Goal: Task Accomplishment & Management: Complete application form

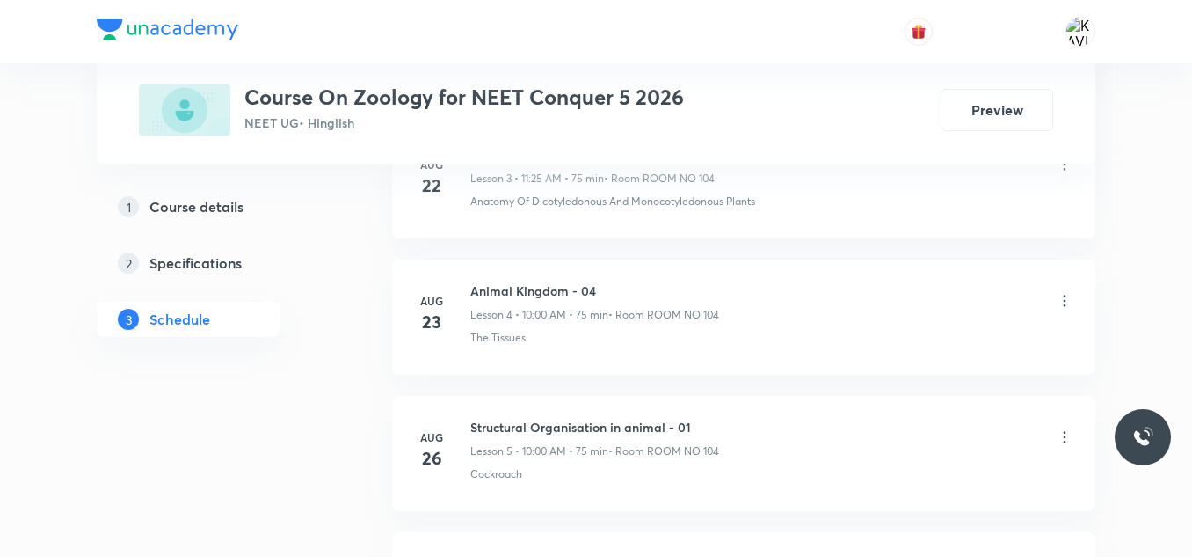
scroll to position [1943, 0]
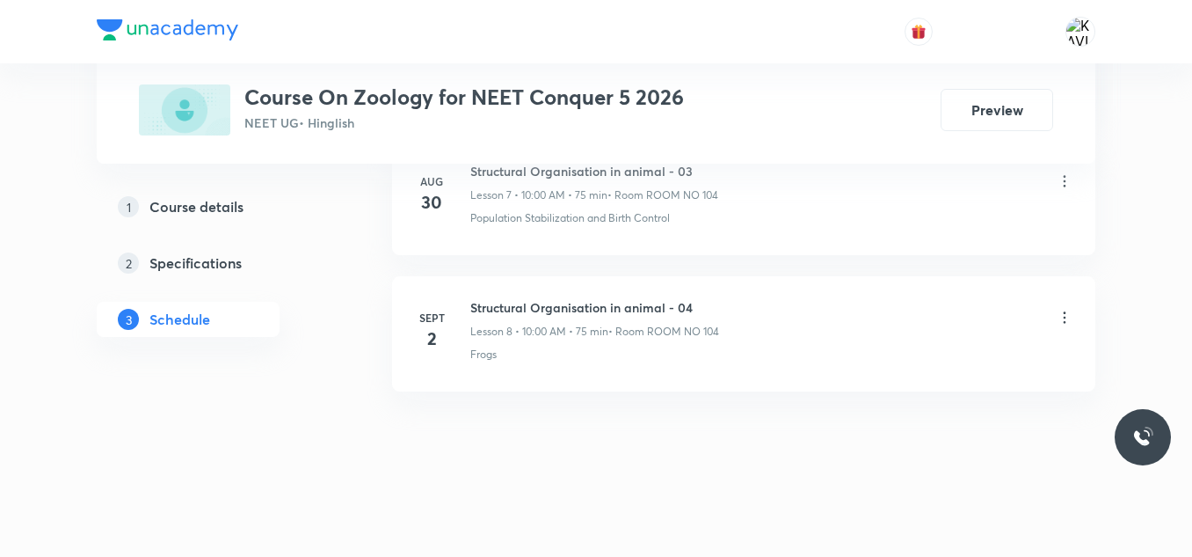
click at [560, 315] on h6 "Structural Organisation in animal - 04" at bounding box center [594, 307] width 249 height 18
copy h6 "Structural Organisation in animal - 04"
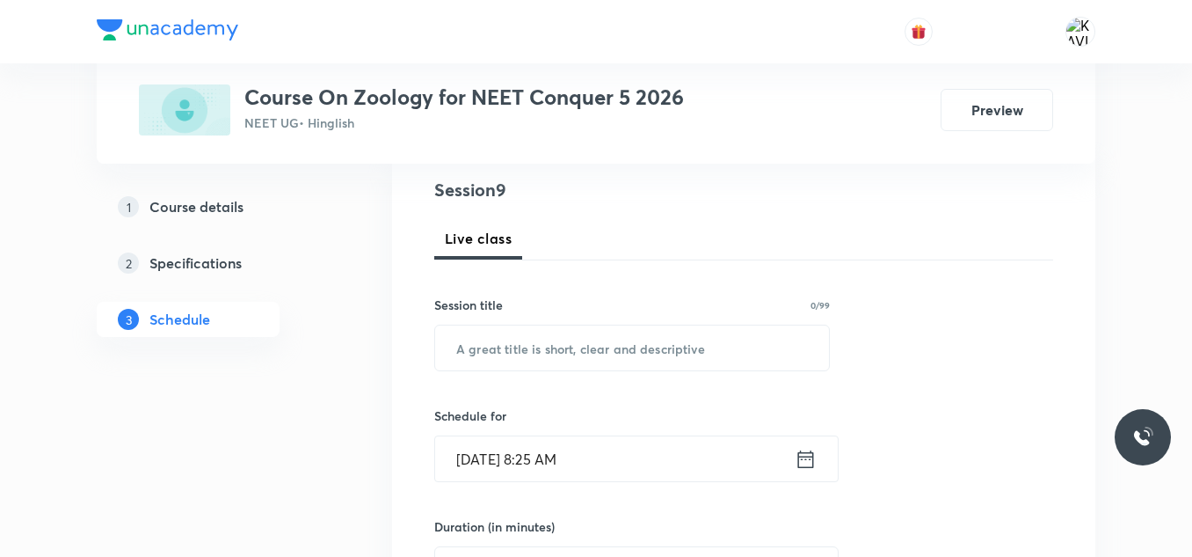
scroll to position [202, 0]
click at [507, 359] on input "text" at bounding box center [632, 348] width 394 height 45
paste input "Structural Organisation in animal - 04"
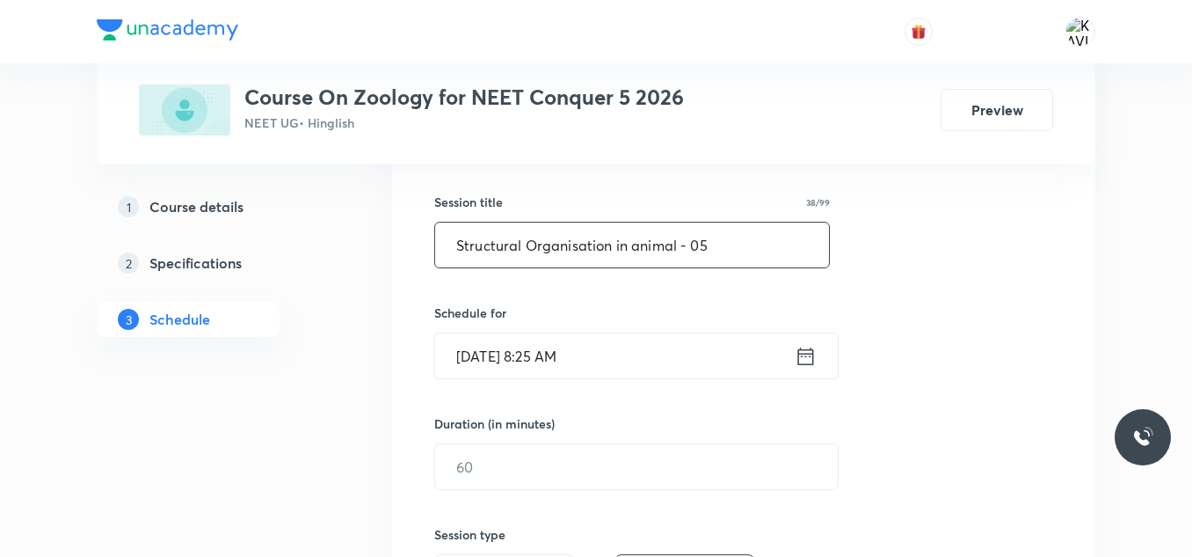
scroll to position [308, 0]
type input "Structural Organisation in animal - 05"
click at [800, 362] on icon at bounding box center [806, 354] width 16 height 18
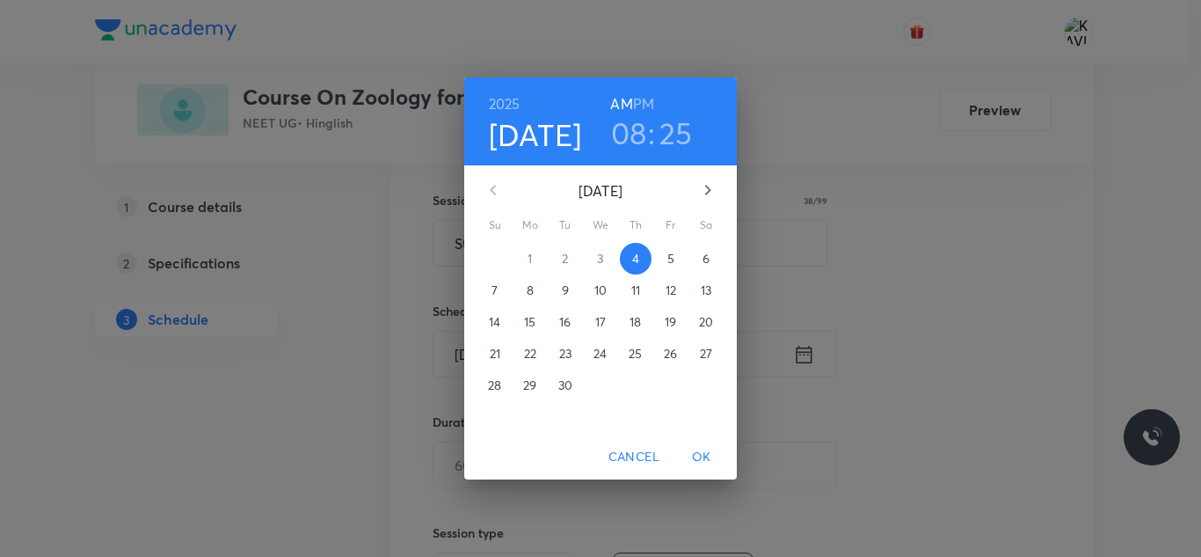
drag, startPoint x: 636, startPoint y: 145, endPoint x: 636, endPoint y: 97, distance: 48.4
click at [636, 97] on div "[DATE] 08 : 25 AM PM" at bounding box center [600, 121] width 244 height 60
click at [624, 131] on h3 "08" at bounding box center [629, 132] width 36 height 37
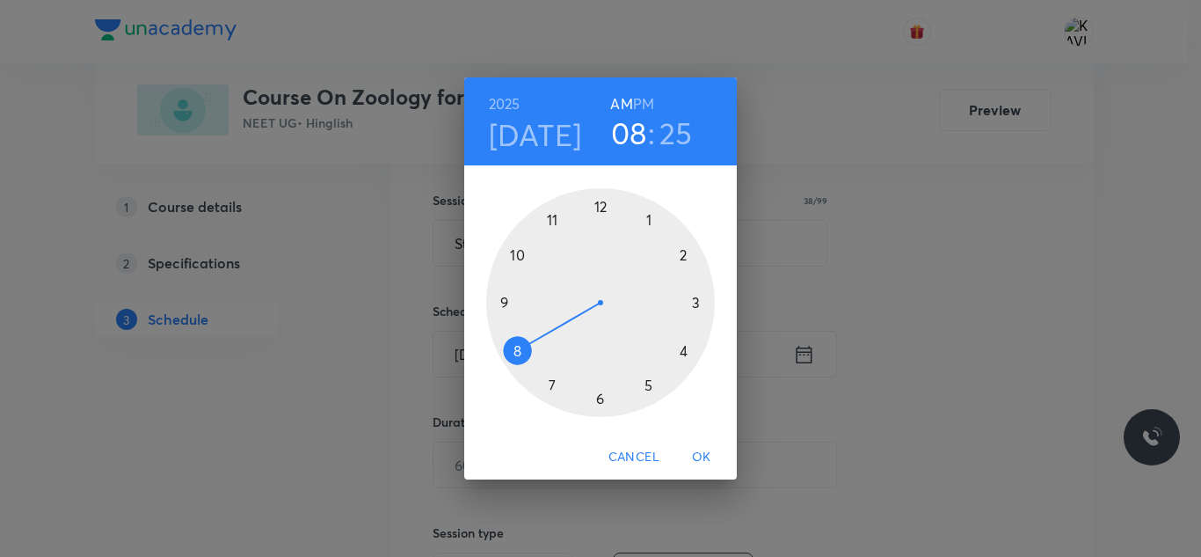
click at [551, 225] on div at bounding box center [600, 302] width 229 height 229
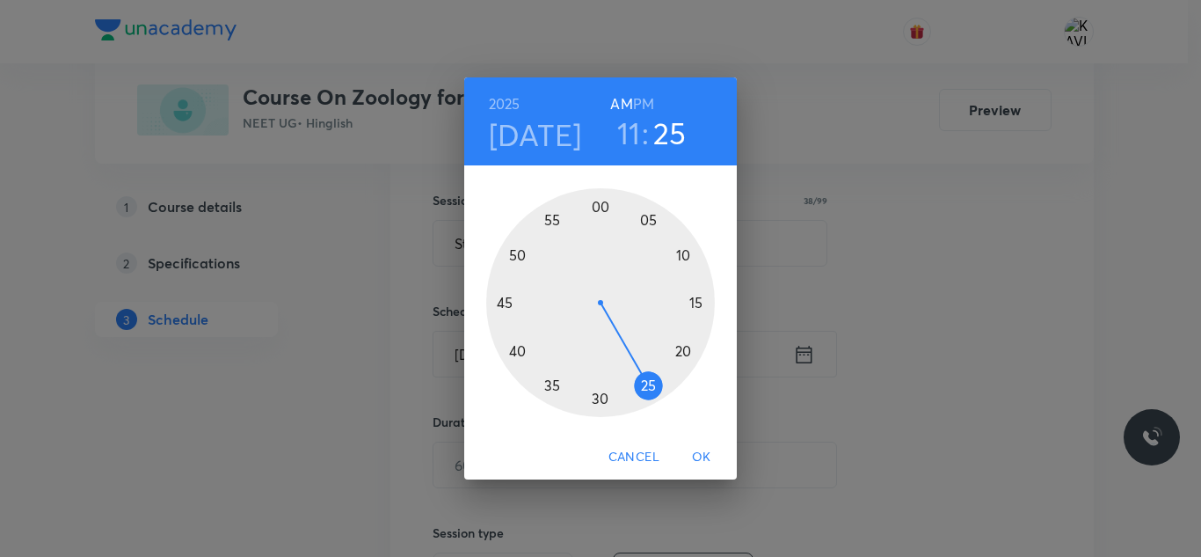
click at [652, 390] on div at bounding box center [600, 302] width 229 height 229
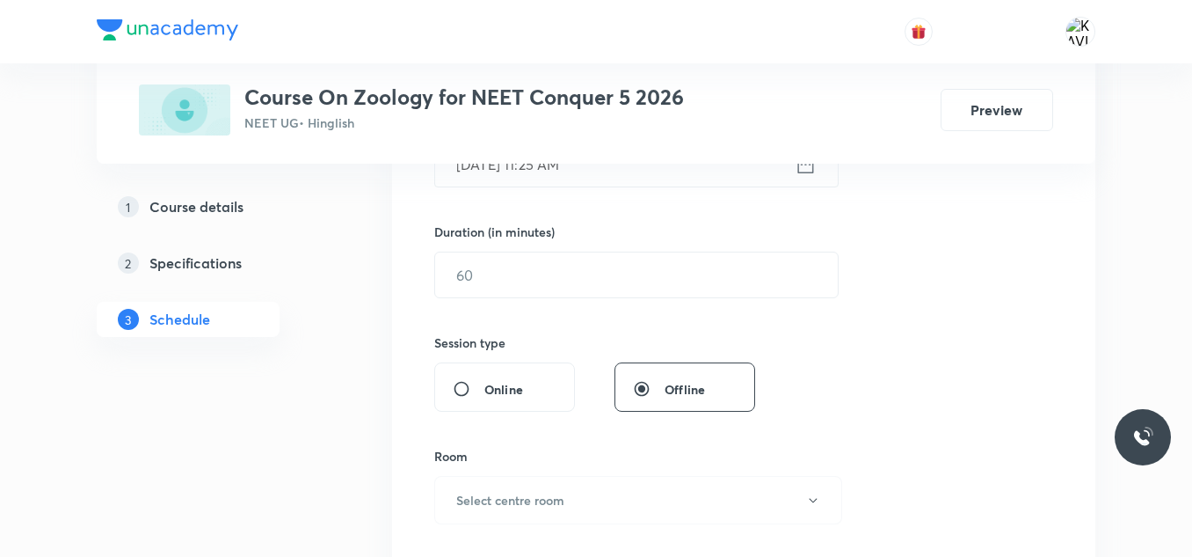
scroll to position [499, 0]
click at [538, 277] on input "text" at bounding box center [636, 273] width 403 height 45
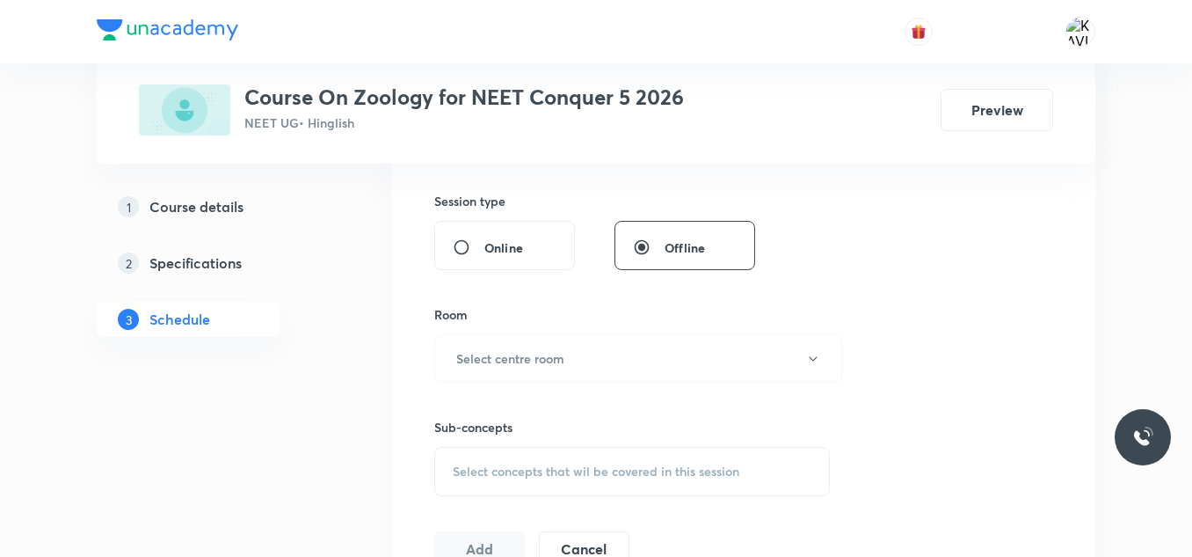
scroll to position [710, 0]
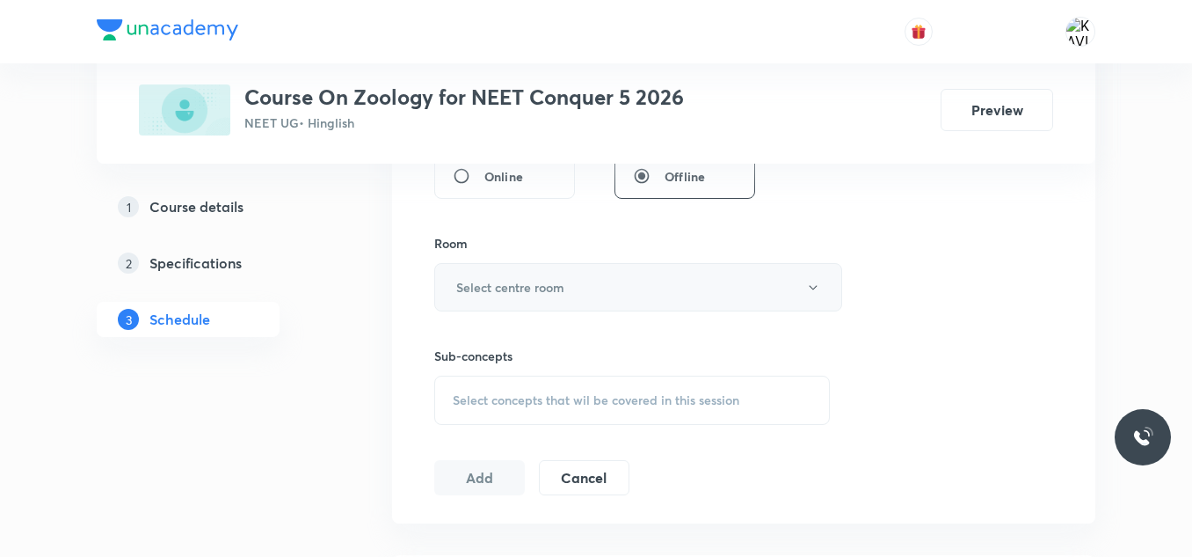
type input "75"
click at [532, 288] on h6 "Select centre room" at bounding box center [510, 287] width 108 height 18
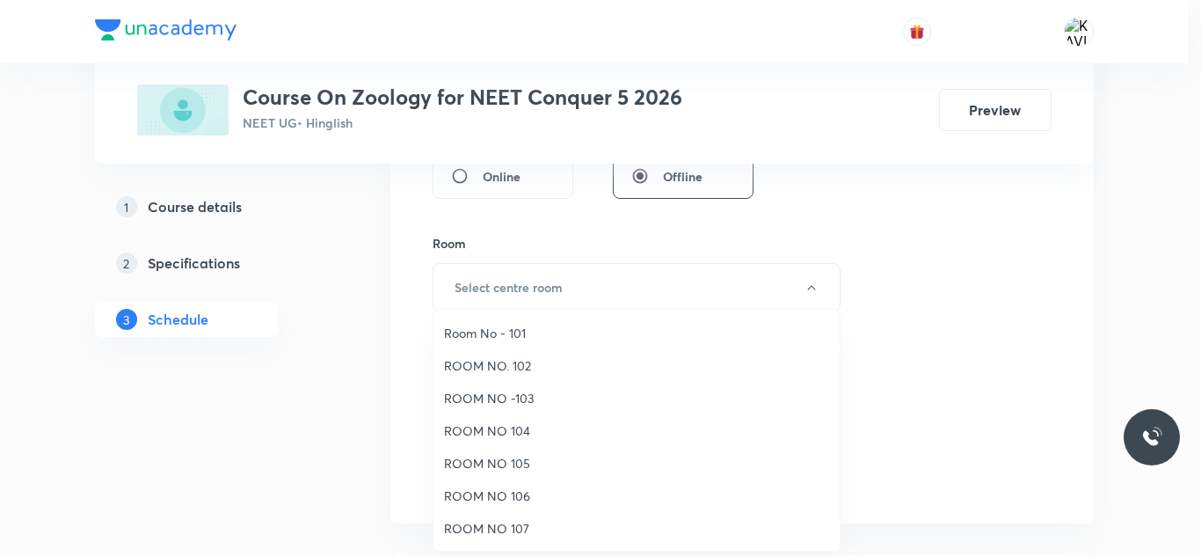
click at [527, 527] on span "ROOM NO 107" at bounding box center [636, 528] width 385 height 18
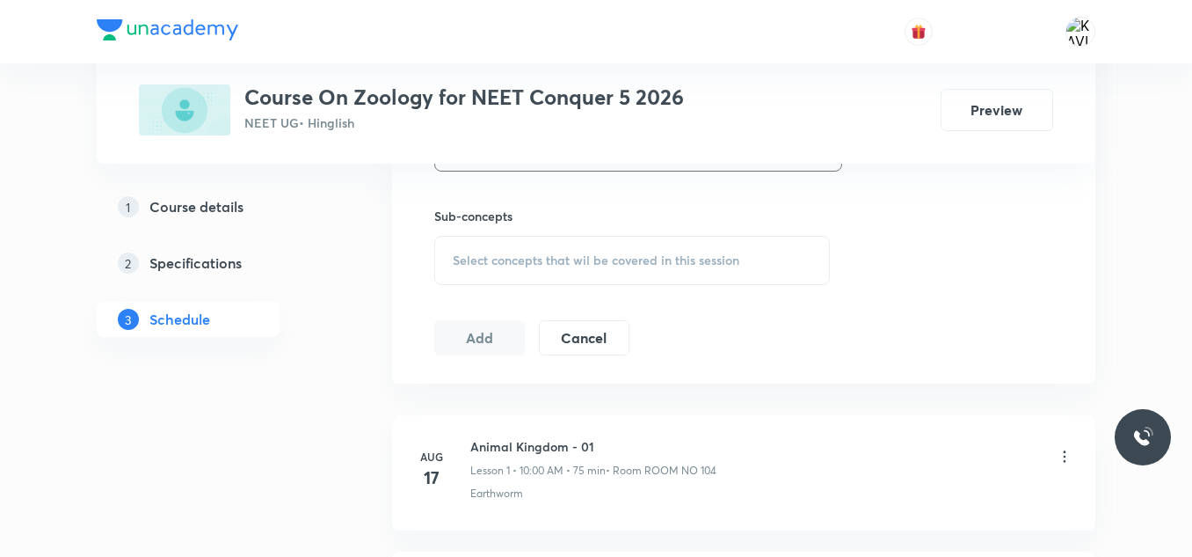
scroll to position [851, 0]
click at [525, 274] on div "Select concepts that wil be covered in this session" at bounding box center [632, 259] width 396 height 49
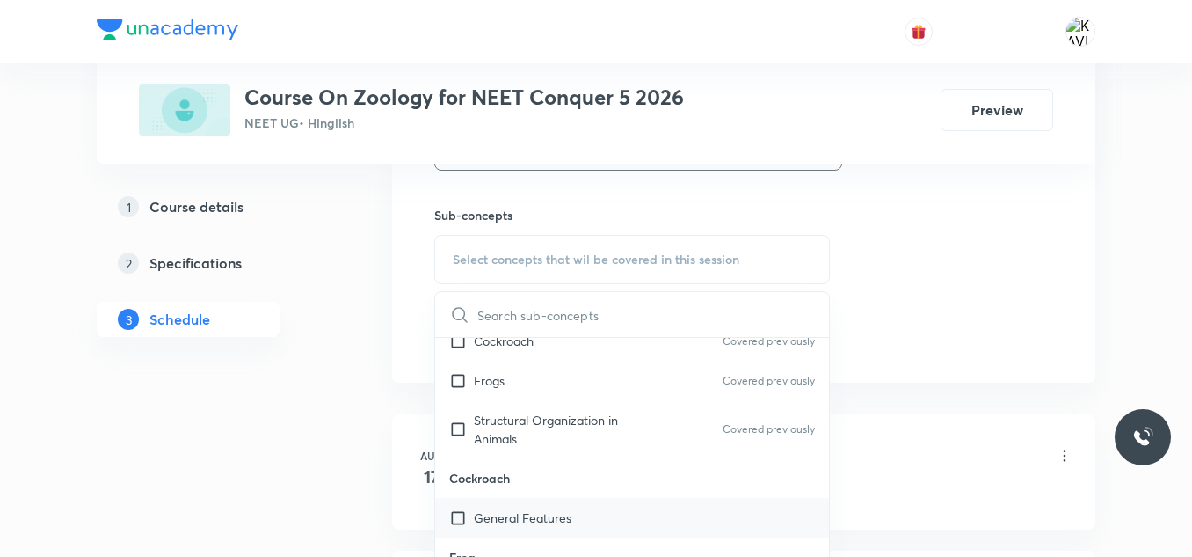
scroll to position [972, 0]
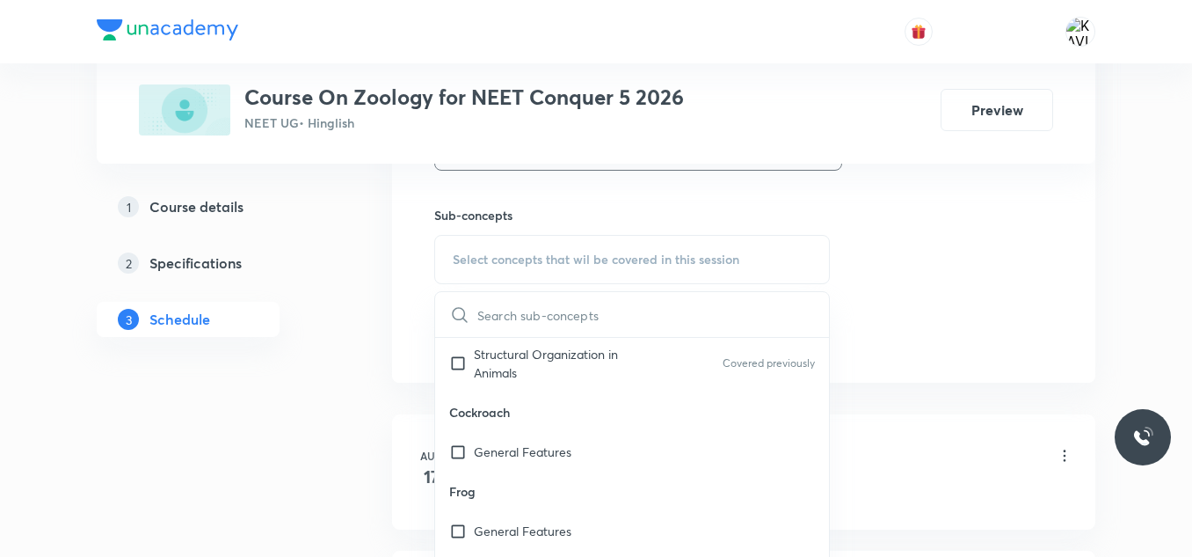
click at [554, 486] on p "Frog" at bounding box center [632, 491] width 394 height 40
click at [592, 469] on div "General Features" at bounding box center [632, 452] width 394 height 40
checkbox input "true"
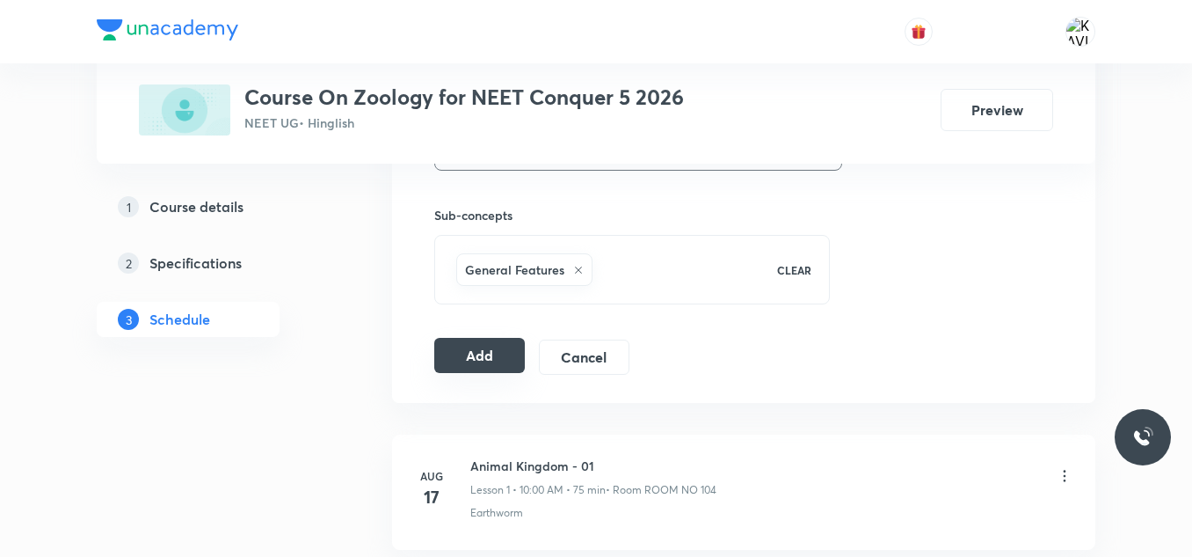
click at [465, 354] on button "Add" at bounding box center [479, 355] width 91 height 35
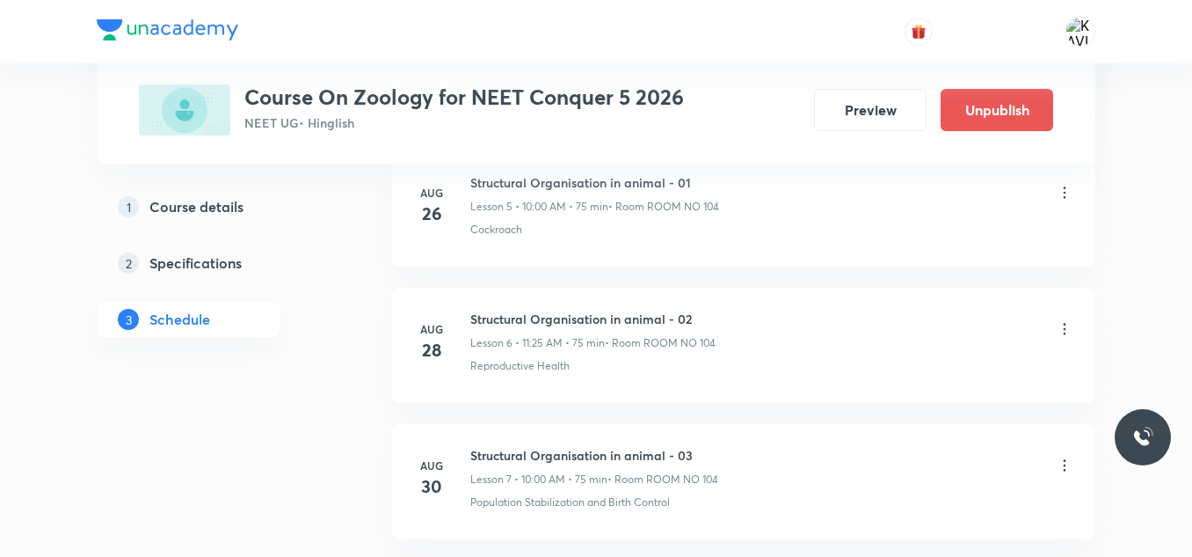
scroll to position [1271, 0]
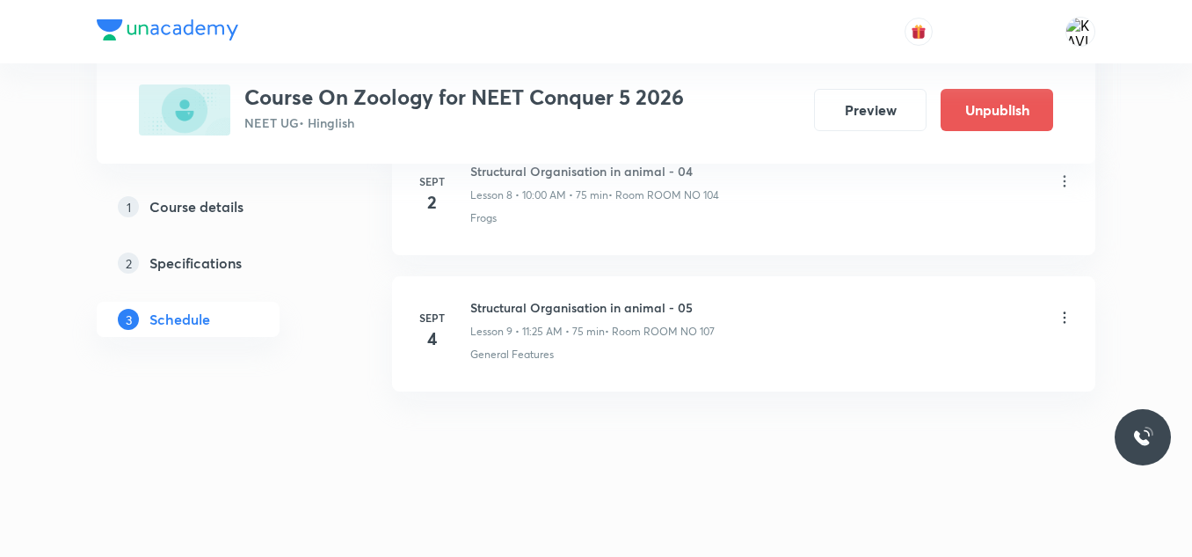
click at [1060, 314] on icon at bounding box center [1065, 318] width 18 height 18
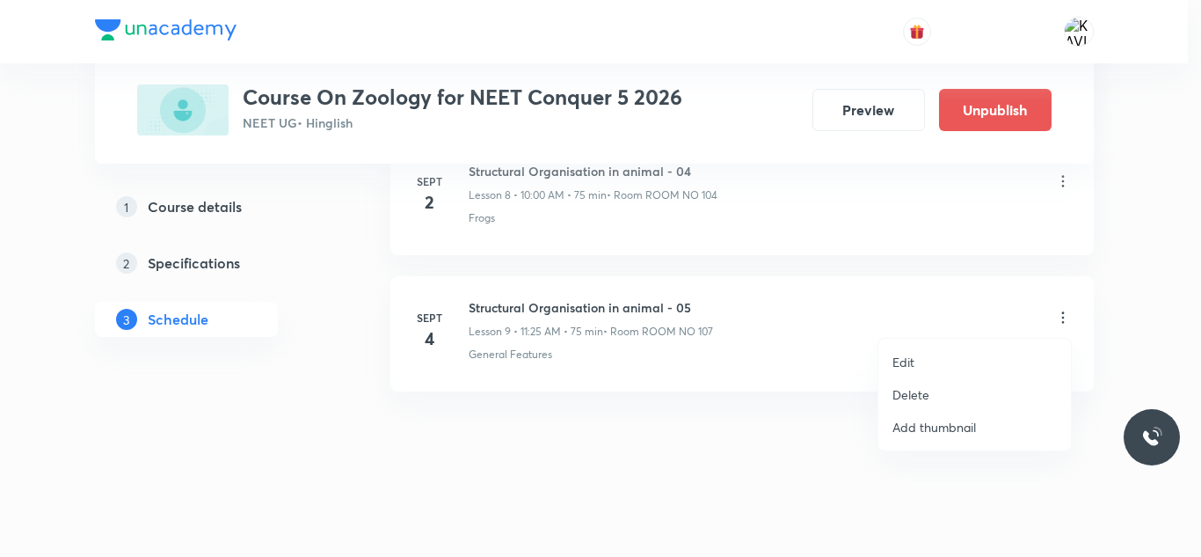
click at [887, 355] on li "Edit" at bounding box center [974, 362] width 193 height 33
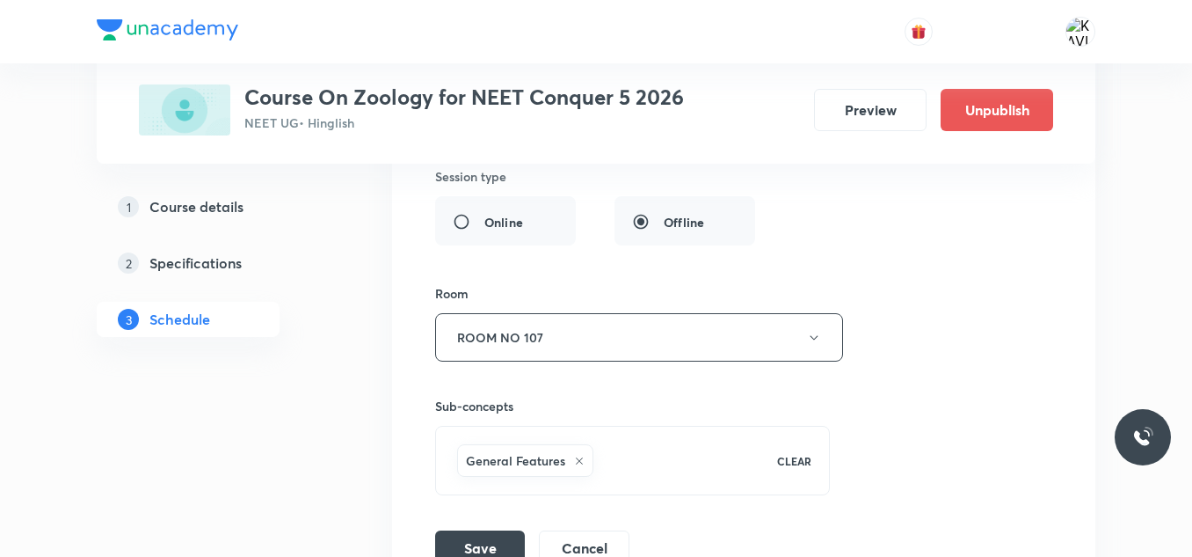
scroll to position [1752, 0]
click at [619, 343] on button "ROOM NO 107" at bounding box center [639, 336] width 408 height 48
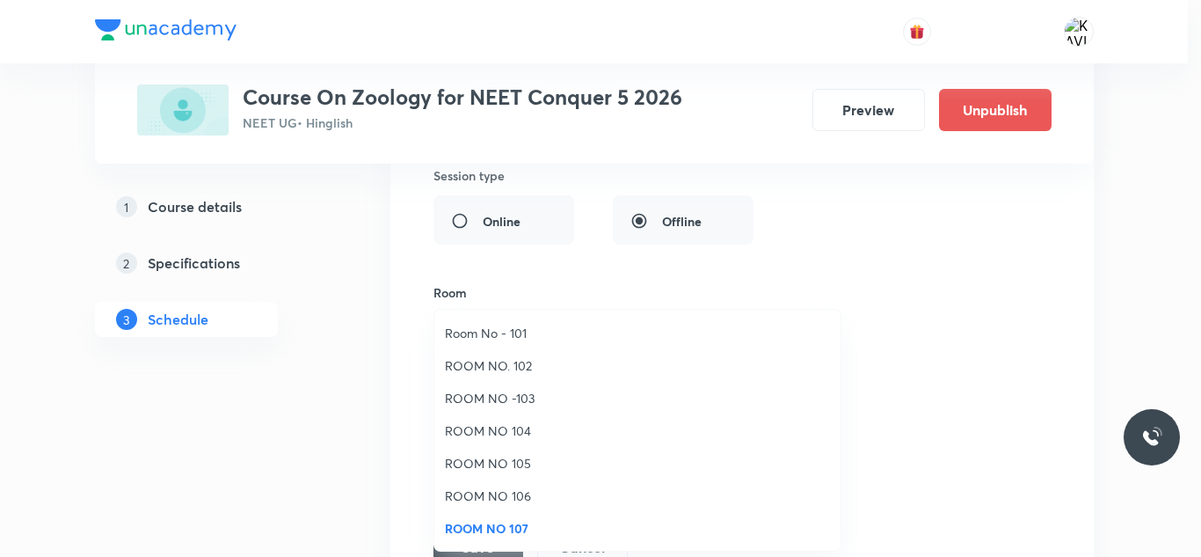
click at [517, 432] on span "ROOM NO 104" at bounding box center [637, 430] width 385 height 18
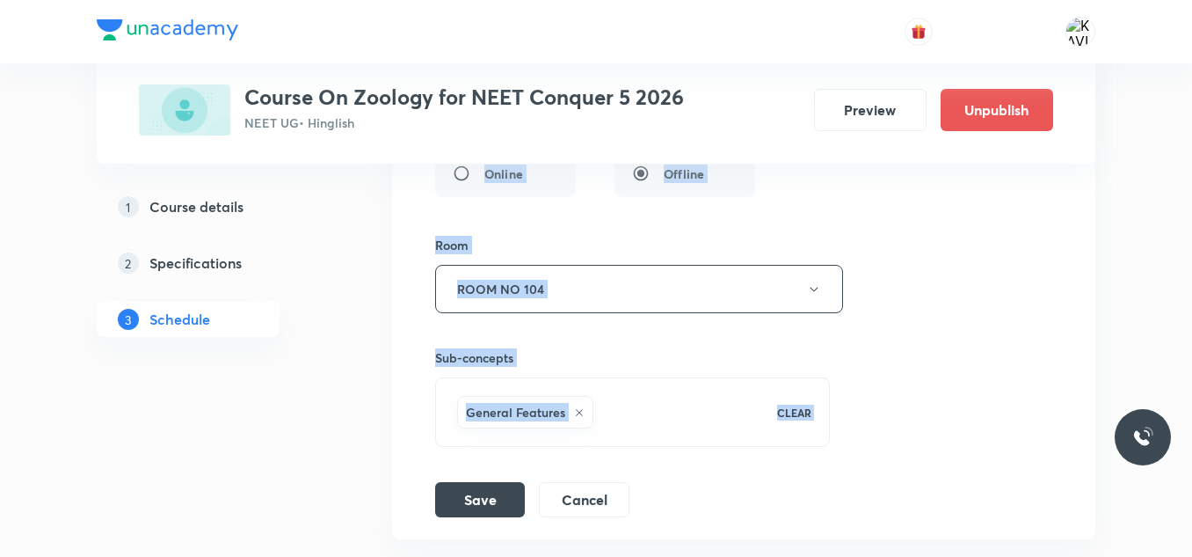
scroll to position [1948, 0]
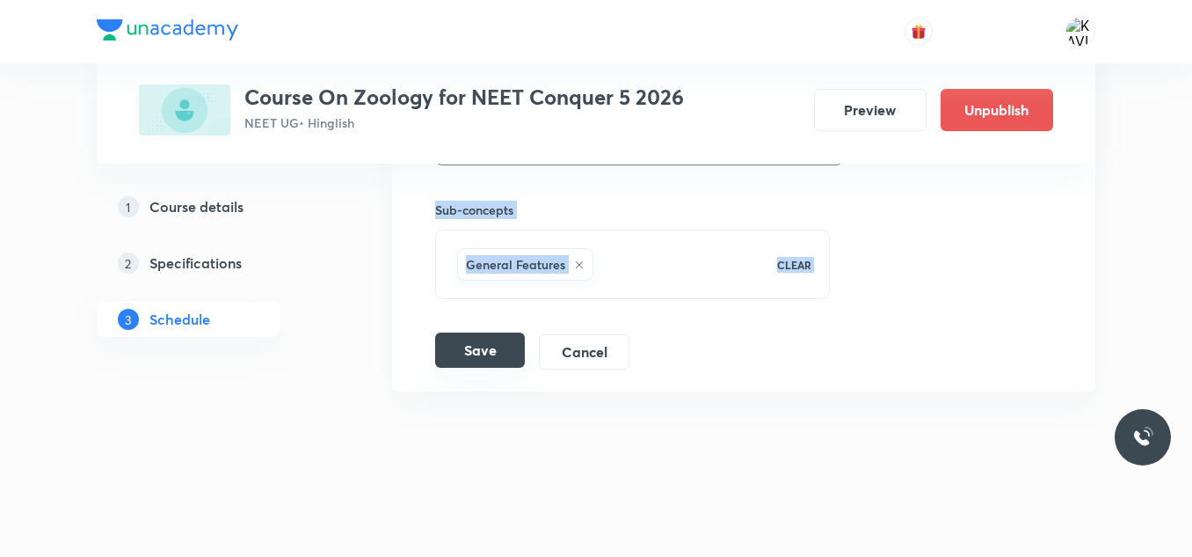
drag, startPoint x: 314, startPoint y: 449, endPoint x: 487, endPoint y: 343, distance: 203.3
click at [487, 343] on button "Save" at bounding box center [480, 349] width 90 height 35
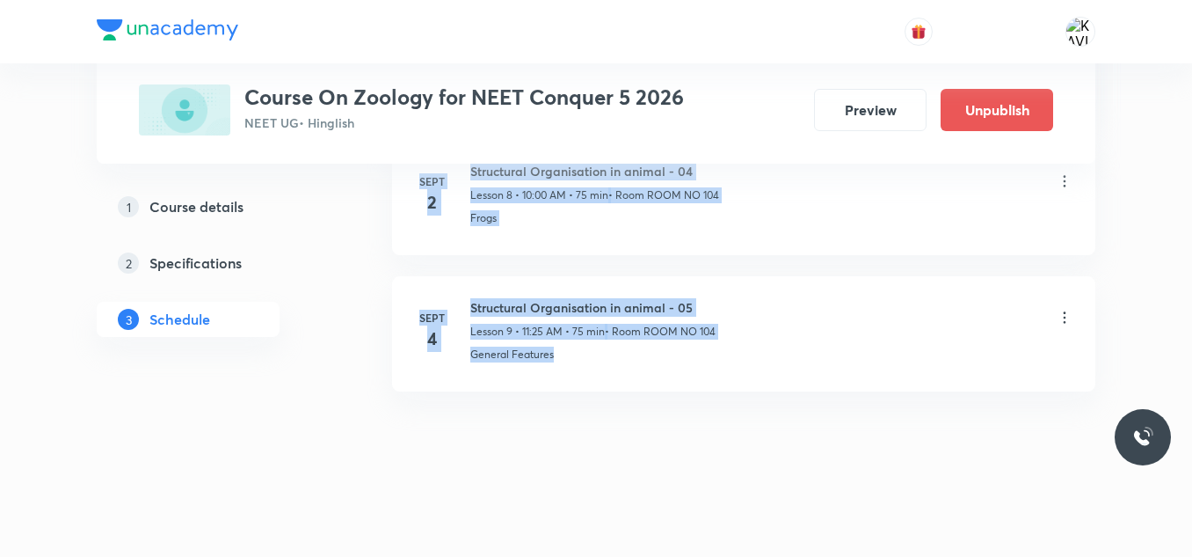
scroll to position [1271, 0]
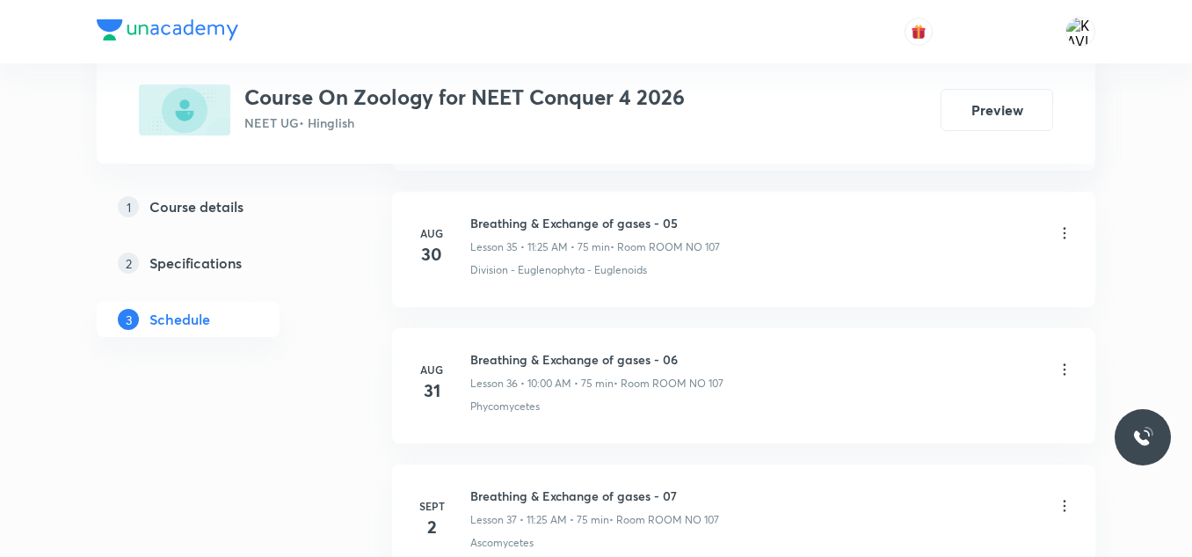
scroll to position [5896, 0]
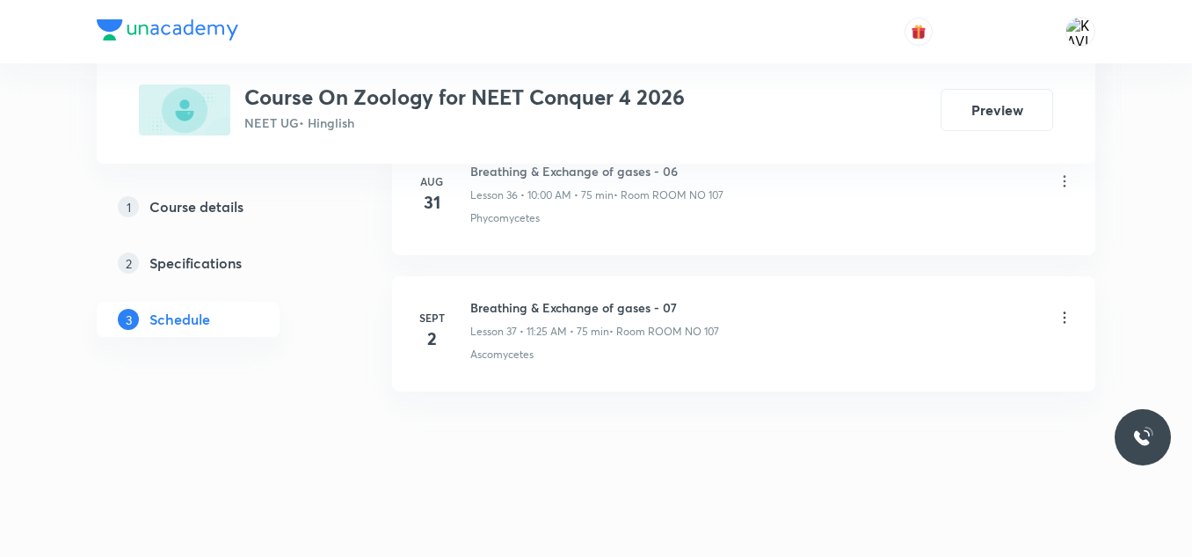
click at [581, 302] on h6 "Breathing & Exchange of gases - 07" at bounding box center [594, 307] width 249 height 18
copy h6 "Breathing & Exchange of gases - 07"
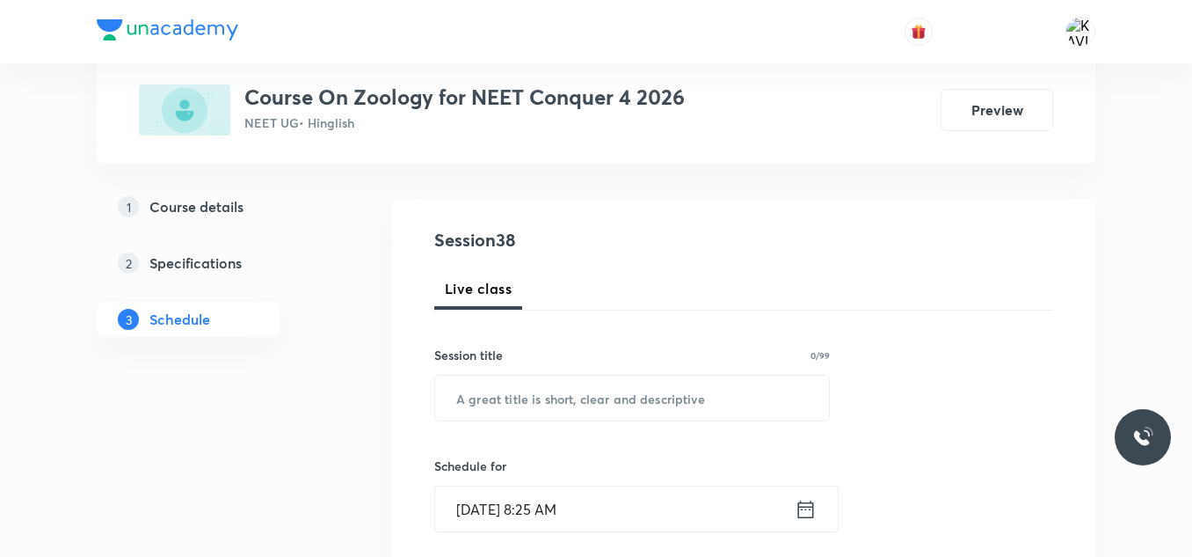
scroll to position [156, 0]
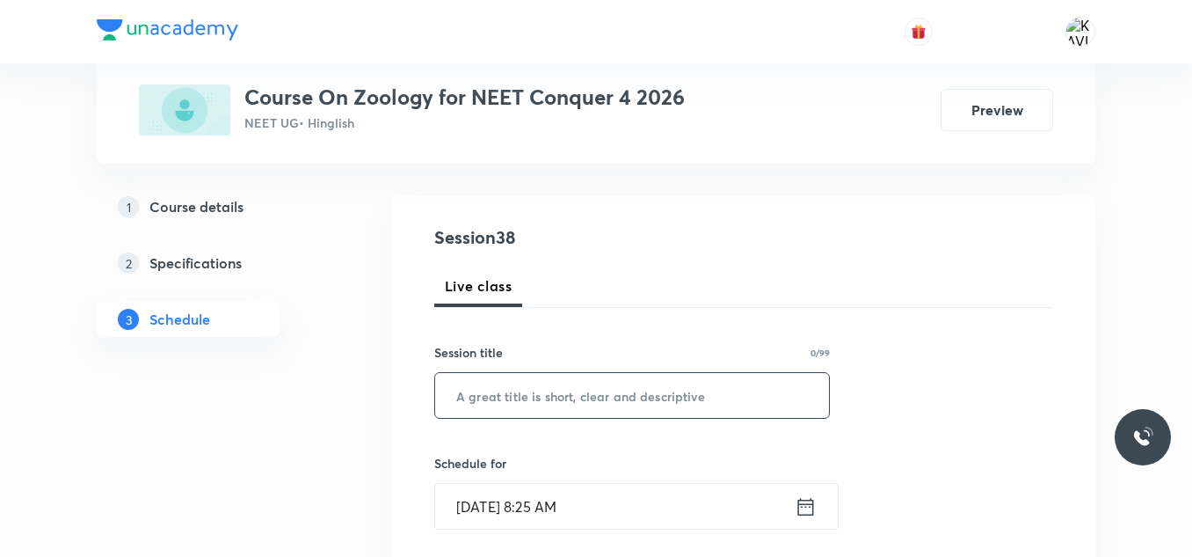
click at [551, 398] on input "text" at bounding box center [632, 395] width 394 height 45
paste input "Breathing & Exchange of gases - 07"
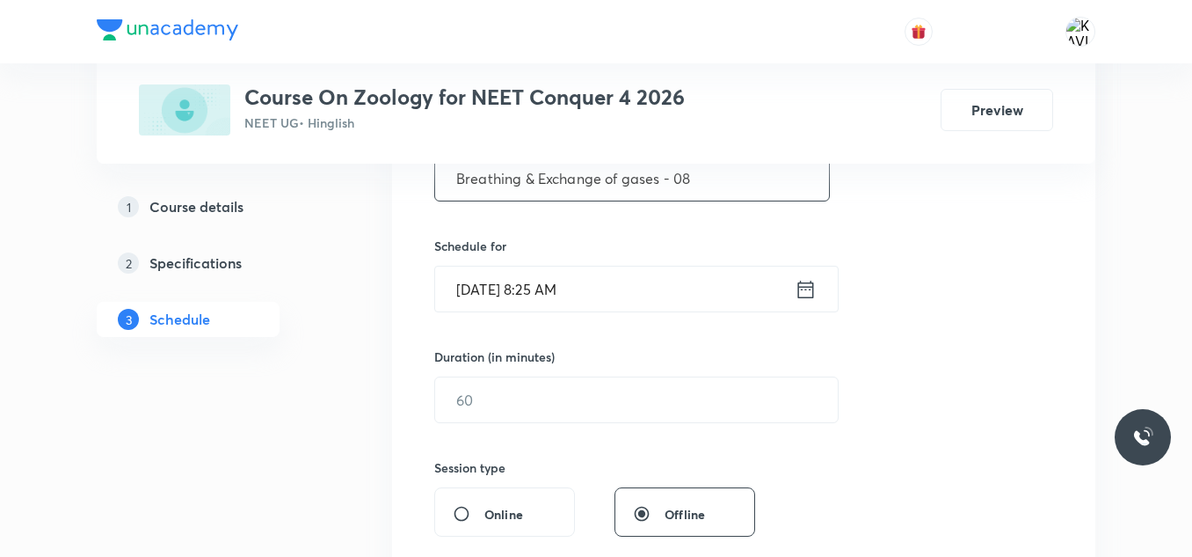
scroll to position [374, 0]
type input "Breathing & Exchange of gases - 08"
click at [805, 287] on icon at bounding box center [806, 288] width 22 height 25
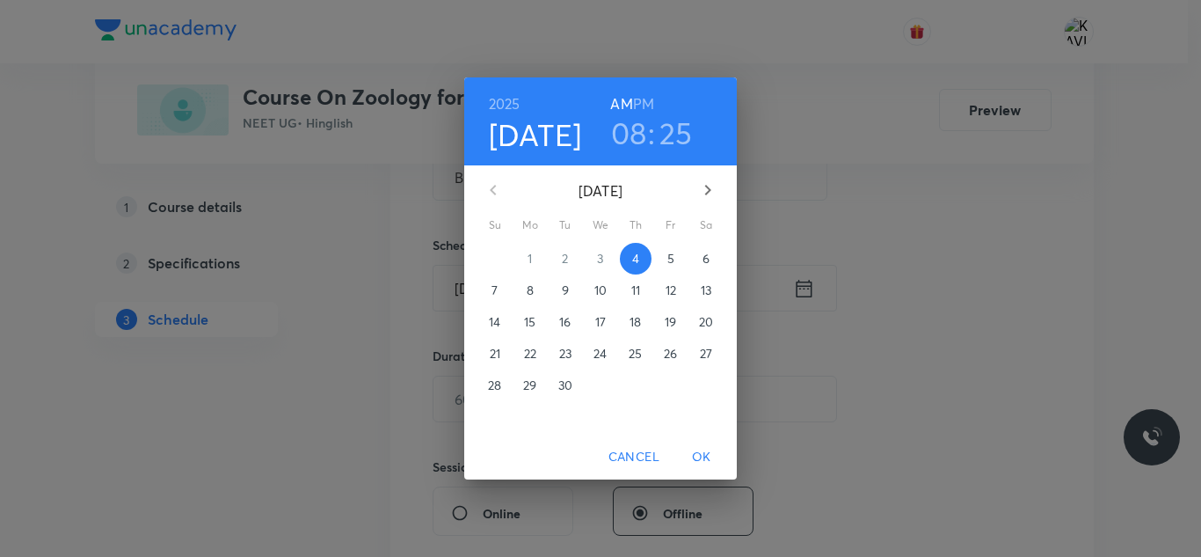
click at [653, 112] on h6 "PM" at bounding box center [643, 103] width 21 height 25
click at [635, 142] on h3 "08" at bounding box center [629, 132] width 36 height 37
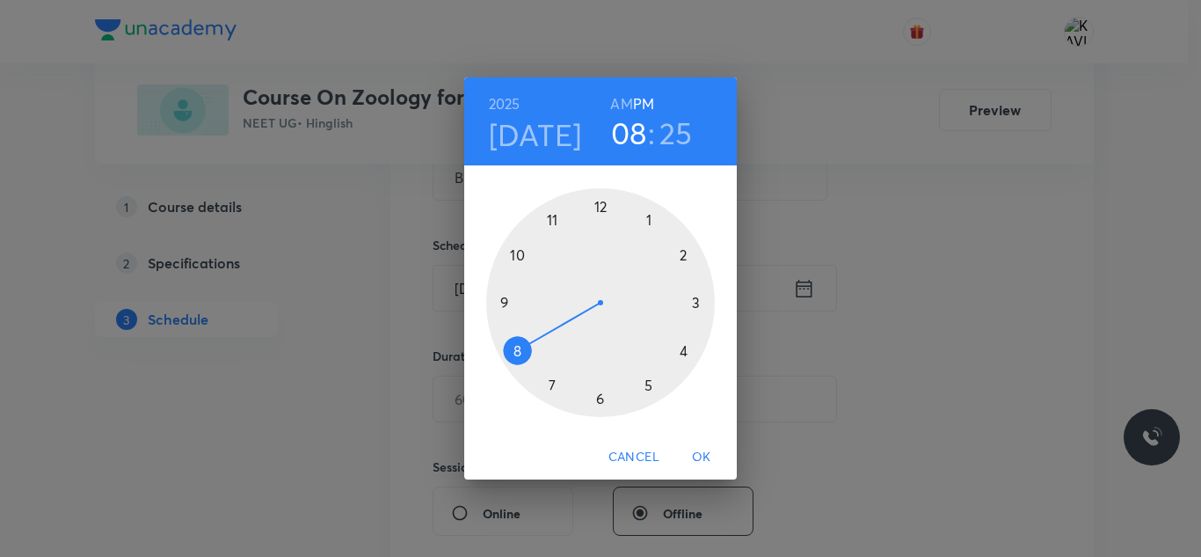
click at [635, 142] on h3 "08" at bounding box center [629, 132] width 36 height 37
click at [601, 202] on div at bounding box center [600, 302] width 229 height 229
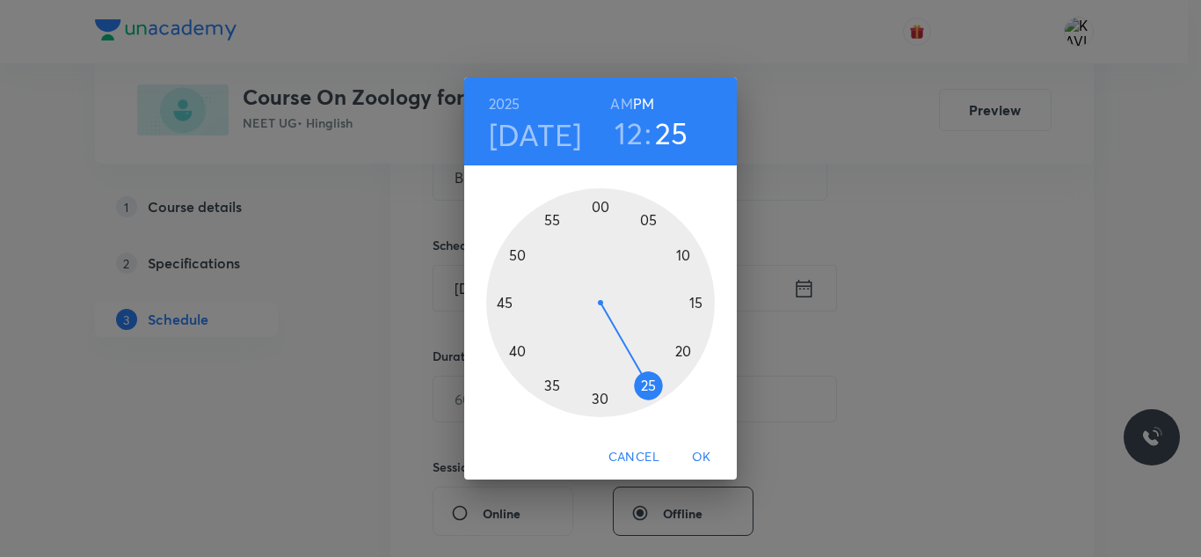
click at [521, 254] on div at bounding box center [600, 302] width 229 height 229
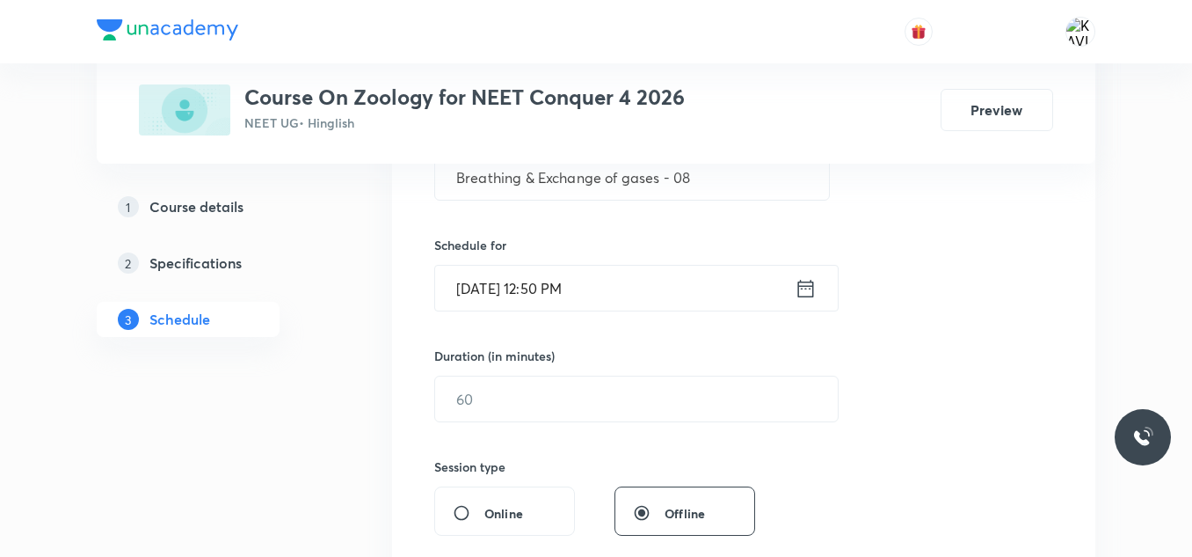
scroll to position [472, 0]
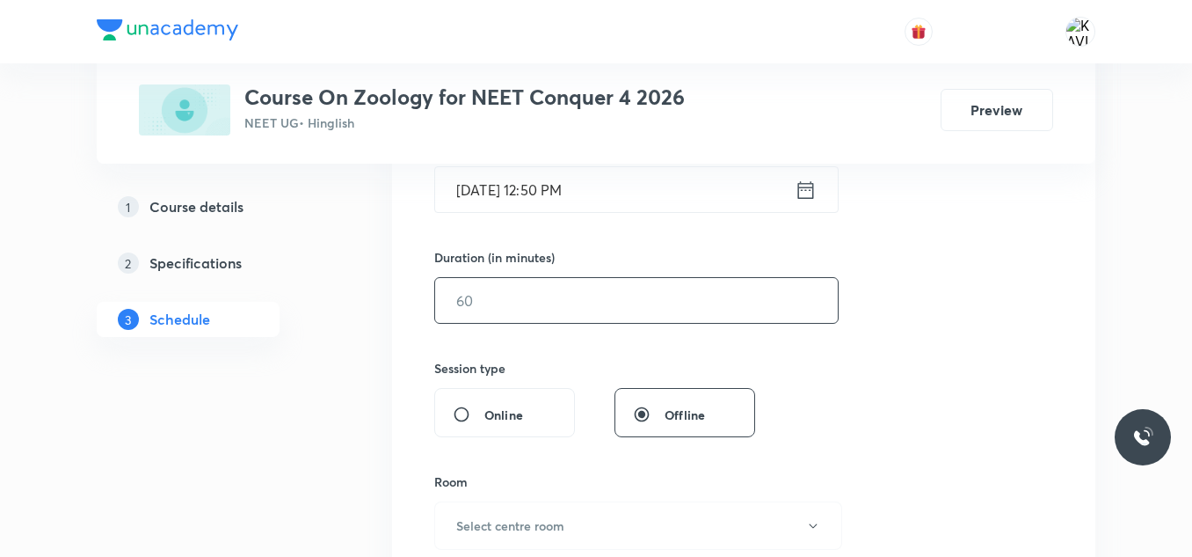
click at [532, 295] on input "text" at bounding box center [636, 300] width 403 height 45
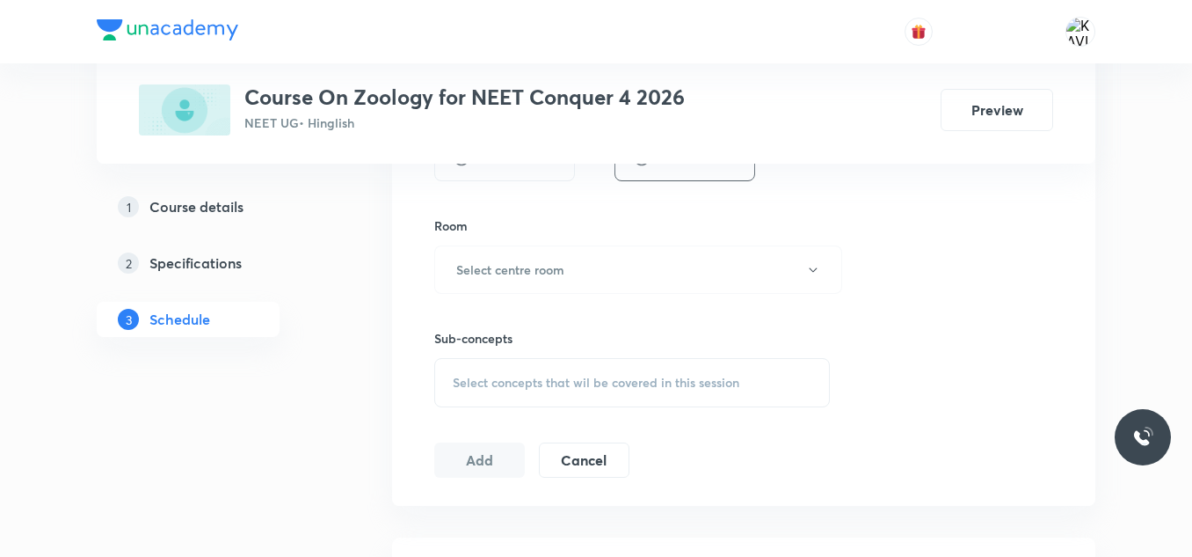
scroll to position [730, 0]
type input "75"
click at [520, 288] on button "Select centre room" at bounding box center [638, 268] width 408 height 48
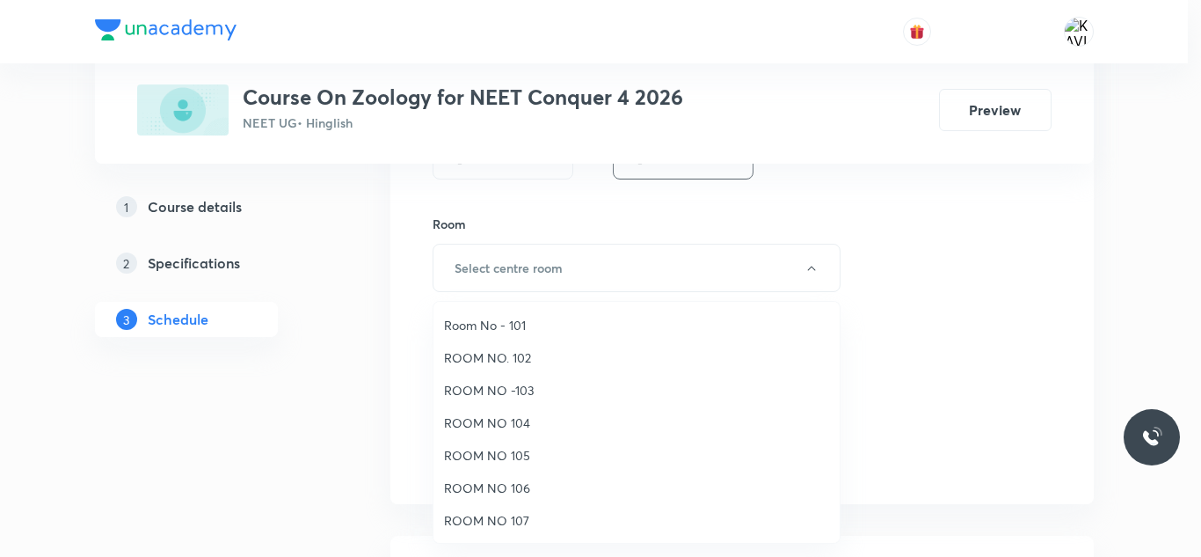
click at [499, 521] on span "ROOM NO 107" at bounding box center [636, 520] width 385 height 18
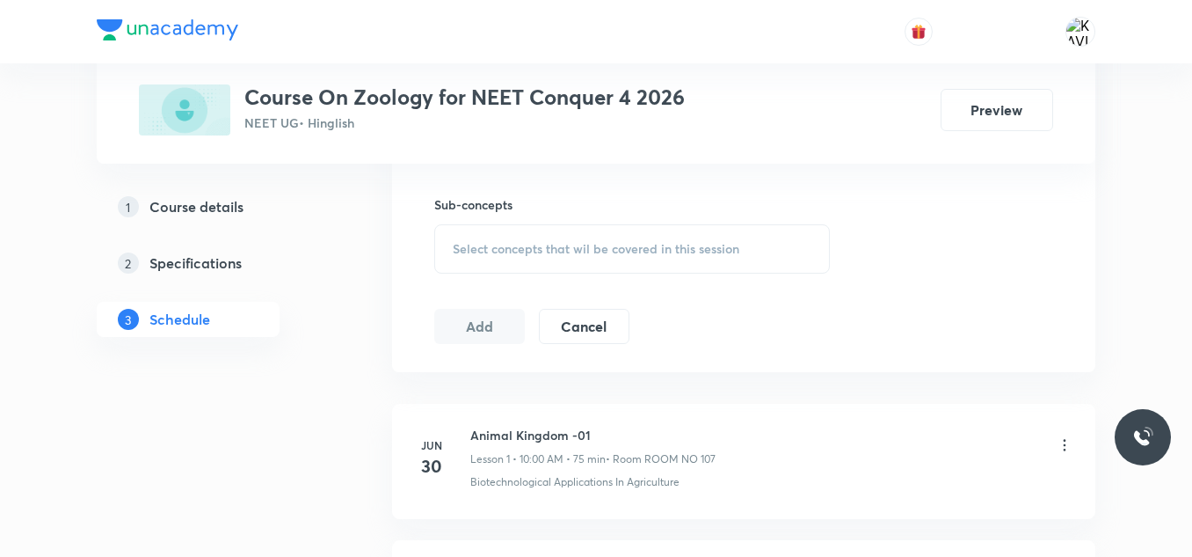
scroll to position [863, 0]
click at [536, 266] on div "Select concepts that wil be covered in this session" at bounding box center [632, 247] width 396 height 49
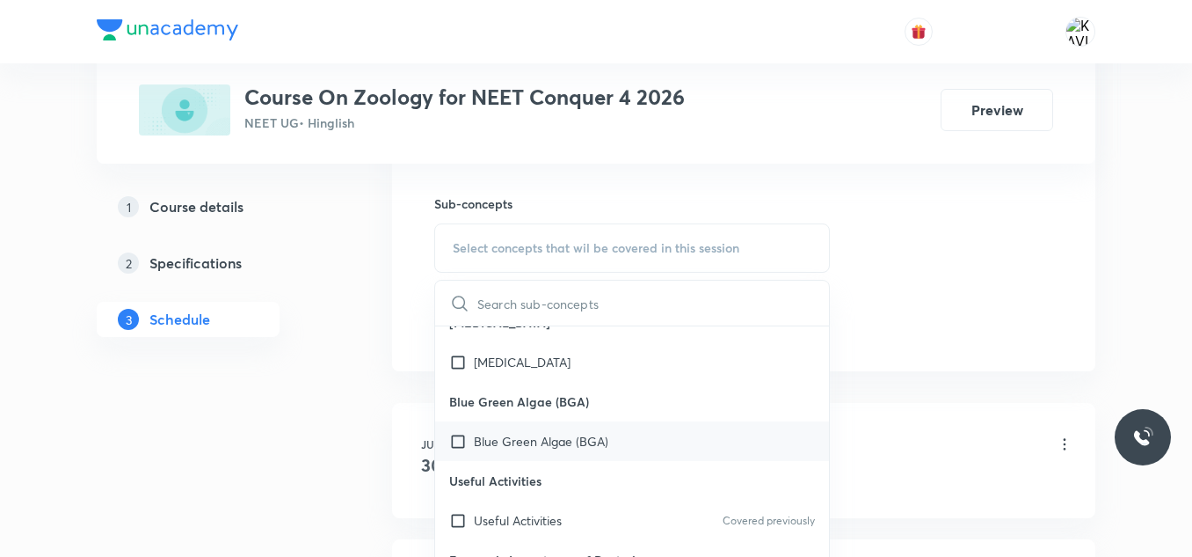
scroll to position [1605, 0]
click at [507, 442] on p "Blue Green Algae (BGA)" at bounding box center [541, 440] width 135 height 18
checkbox input "true"
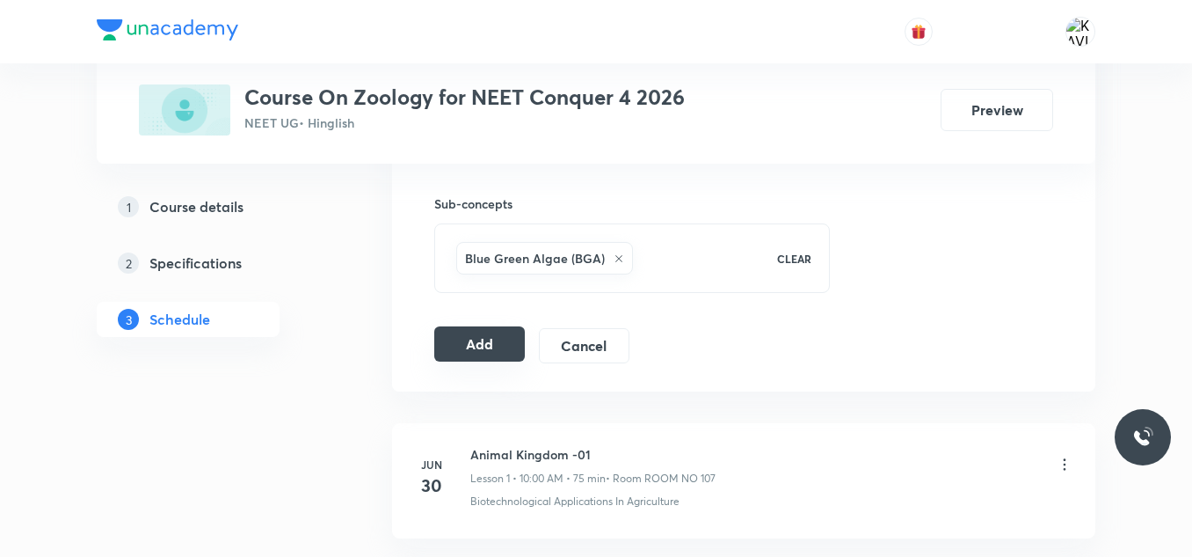
click at [491, 346] on button "Add" at bounding box center [479, 343] width 91 height 35
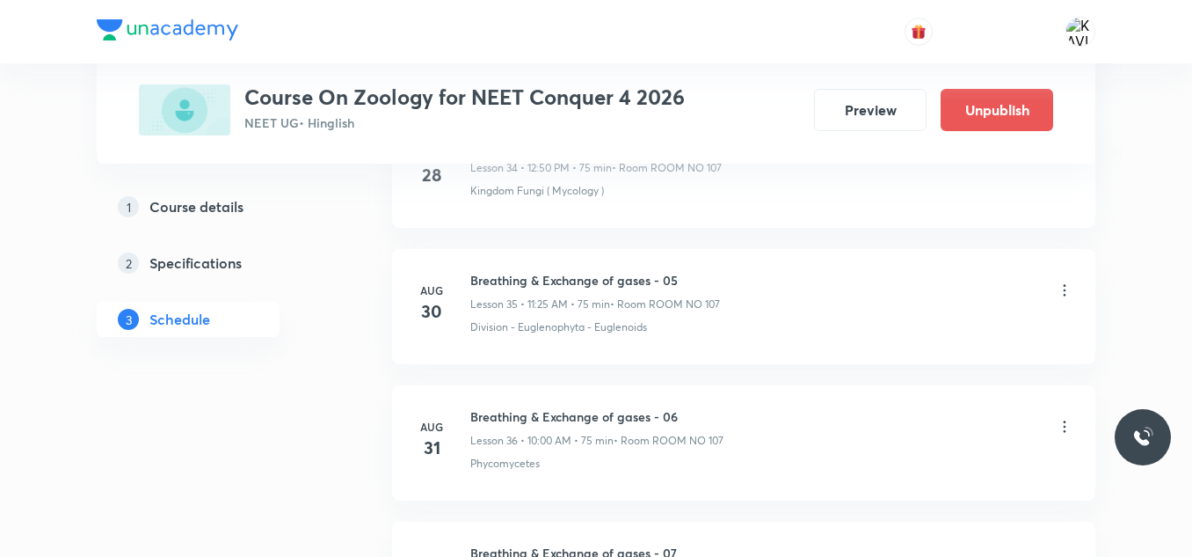
scroll to position [5224, 0]
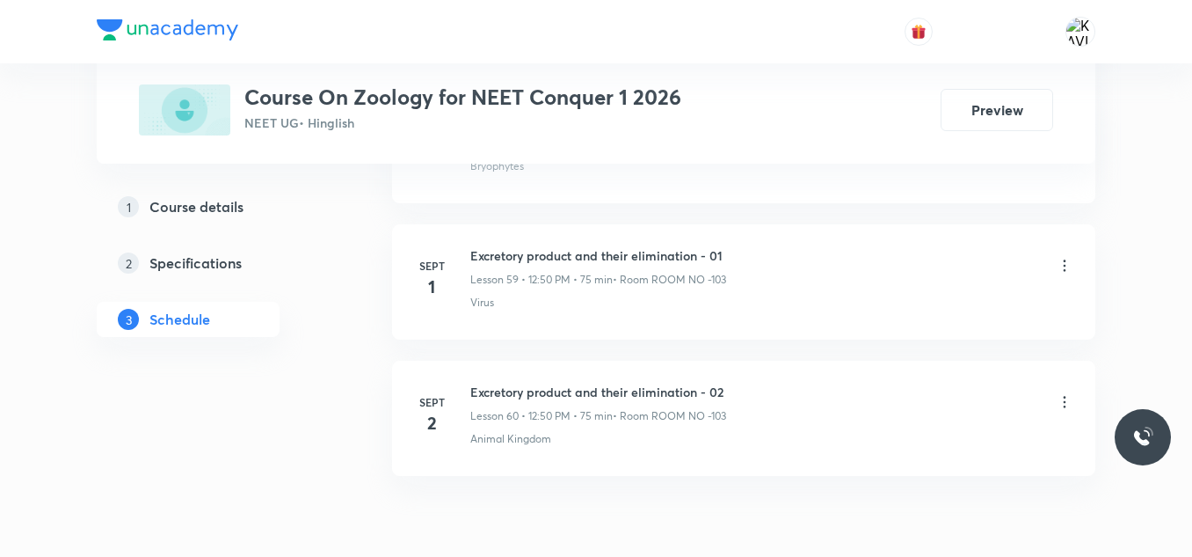
scroll to position [9030, 0]
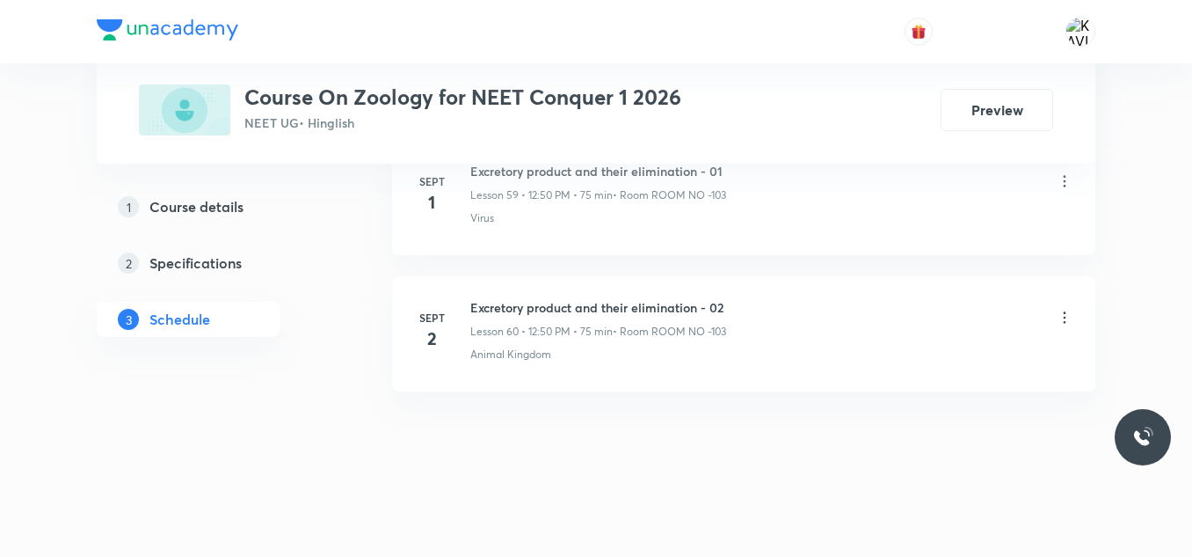
click at [558, 299] on h6 "Excretory product and their elimination - 02" at bounding box center [598, 307] width 256 height 18
copy h6 "Excretory product and their elimination - 02"
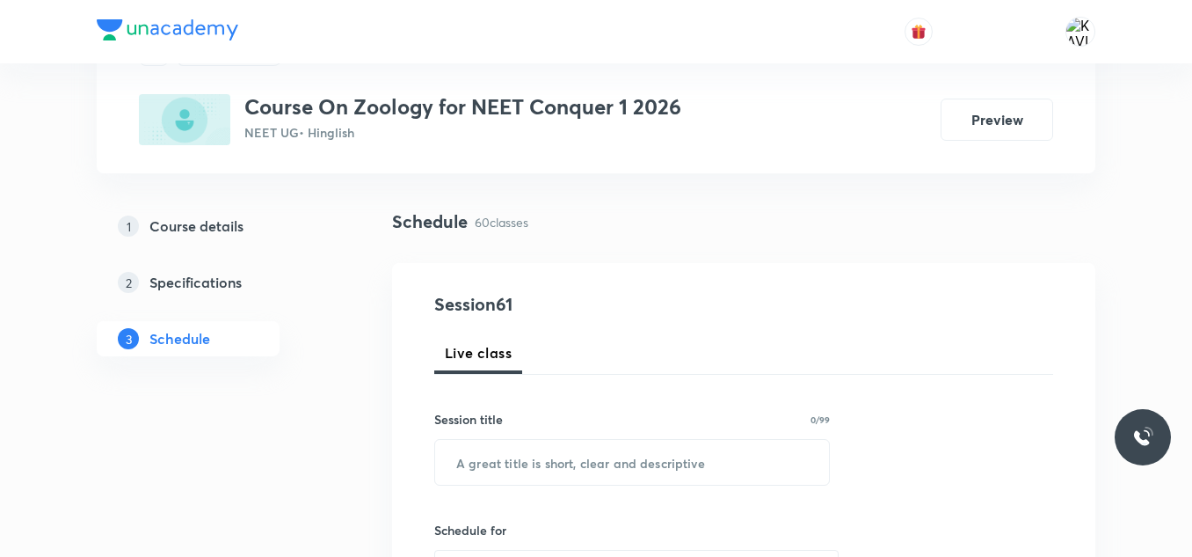
scroll to position [91, 0]
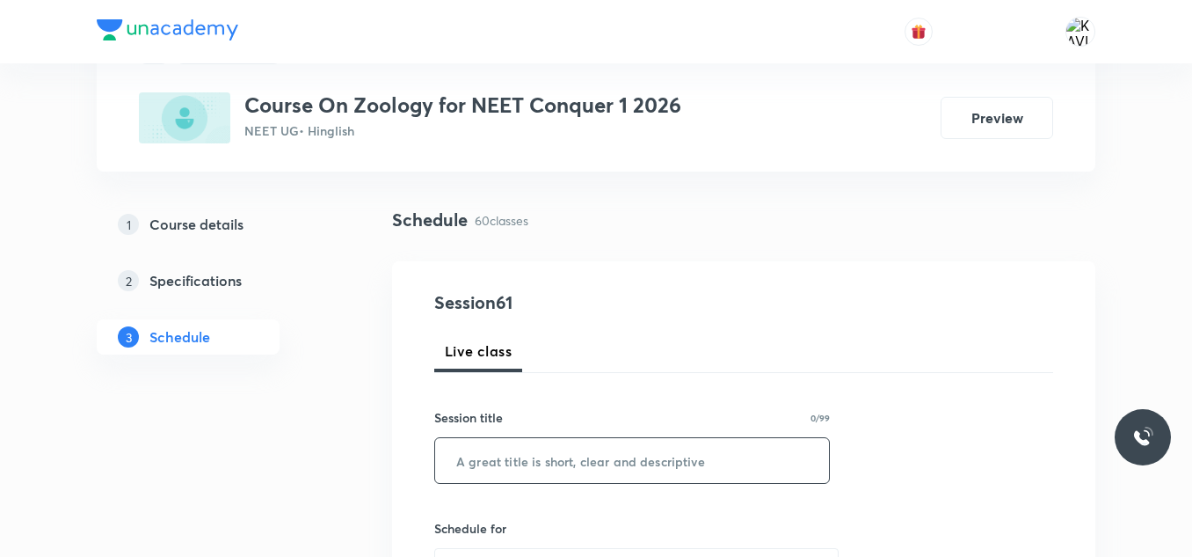
click at [498, 466] on input "text" at bounding box center [632, 460] width 394 height 45
paste input "Excretory product and their elimination - 02"
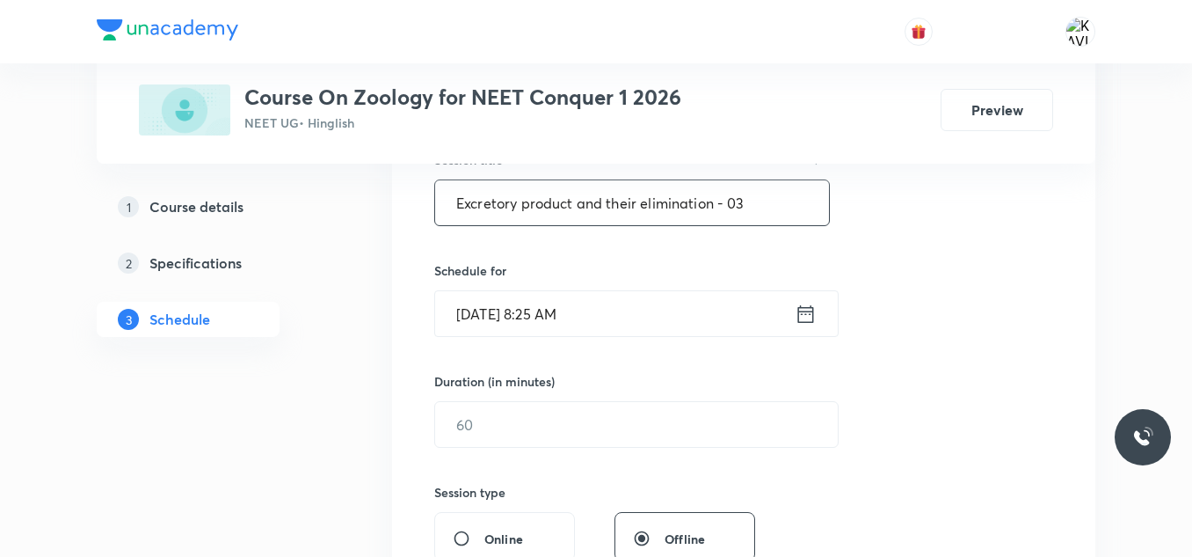
type input "Excretory product and their elimination - 03"
click at [811, 318] on icon at bounding box center [806, 314] width 22 height 25
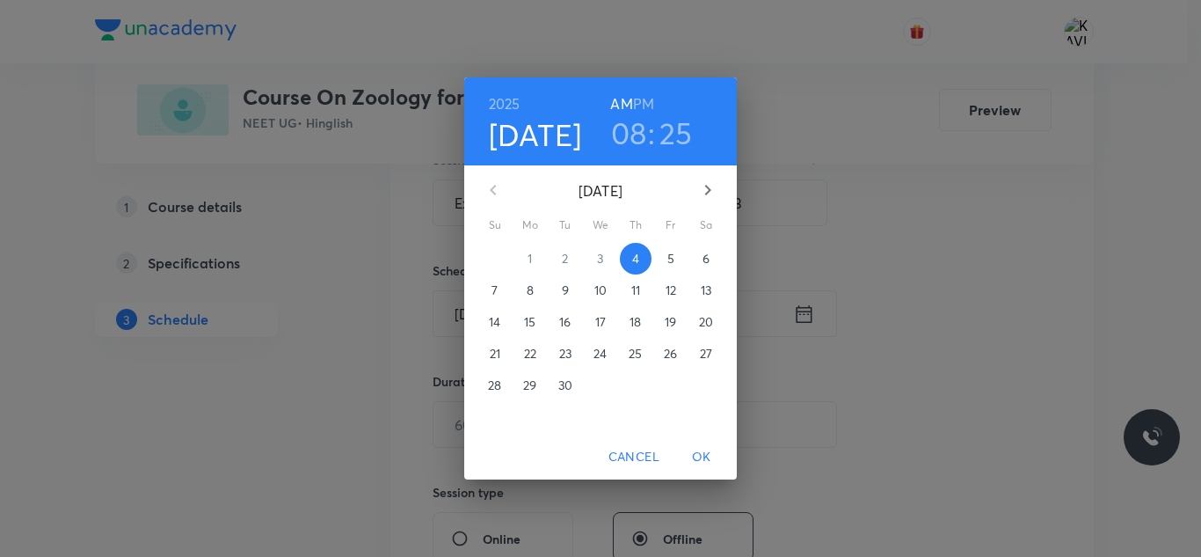
click at [626, 123] on h3 "08" at bounding box center [629, 132] width 36 height 37
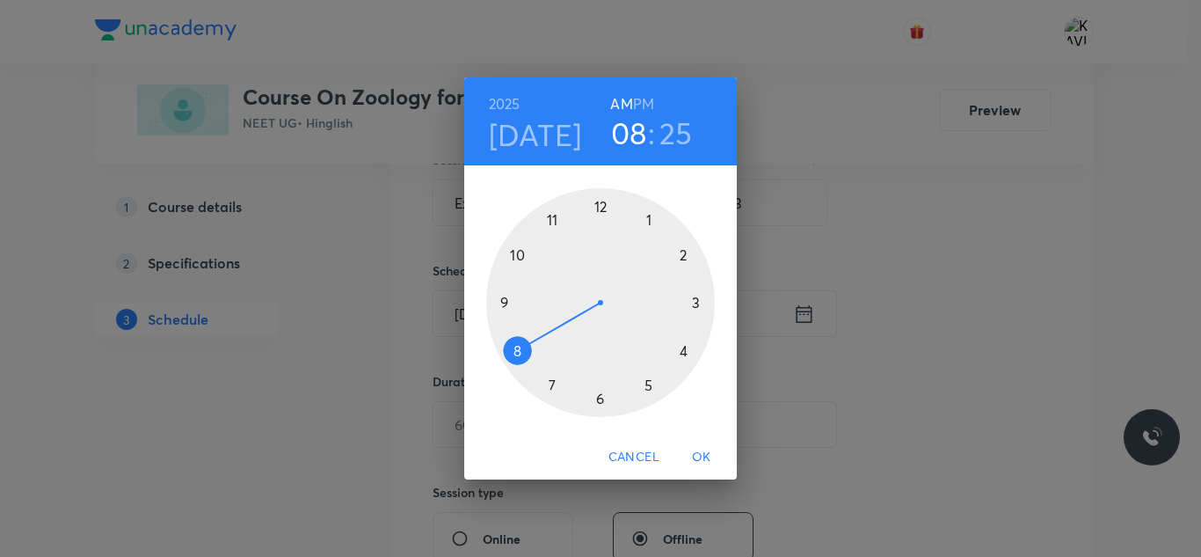
click at [513, 261] on div at bounding box center [600, 302] width 229 height 229
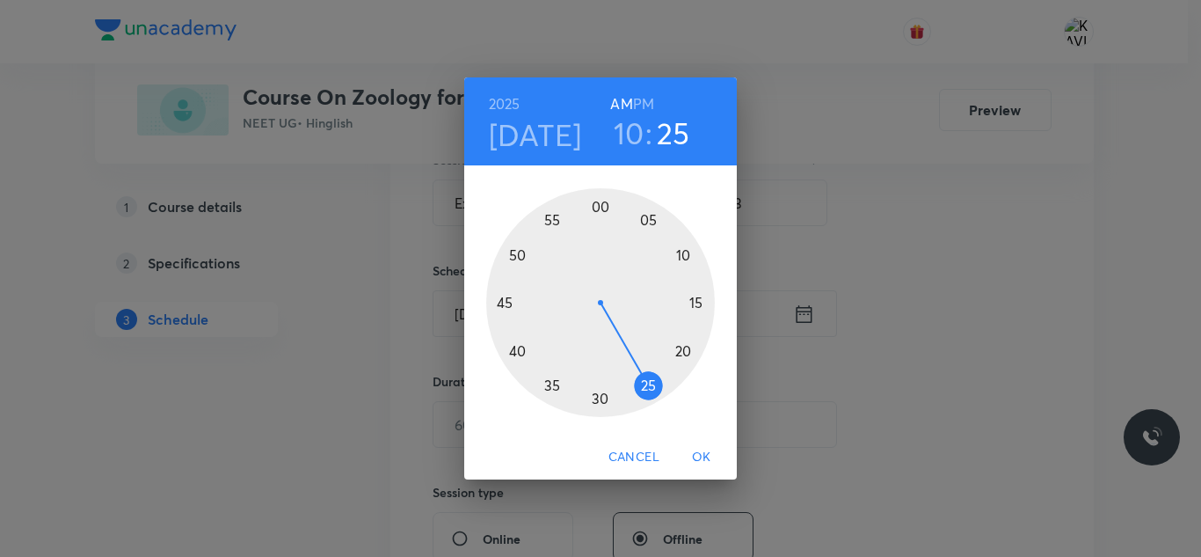
click at [600, 205] on div at bounding box center [600, 302] width 229 height 229
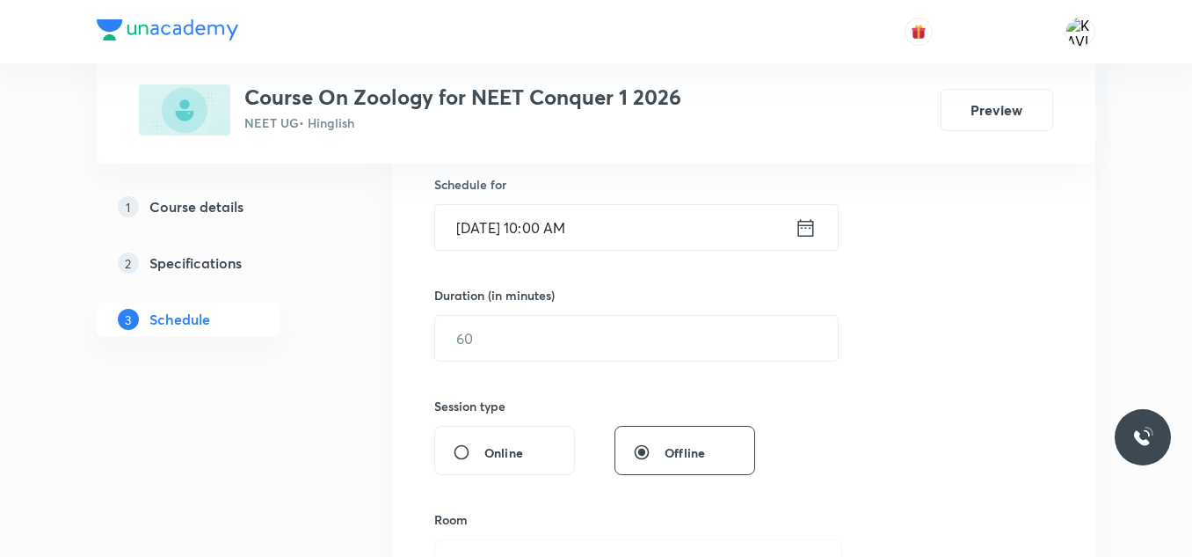
scroll to position [449, 0]
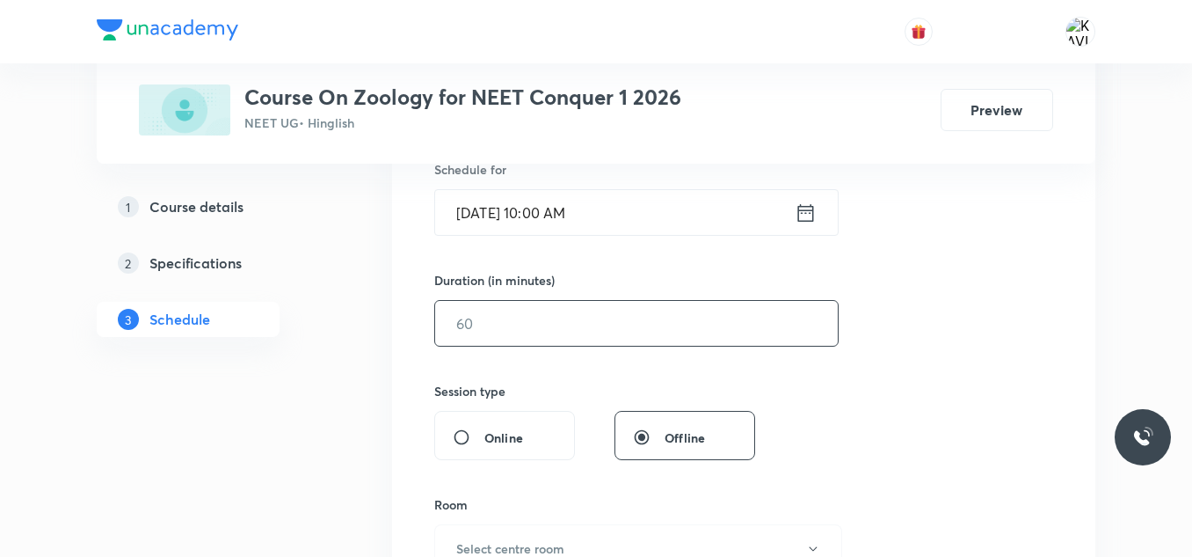
click at [530, 338] on input "text" at bounding box center [636, 323] width 403 height 45
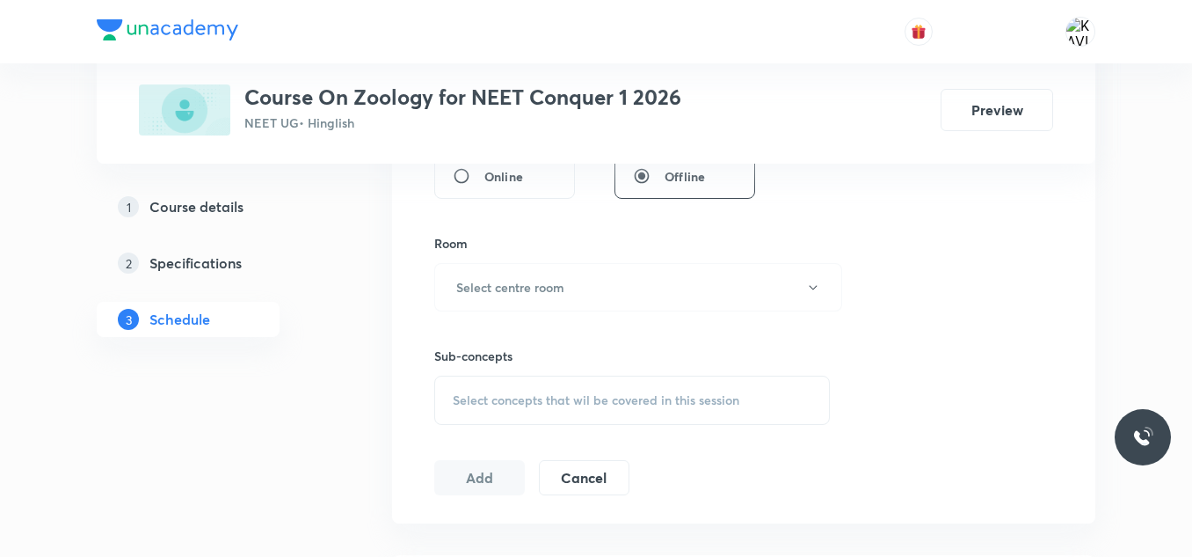
scroll to position [711, 0]
type input "75"
click at [539, 302] on button "Select centre room" at bounding box center [638, 286] width 408 height 48
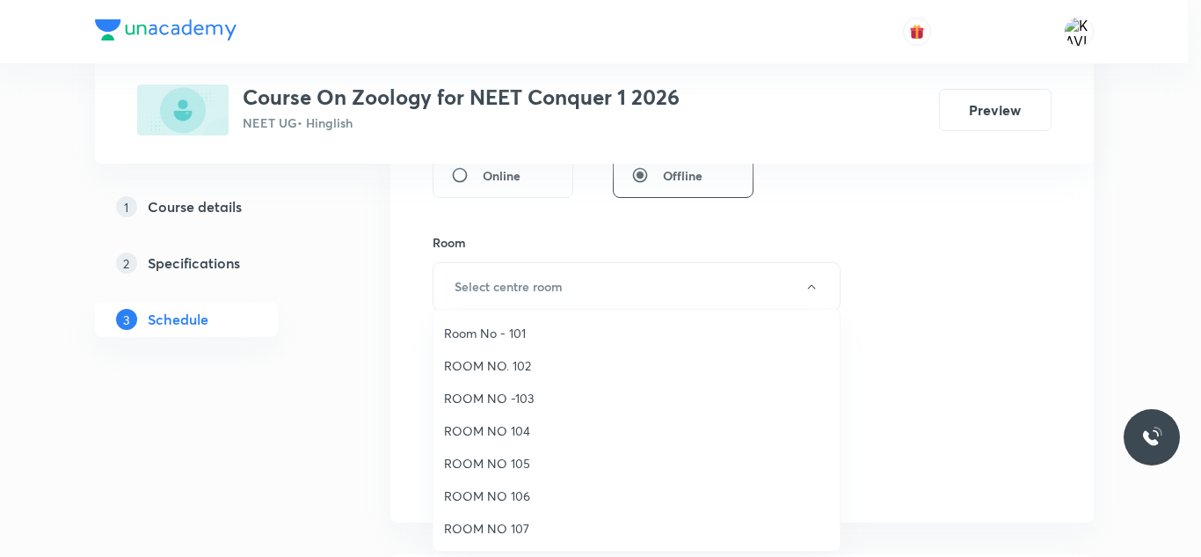
click at [521, 493] on span "ROOM NO 106" at bounding box center [636, 495] width 385 height 18
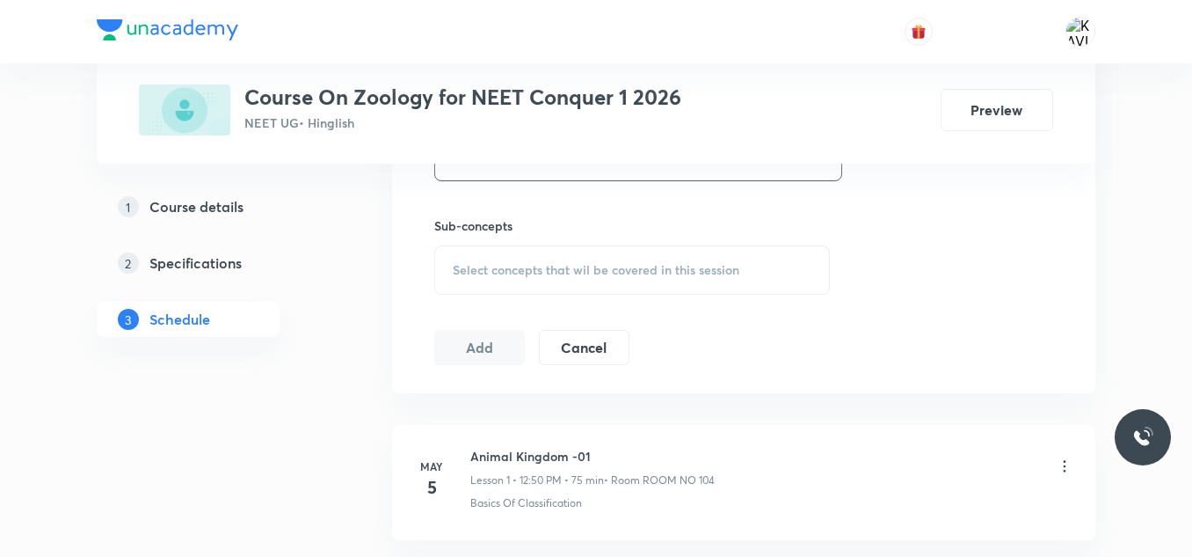
scroll to position [842, 0]
click at [516, 263] on span "Select concepts that wil be covered in this session" at bounding box center [596, 268] width 287 height 14
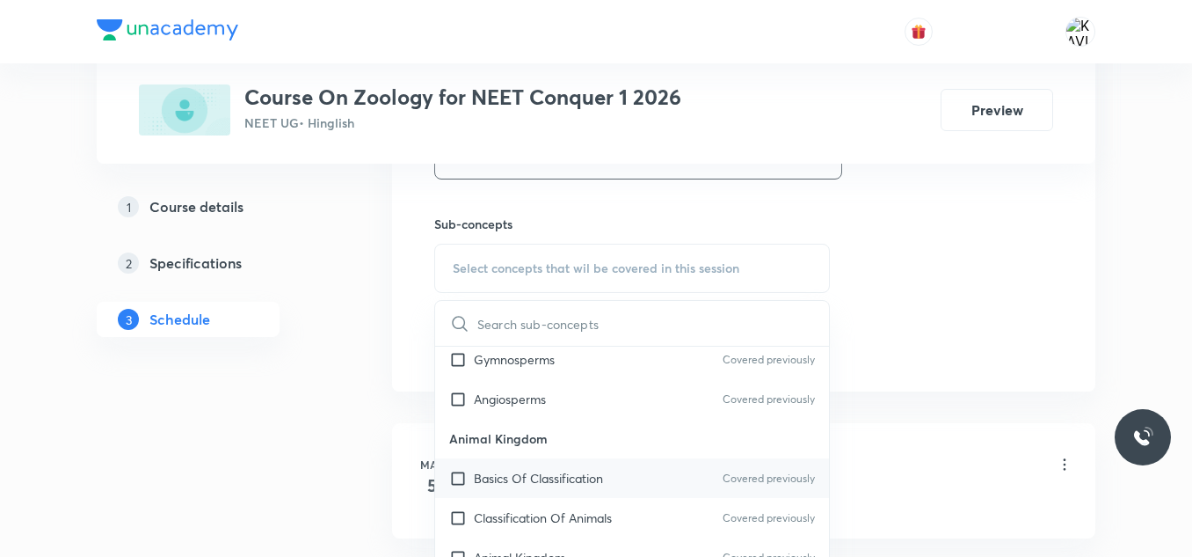
scroll to position [1303, 0]
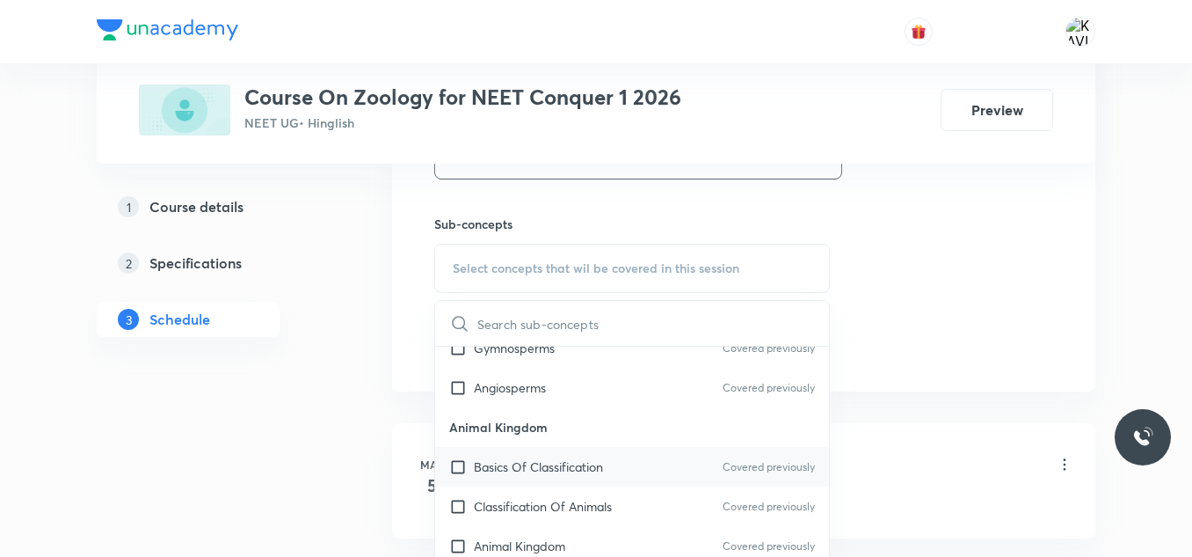
click at [524, 473] on p "Basics Of Classification" at bounding box center [538, 466] width 129 height 18
checkbox input "true"
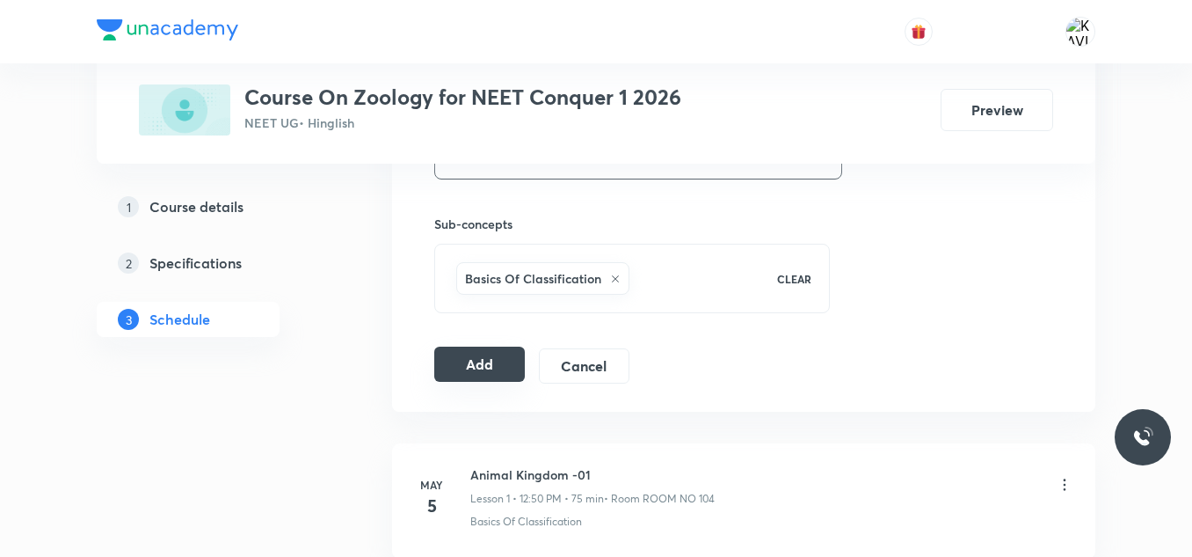
click at [471, 361] on button "Add" at bounding box center [479, 363] width 91 height 35
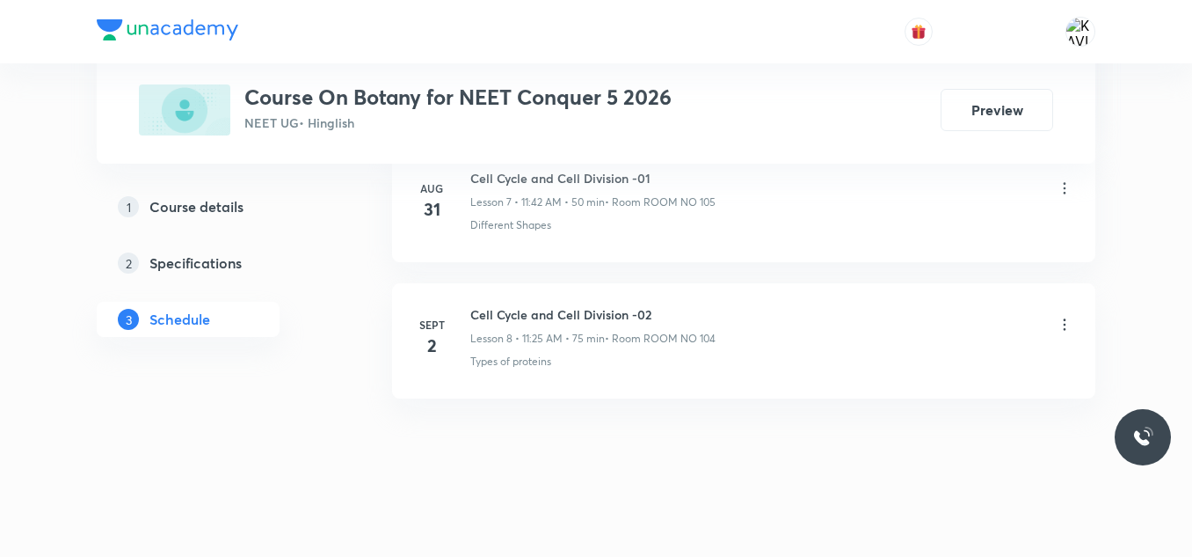
scroll to position [1943, 0]
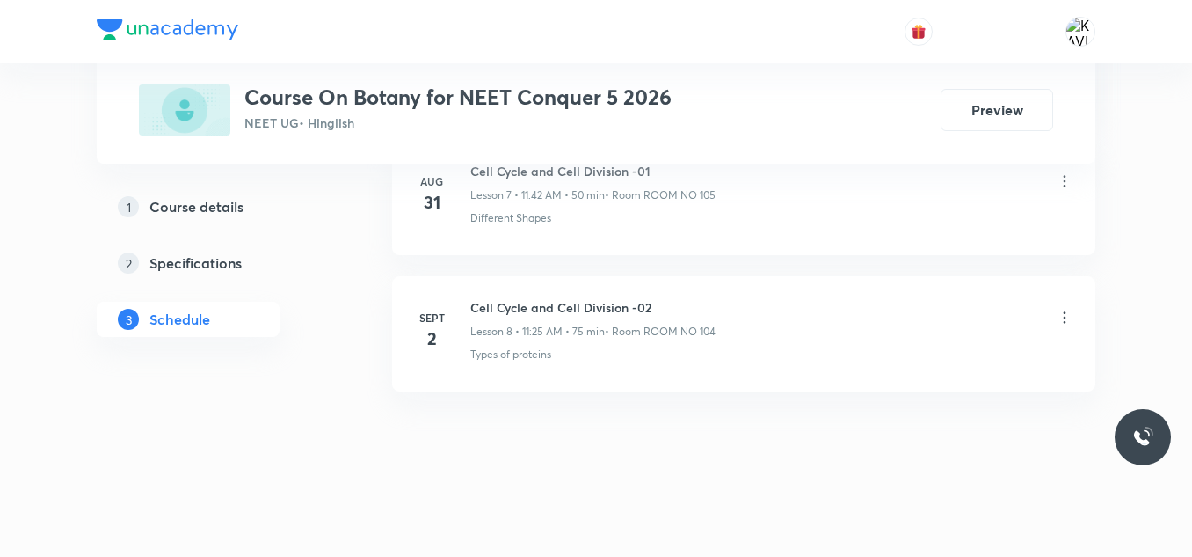
click at [546, 304] on h6 "Cell Cycle and Cell Division -02" at bounding box center [592, 307] width 245 height 18
copy h6 "Cell Cycle and Cell Division -02"
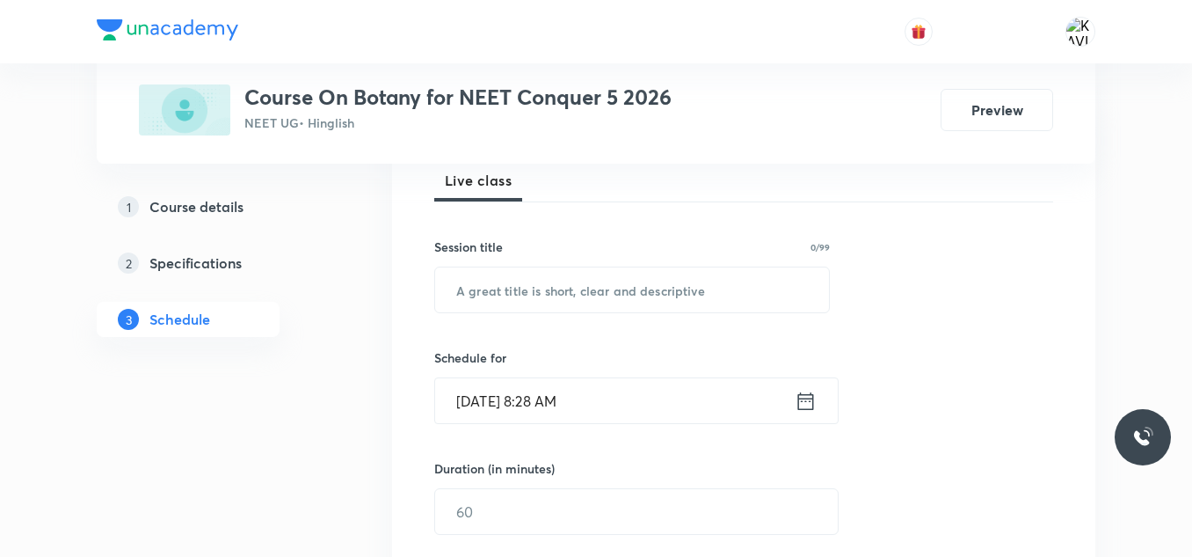
scroll to position [262, 0]
click at [570, 299] on input "text" at bounding box center [632, 288] width 394 height 45
paste input "Cell Cycle and Cell Division -02"
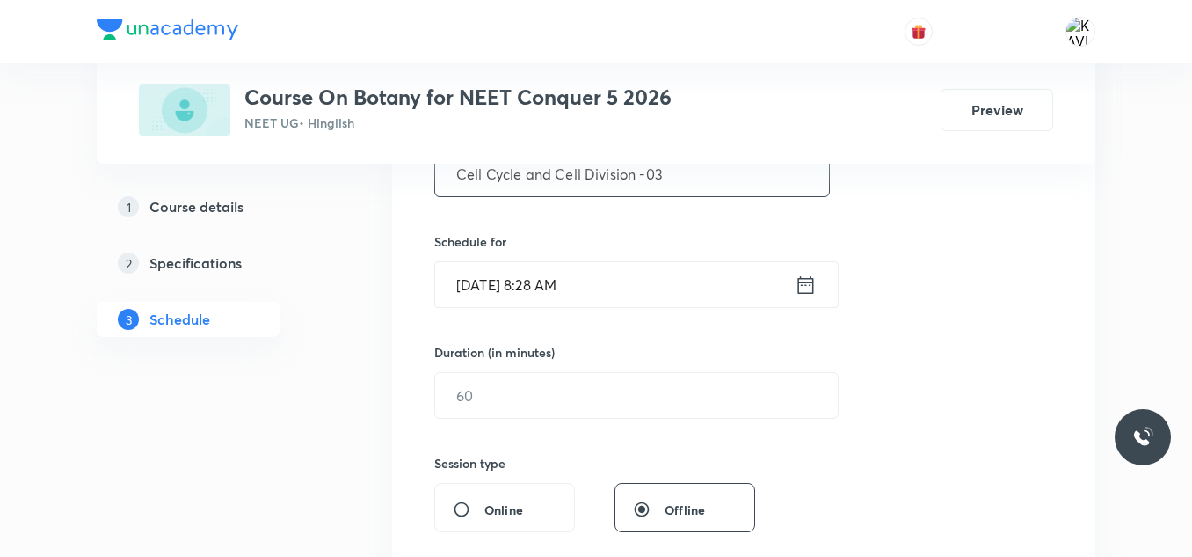
scroll to position [379, 0]
type input "Cell Cycle and Cell Division -03"
click at [806, 288] on icon at bounding box center [806, 283] width 22 height 25
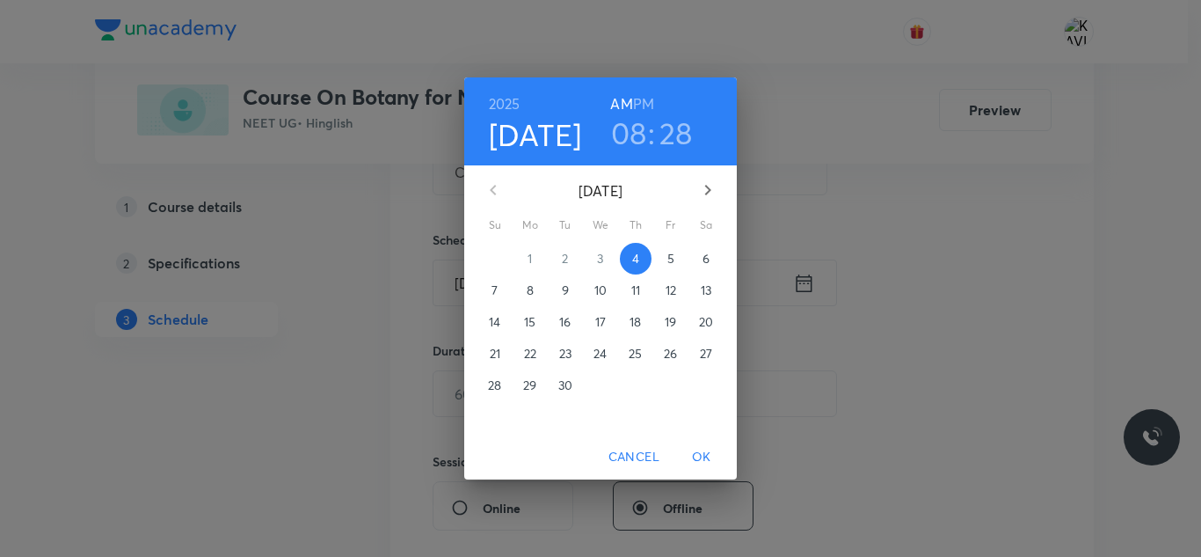
click at [638, 130] on h3 "08" at bounding box center [629, 132] width 36 height 37
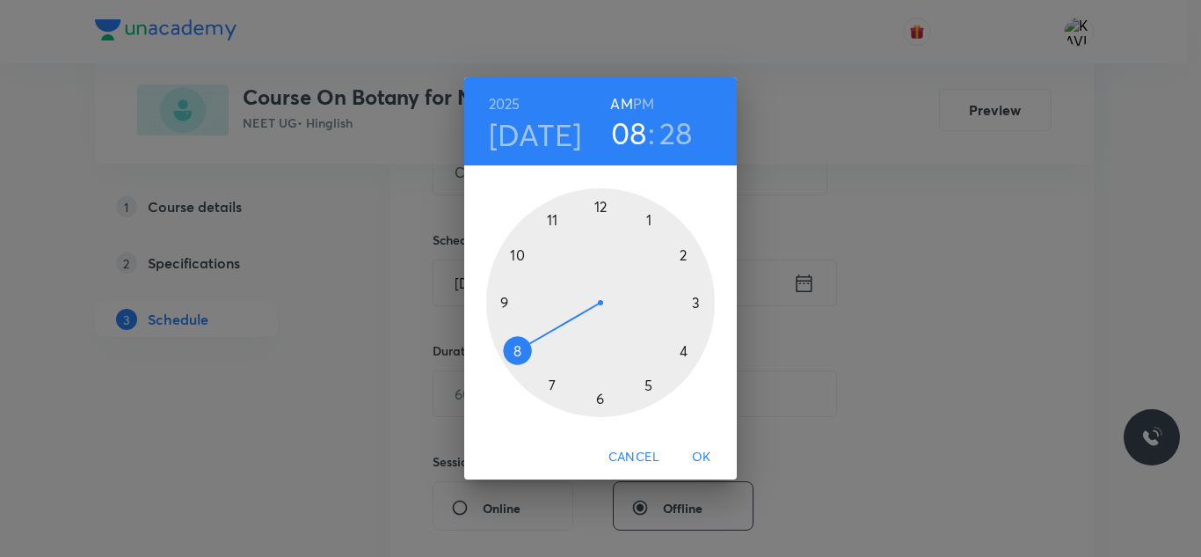
click at [523, 259] on div at bounding box center [600, 302] width 229 height 229
click at [599, 222] on div at bounding box center [600, 302] width 229 height 229
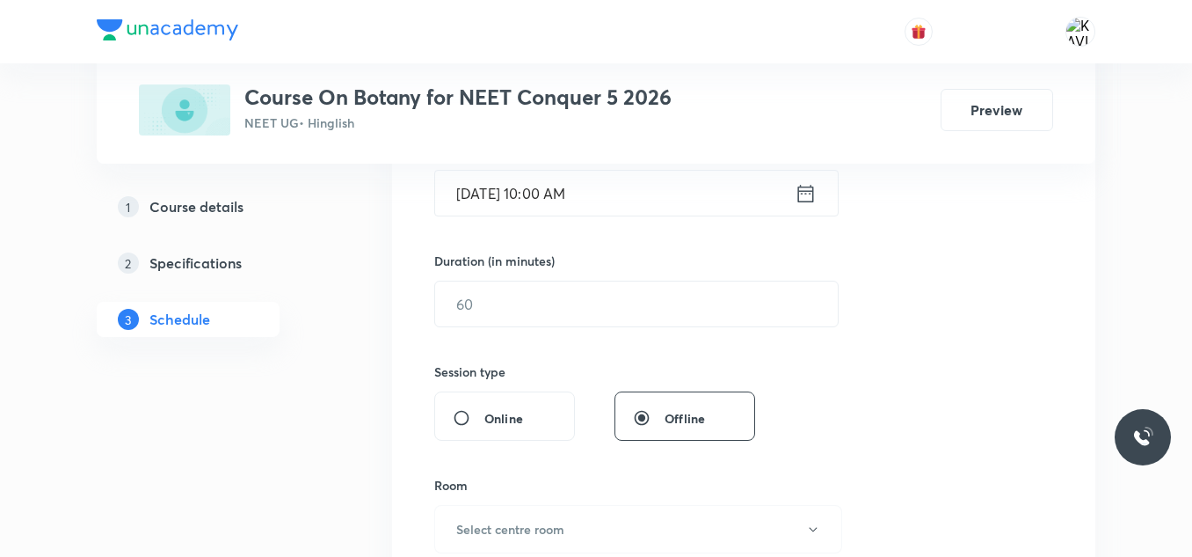
scroll to position [475, 0]
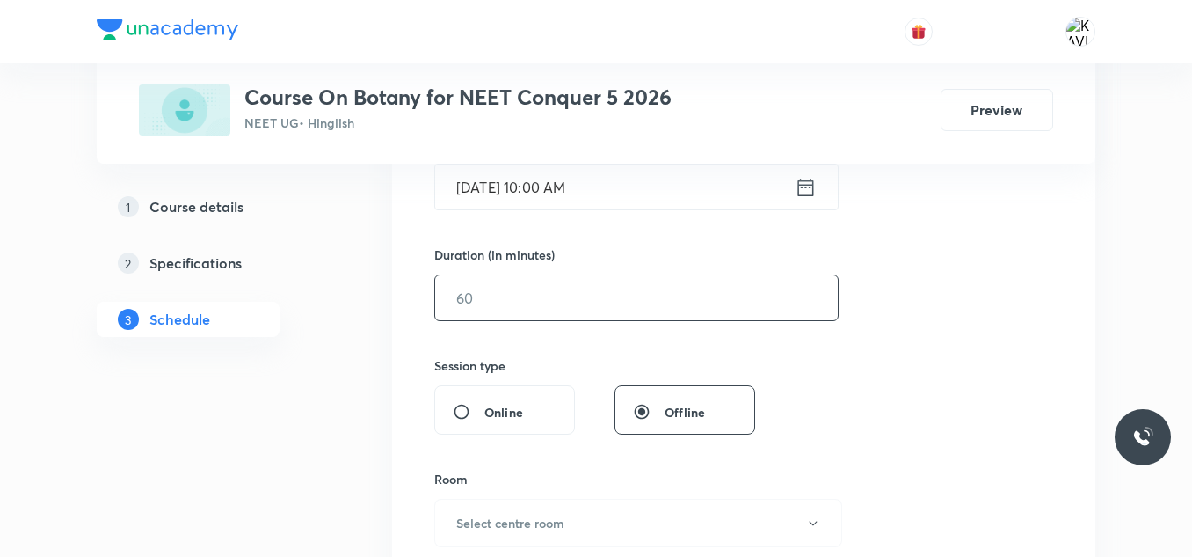
click at [526, 305] on input "text" at bounding box center [636, 297] width 403 height 45
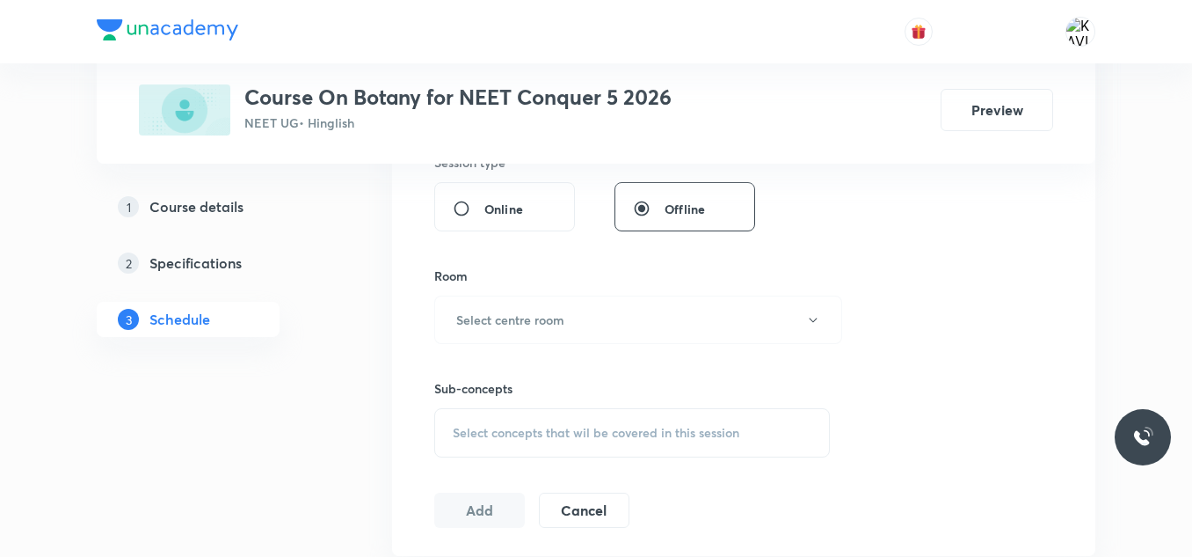
scroll to position [679, 0]
type input "75"
click at [541, 330] on button "Select centre room" at bounding box center [638, 319] width 408 height 48
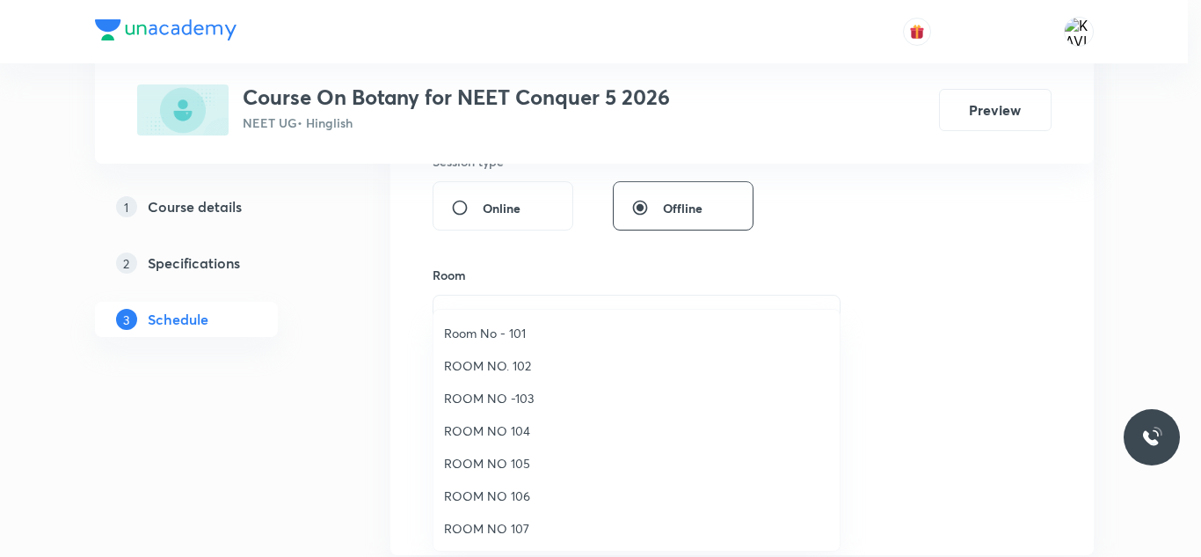
click at [506, 467] on span "ROOM NO 105" at bounding box center [636, 463] width 385 height 18
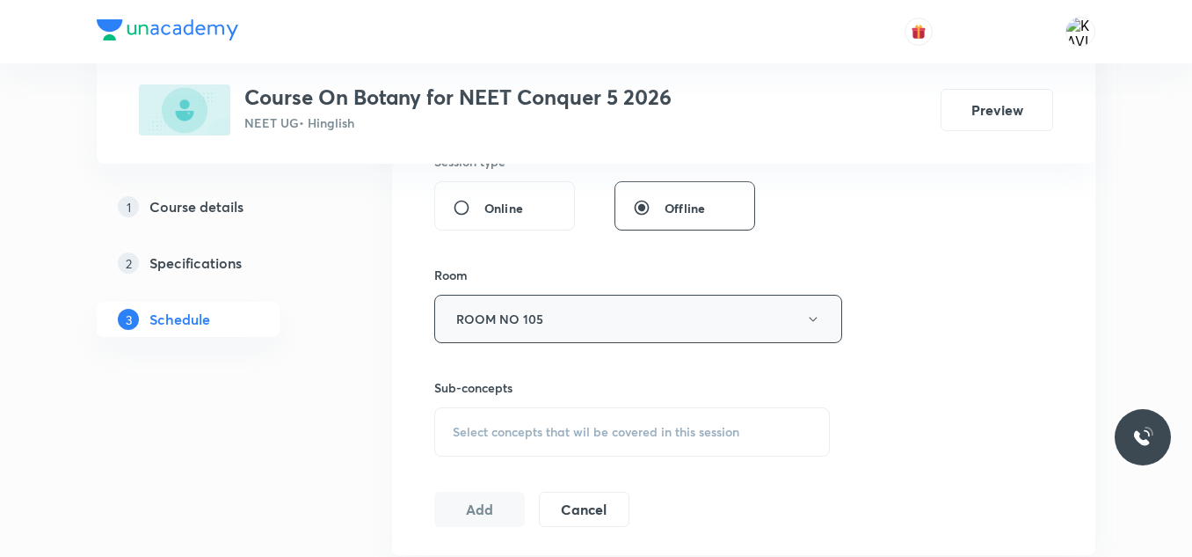
click at [594, 324] on button "ROOM NO 105" at bounding box center [638, 319] width 408 height 48
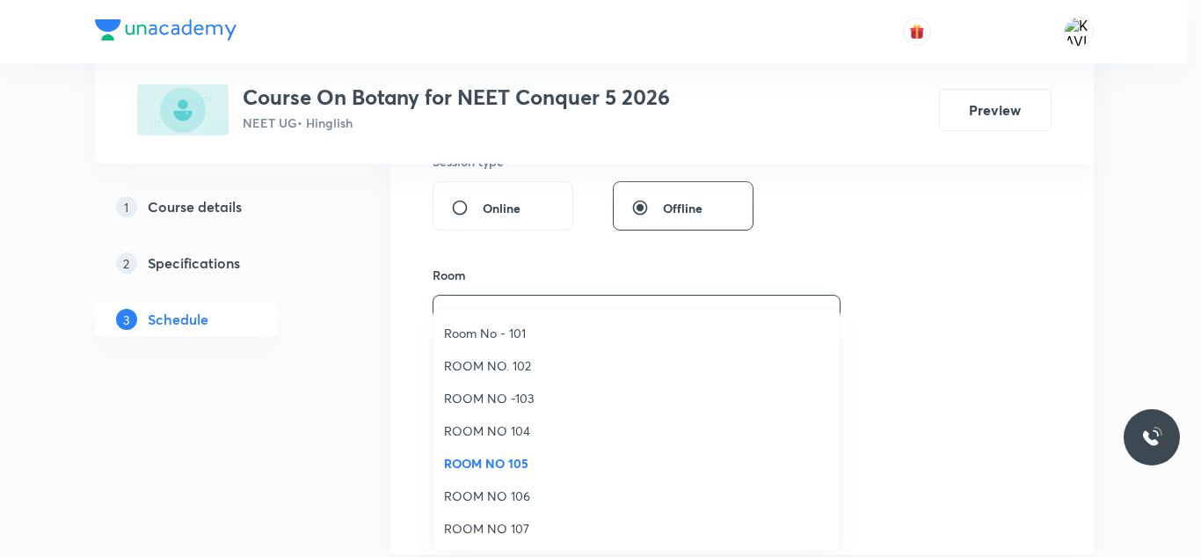
click at [502, 431] on span "ROOM NO 104" at bounding box center [636, 430] width 385 height 18
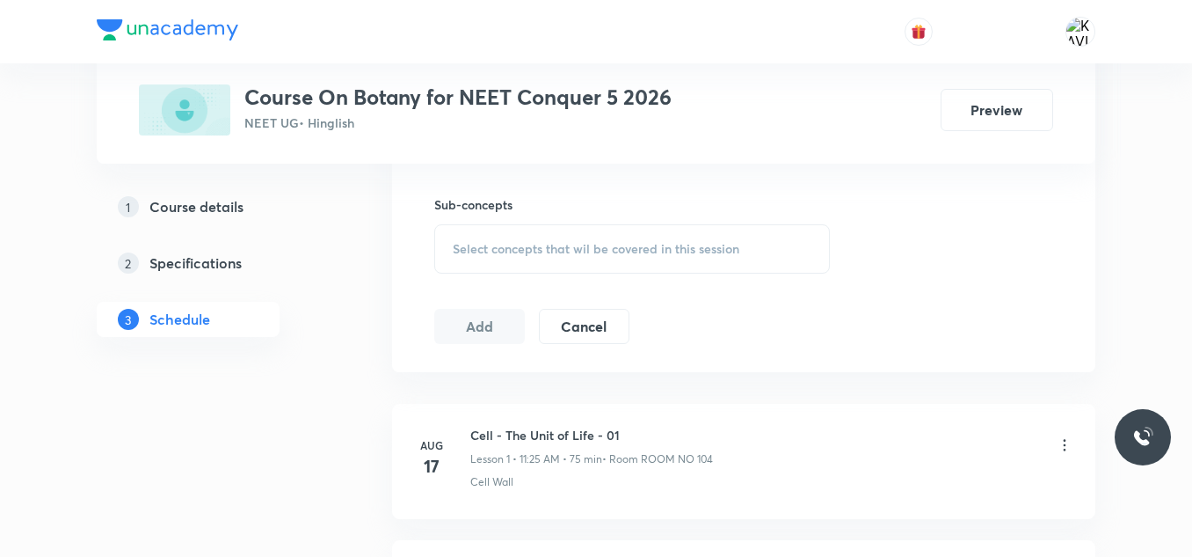
scroll to position [863, 0]
click at [486, 270] on div "Select concepts that wil be covered in this session" at bounding box center [632, 247] width 396 height 49
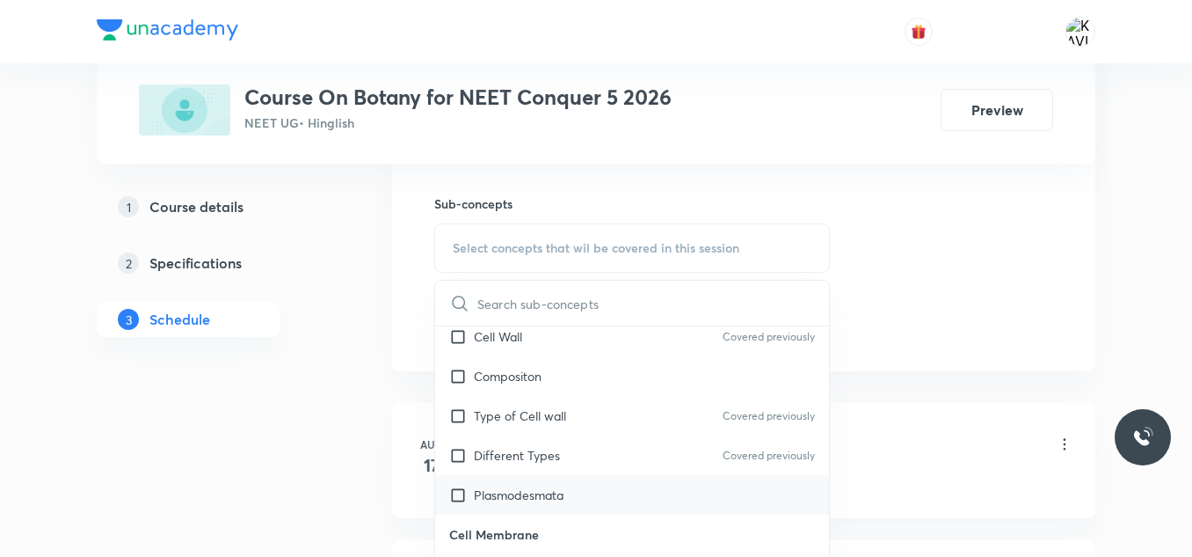
scroll to position [776, 0]
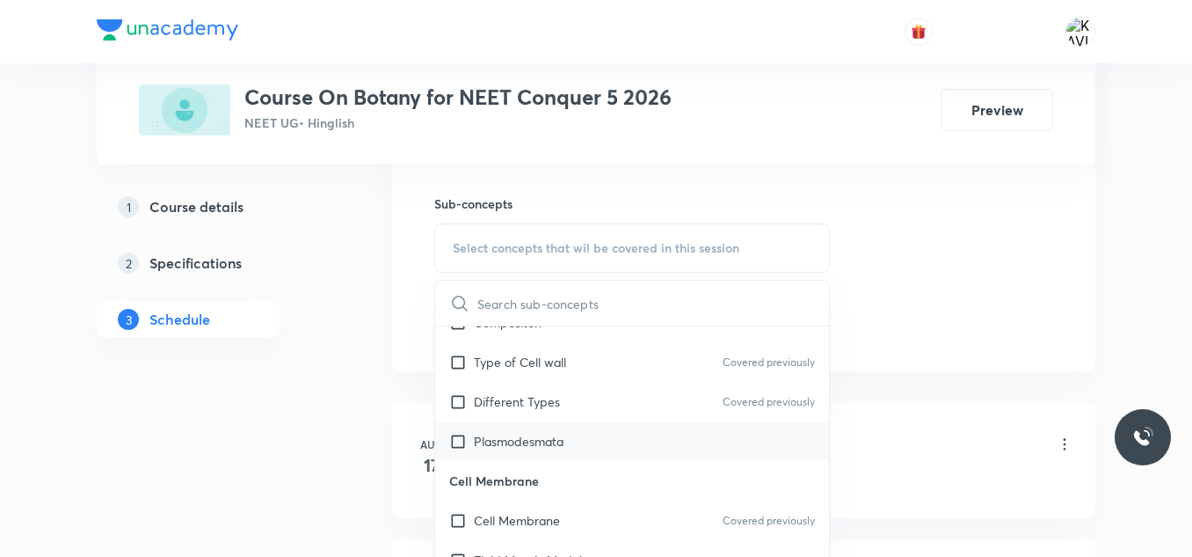
click at [538, 453] on div "Plasmodesmata" at bounding box center [632, 441] width 394 height 40
checkbox input "true"
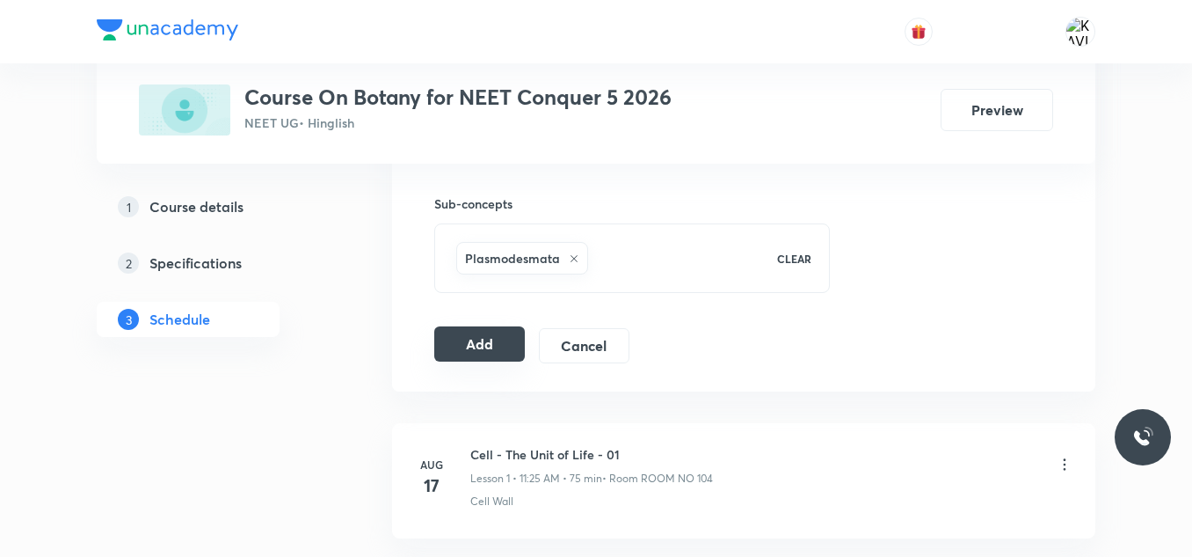
click at [496, 353] on button "Add" at bounding box center [479, 343] width 91 height 35
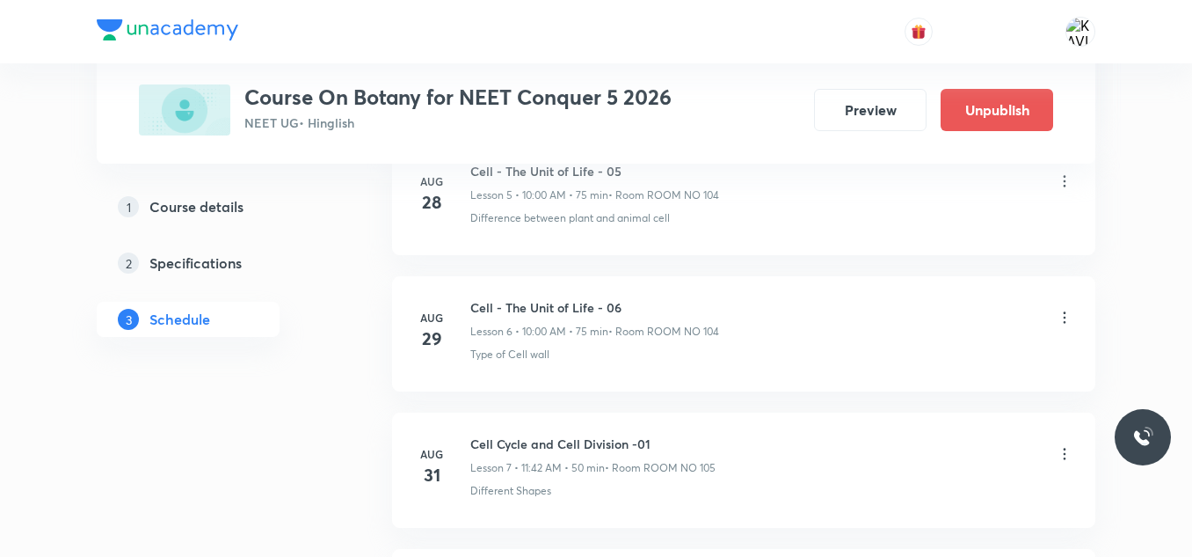
scroll to position [1271, 0]
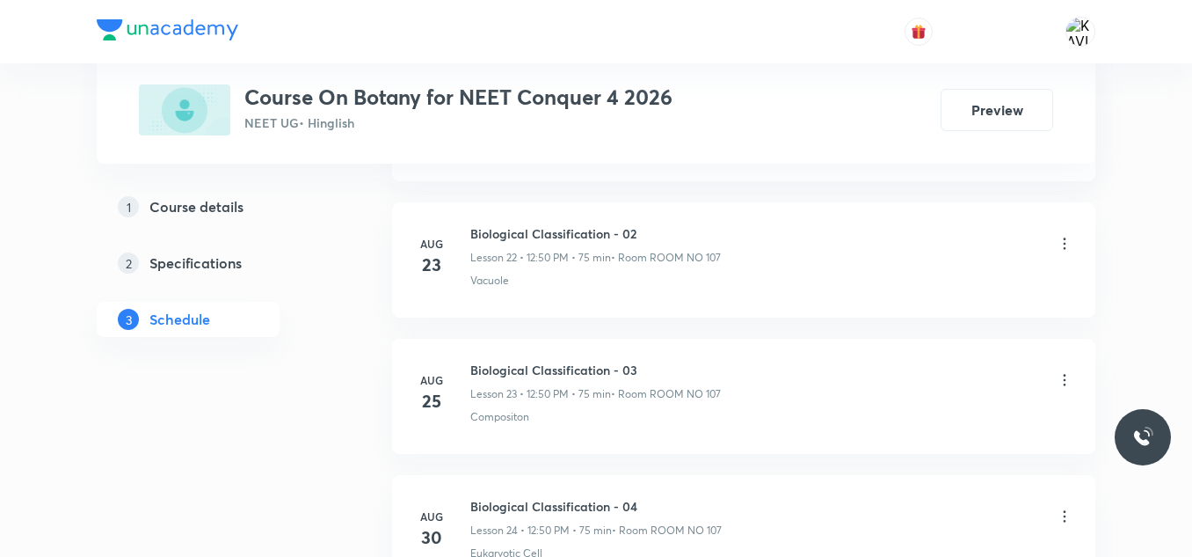
scroll to position [4396, 0]
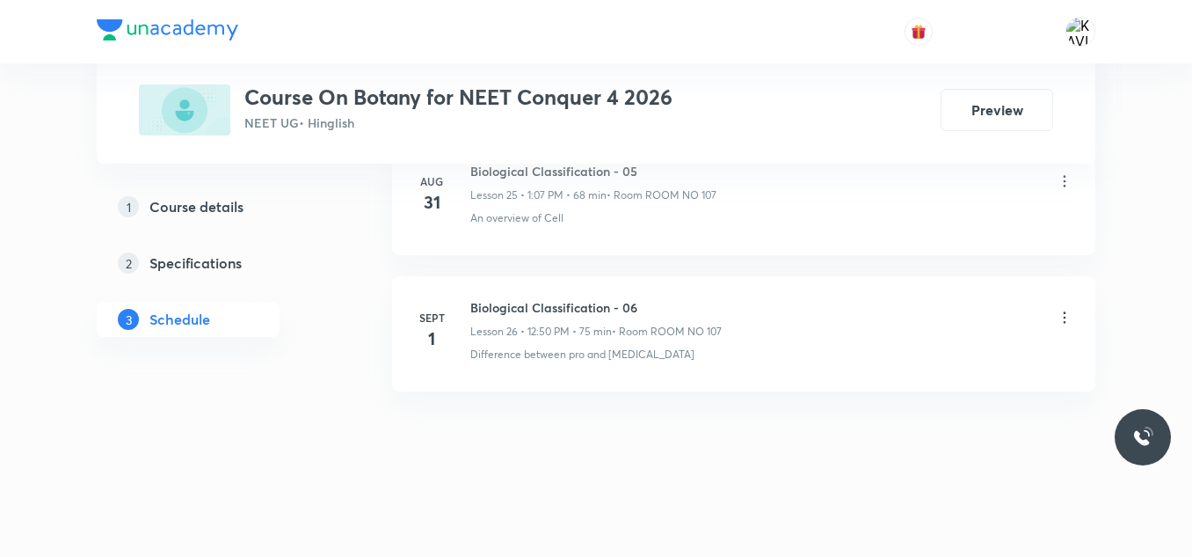
click at [550, 305] on h6 "Biological Classification - 06" at bounding box center [595, 307] width 251 height 18
copy h6 "Biological Classification - 06"
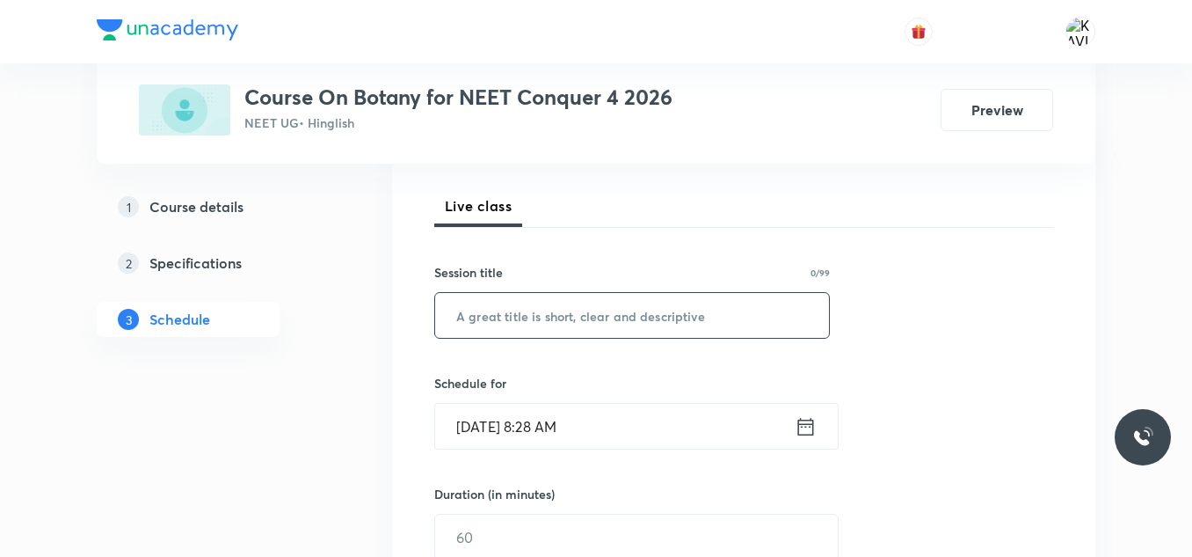
scroll to position [237, 0]
click at [542, 309] on input "text" at bounding box center [632, 314] width 394 height 45
paste input "Biological Classification - 06"
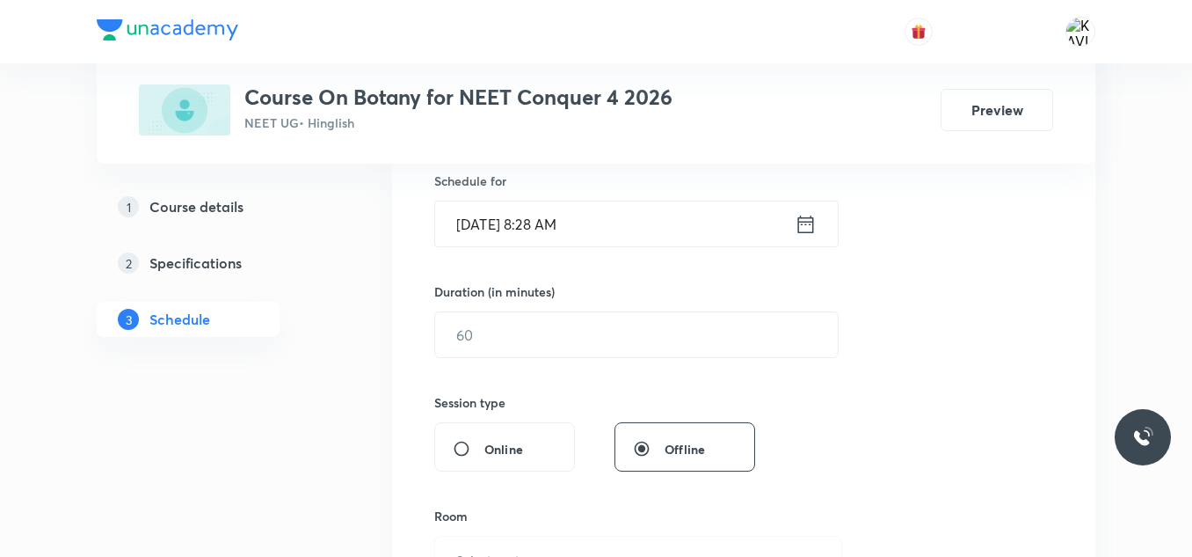
scroll to position [453, 0]
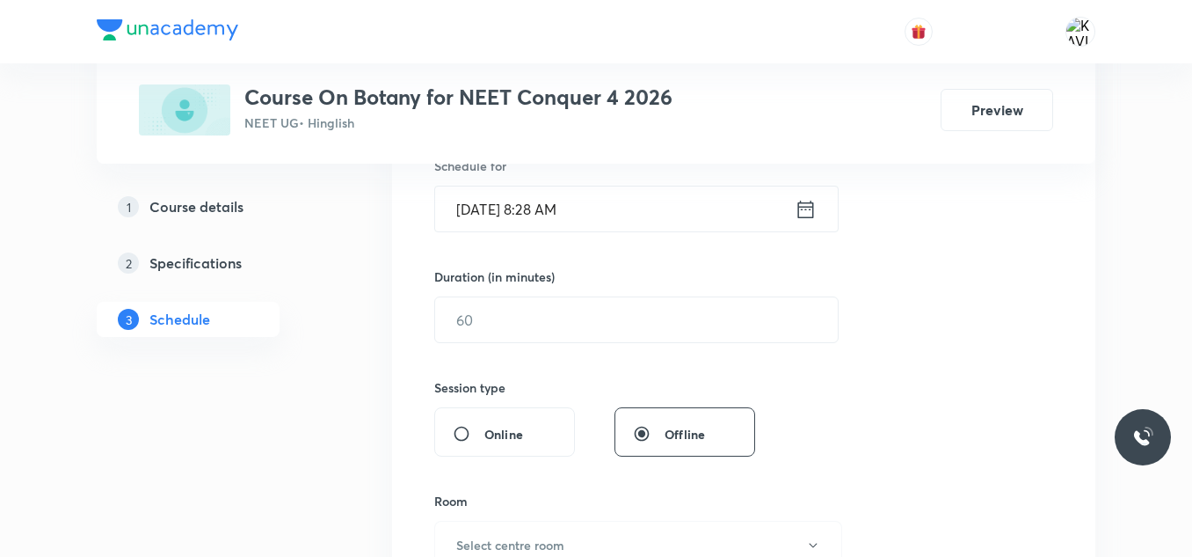
type input "Biological Classification - 07"
click at [817, 213] on div "Sept 4, 2025, 8:28 AM ​" at bounding box center [636, 209] width 404 height 47
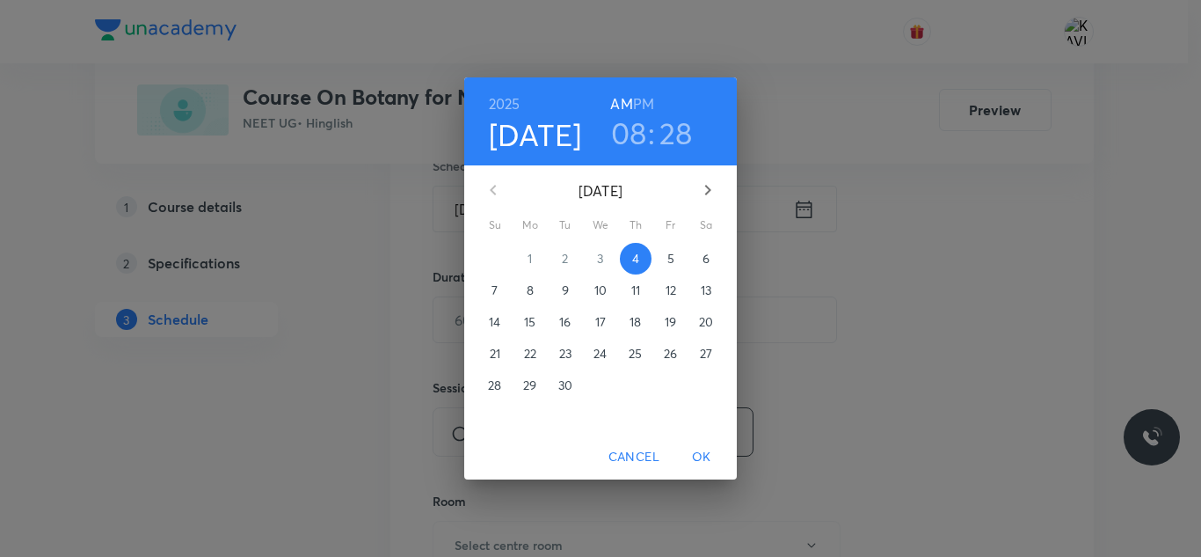
click at [634, 137] on h3 "08" at bounding box center [629, 132] width 36 height 37
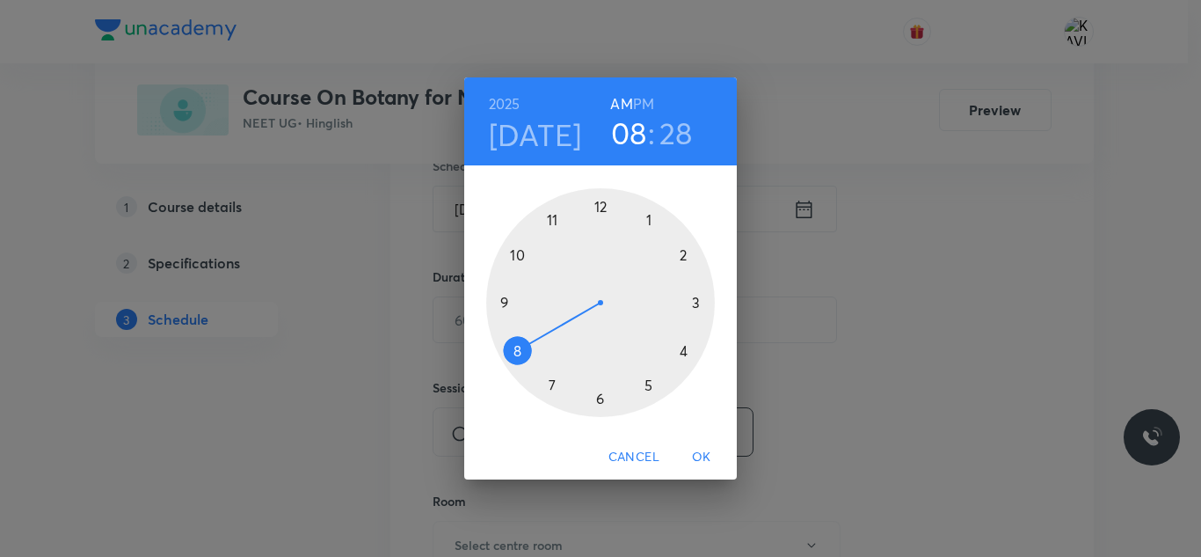
click at [553, 230] on div at bounding box center [600, 302] width 229 height 229
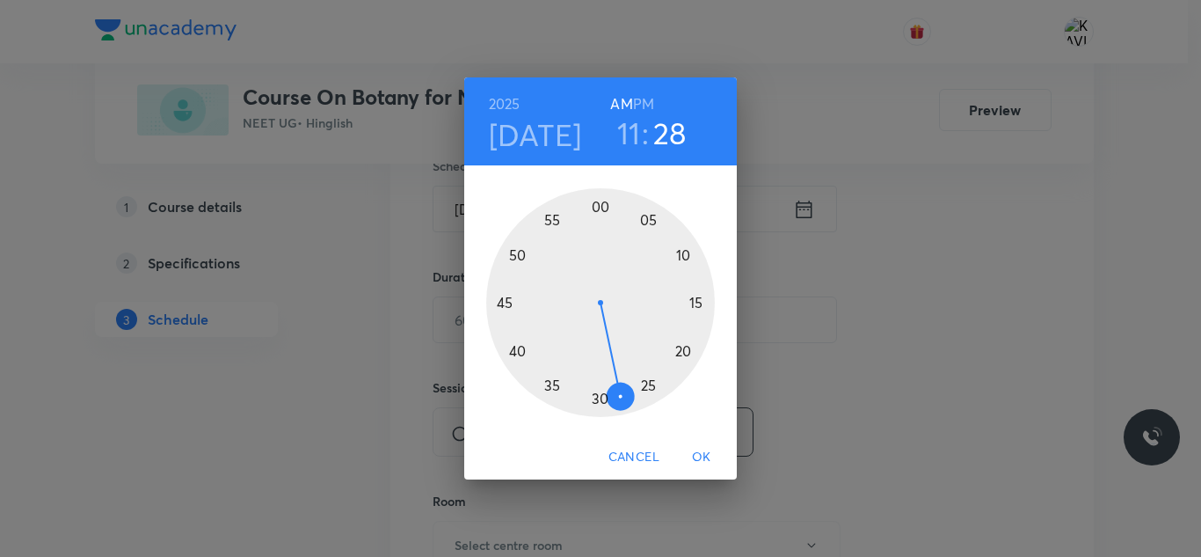
click at [649, 382] on div at bounding box center [600, 302] width 229 height 229
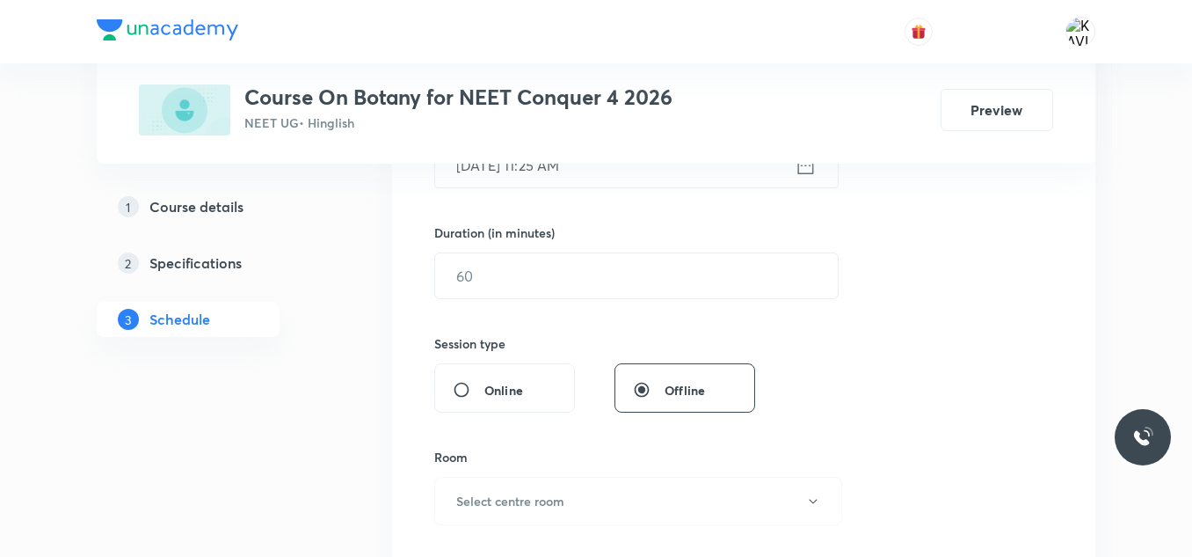
scroll to position [498, 0]
click at [523, 258] on input "text" at bounding box center [636, 274] width 403 height 45
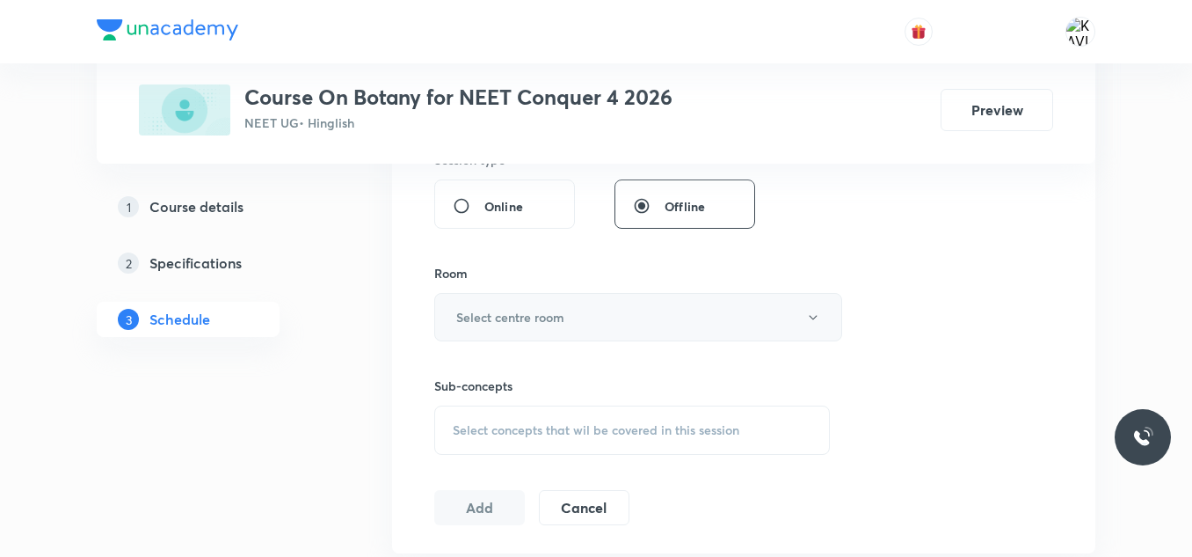
scroll to position [682, 0]
type input "75"
click at [571, 316] on button "Select centre room" at bounding box center [638, 315] width 408 height 48
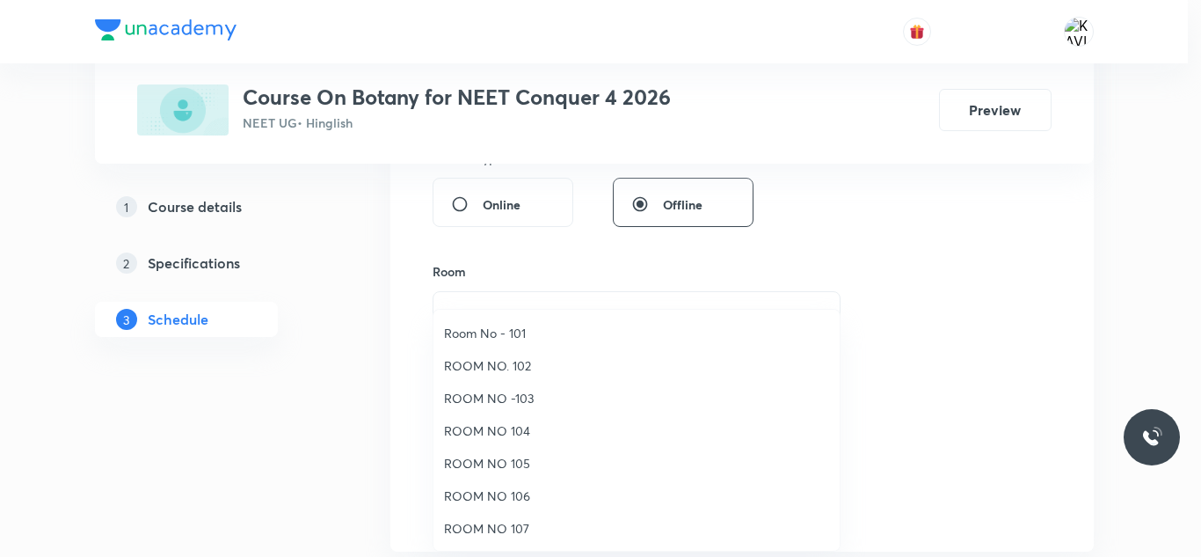
click at [517, 522] on span "ROOM NO 107" at bounding box center [636, 528] width 385 height 18
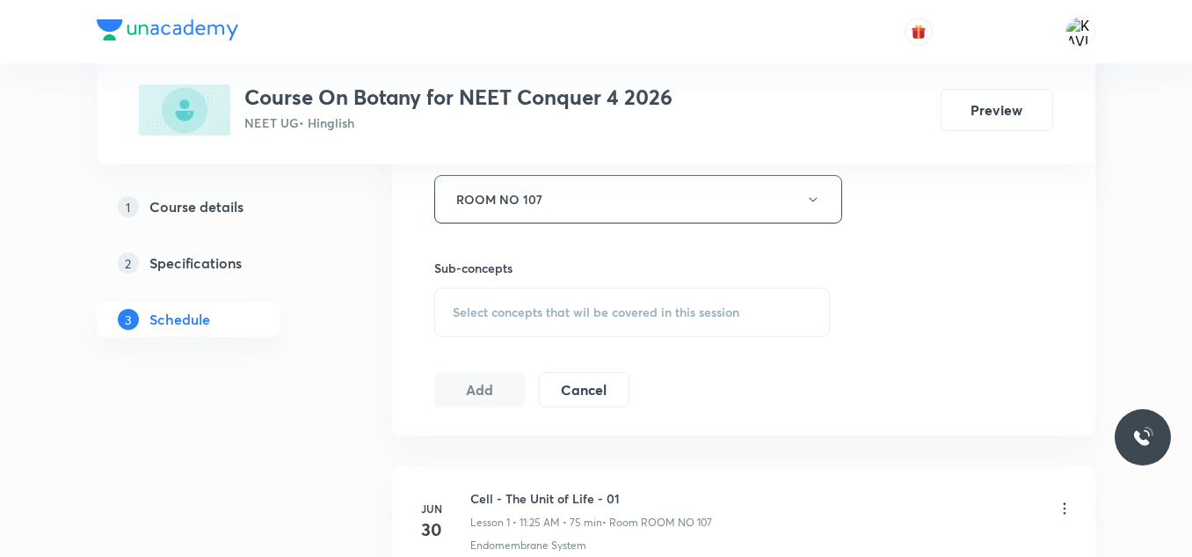
scroll to position [802, 0]
click at [639, 293] on div "Select concepts that wil be covered in this session" at bounding box center [632, 308] width 396 height 49
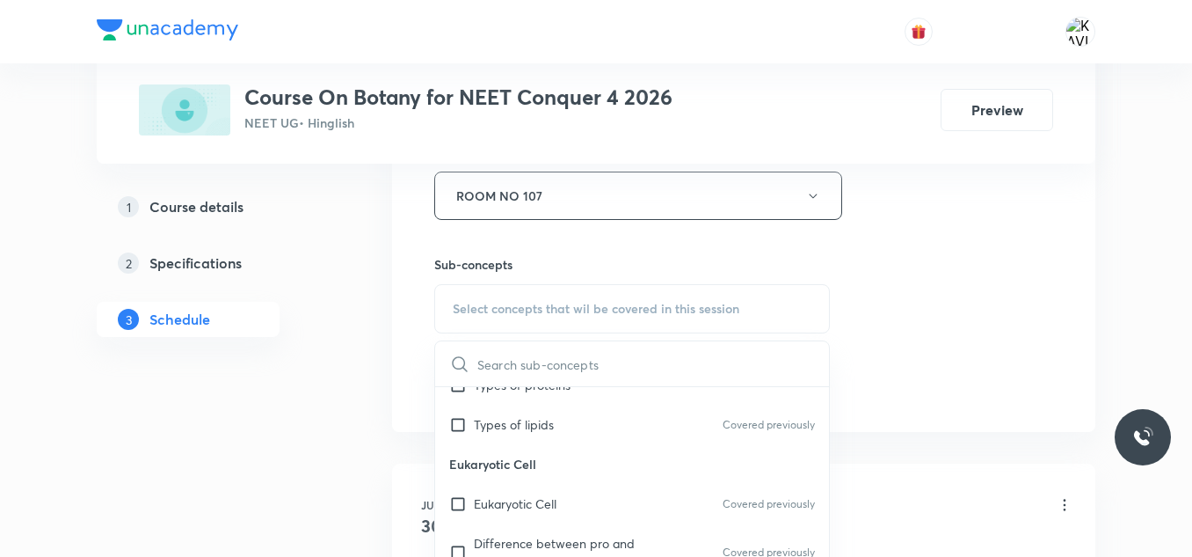
scroll to position [1156, 0]
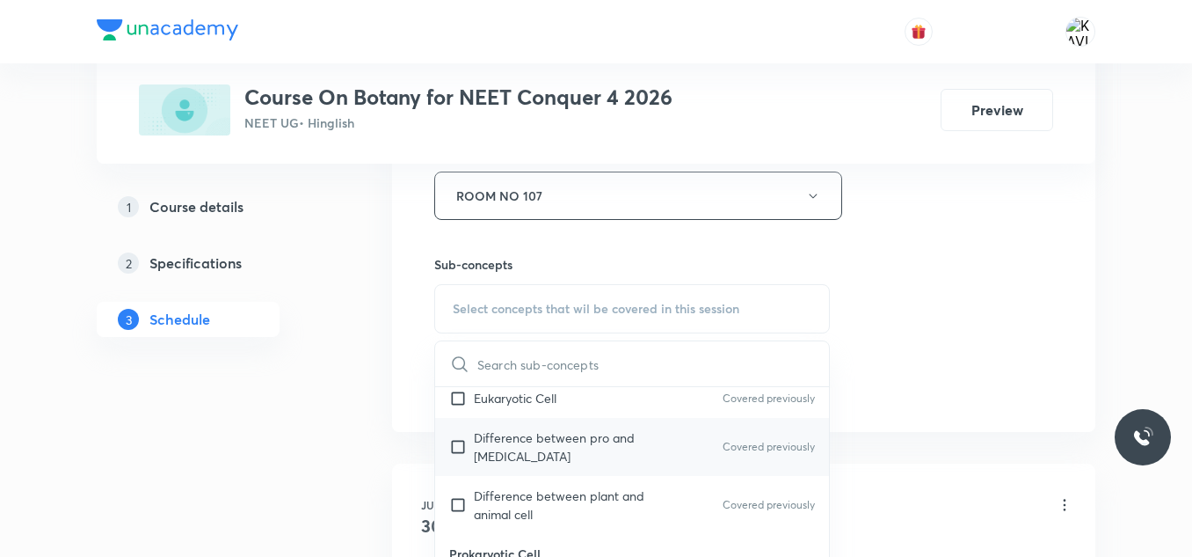
click at [540, 445] on p "Difference between pro and eukaryotic cell" at bounding box center [563, 446] width 178 height 37
checkbox input "true"
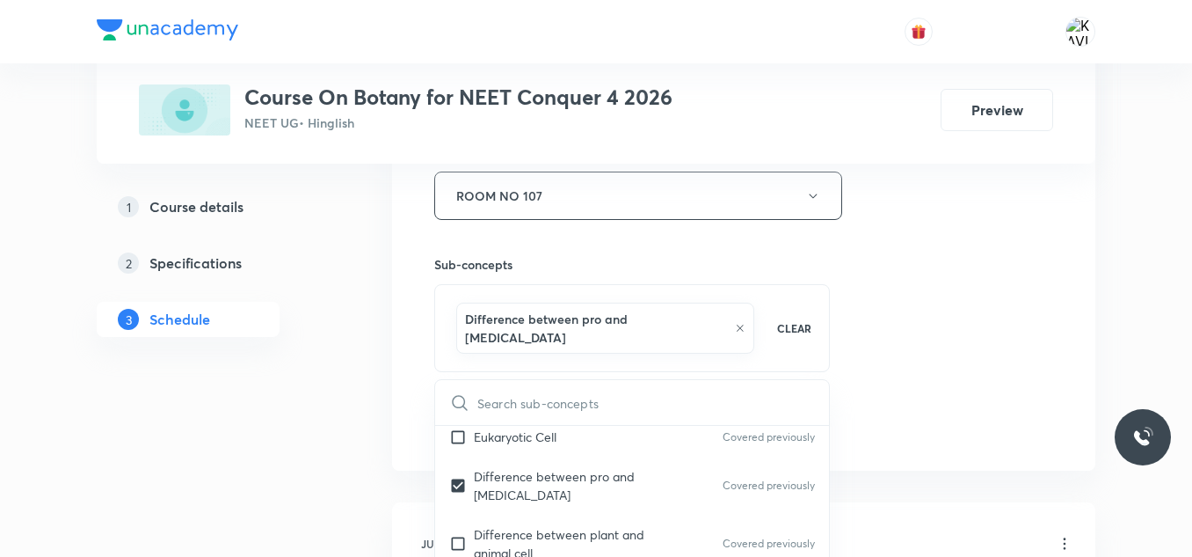
click at [929, 287] on div "Session 27 Live class Session title 30/99 Biological Classification - 07 ​ Sche…" at bounding box center [743, 10] width 619 height 864
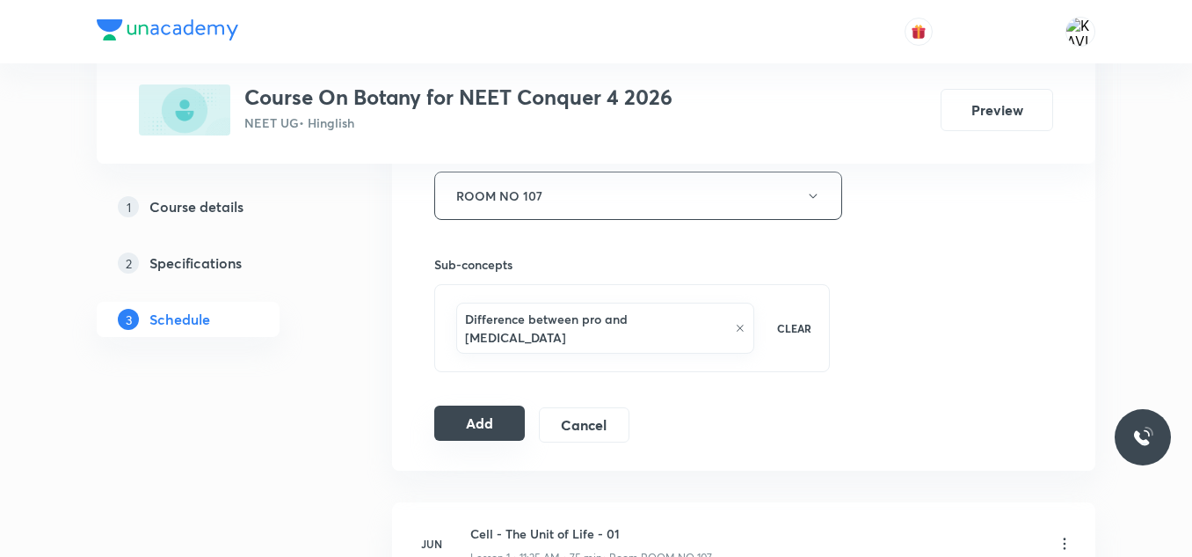
click at [484, 405] on button "Add" at bounding box center [479, 422] width 91 height 35
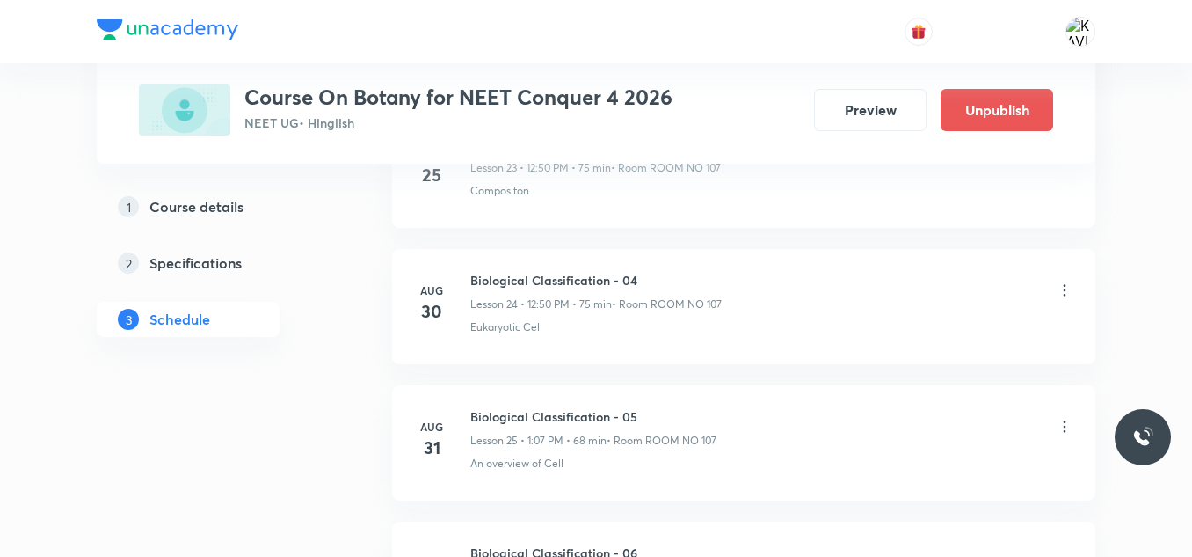
scroll to position [3725, 0]
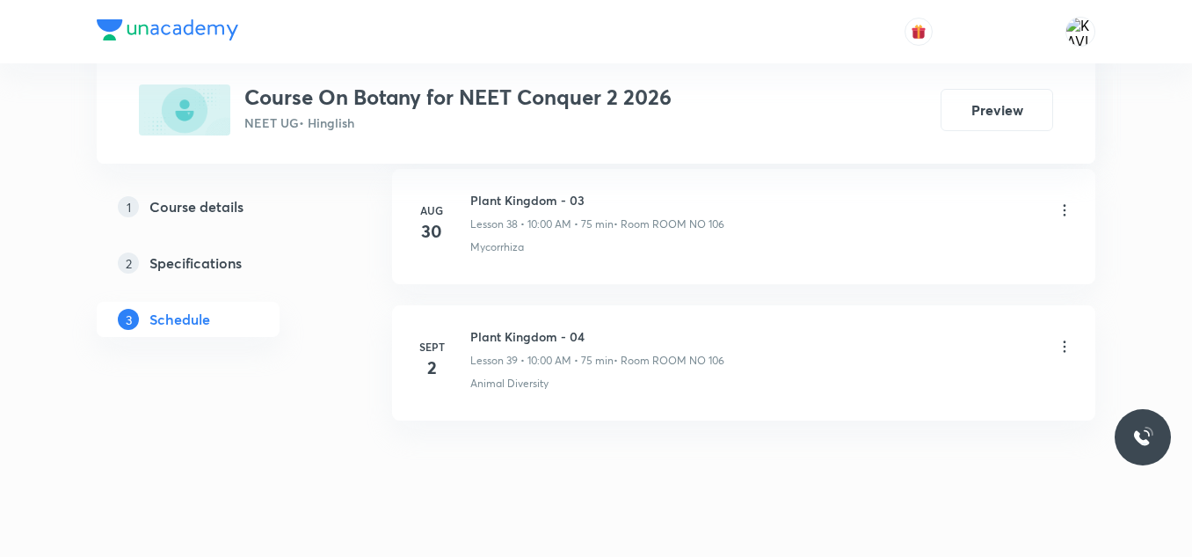
scroll to position [6168, 0]
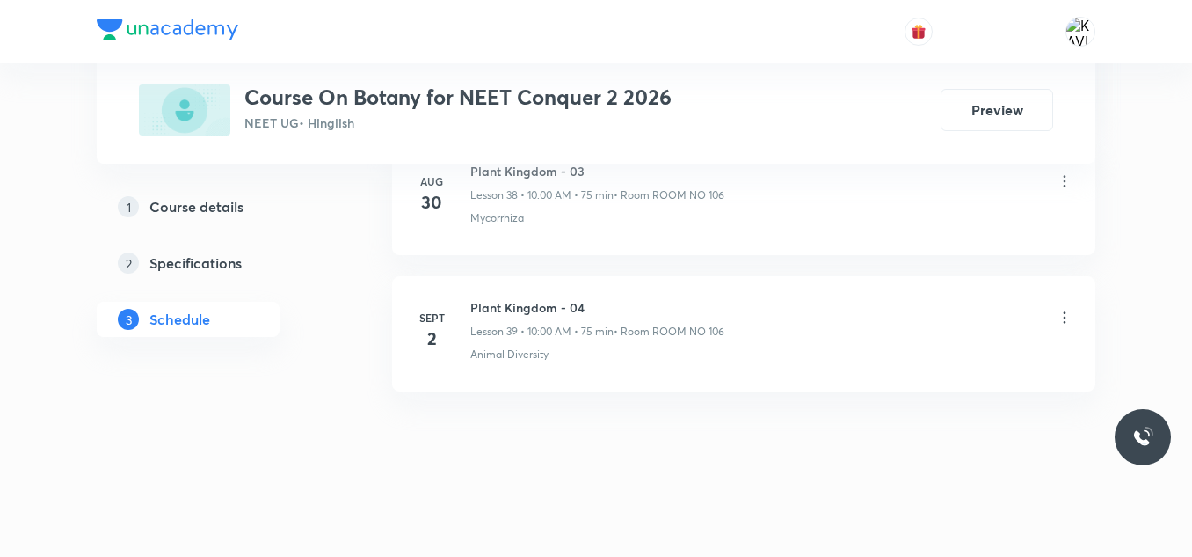
click at [535, 285] on li "Sept 2 Plant Kingdom - 04 Lesson 39 • 10:00 AM • 75 min • Room ROOM NO 106 Anim…" at bounding box center [743, 333] width 703 height 115
copy h6 "Plant Kingdom - 04"
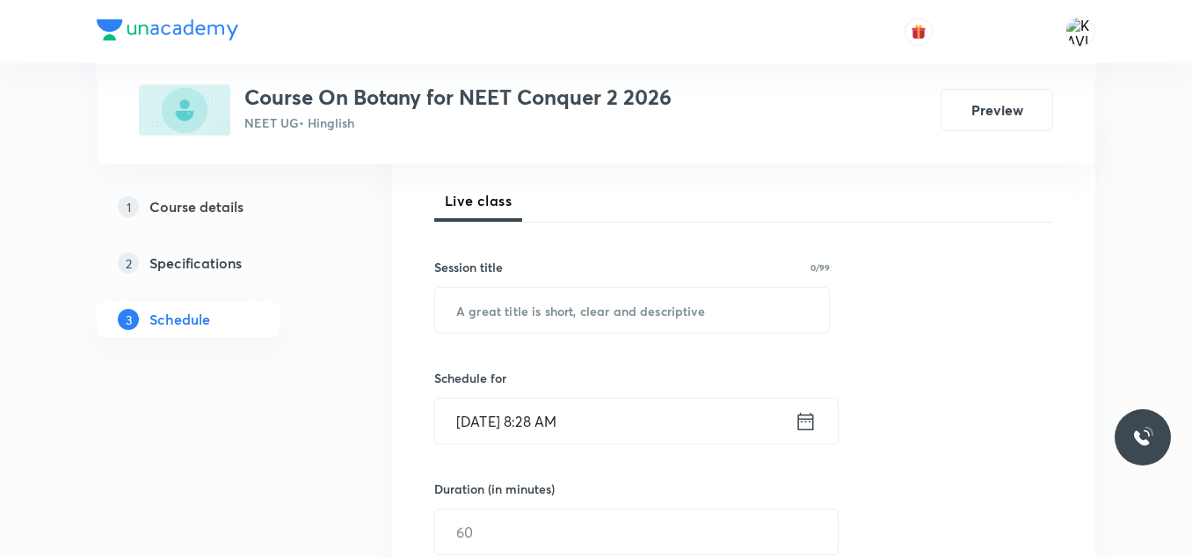
scroll to position [242, 0]
click at [534, 296] on input "text" at bounding box center [632, 309] width 394 height 45
paste input "Plant Kingdom - 04"
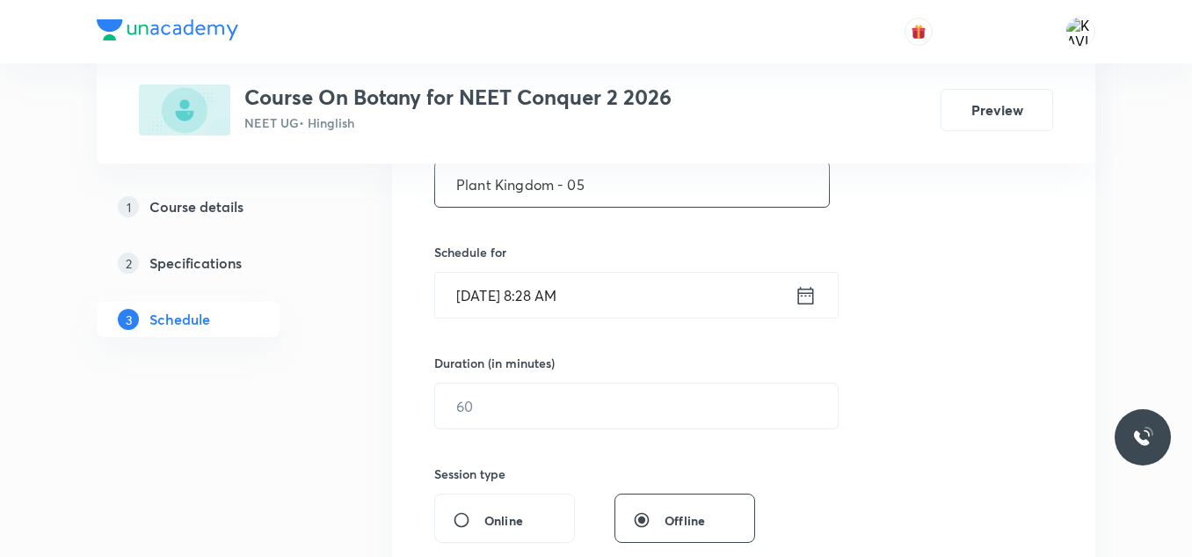
scroll to position [370, 0]
type input "Plant Kingdom - 05"
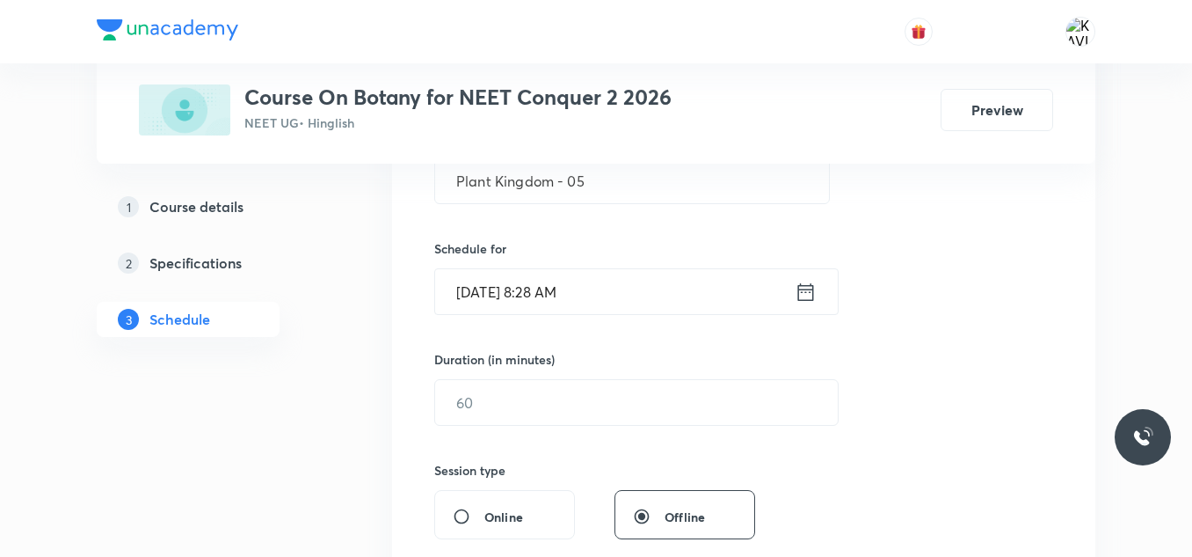
click at [808, 285] on icon at bounding box center [806, 291] width 16 height 18
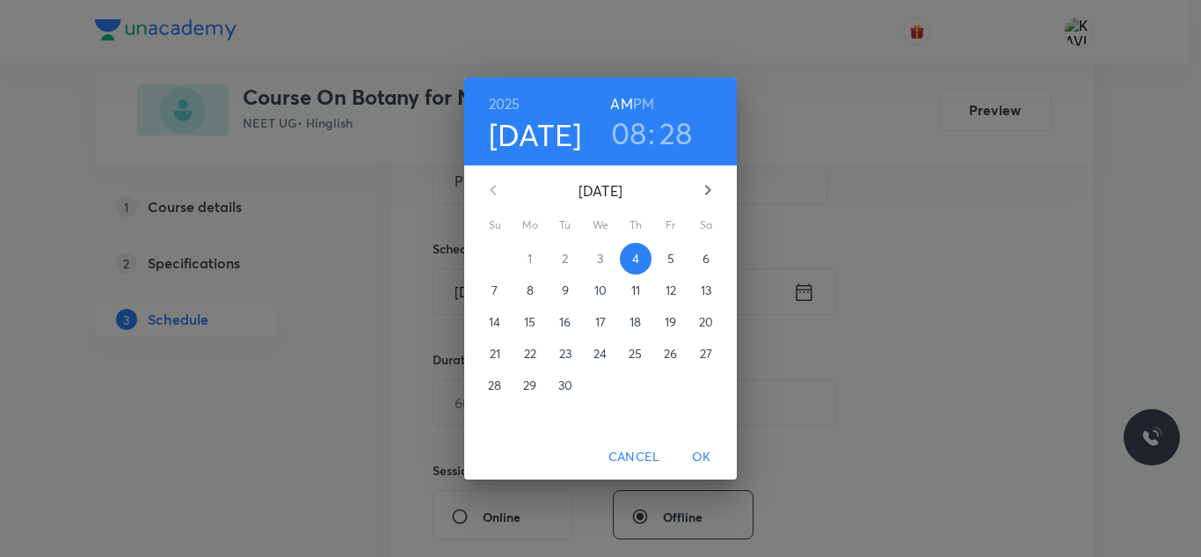
click at [648, 97] on h6 "PM" at bounding box center [643, 103] width 21 height 25
click at [637, 125] on h3 "08" at bounding box center [629, 132] width 36 height 37
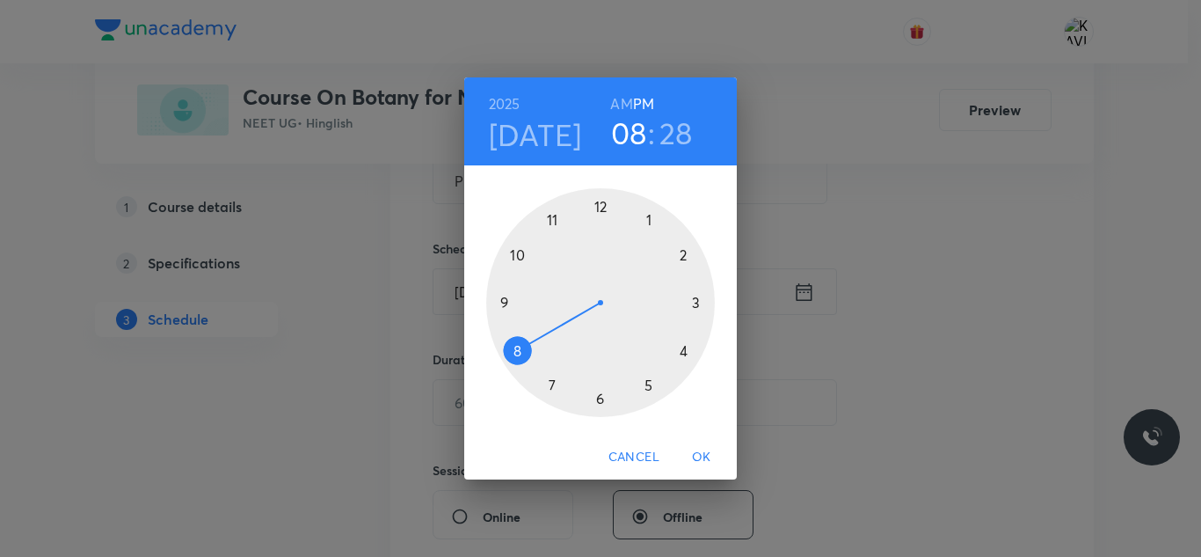
click at [600, 208] on div at bounding box center [600, 302] width 229 height 229
click at [519, 253] on div at bounding box center [600, 302] width 229 height 229
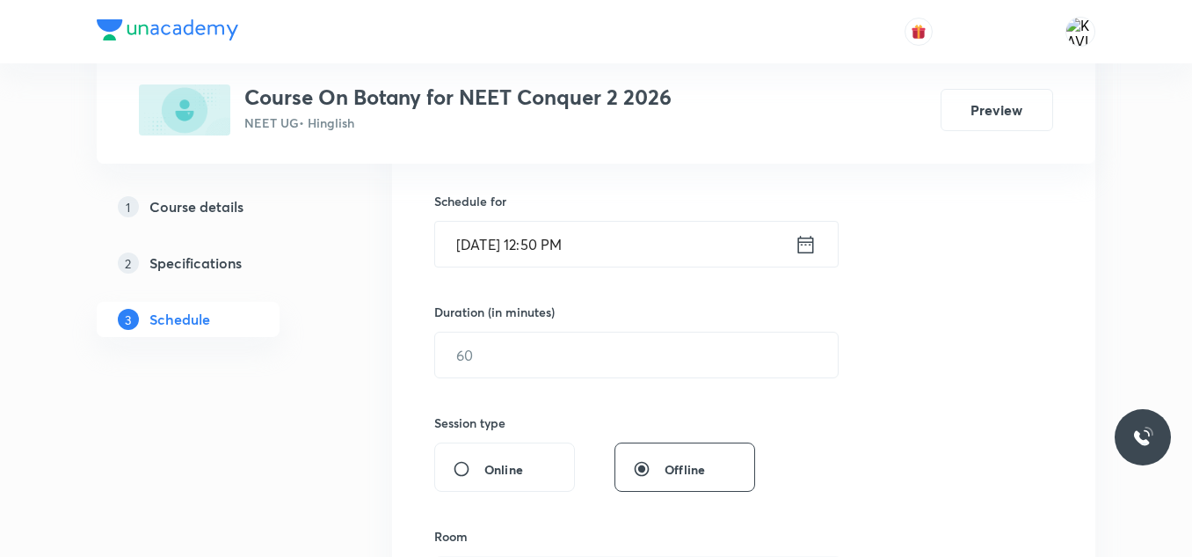
scroll to position [423, 0]
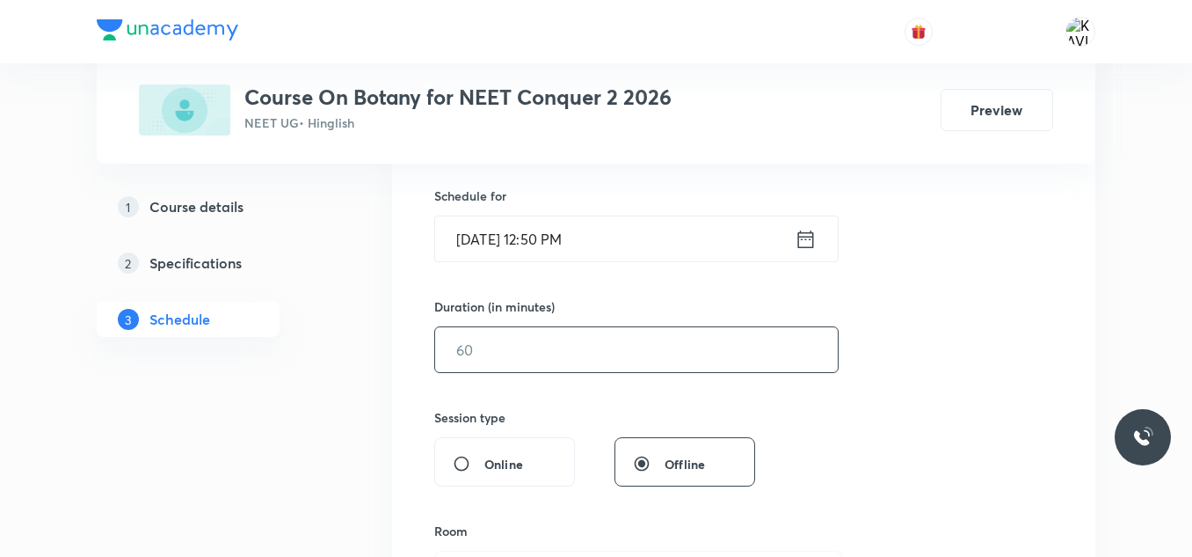
click at [503, 361] on input "text" at bounding box center [636, 349] width 403 height 45
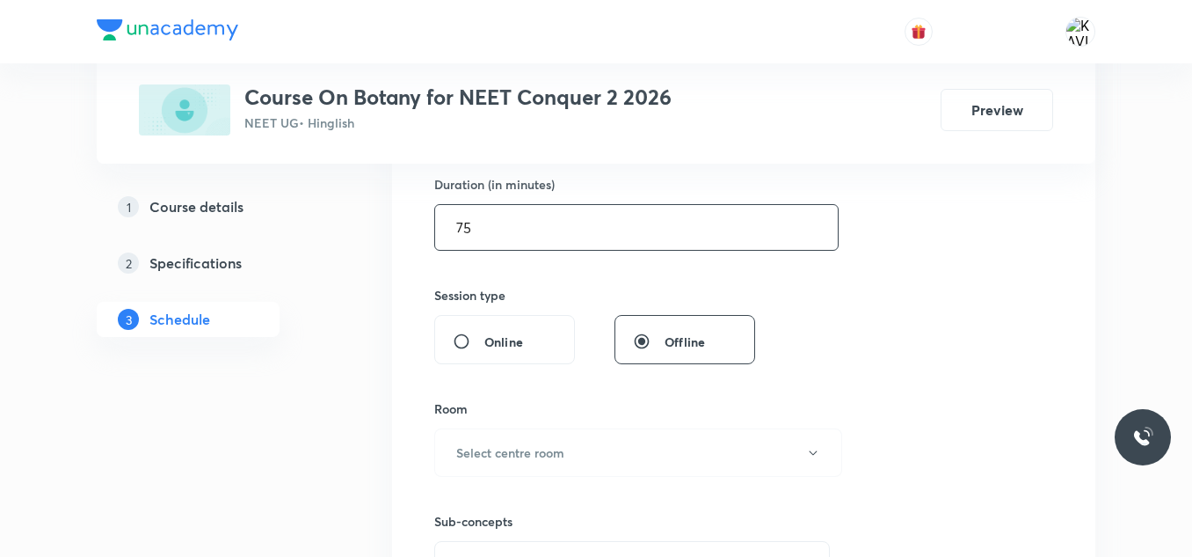
scroll to position [548, 0]
type input "75"
click at [473, 463] on button "Select centre room" at bounding box center [638, 450] width 408 height 48
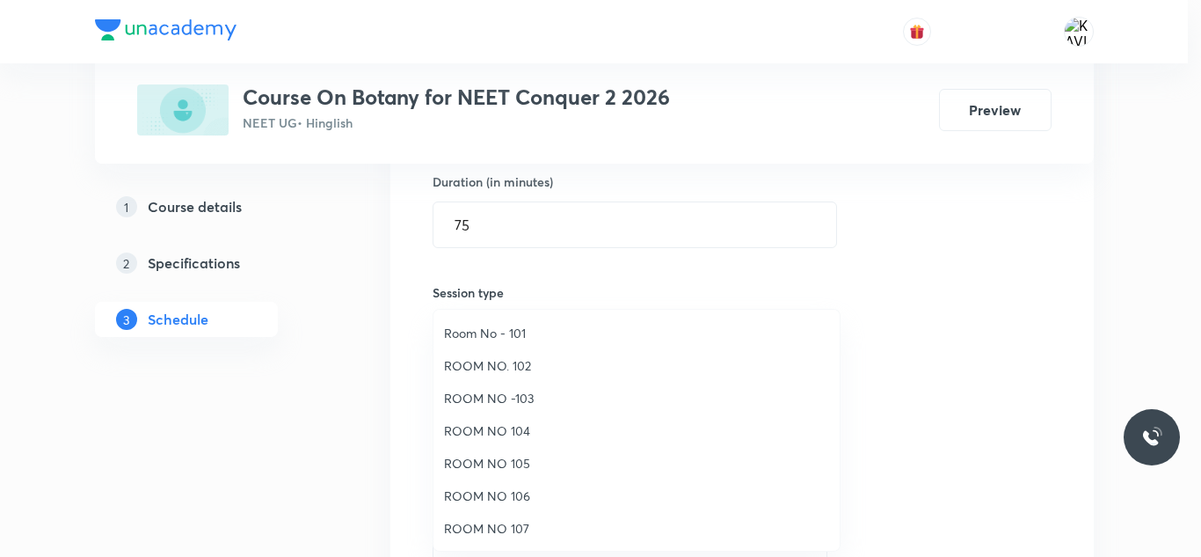
click at [521, 493] on span "ROOM NO 106" at bounding box center [636, 495] width 385 height 18
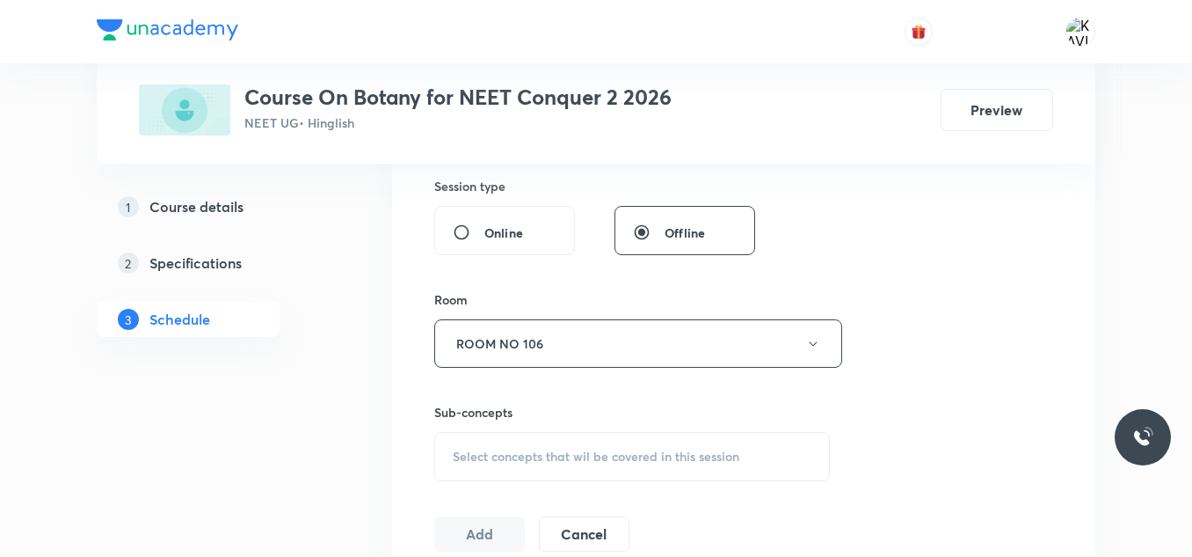
scroll to position [658, 0]
click at [484, 447] on span "Select concepts that wil be covered in this session" at bounding box center [596, 453] width 287 height 14
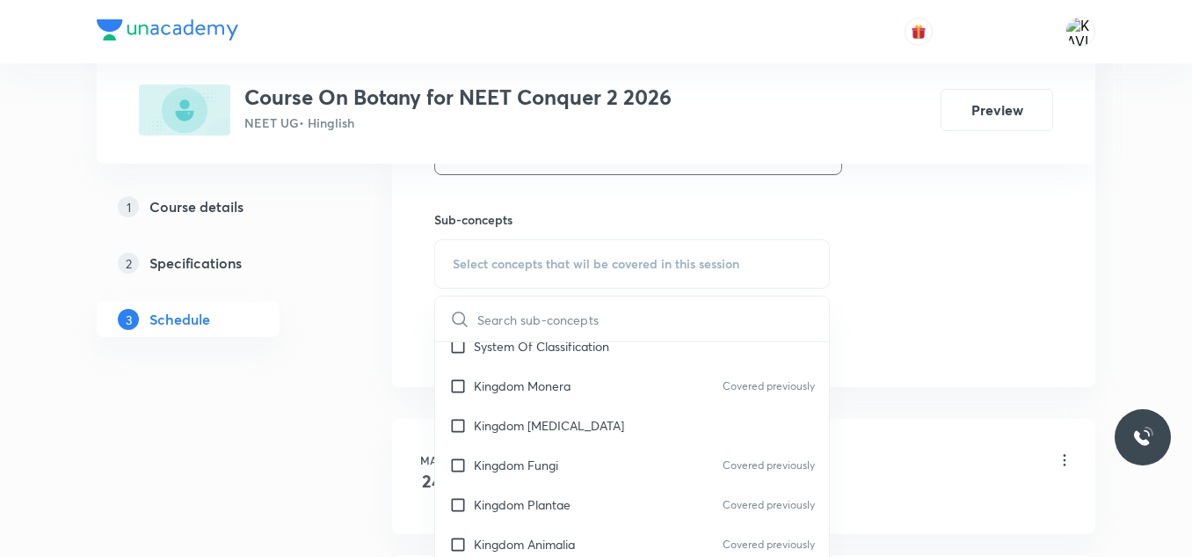
scroll to position [902, 0]
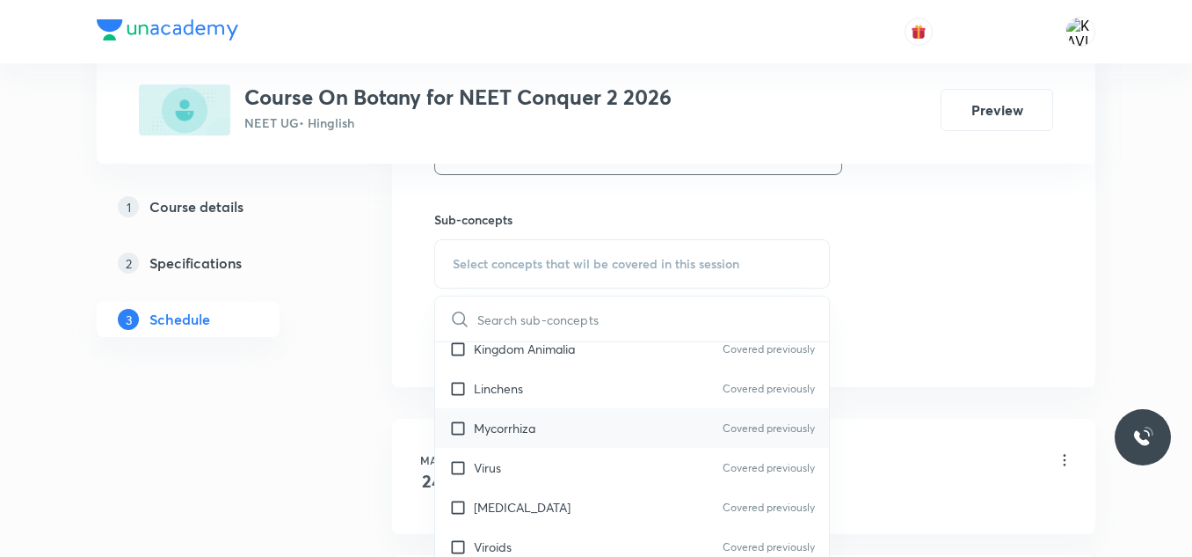
click at [513, 443] on div "Mycorrhiza Covered previously" at bounding box center [632, 428] width 394 height 40
checkbox input "true"
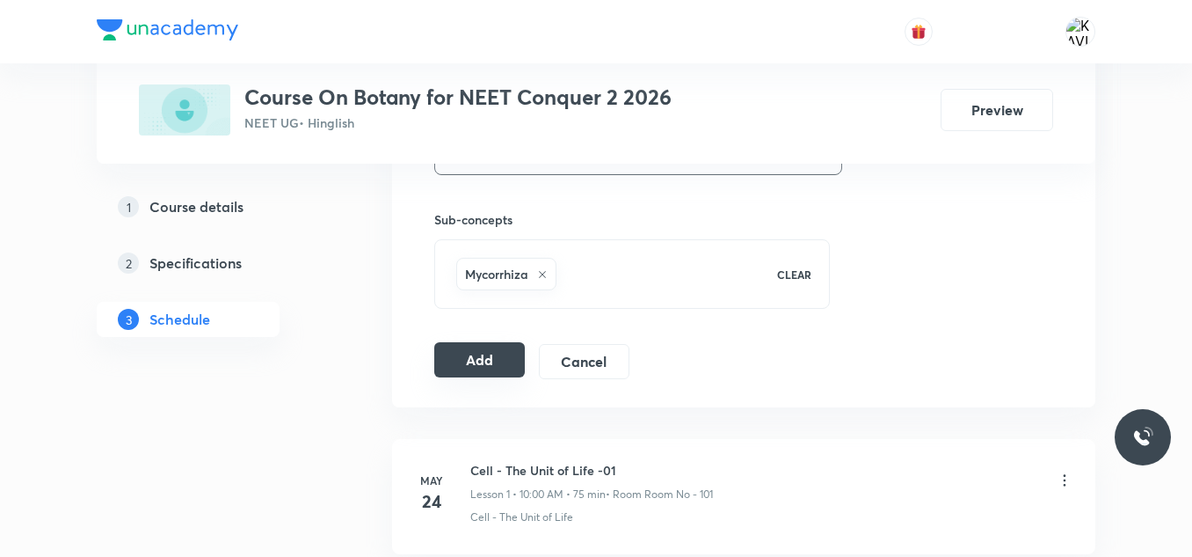
click at [499, 359] on button "Add" at bounding box center [479, 359] width 91 height 35
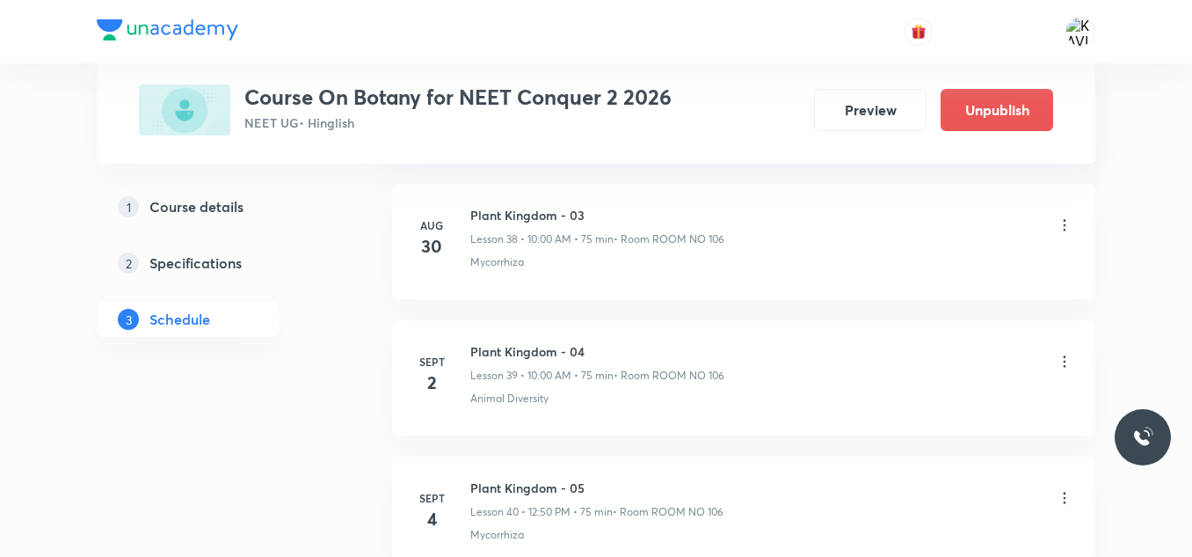
scroll to position [5496, 0]
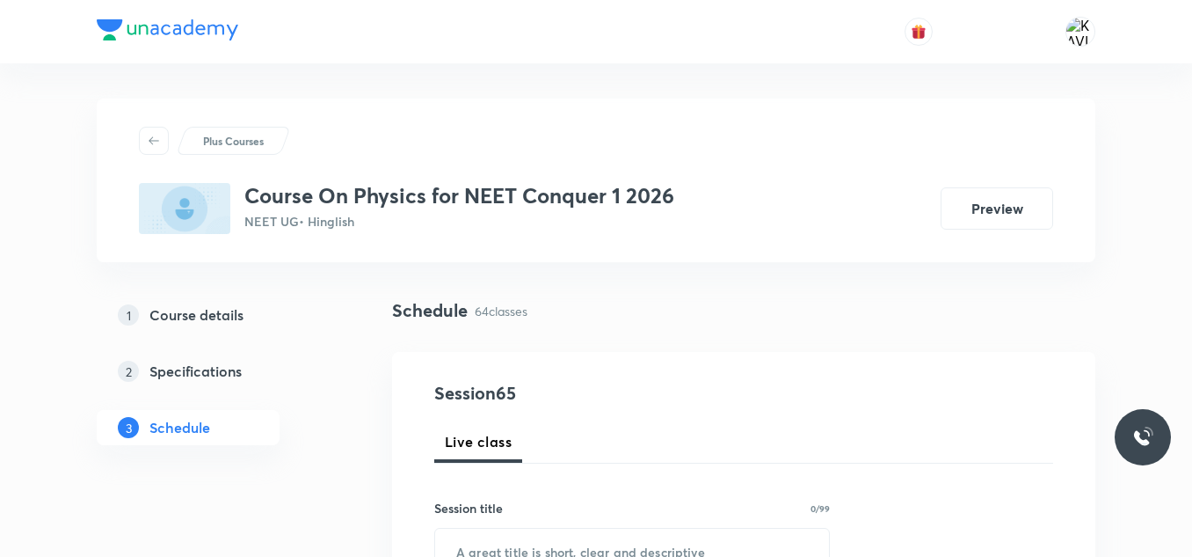
scroll to position [150, 0]
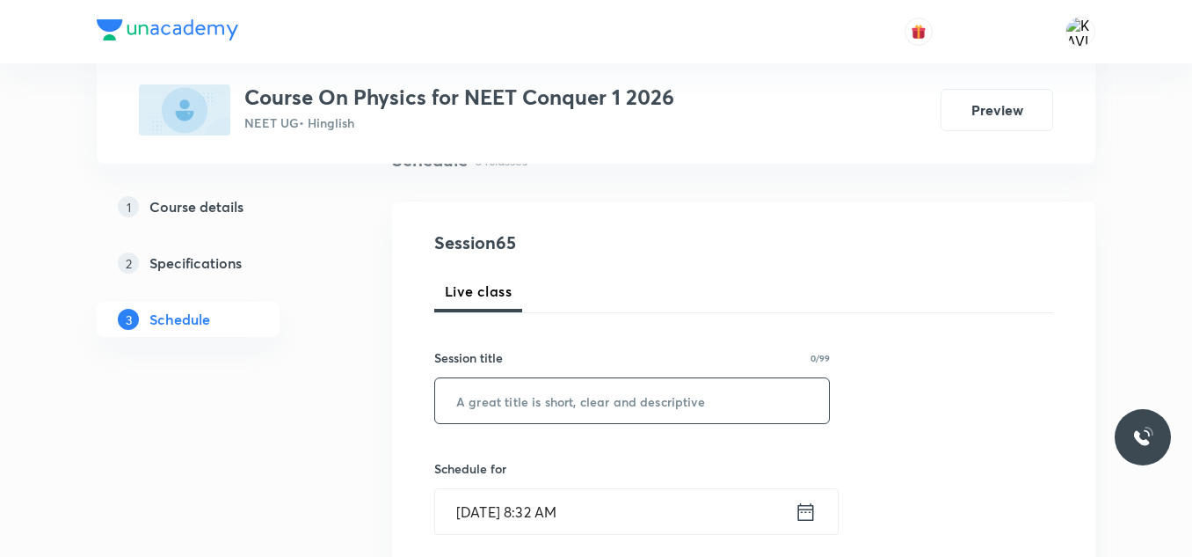
click at [460, 409] on input "text" at bounding box center [632, 400] width 394 height 45
paste input "mechanical properties of solid"
click at [469, 403] on input "mechanical properties of solid - 01" at bounding box center [632, 400] width 394 height 45
click at [750, 404] on input "Mechanical properties of solid - 01" at bounding box center [632, 400] width 394 height 45
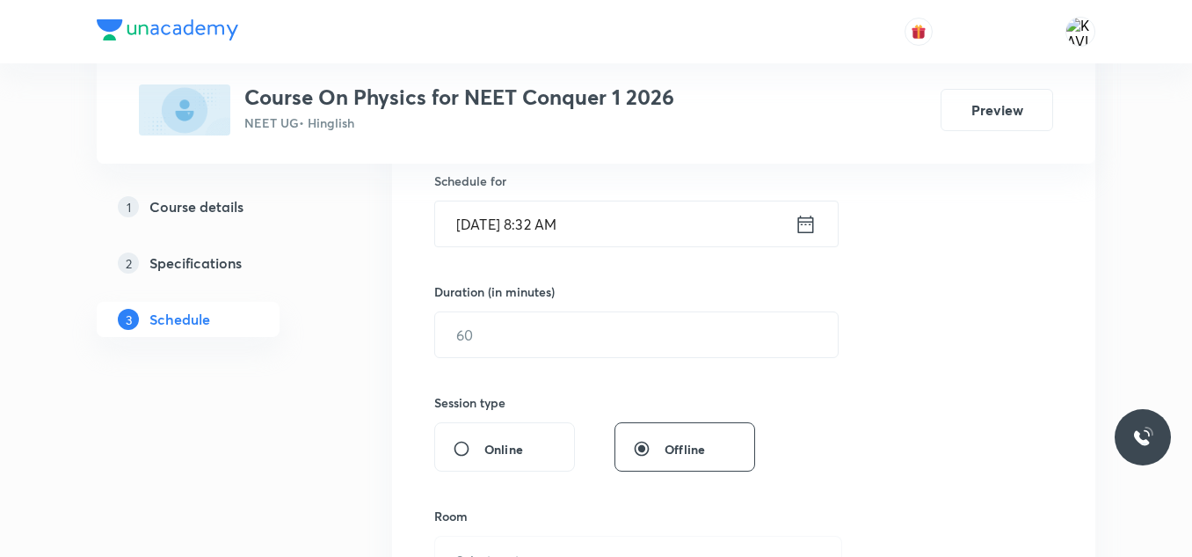
scroll to position [455, 0]
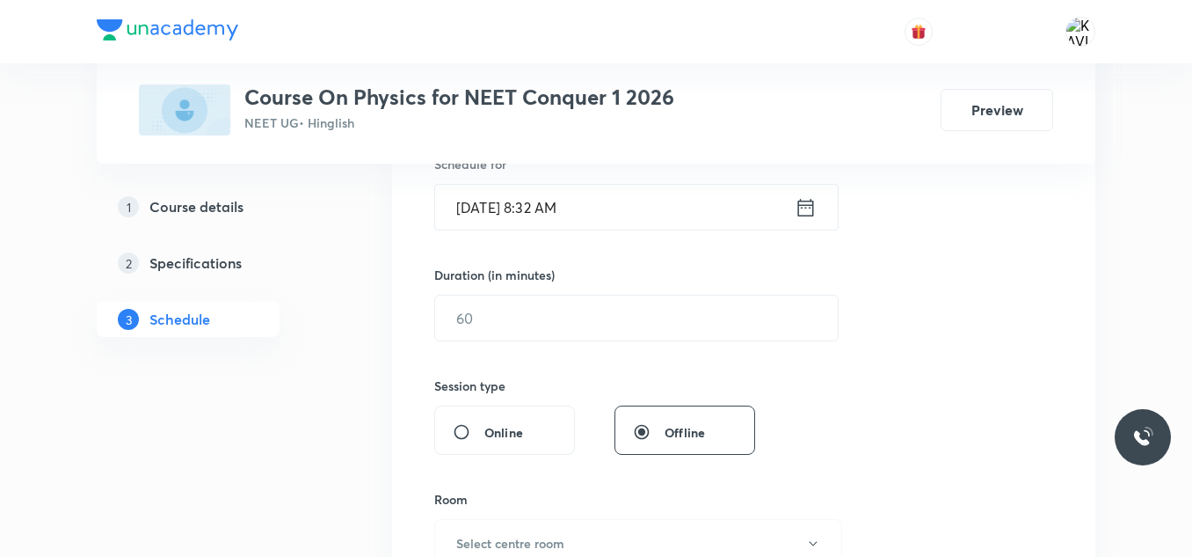
type input "Mechanical properties of solid - 01"
click at [805, 200] on icon at bounding box center [806, 207] width 16 height 18
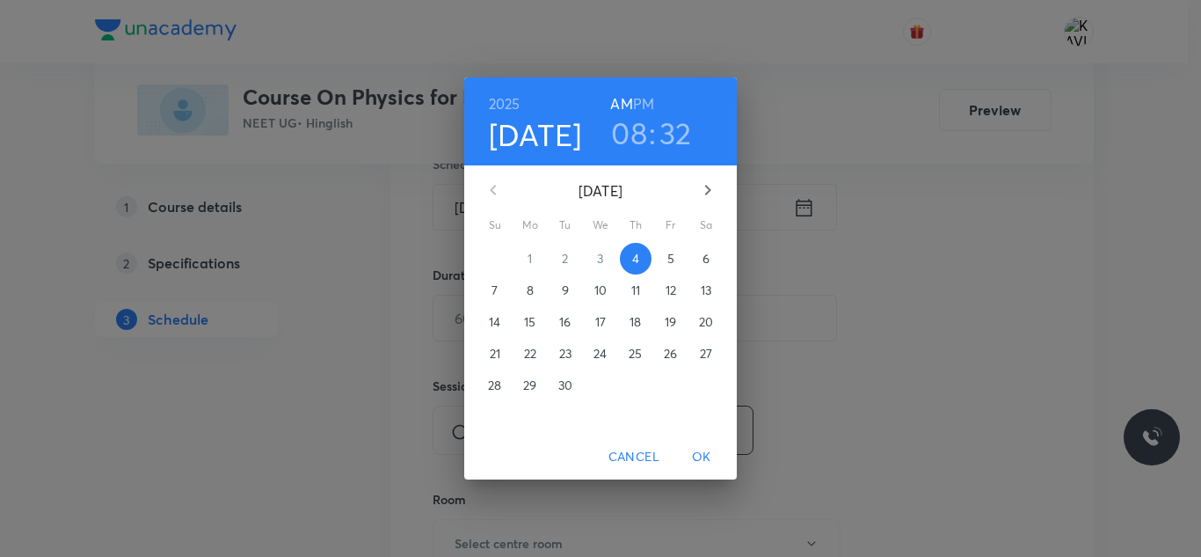
click at [644, 129] on h3 "08" at bounding box center [629, 132] width 36 height 37
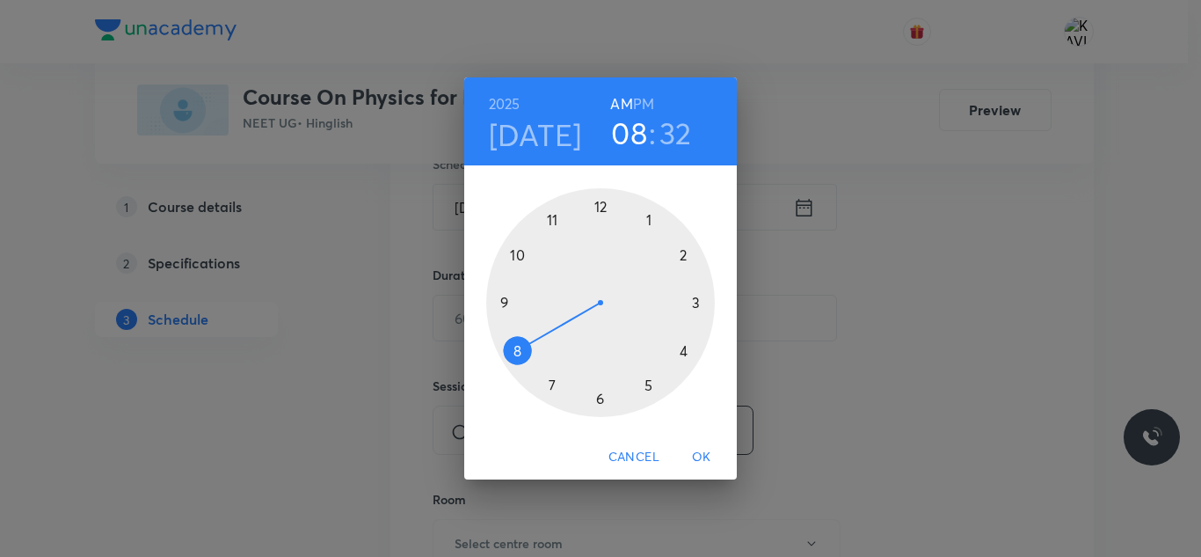
click at [546, 213] on div at bounding box center [600, 302] width 229 height 229
click at [651, 388] on div at bounding box center [600, 302] width 229 height 229
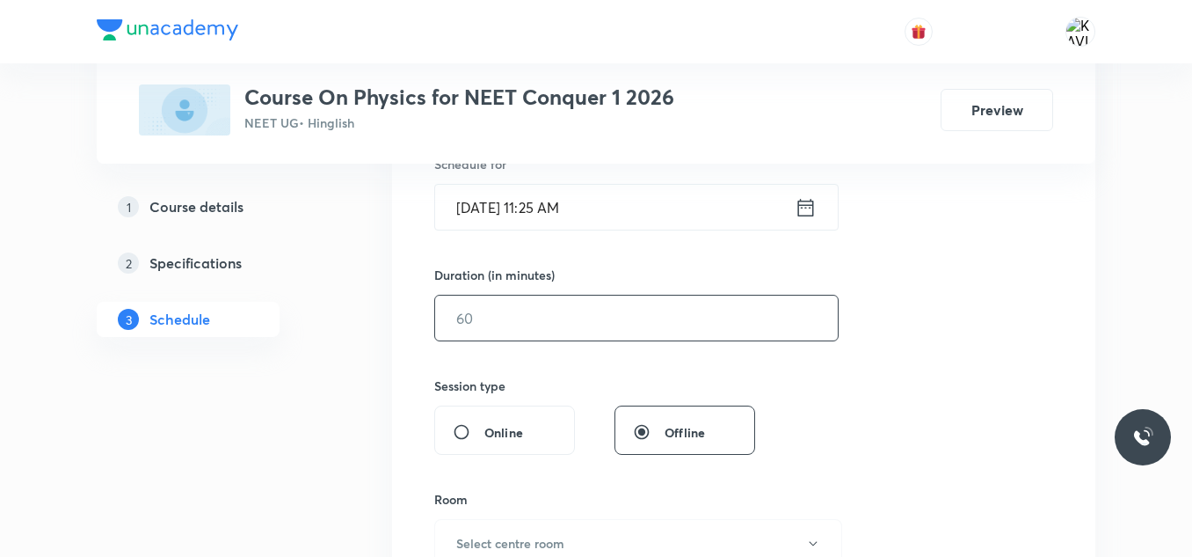
click at [530, 317] on input "text" at bounding box center [636, 317] width 403 height 45
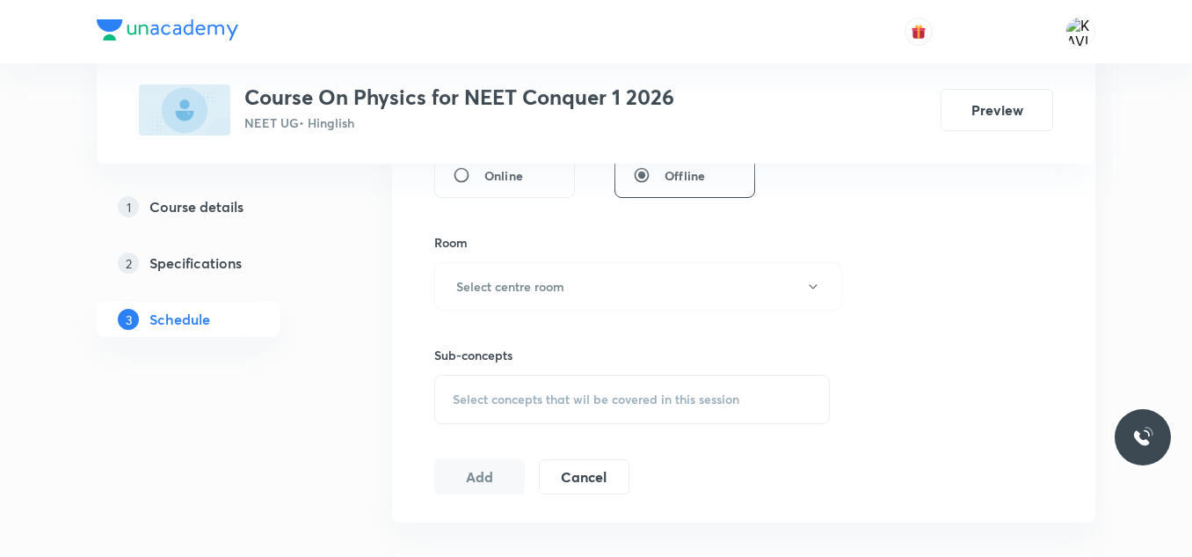
scroll to position [713, 0]
type input "75"
click at [510, 285] on h6 "Select centre room" at bounding box center [510, 284] width 108 height 18
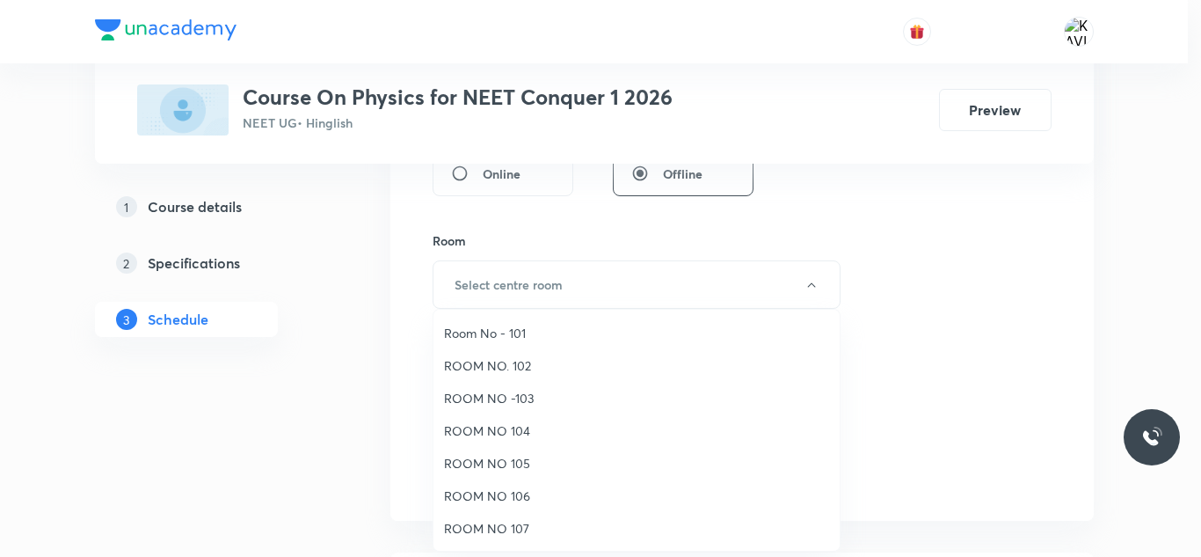
click at [496, 495] on span "ROOM NO 106" at bounding box center [636, 495] width 385 height 18
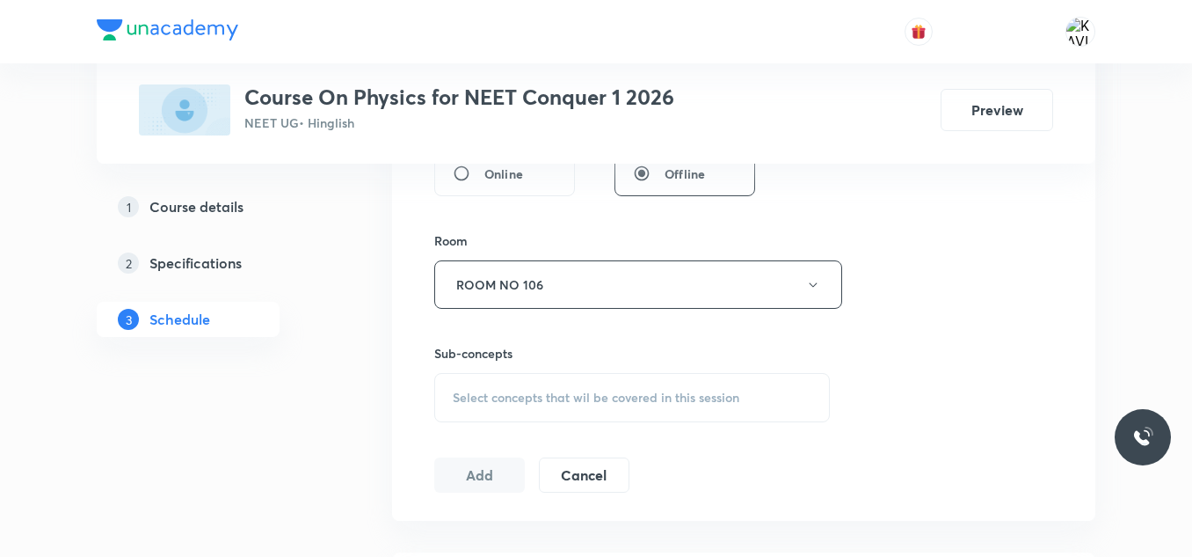
click at [578, 392] on span "Select concepts that wil be covered in this session" at bounding box center [596, 397] width 287 height 14
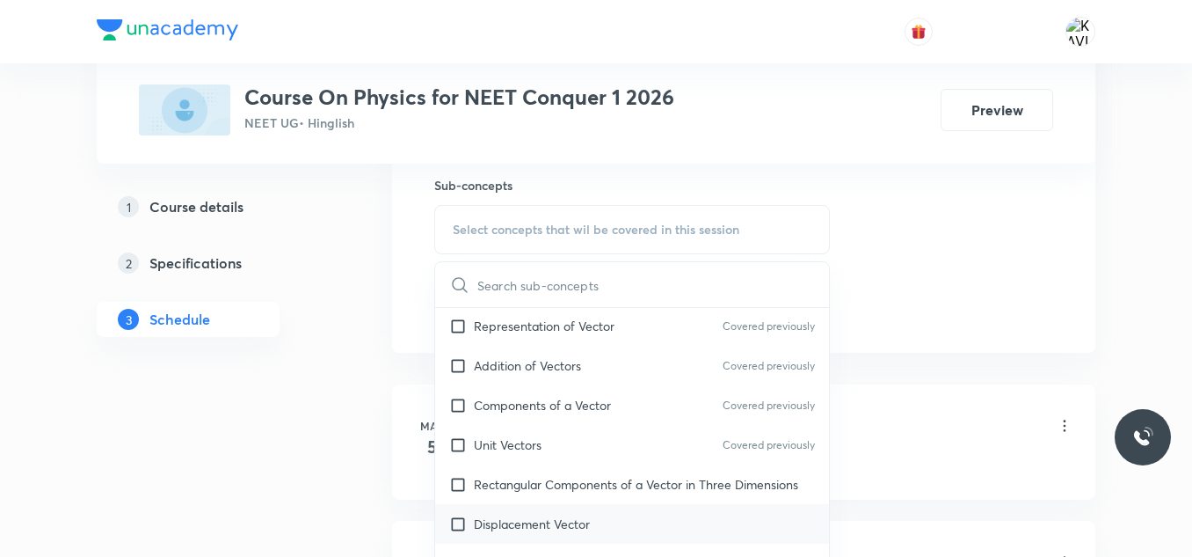
scroll to position [1364, 0]
click at [600, 403] on p "Components of a Vector" at bounding box center [542, 404] width 137 height 18
checkbox input "true"
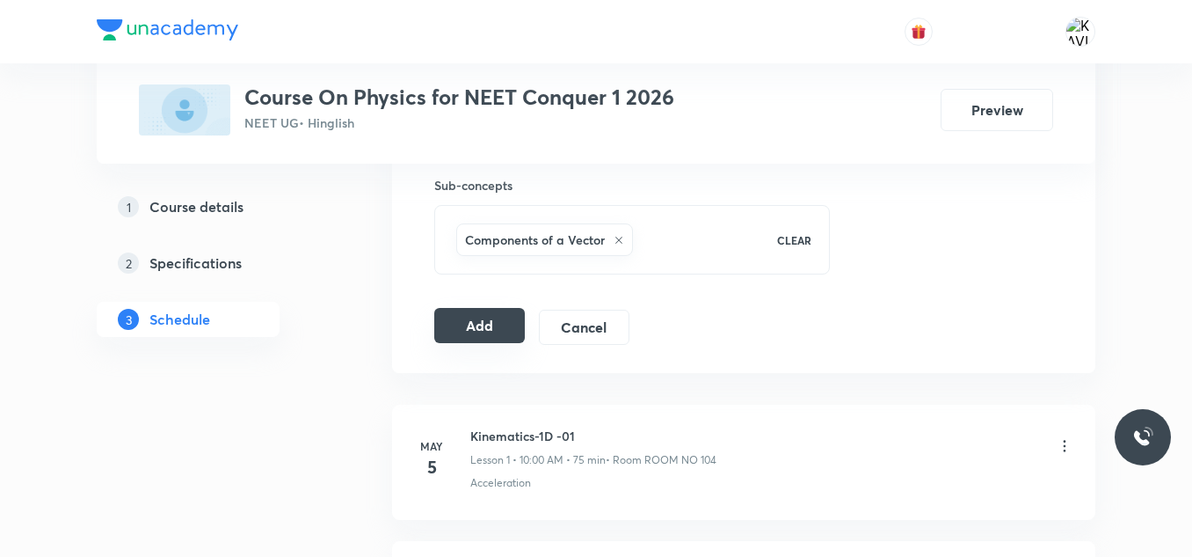
click at [486, 336] on button "Add" at bounding box center [479, 325] width 91 height 35
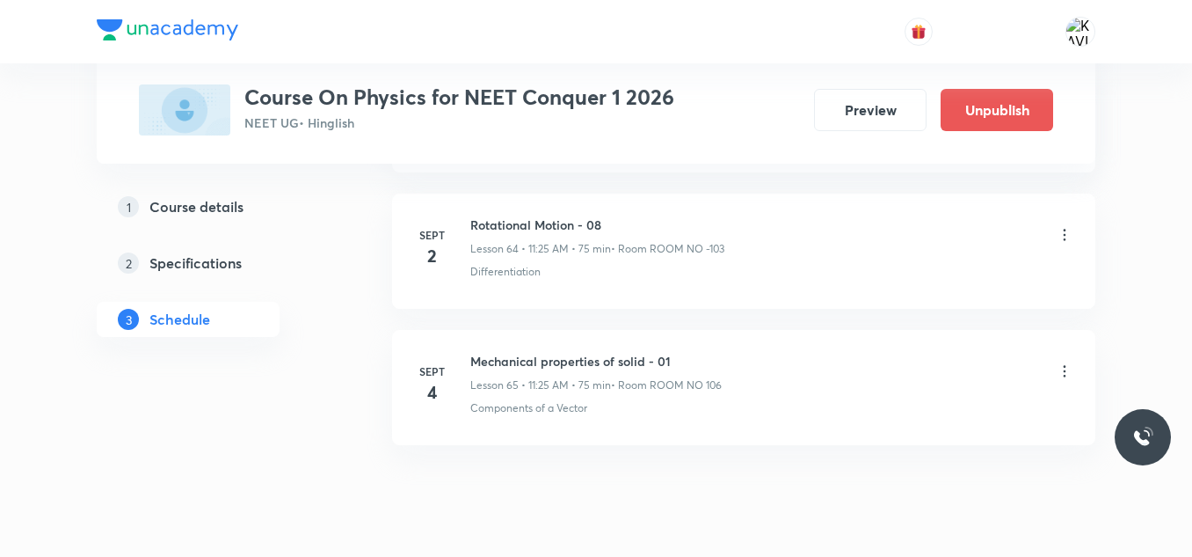
scroll to position [8904, 0]
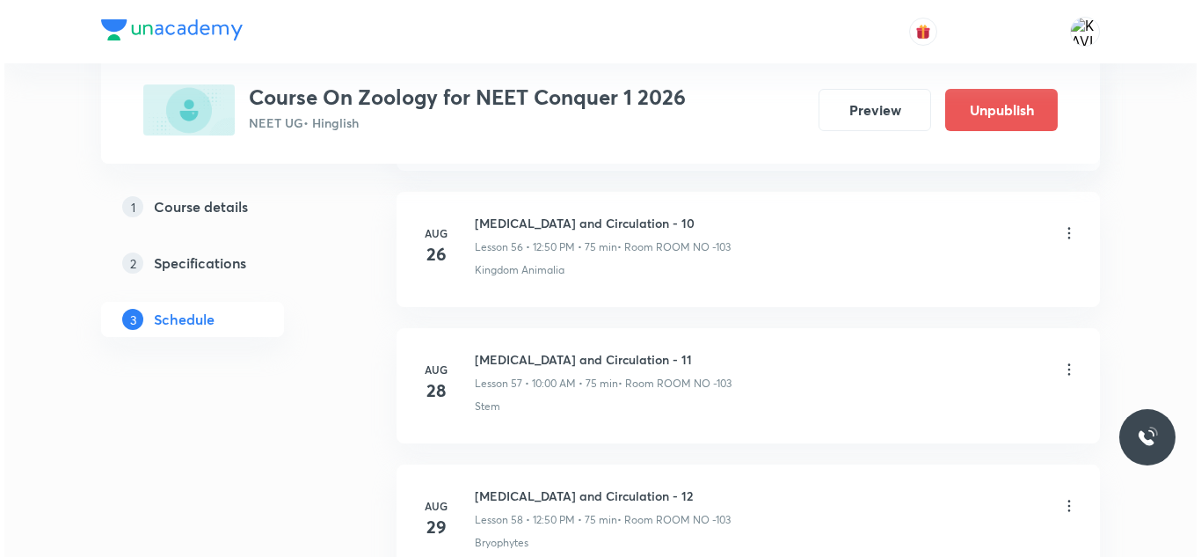
scroll to position [9166, 0]
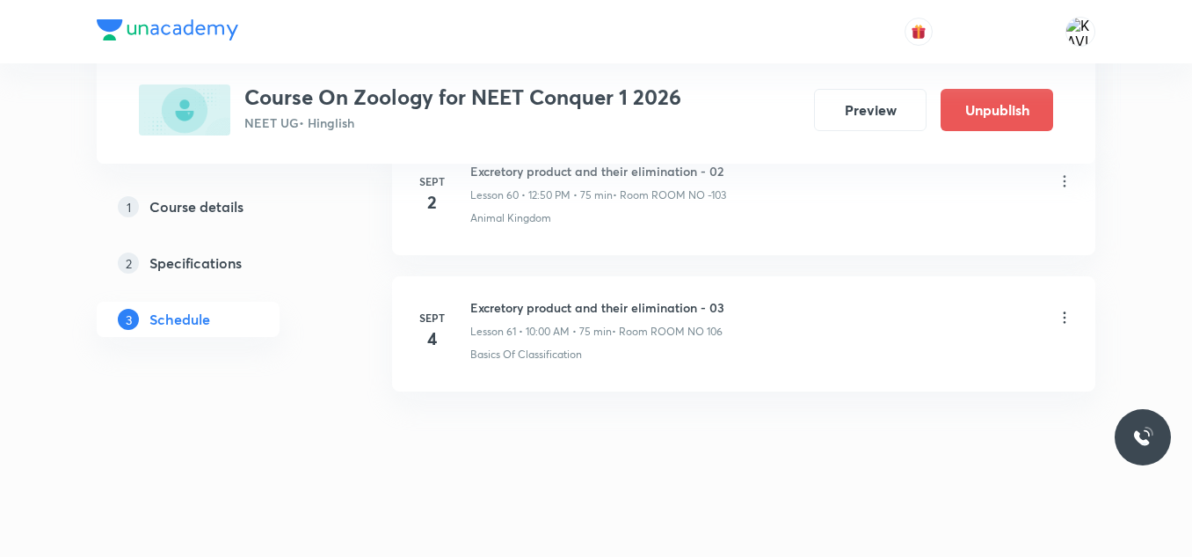
click at [1067, 317] on icon at bounding box center [1065, 318] width 18 height 18
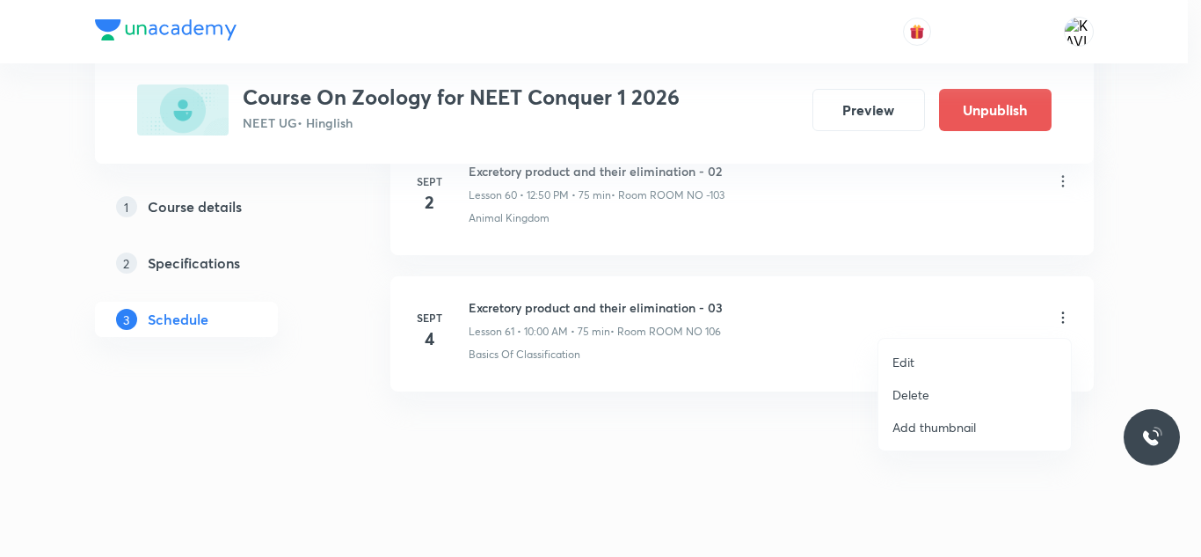
click at [905, 362] on p "Edit" at bounding box center [903, 362] width 22 height 18
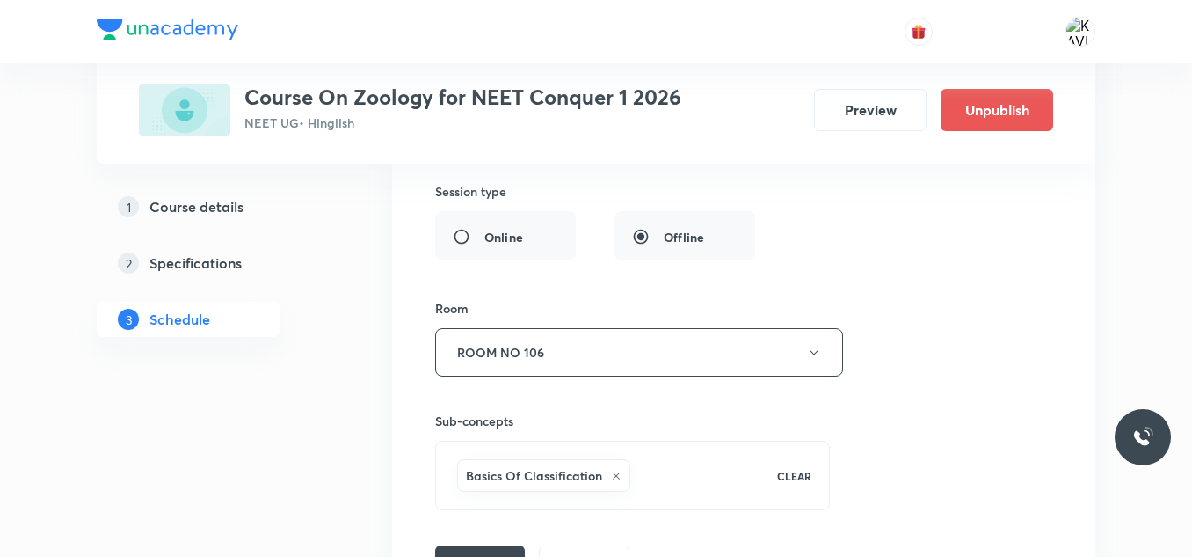
scroll to position [8818, 0]
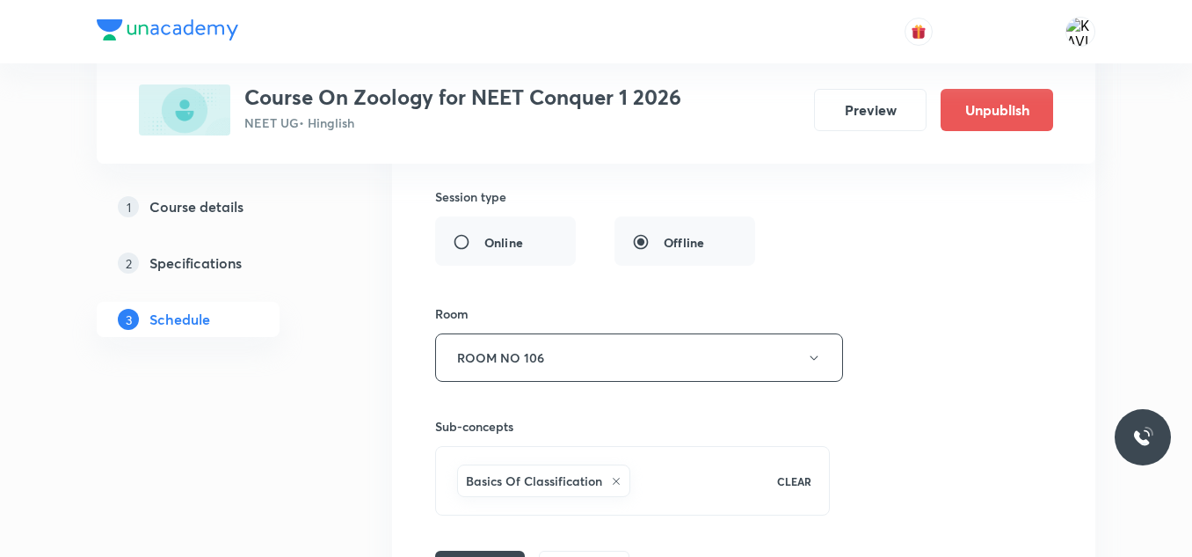
click at [647, 337] on button "ROOM NO 106" at bounding box center [639, 357] width 408 height 48
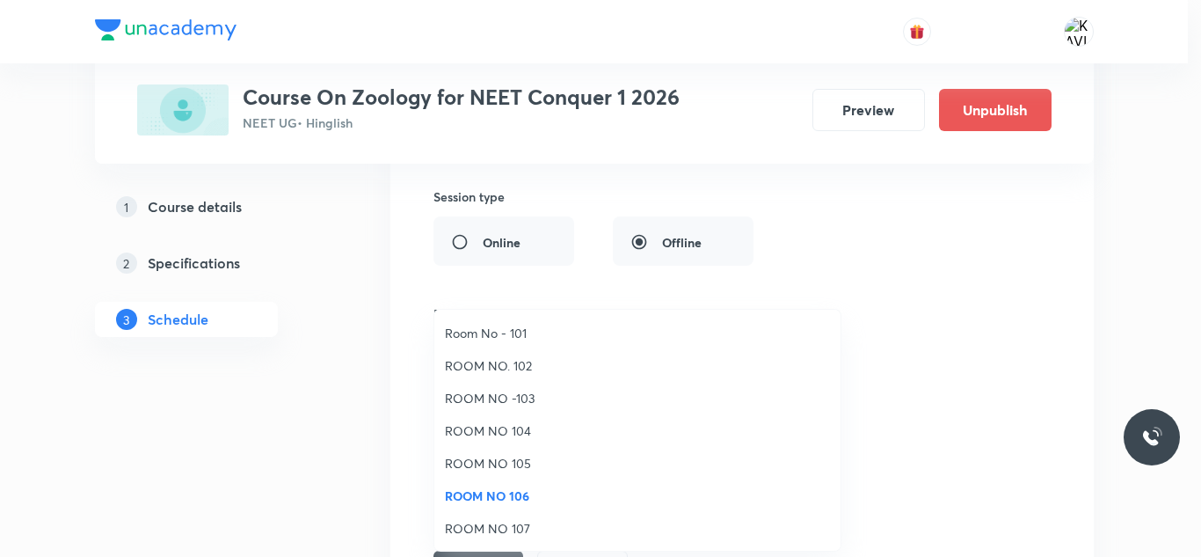
click at [564, 409] on li "ROOM NO -103" at bounding box center [637, 398] width 406 height 33
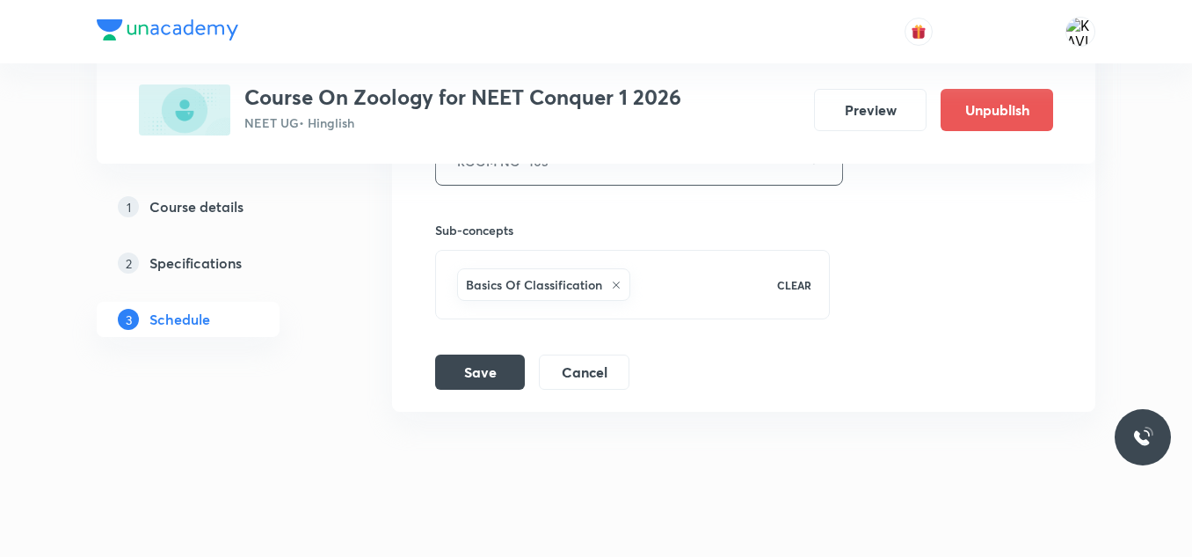
scroll to position [9015, 0]
click at [470, 382] on button "Save" at bounding box center [480, 369] width 90 height 35
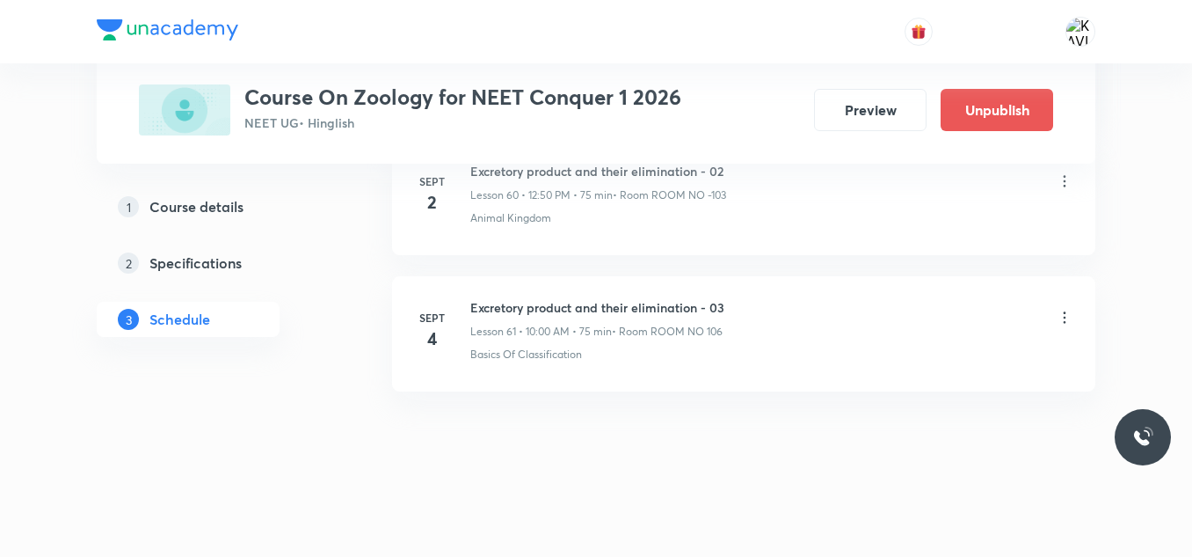
scroll to position [8358, 0]
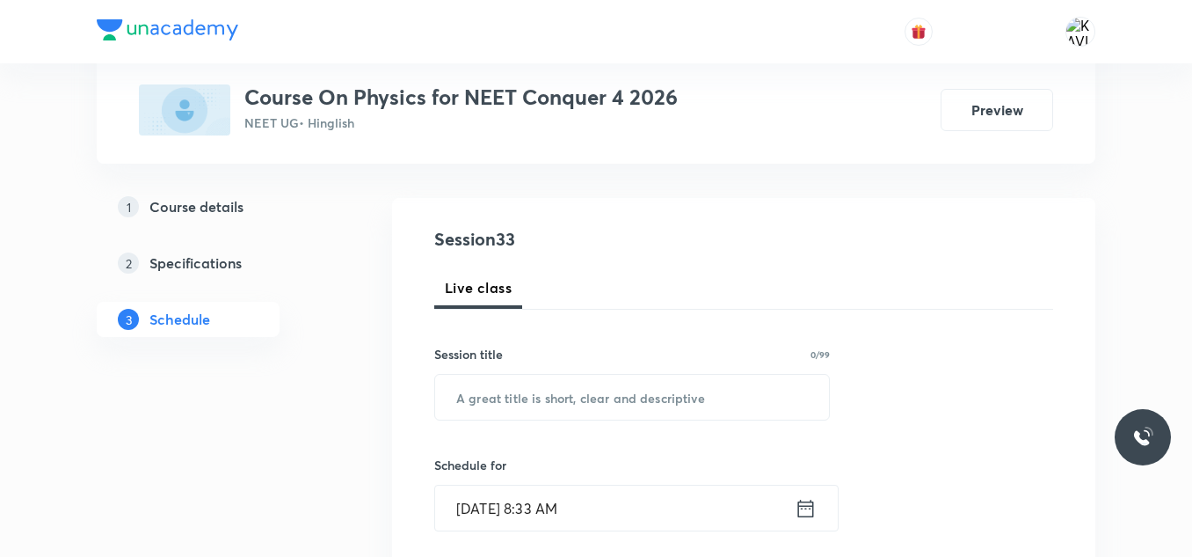
scroll to position [152, 0]
click at [499, 408] on input "text" at bounding box center [632, 398] width 394 height 45
paste input "circular motion"
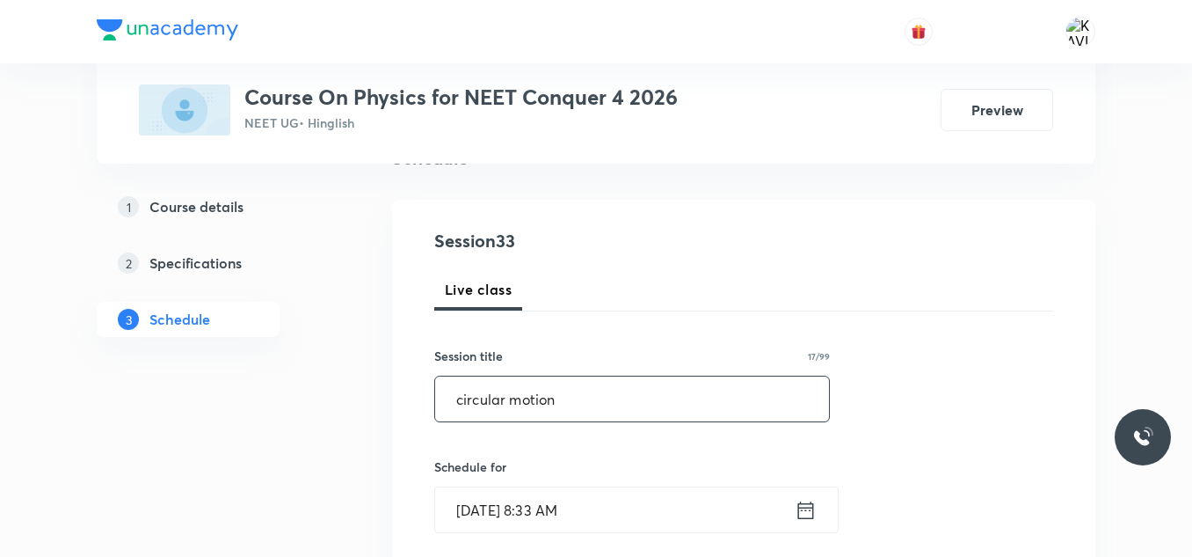
click at [465, 402] on input "circular motion" at bounding box center [632, 398] width 394 height 45
click at [623, 397] on input "Circular motion" at bounding box center [632, 398] width 394 height 45
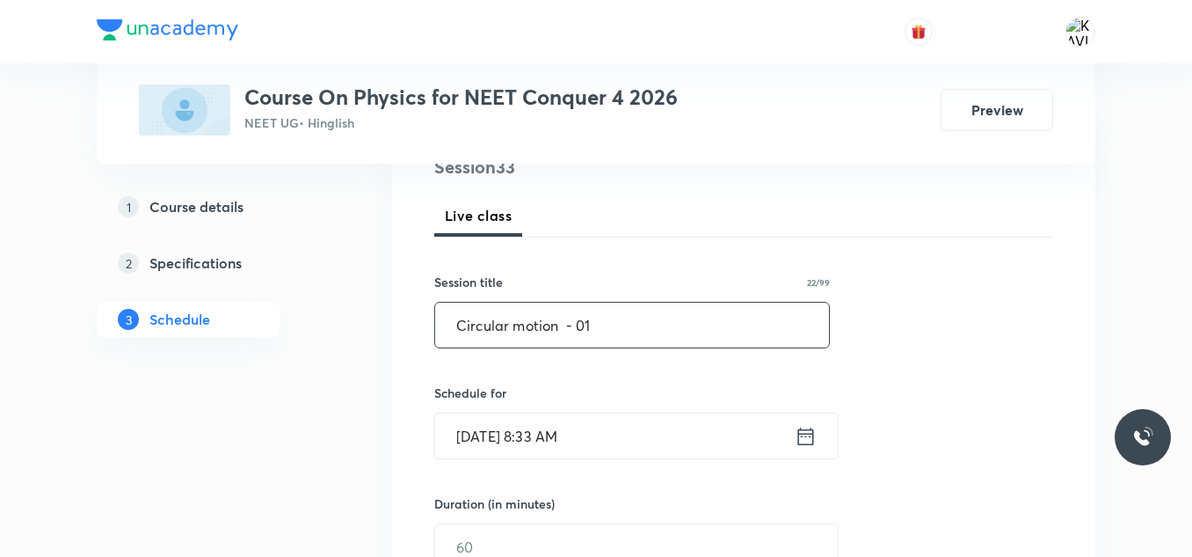
scroll to position [227, 0]
type input "Circular motion - 01"
click at [811, 441] on icon at bounding box center [806, 435] width 22 height 25
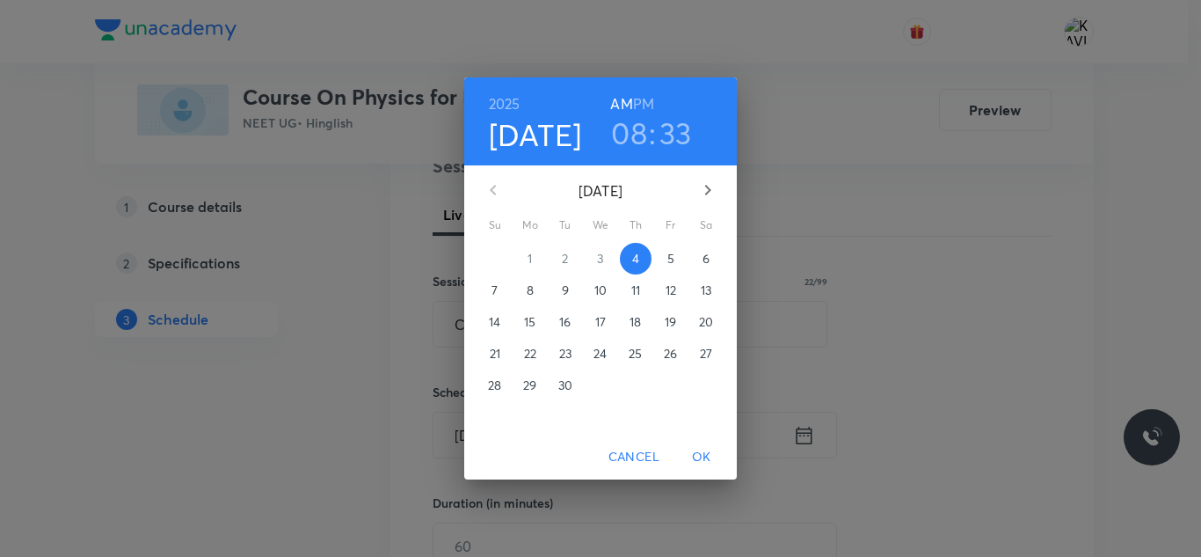
click at [631, 131] on h3 "08" at bounding box center [629, 132] width 36 height 37
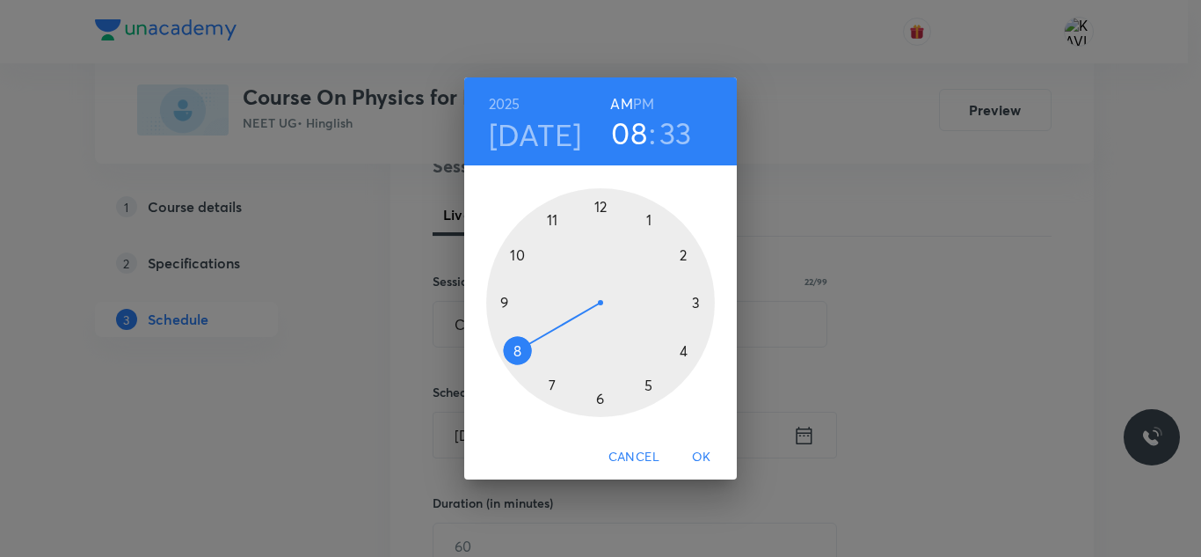
click at [519, 255] on div at bounding box center [600, 302] width 229 height 229
click at [601, 211] on div at bounding box center [600, 302] width 229 height 229
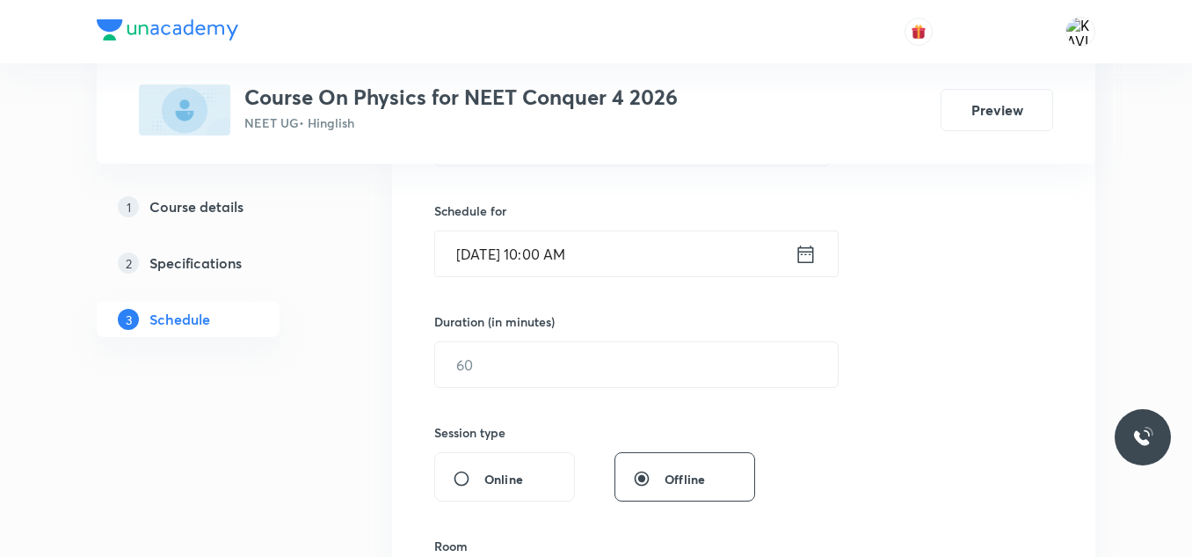
scroll to position [409, 0]
click at [550, 361] on input "text" at bounding box center [636, 363] width 403 height 45
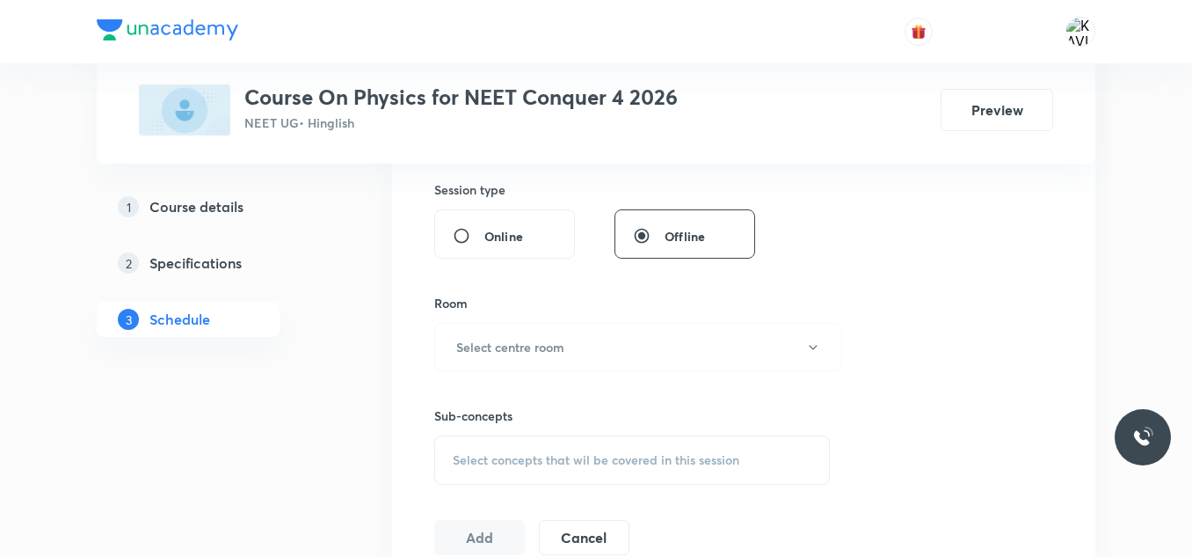
scroll to position [652, 0]
type input "75"
click at [527, 345] on h6 "Select centre room" at bounding box center [510, 345] width 108 height 18
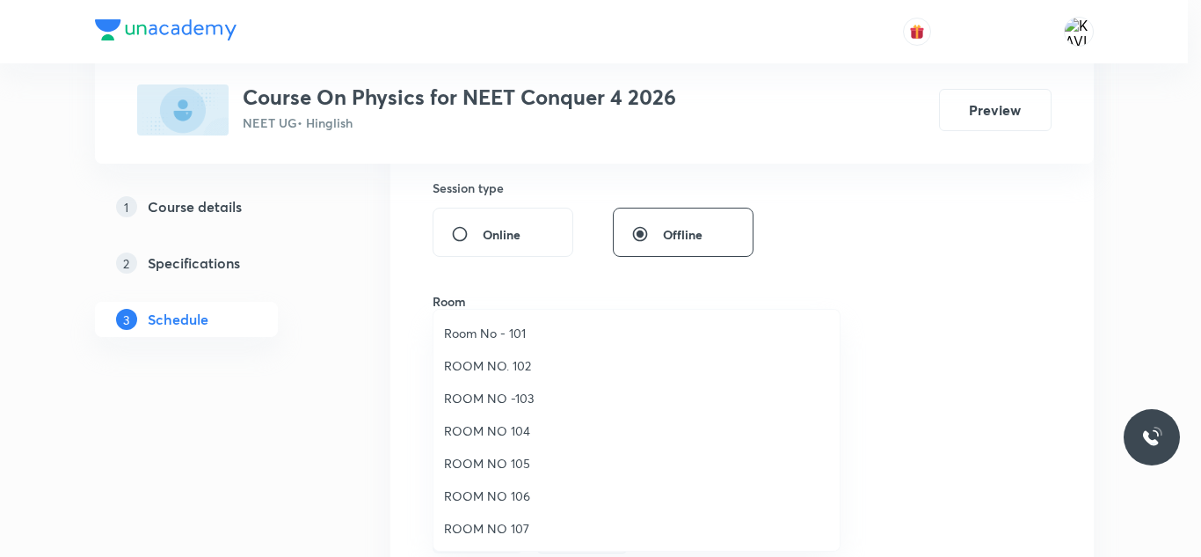
click at [531, 525] on span "ROOM NO 107" at bounding box center [636, 528] width 385 height 18
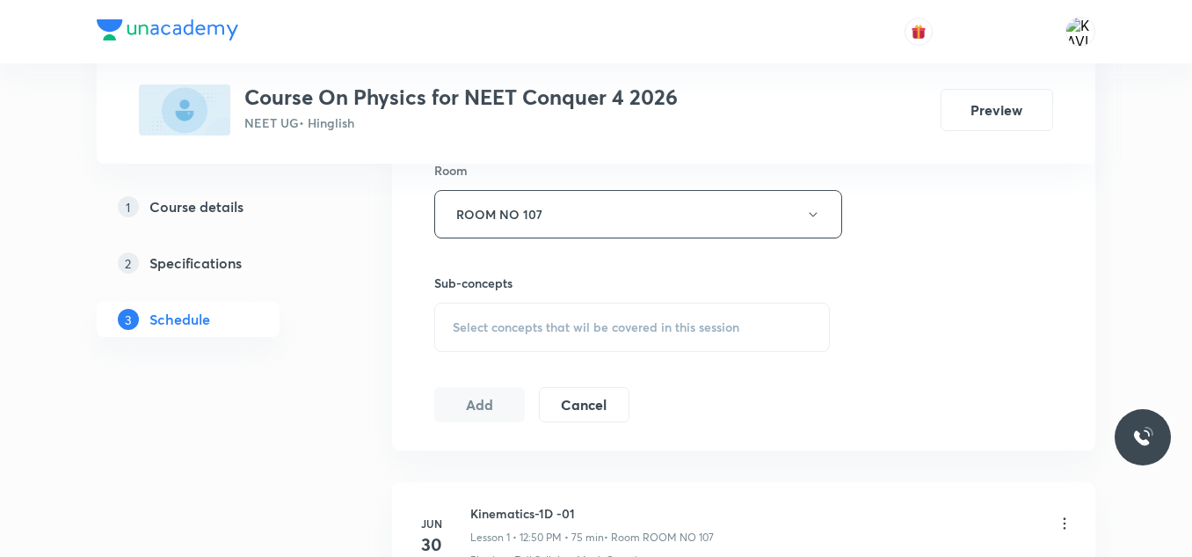
scroll to position [785, 0]
click at [518, 327] on span "Select concepts that wil be covered in this session" at bounding box center [596, 325] width 287 height 14
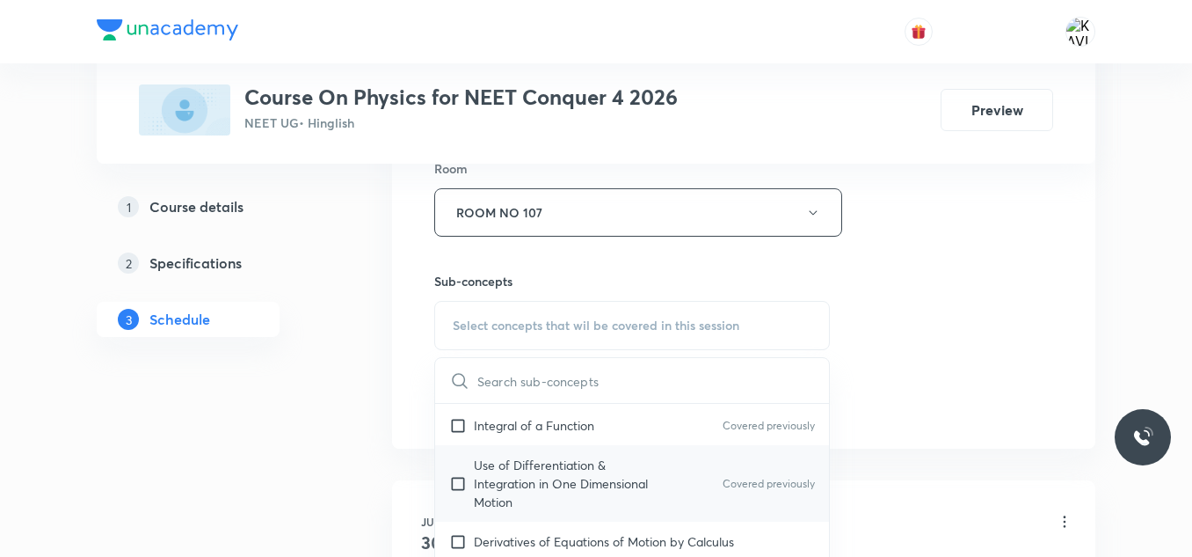
scroll to position [1077, 0]
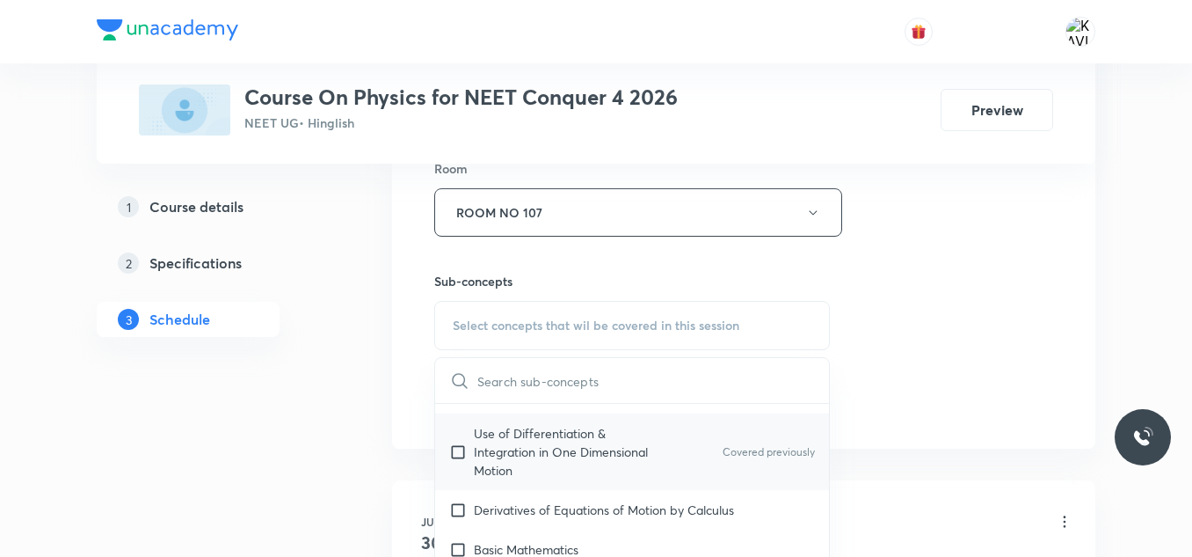
click at [539, 451] on p "Use of Differentiation & Integration in One Dimensional Motion" at bounding box center [563, 451] width 178 height 55
checkbox input "true"
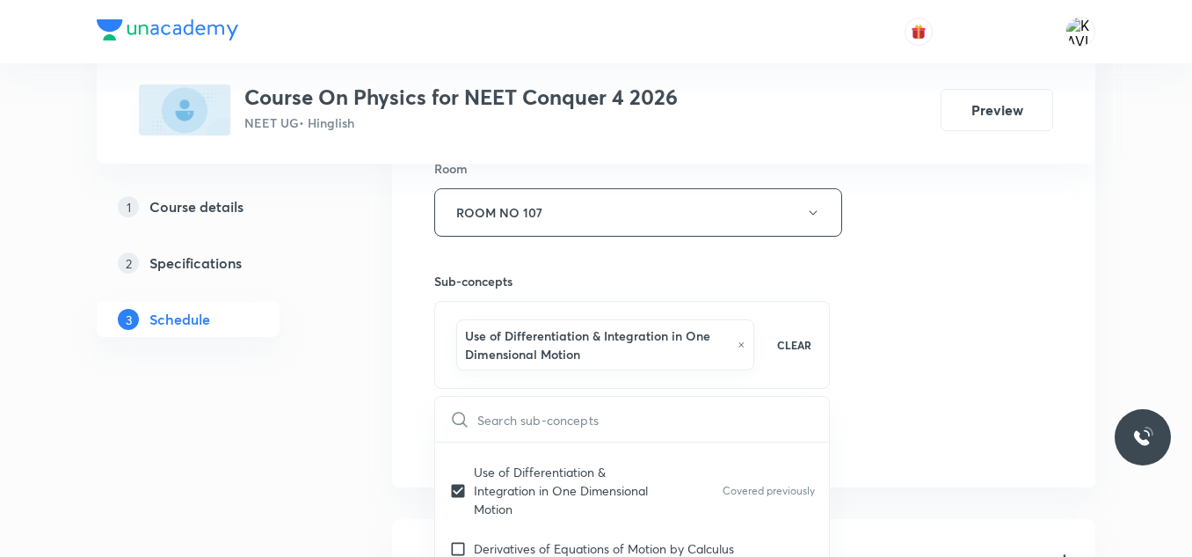
click at [849, 305] on div "Session 33 Live class Session title 22/99 Circular motion - 01 ​ Schedule for S…" at bounding box center [743, 27] width 619 height 864
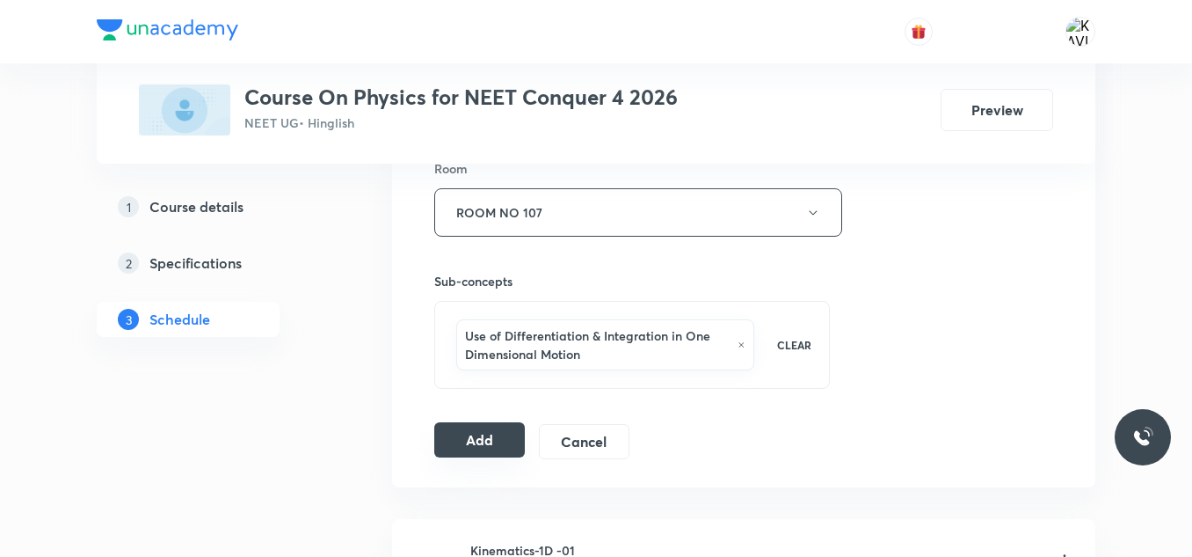
click at [478, 443] on button "Add" at bounding box center [479, 439] width 91 height 35
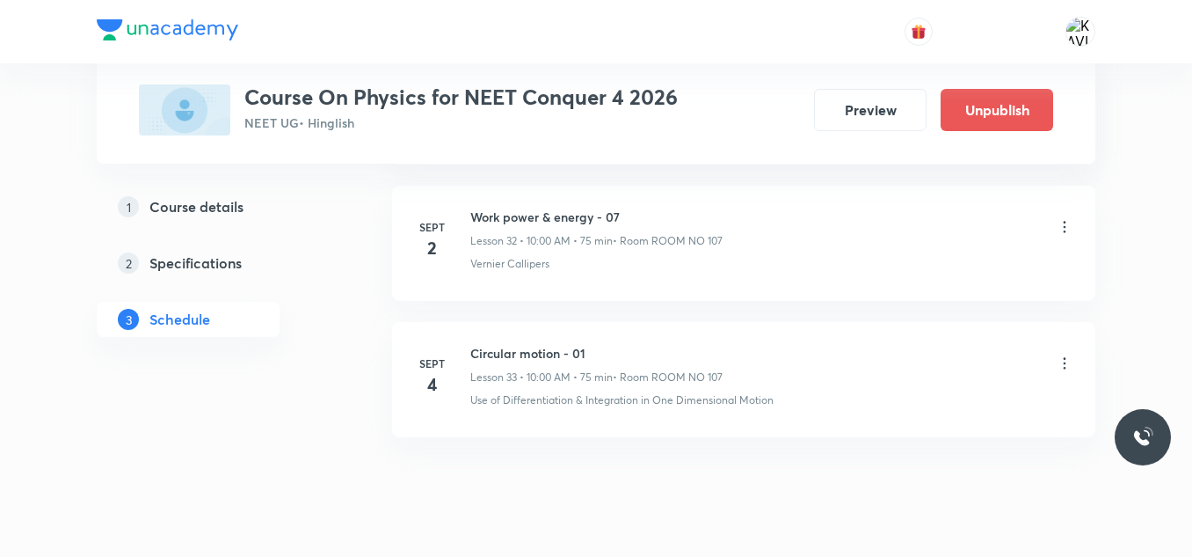
scroll to position [4542, 0]
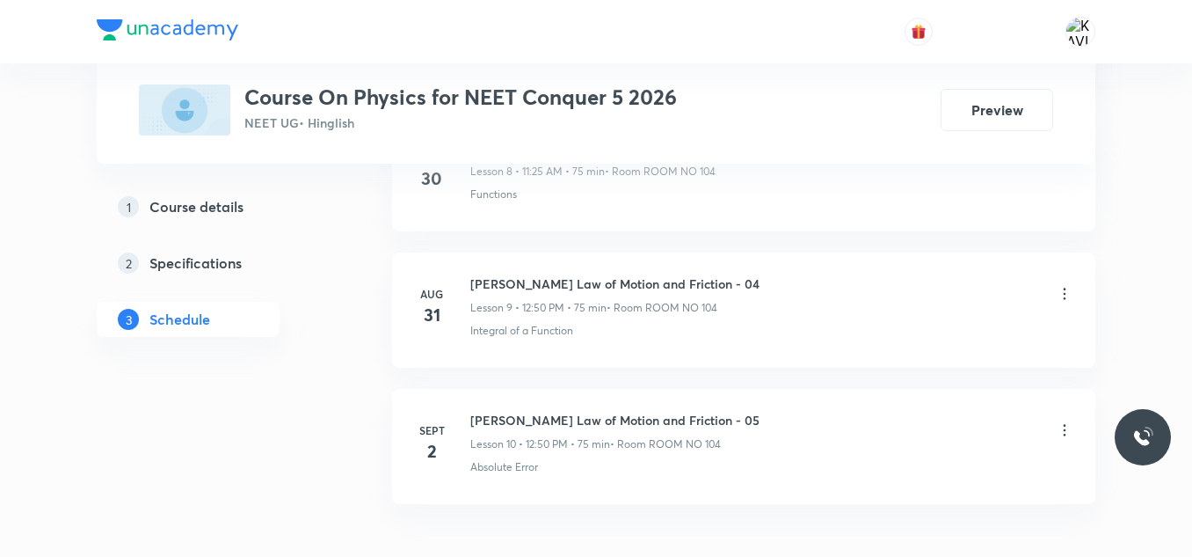
scroll to position [2216, 0]
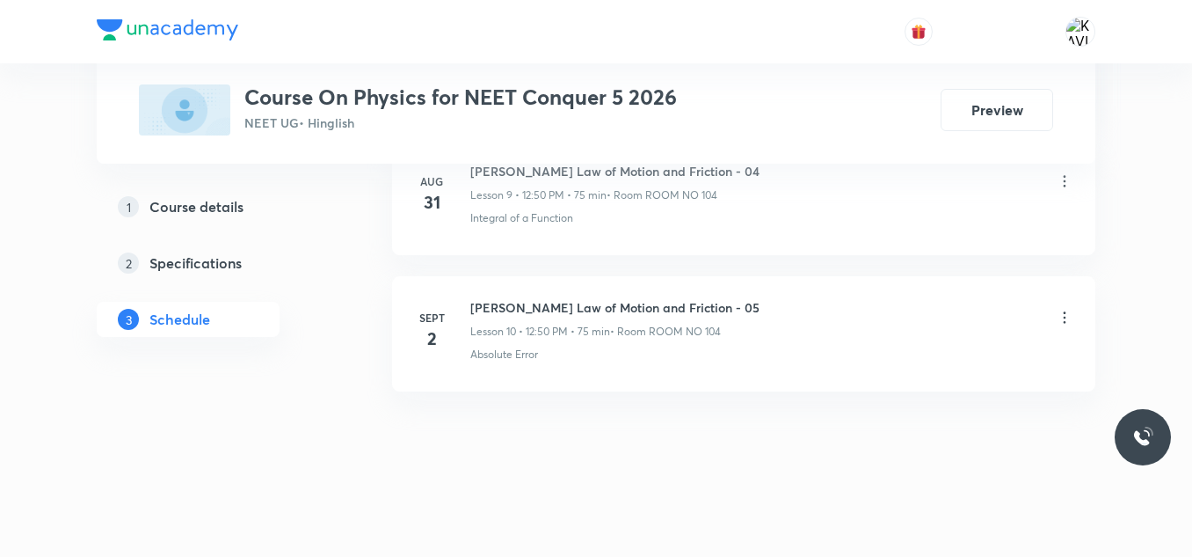
click at [548, 308] on h6 "[PERSON_NAME] Law of Motion and Friction - 05" at bounding box center [614, 307] width 289 height 18
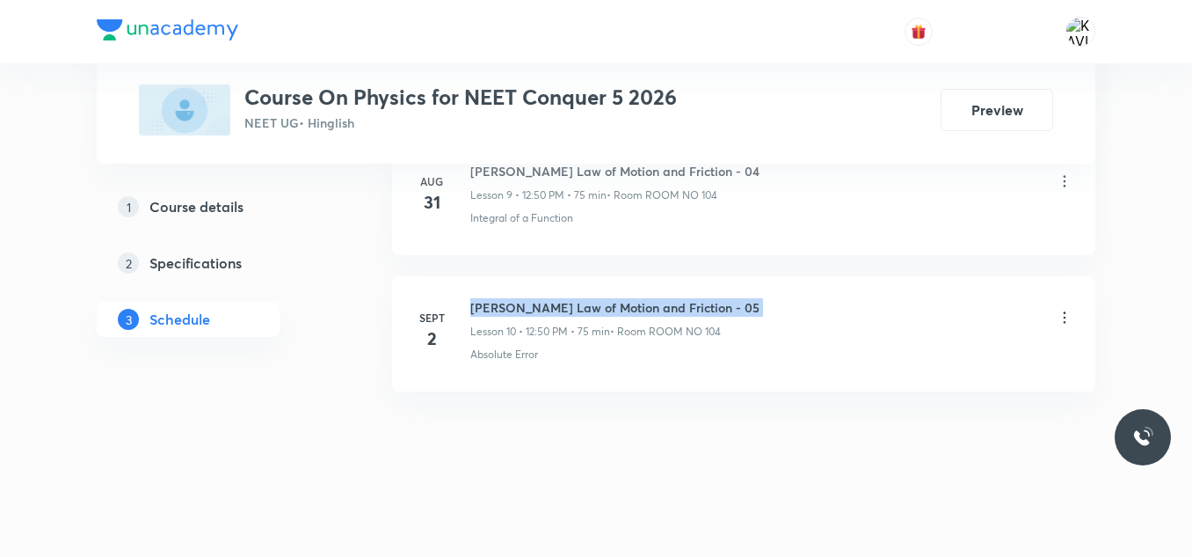
copy h6 "[PERSON_NAME] Law of Motion and Friction - 05"
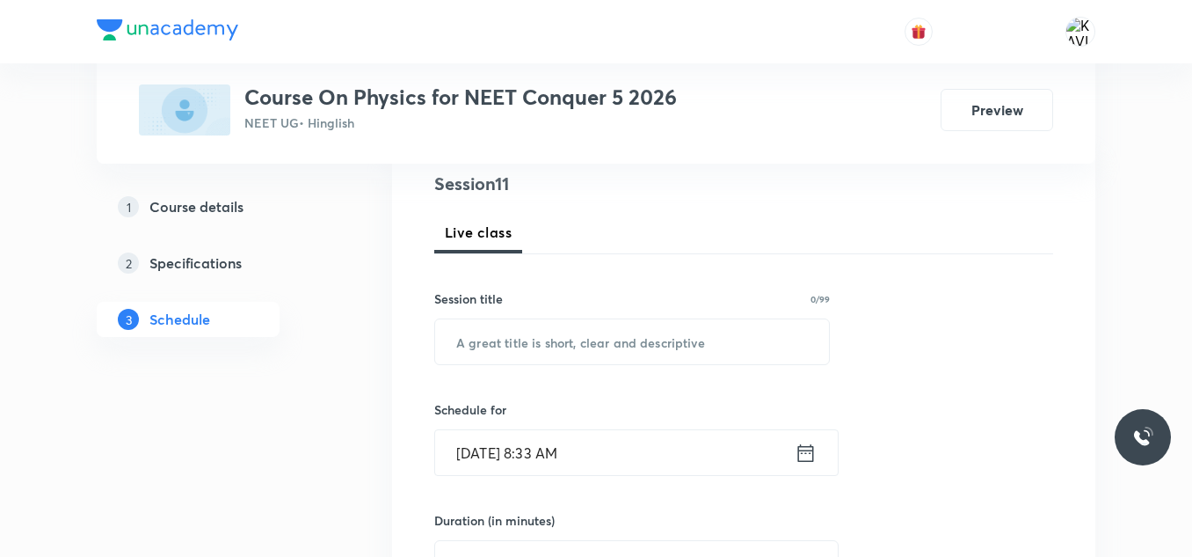
scroll to position [208, 0]
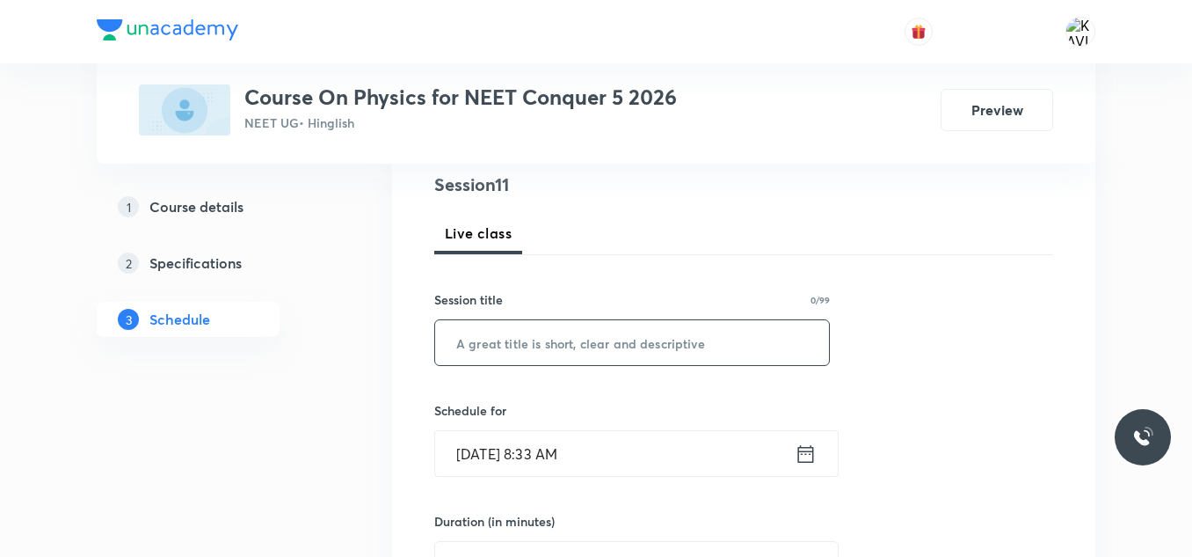
click at [544, 348] on input "text" at bounding box center [632, 342] width 394 height 45
paste input "[PERSON_NAME] Law of Motion and Friction - 05"
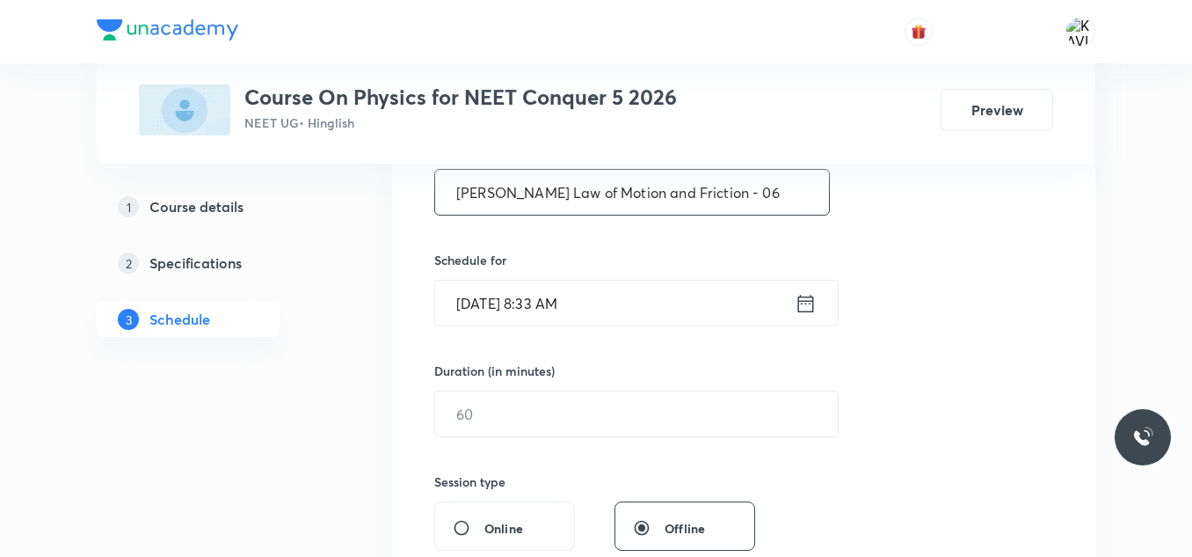
type input "[PERSON_NAME] Law of Motion and Friction - 06"
click at [796, 306] on icon at bounding box center [806, 303] width 22 height 25
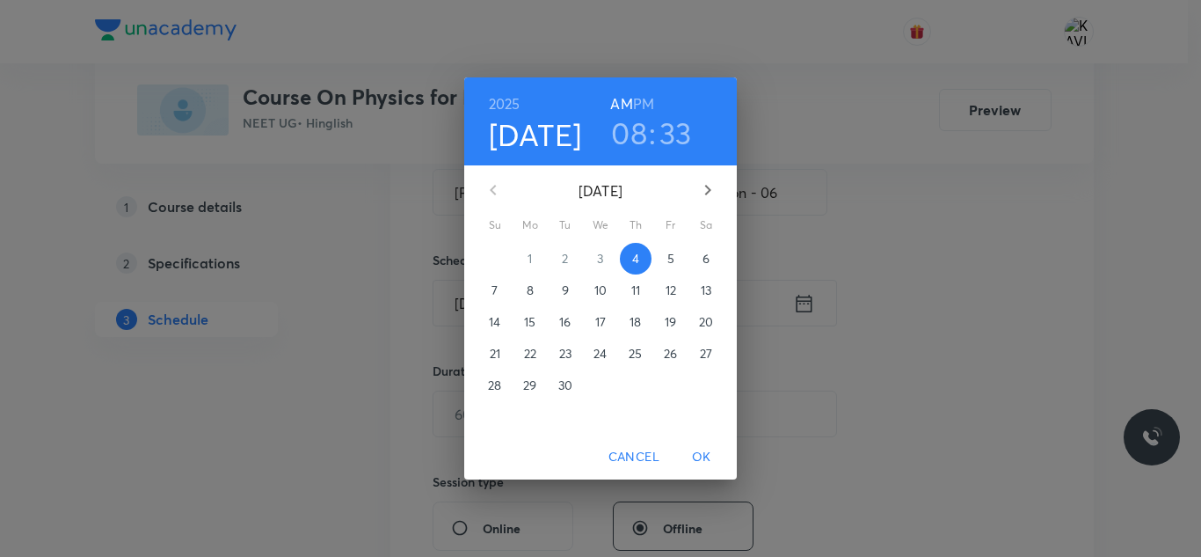
click at [645, 106] on h6 "PM" at bounding box center [643, 103] width 21 height 25
click at [635, 132] on h3 "08" at bounding box center [629, 132] width 36 height 37
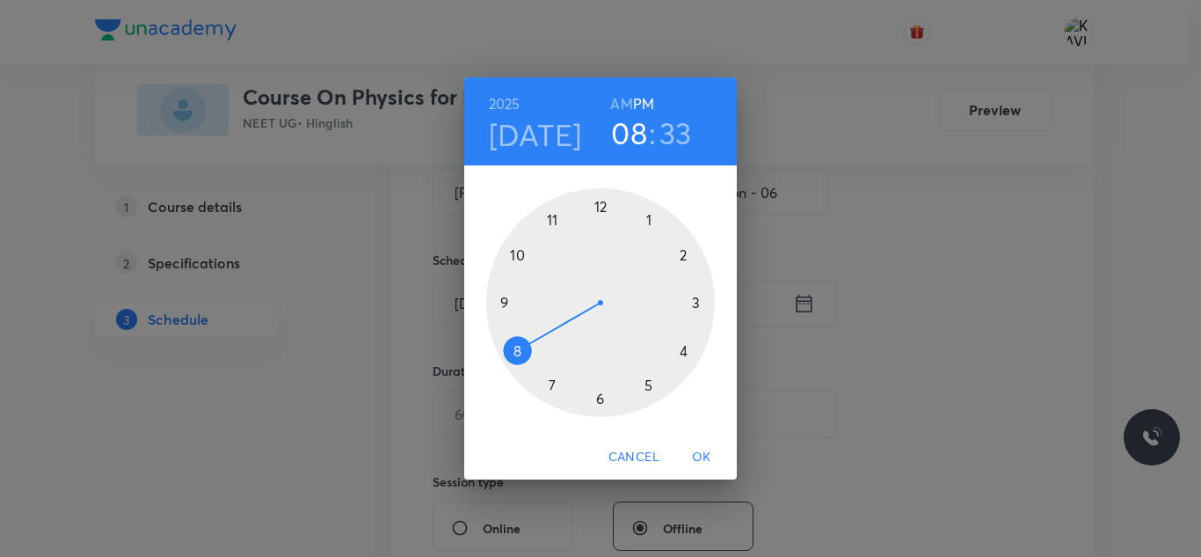
click at [599, 218] on div at bounding box center [600, 302] width 229 height 229
click at [518, 258] on div at bounding box center [600, 302] width 229 height 229
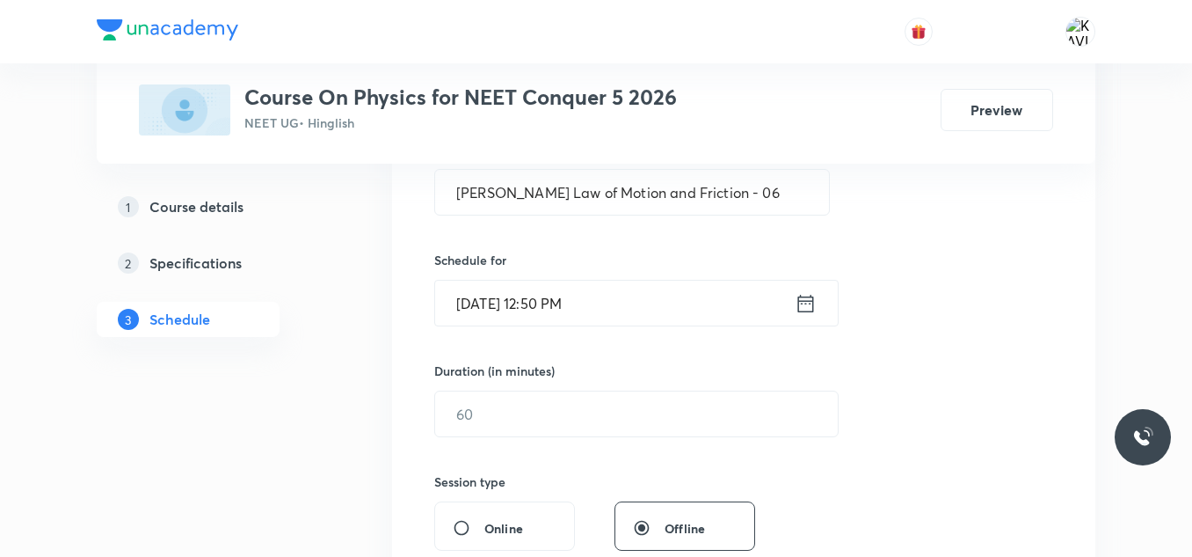
scroll to position [484, 0]
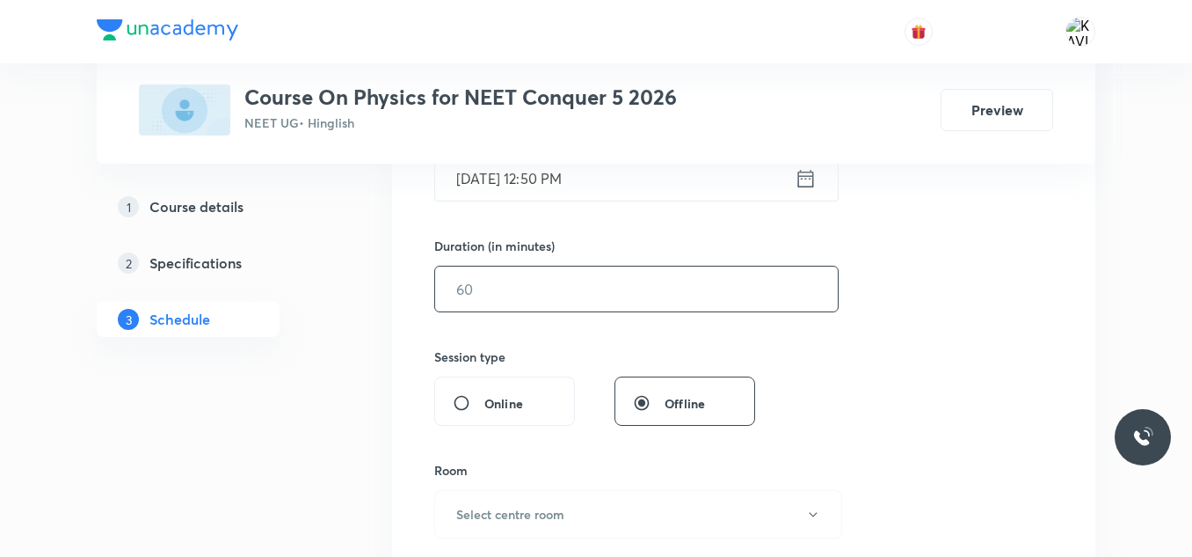
click at [540, 306] on input "text" at bounding box center [636, 288] width 403 height 45
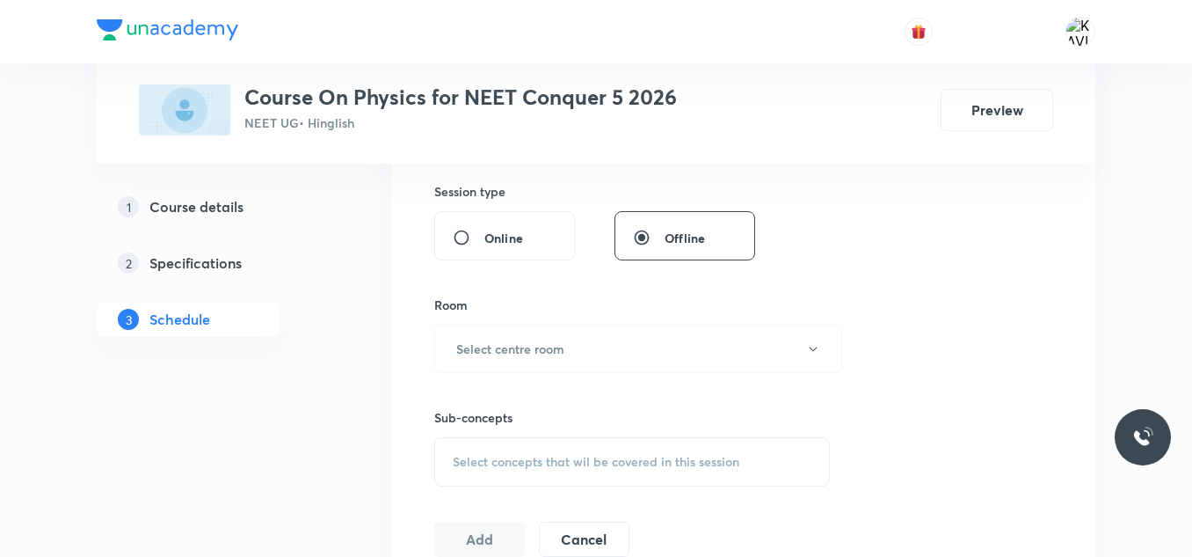
scroll to position [650, 0]
type input "75"
click at [577, 343] on button "Select centre room" at bounding box center [638, 348] width 408 height 48
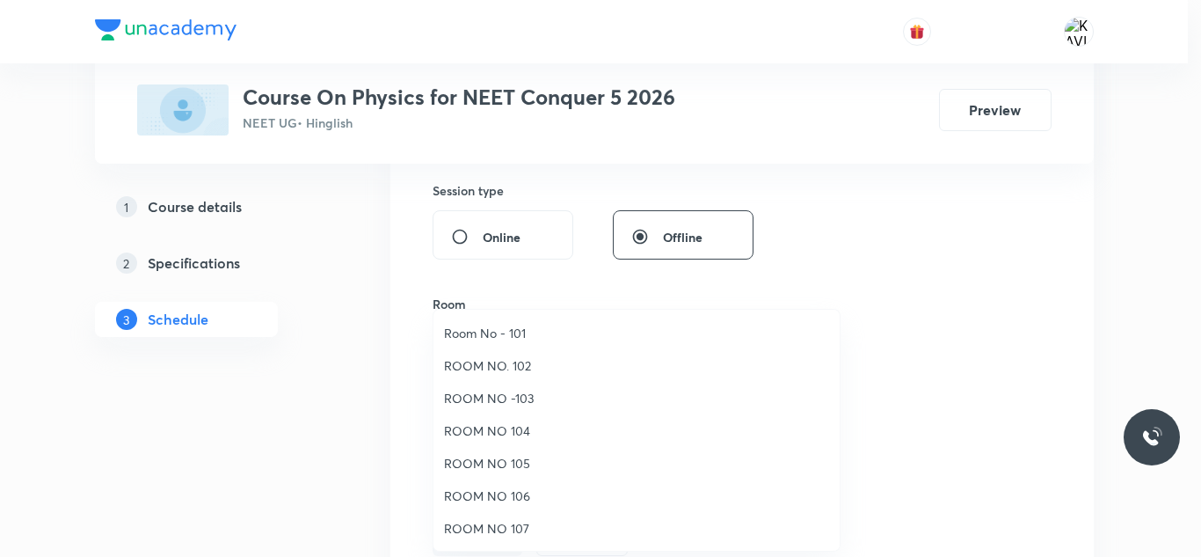
click at [526, 430] on span "ROOM NO 104" at bounding box center [636, 430] width 385 height 18
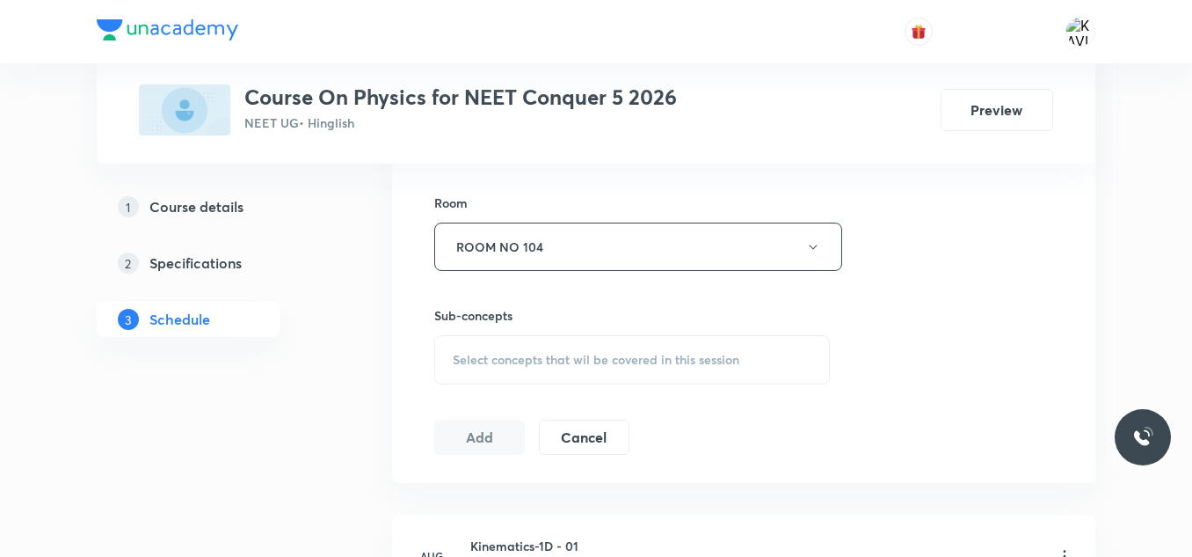
scroll to position [753, 0]
click at [468, 371] on div "Select concepts that wil be covered in this session" at bounding box center [632, 357] width 396 height 49
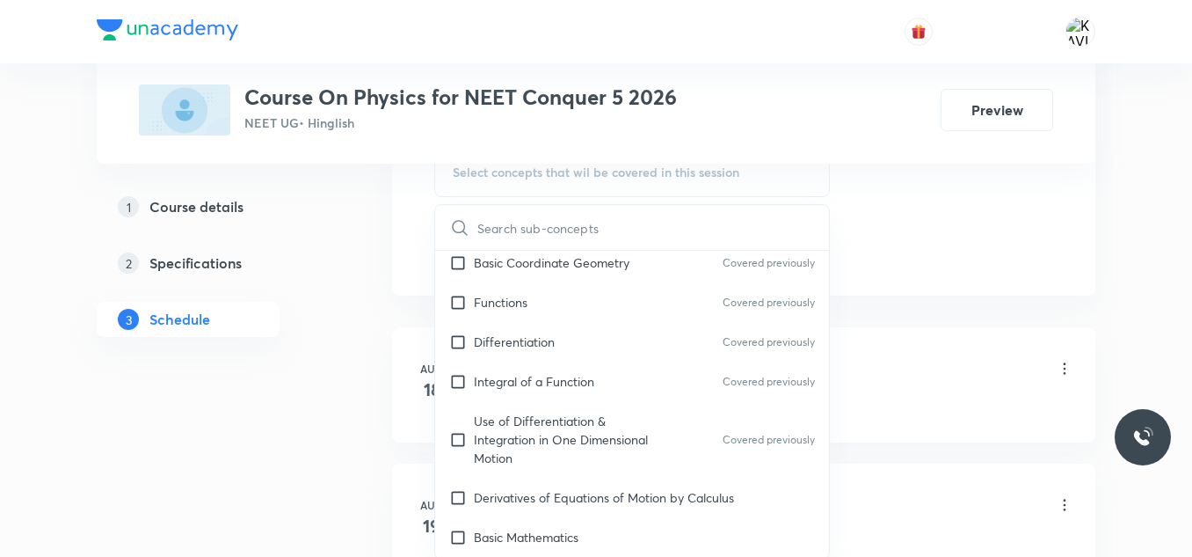
scroll to position [1042, 0]
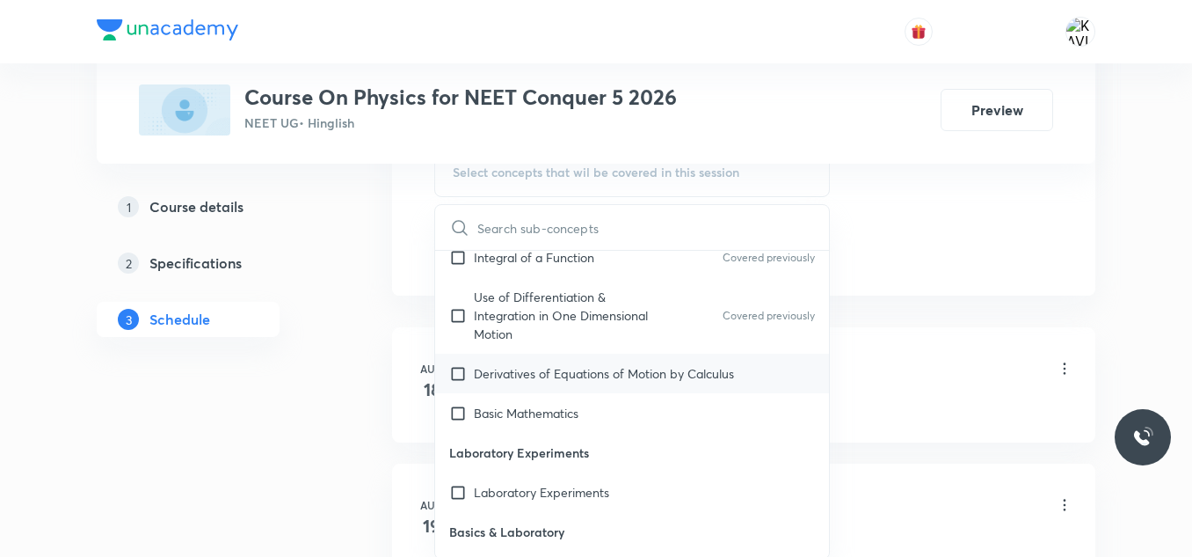
click at [601, 358] on div "Derivatives of Equations of Motion by Calculus" at bounding box center [632, 373] width 394 height 40
checkbox input "true"
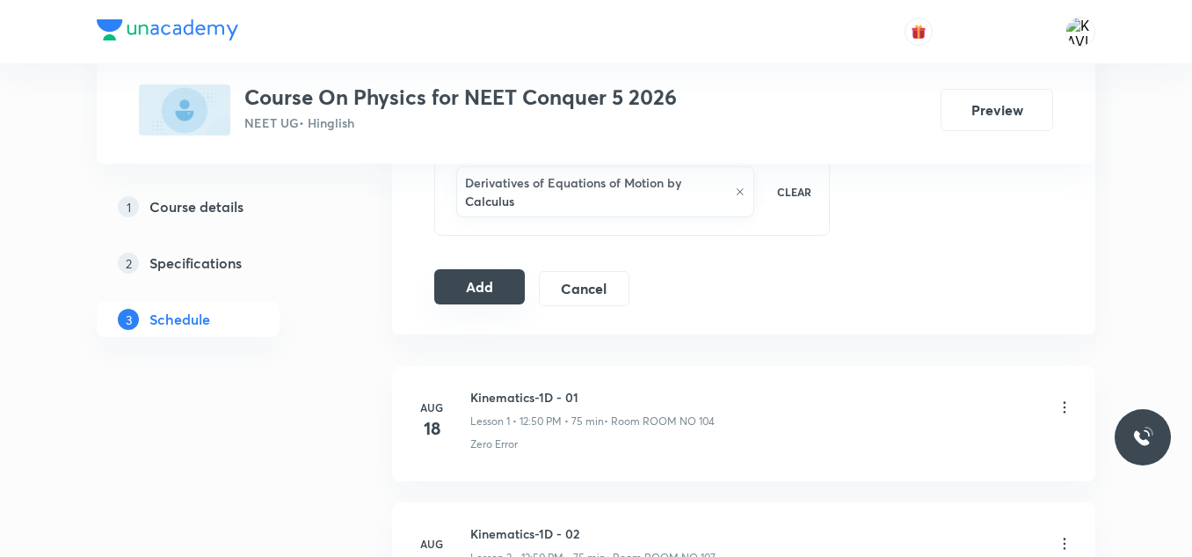
click at [452, 293] on button "Add" at bounding box center [479, 286] width 91 height 35
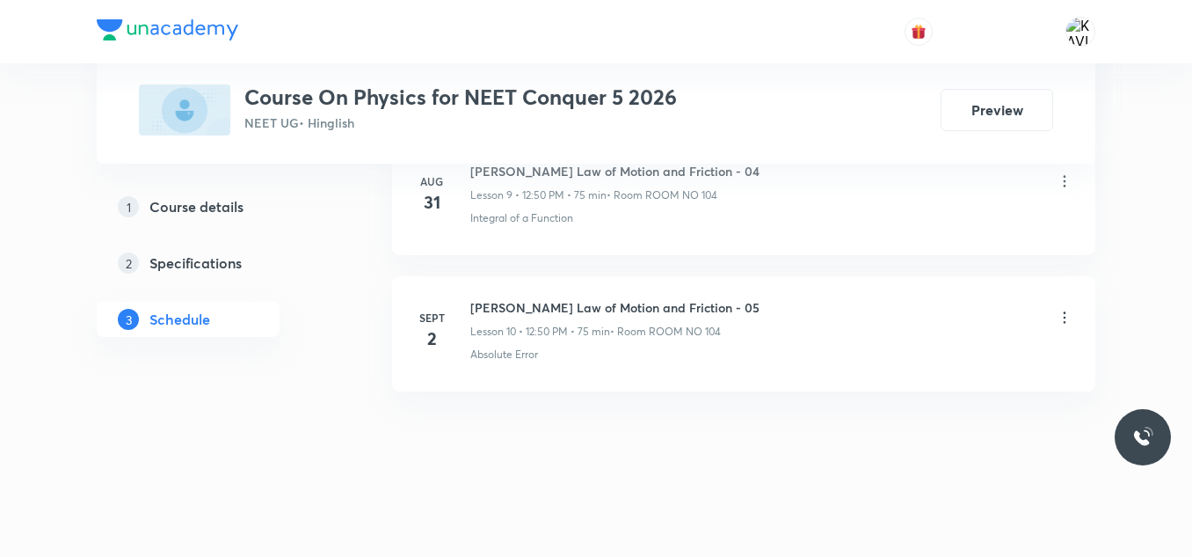
scroll to position [1544, 0]
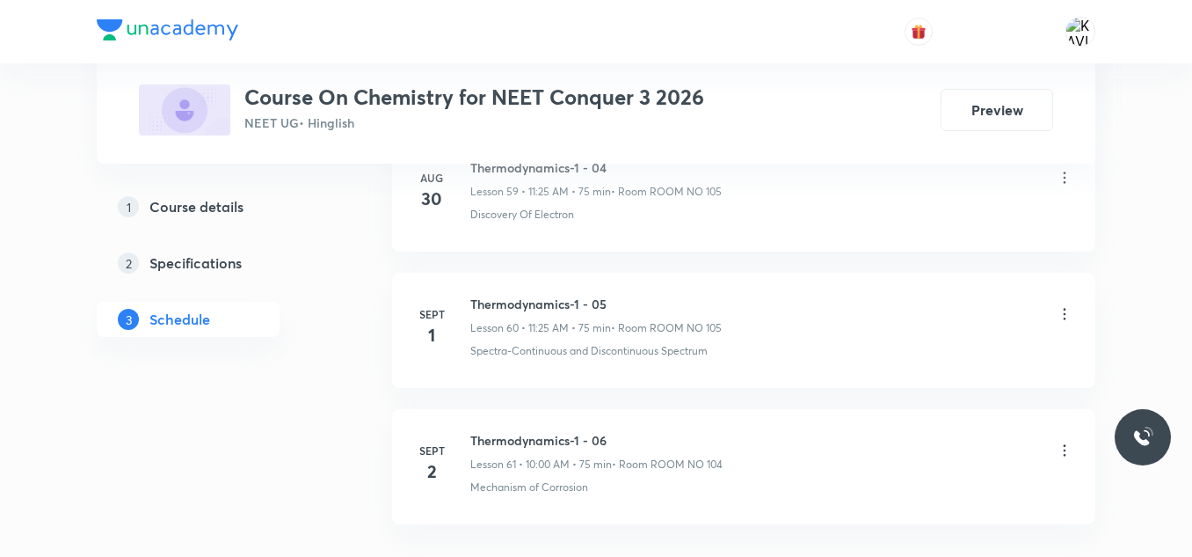
scroll to position [9166, 0]
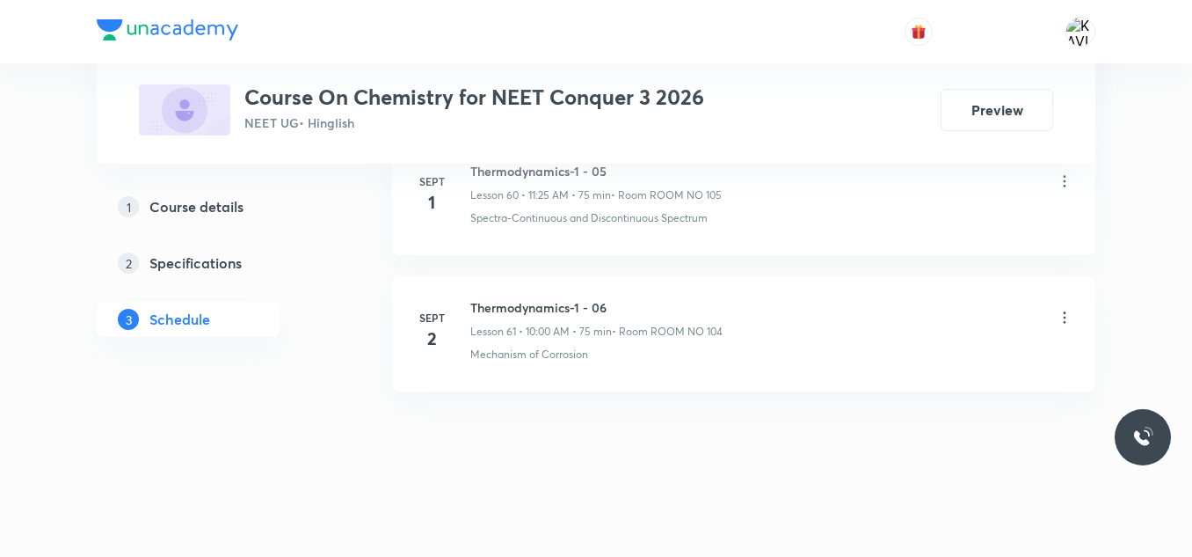
click at [572, 313] on h6 "Thermodynamics-1 - 06" at bounding box center [596, 307] width 252 height 18
click at [572, 315] on h6 "Thermodynamics-1 - 06" at bounding box center [596, 307] width 252 height 18
copy h6 "Thermodynamics-1 - 06"
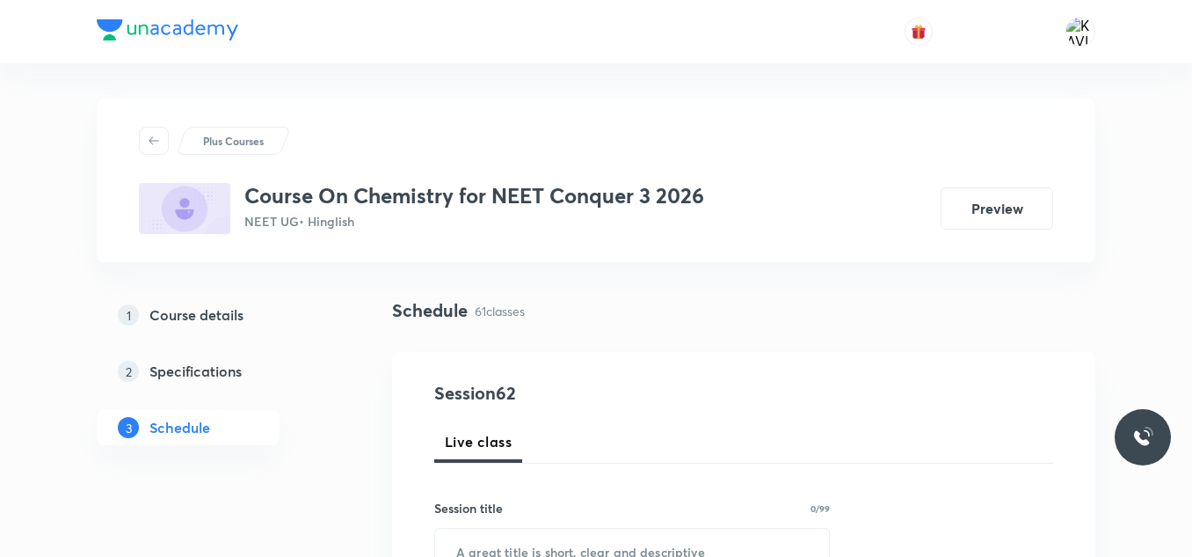
scroll to position [142, 0]
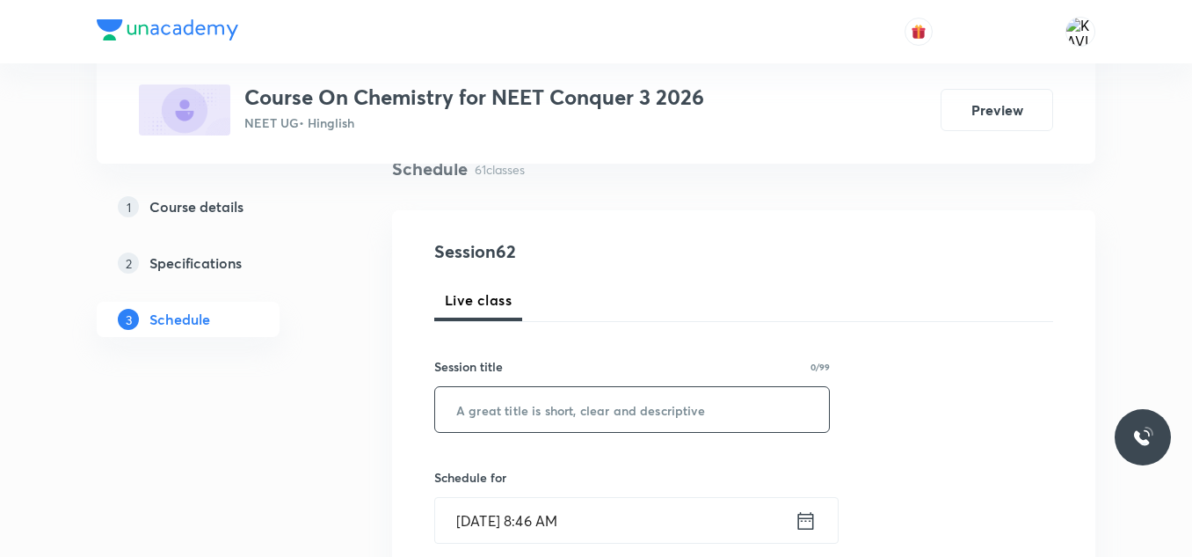
click at [504, 432] on div "​" at bounding box center [632, 409] width 396 height 47
paste input "Thermodynamics-1 - 06"
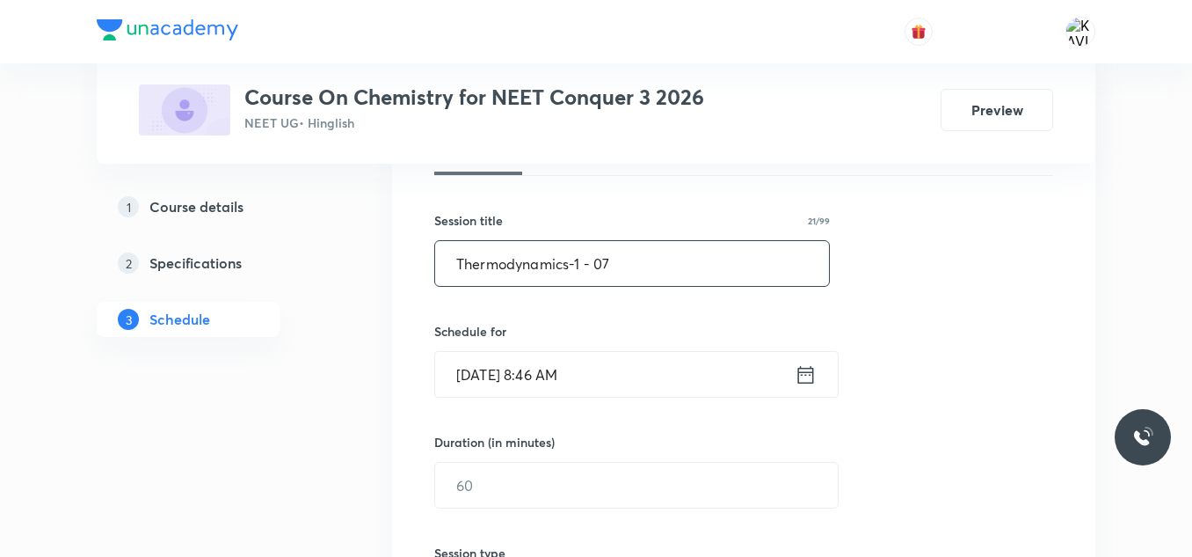
scroll to position [288, 0]
type input "Thermodynamics-1 - 07"
click at [815, 368] on icon at bounding box center [806, 373] width 22 height 25
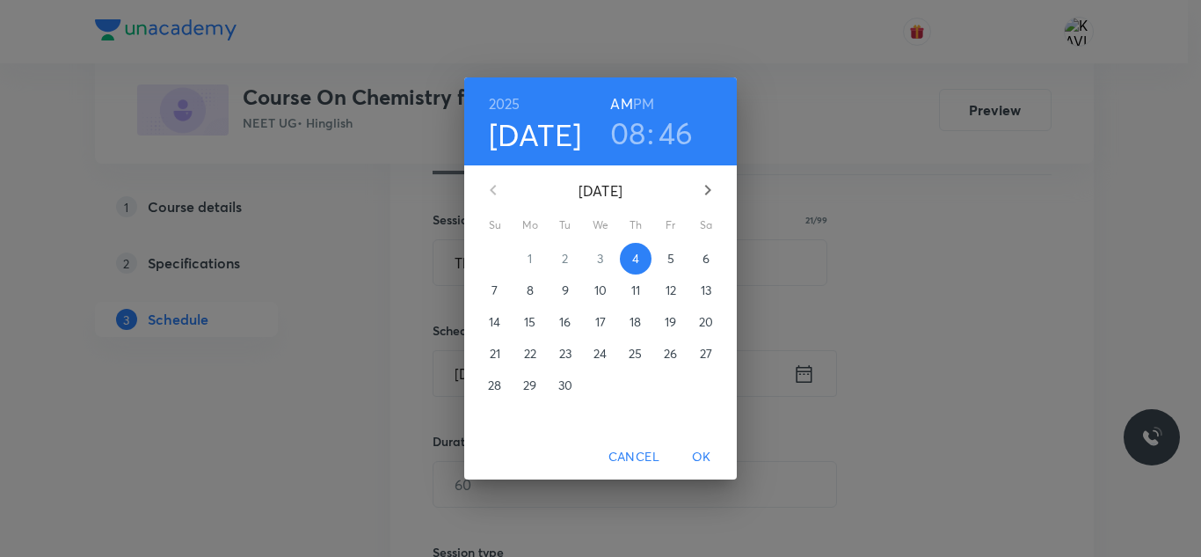
click at [621, 124] on h3 "08" at bounding box center [628, 132] width 36 height 37
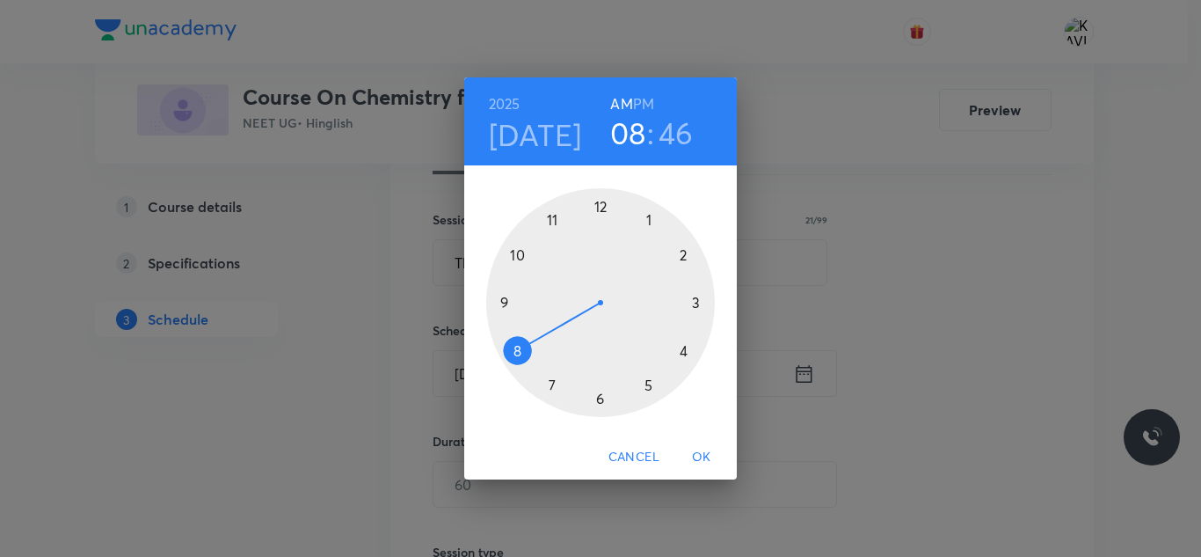
click at [513, 262] on div at bounding box center [600, 302] width 229 height 229
click at [601, 208] on div at bounding box center [600, 302] width 229 height 229
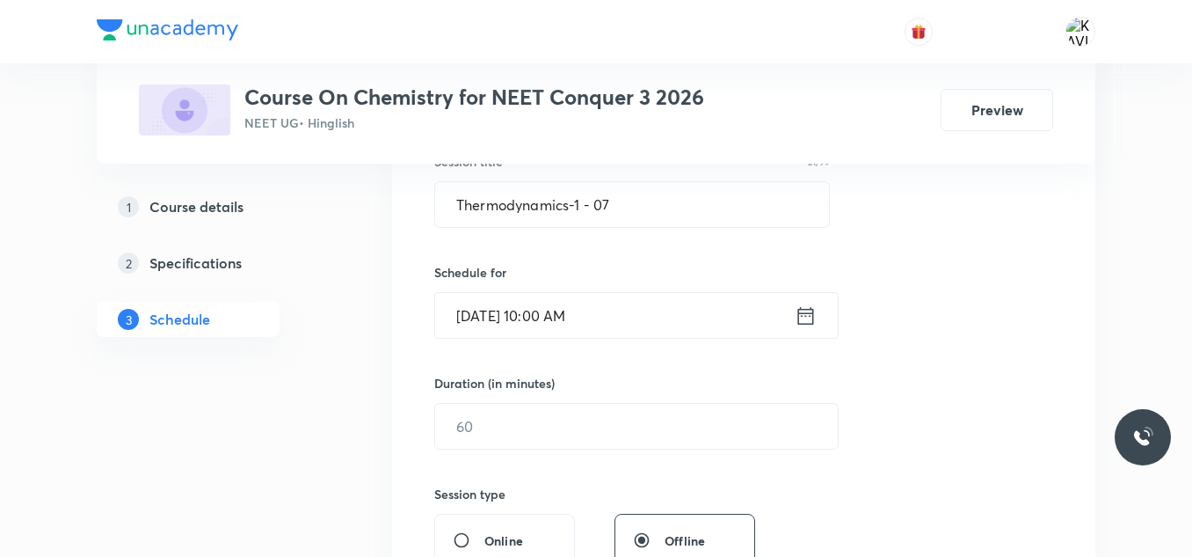
scroll to position [347, 0]
click at [498, 434] on input "text" at bounding box center [636, 425] width 403 height 45
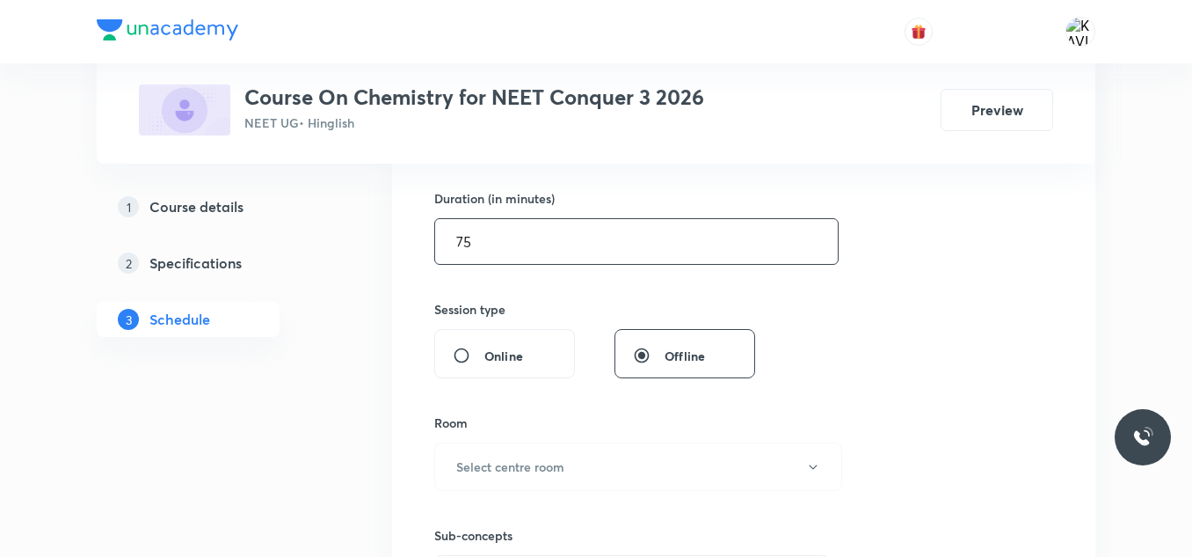
scroll to position [532, 0]
type input "75"
click at [470, 455] on button "Select centre room" at bounding box center [638, 465] width 408 height 48
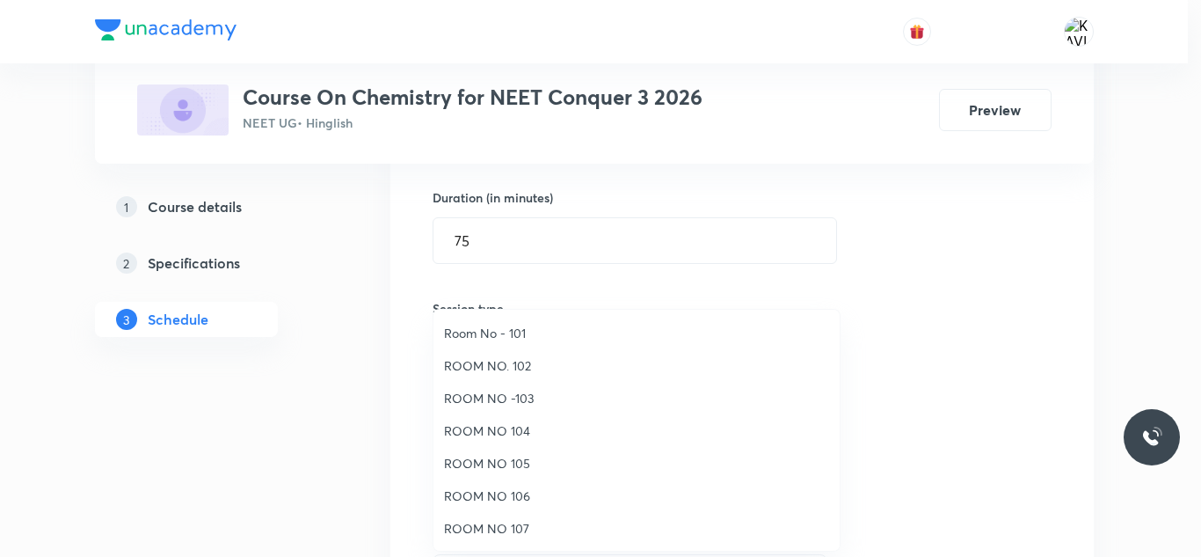
click at [538, 430] on span "ROOM NO 104" at bounding box center [636, 430] width 385 height 18
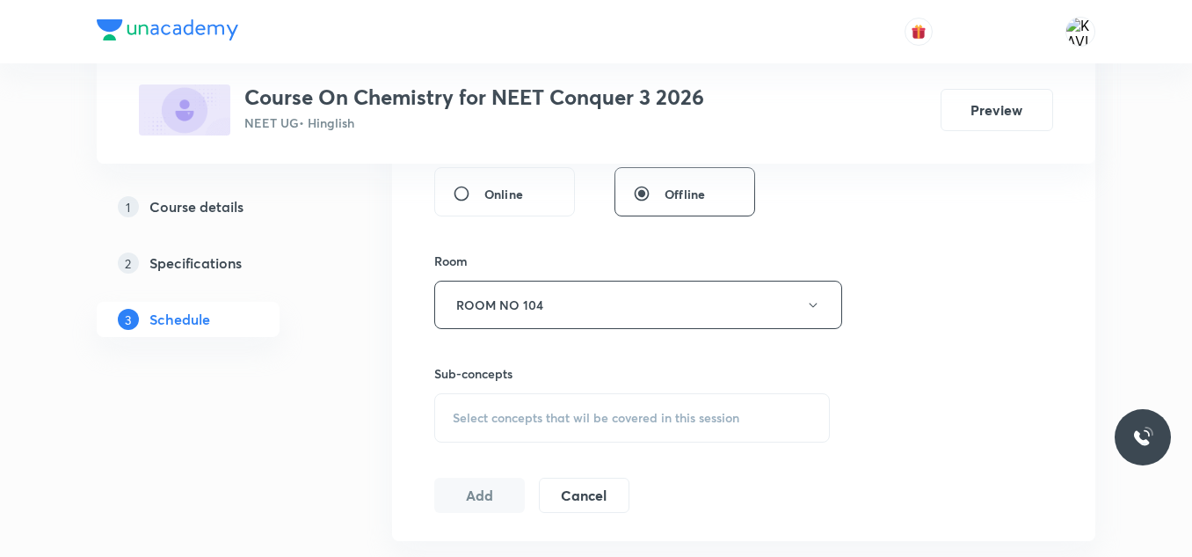
scroll to position [696, 0]
click at [503, 424] on div "Select concepts that wil be covered in this session" at bounding box center [632, 414] width 396 height 49
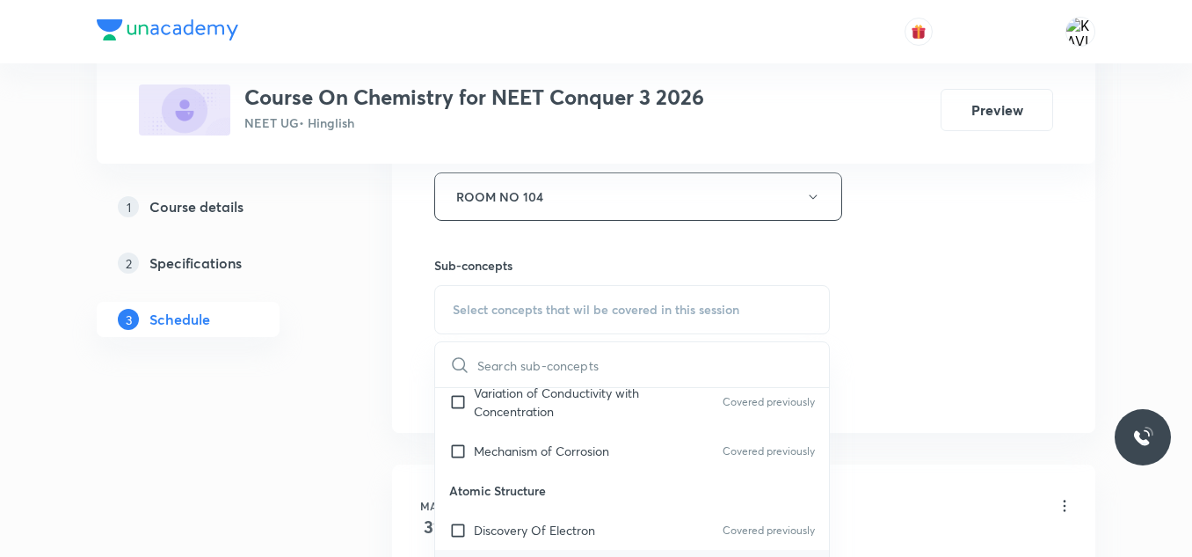
scroll to position [821, 0]
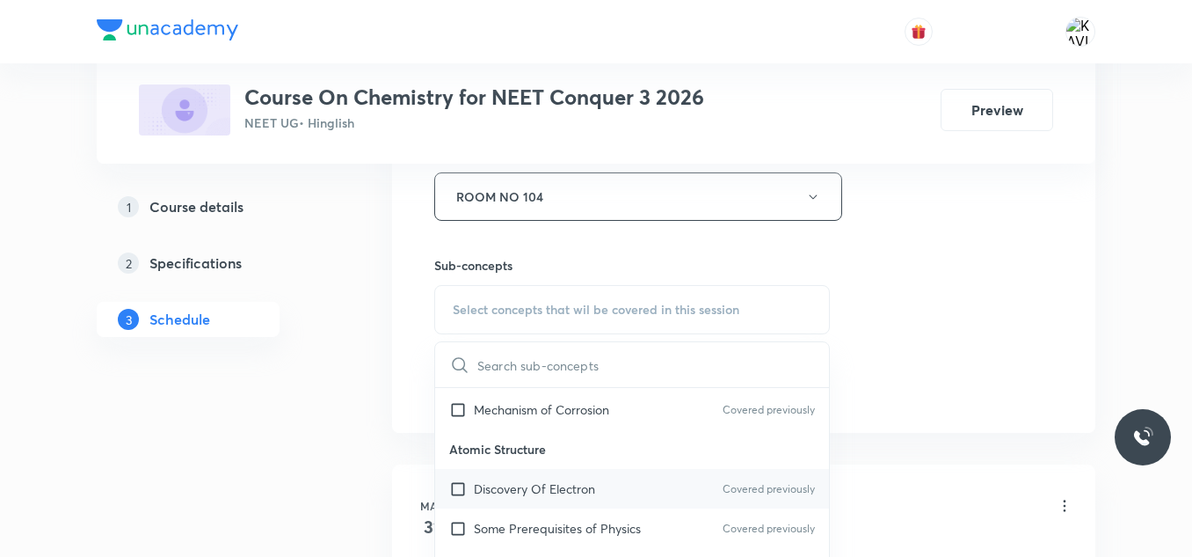
click at [531, 479] on div "Discovery Of Electron Covered previously" at bounding box center [632, 489] width 394 height 40
checkbox input "true"
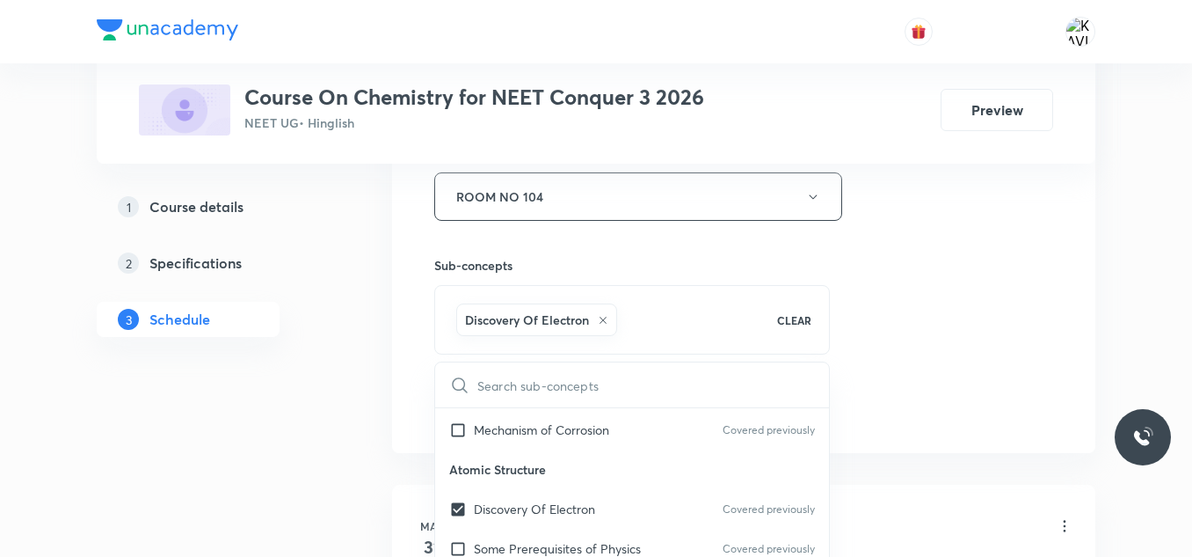
click at [965, 311] on div "Session 62 Live class Session title 21/99 Thermodynamics-1 - 07 ​ Schedule for …" at bounding box center [743, 2] width 619 height 846
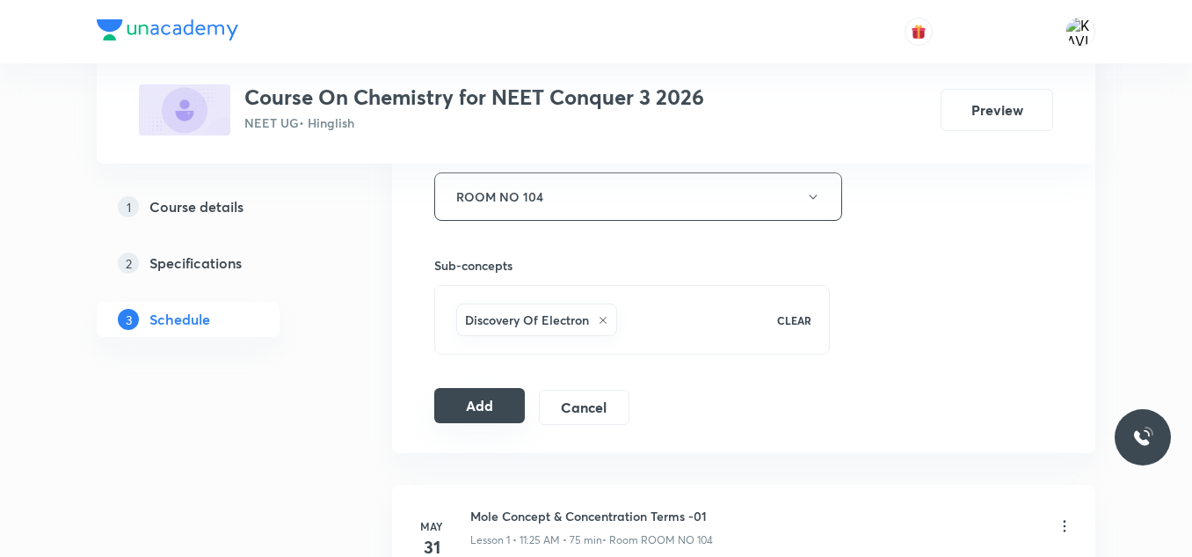
click at [482, 397] on button "Add" at bounding box center [479, 405] width 91 height 35
click at [482, 397] on button "Add" at bounding box center [479, 407] width 91 height 35
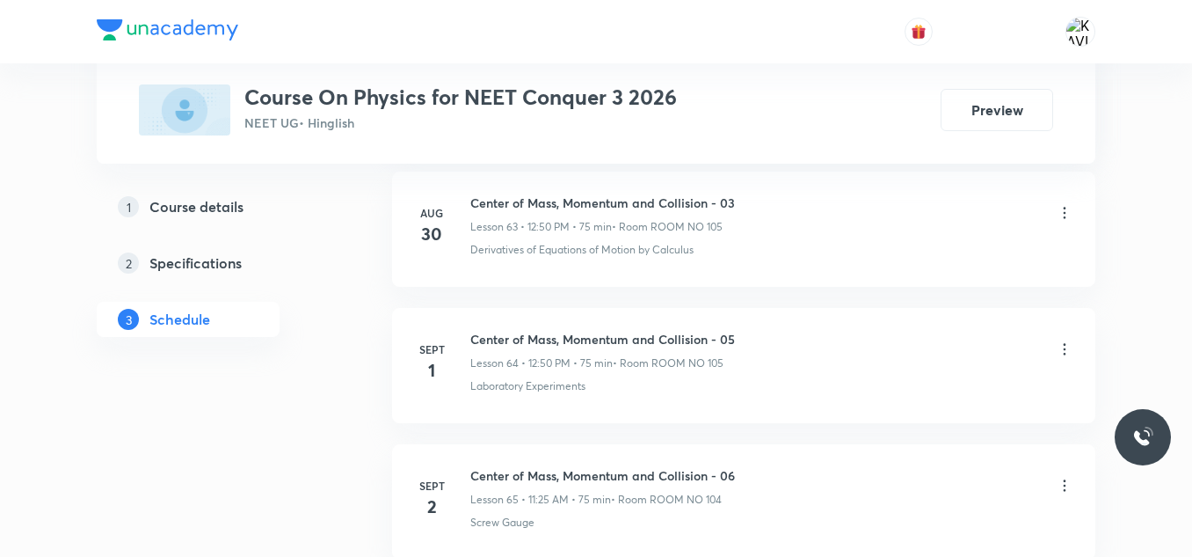
scroll to position [9712, 0]
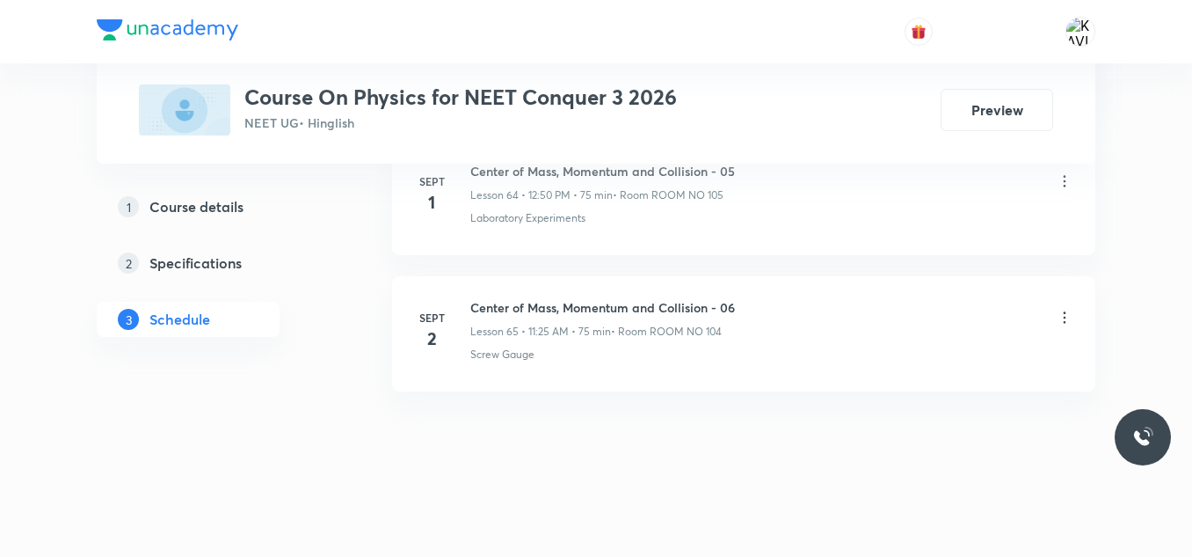
click at [569, 305] on h6 "Center of Mass, Momentum and Collision - 06" at bounding box center [602, 307] width 265 height 18
copy h6 "Center of Mass, Momentum and Collision - 06"
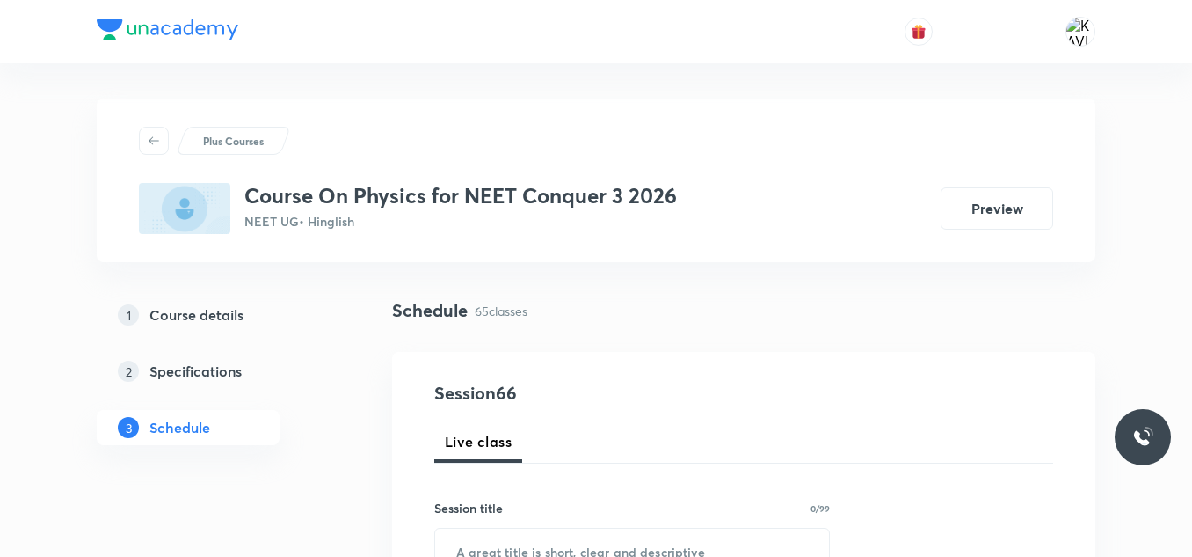
scroll to position [232, 0]
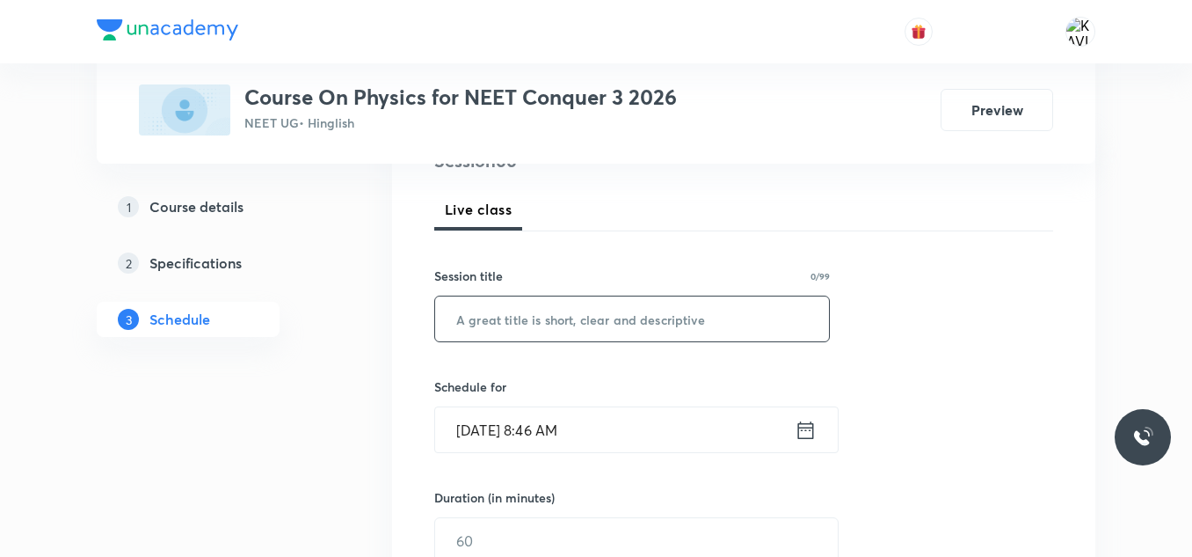
click at [637, 313] on input "text" at bounding box center [632, 318] width 394 height 45
paste input "Center of Mass, Momentum and Collision - 06"
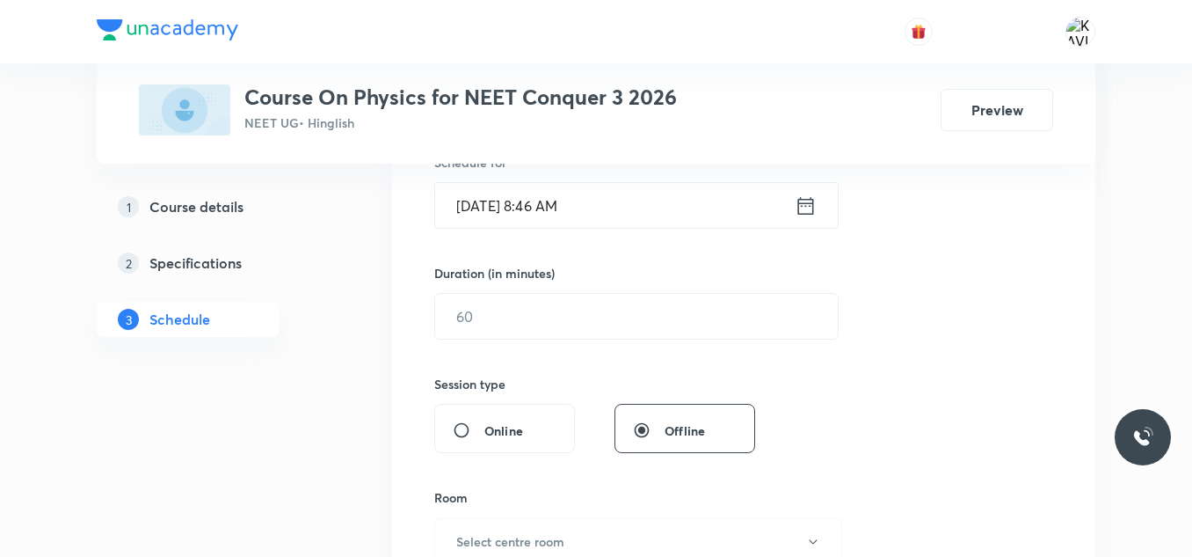
scroll to position [457, 0]
type input "Center of Mass, Momentum and Collision - 07"
click at [816, 214] on icon at bounding box center [806, 205] width 22 height 25
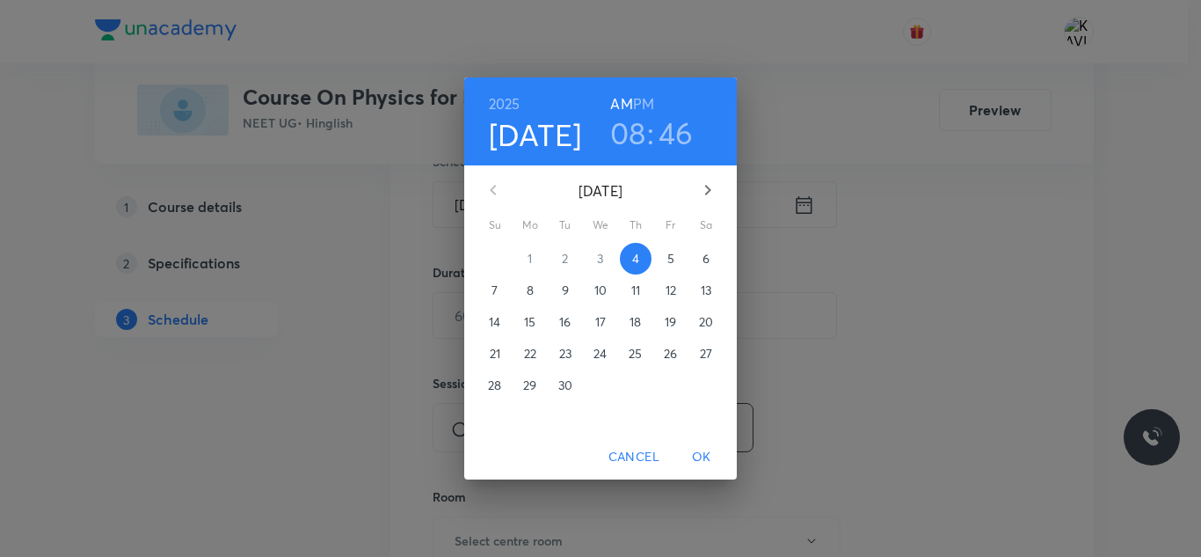
click at [621, 137] on h3 "08" at bounding box center [628, 132] width 36 height 37
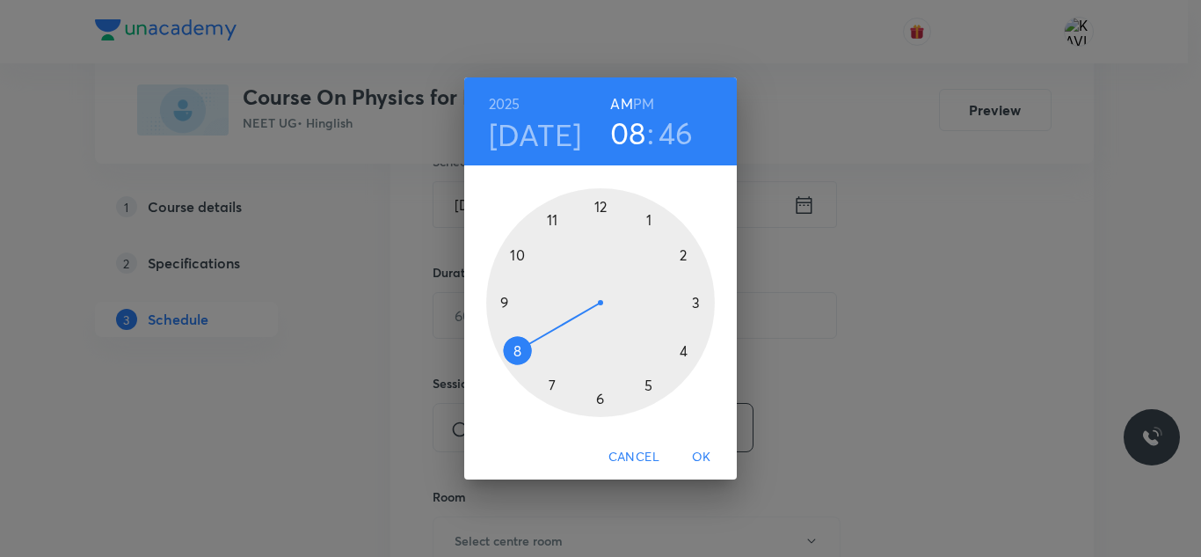
click at [553, 221] on div at bounding box center [600, 302] width 229 height 229
click at [648, 382] on div at bounding box center [600, 302] width 229 height 229
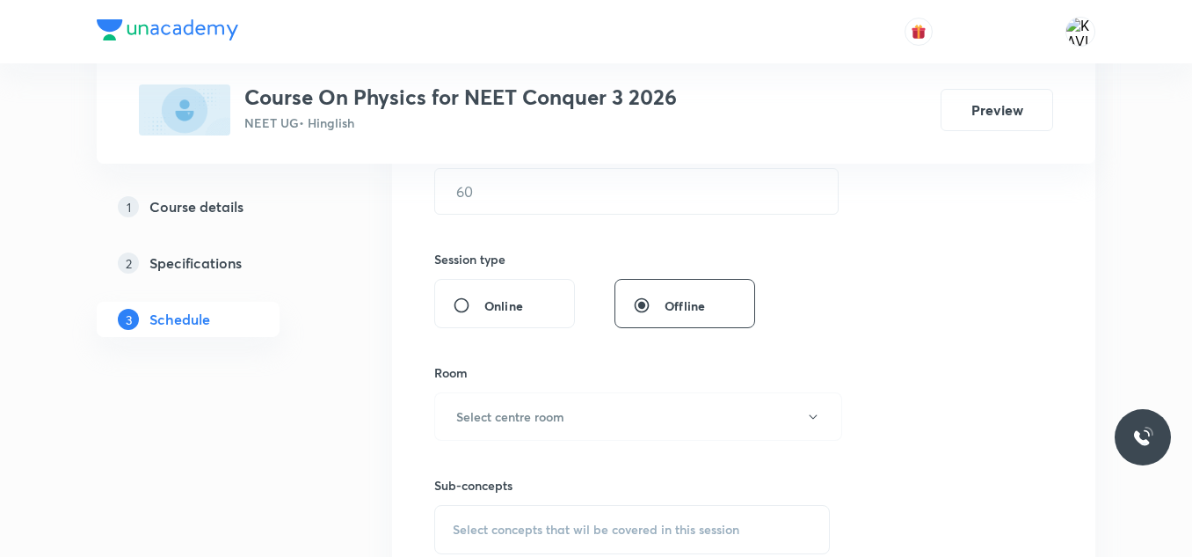
scroll to position [580, 0]
click at [579, 200] on input "text" at bounding box center [636, 192] width 403 height 45
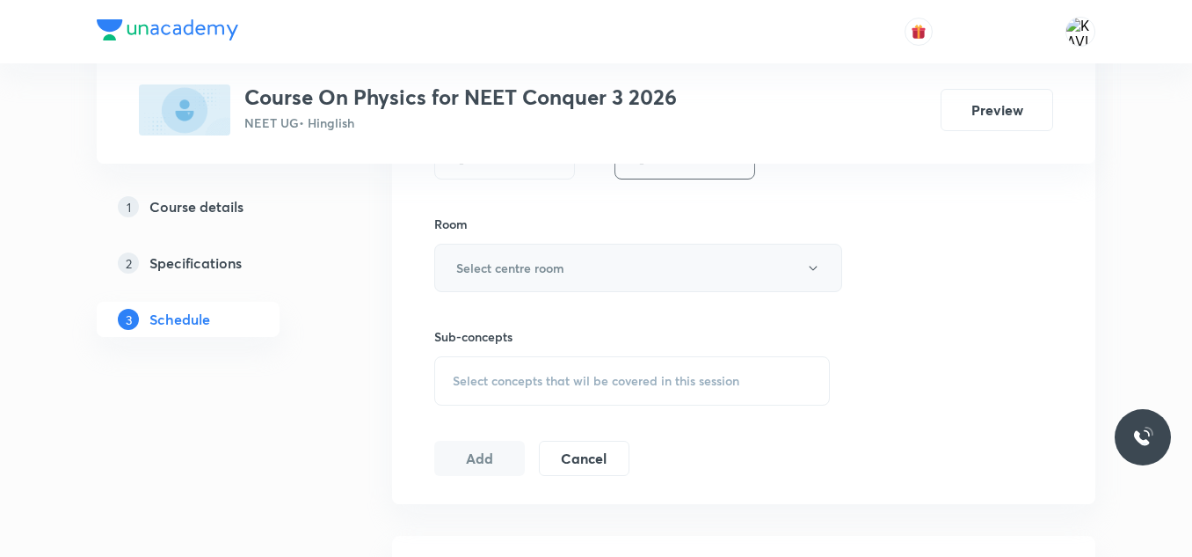
type input "75"
click at [532, 262] on h6 "Select centre room" at bounding box center [510, 268] width 108 height 18
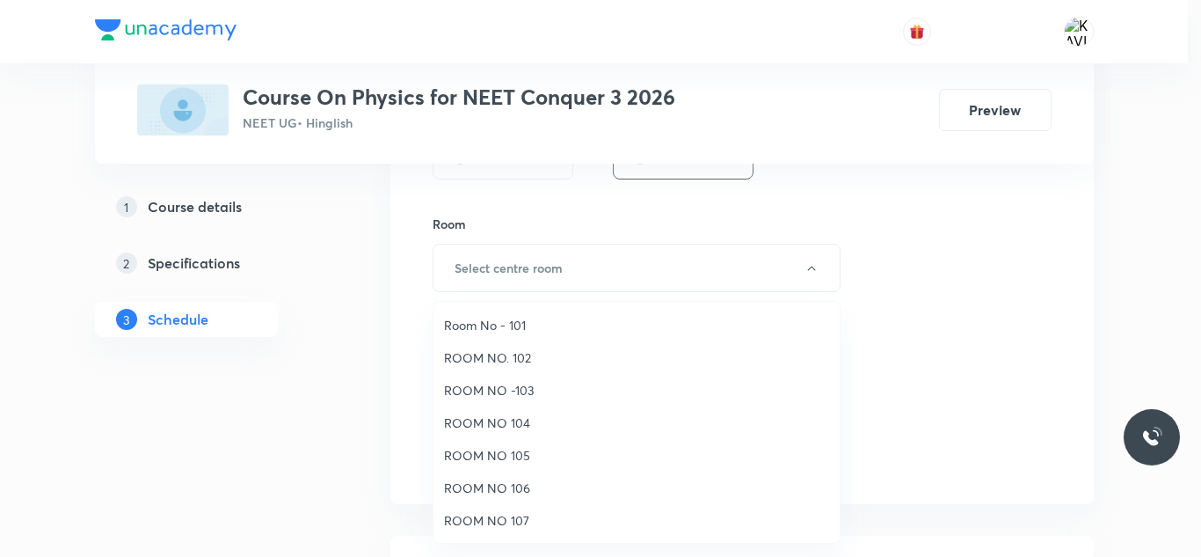
click at [501, 424] on span "ROOM NO 104" at bounding box center [636, 422] width 385 height 18
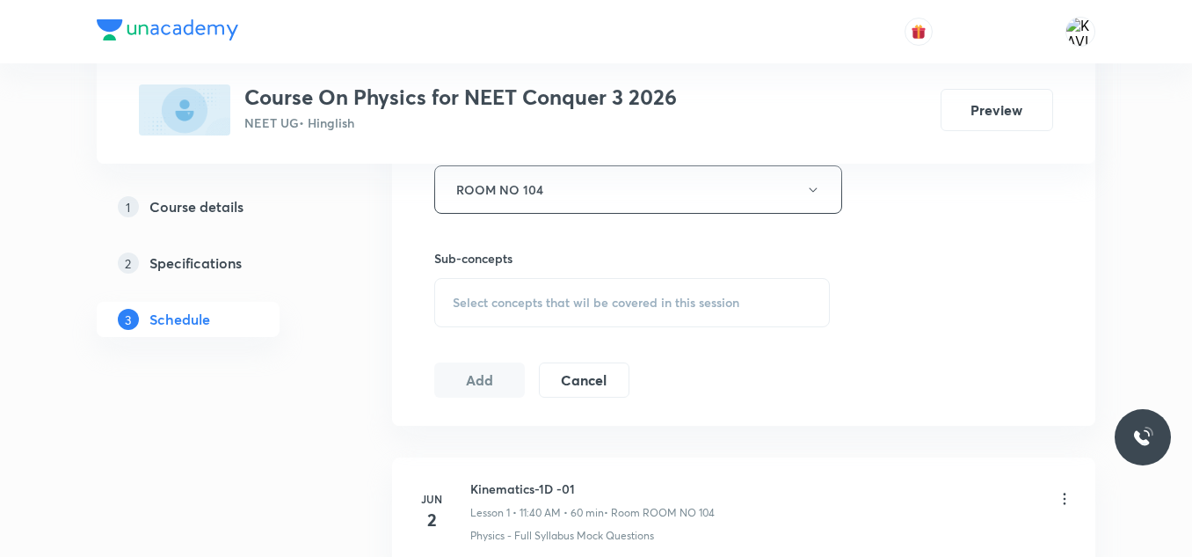
scroll to position [812, 0]
click at [557, 296] on span "Select concepts that wil be covered in this session" at bounding box center [596, 298] width 287 height 14
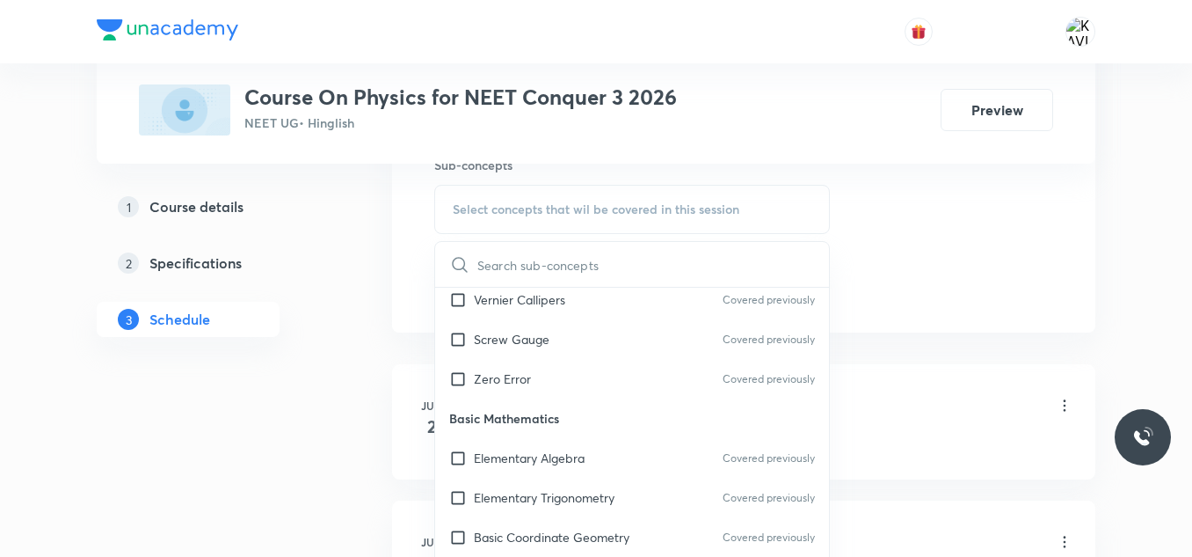
scroll to position [710, 0]
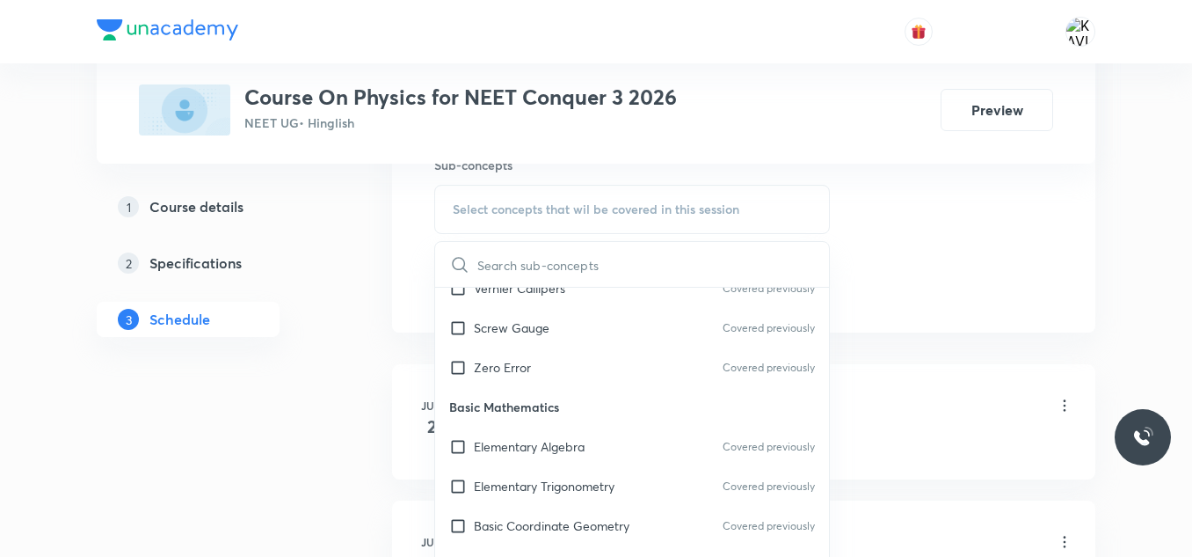
click at [572, 424] on p "Basic Mathematics" at bounding box center [632, 407] width 394 height 40
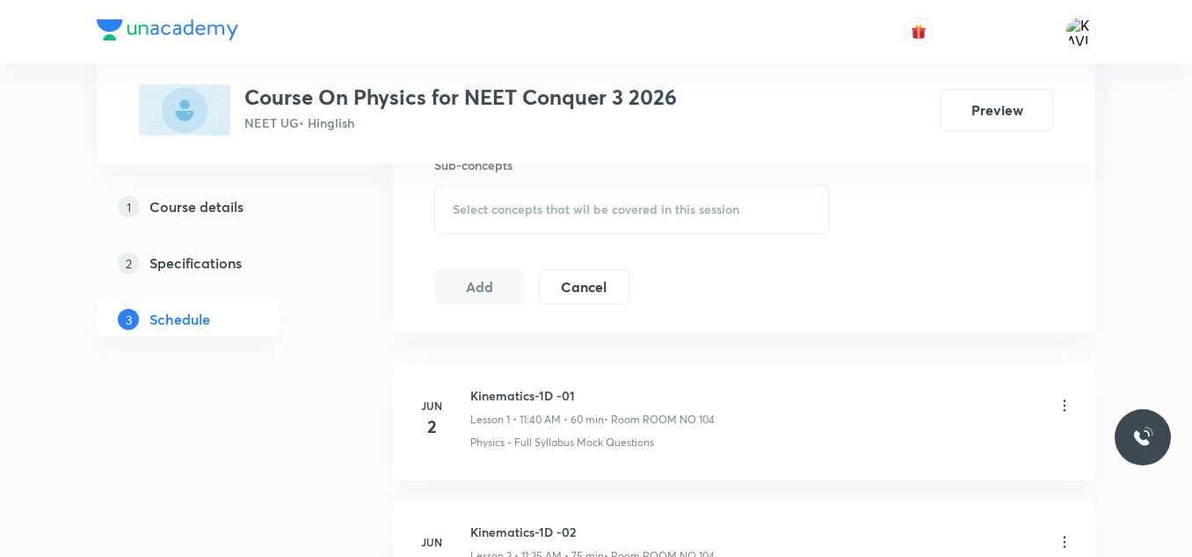
click at [605, 206] on span "Select concepts that wil be covered in this session" at bounding box center [596, 209] width 287 height 14
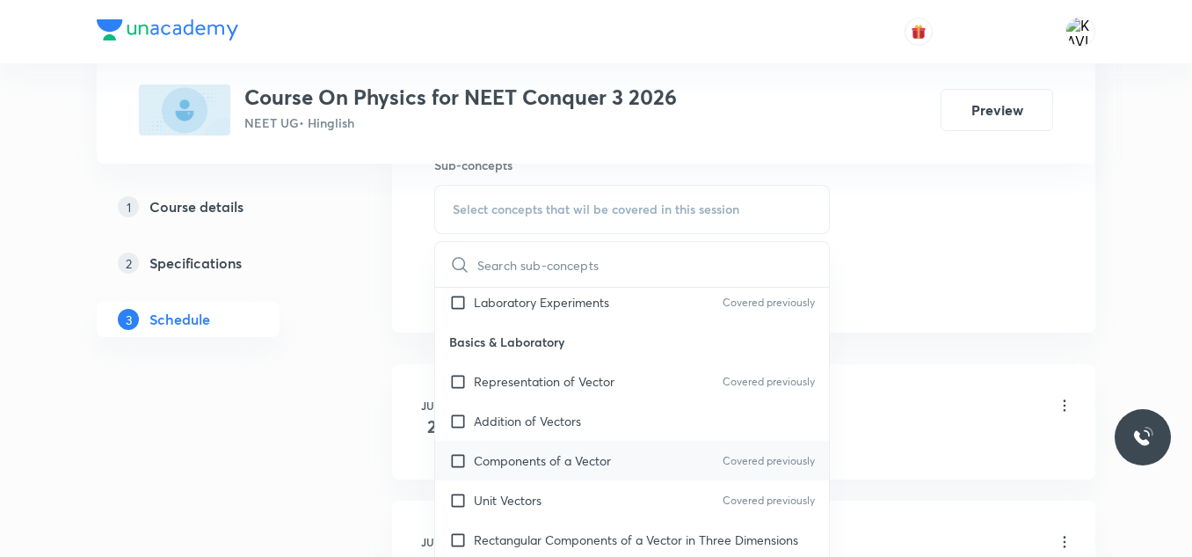
scroll to position [1331, 0]
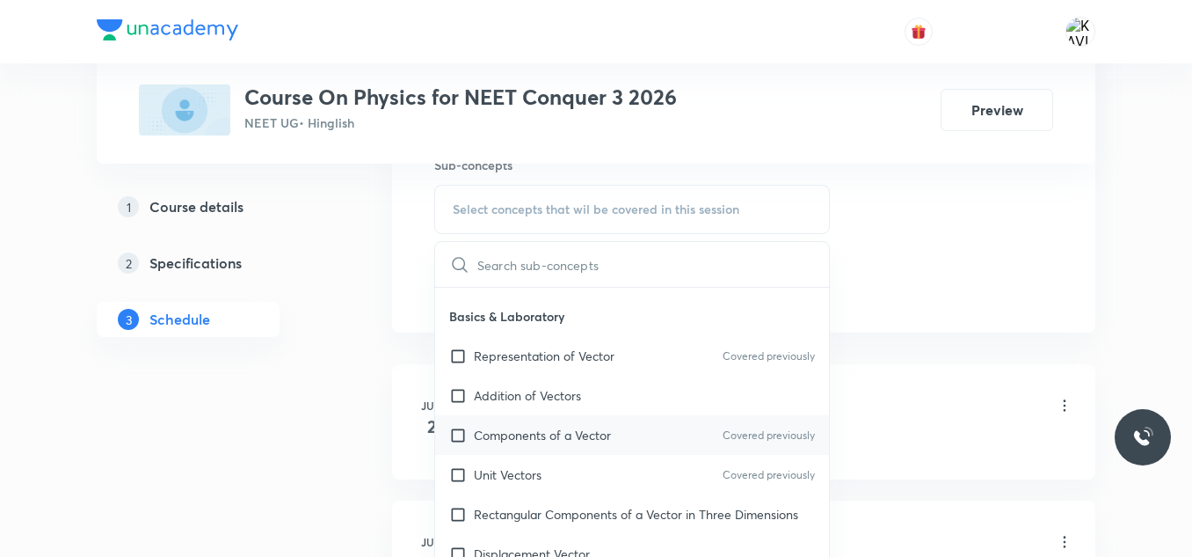
click at [571, 418] on div "Components of a Vector Covered previously" at bounding box center [632, 435] width 394 height 40
checkbox input "true"
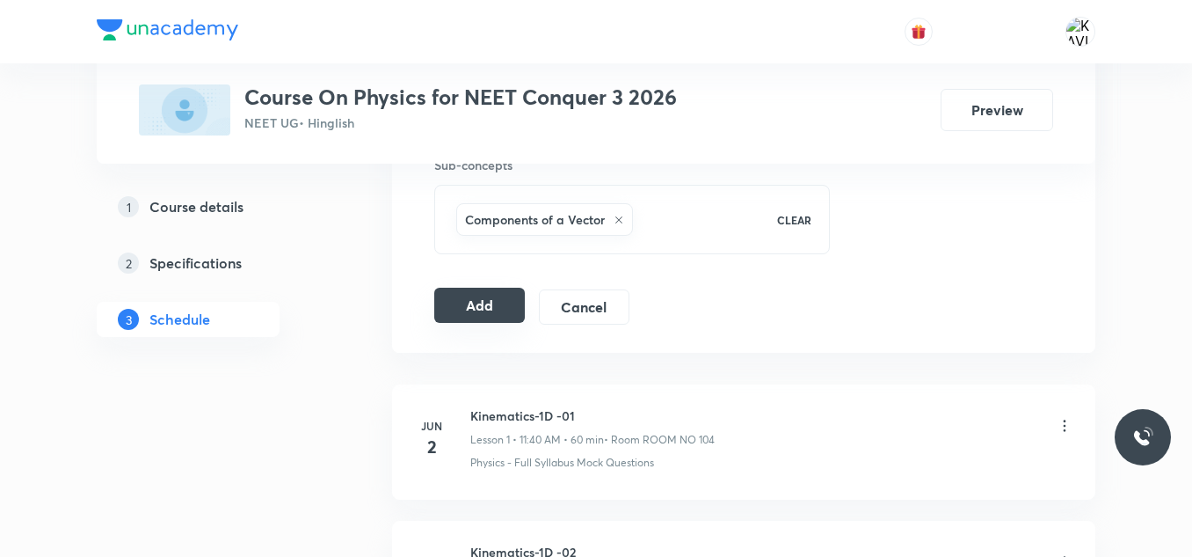
click at [435, 310] on button "Add" at bounding box center [479, 305] width 91 height 35
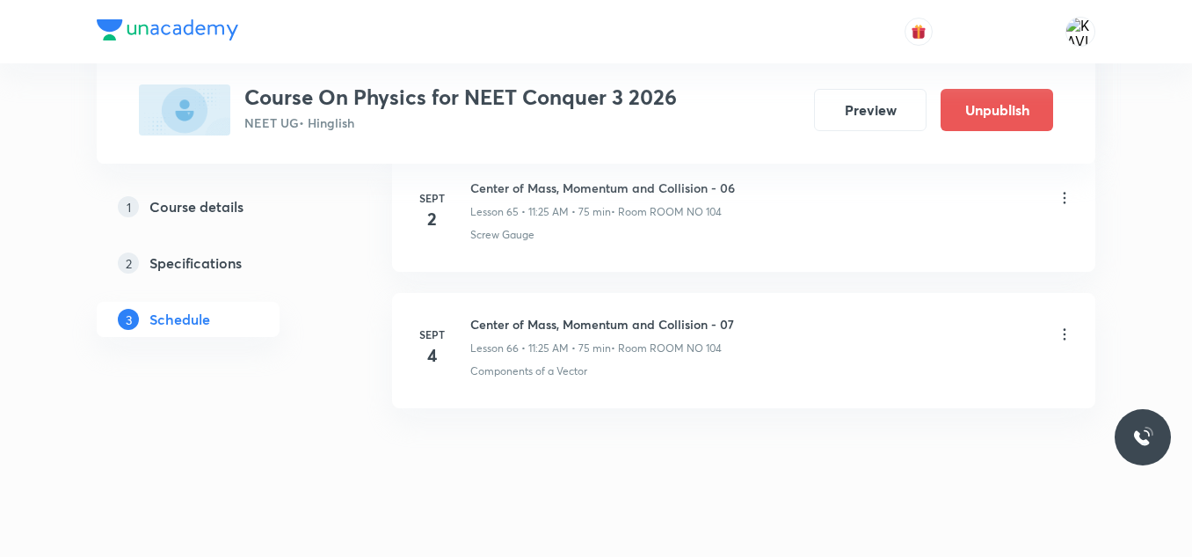
scroll to position [9040, 0]
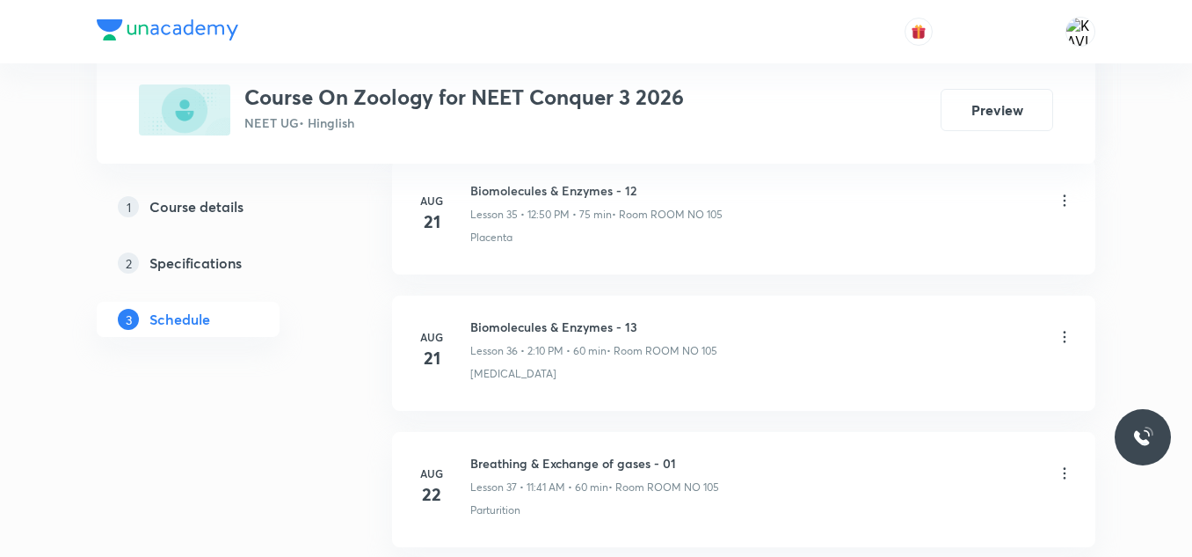
scroll to position [6441, 0]
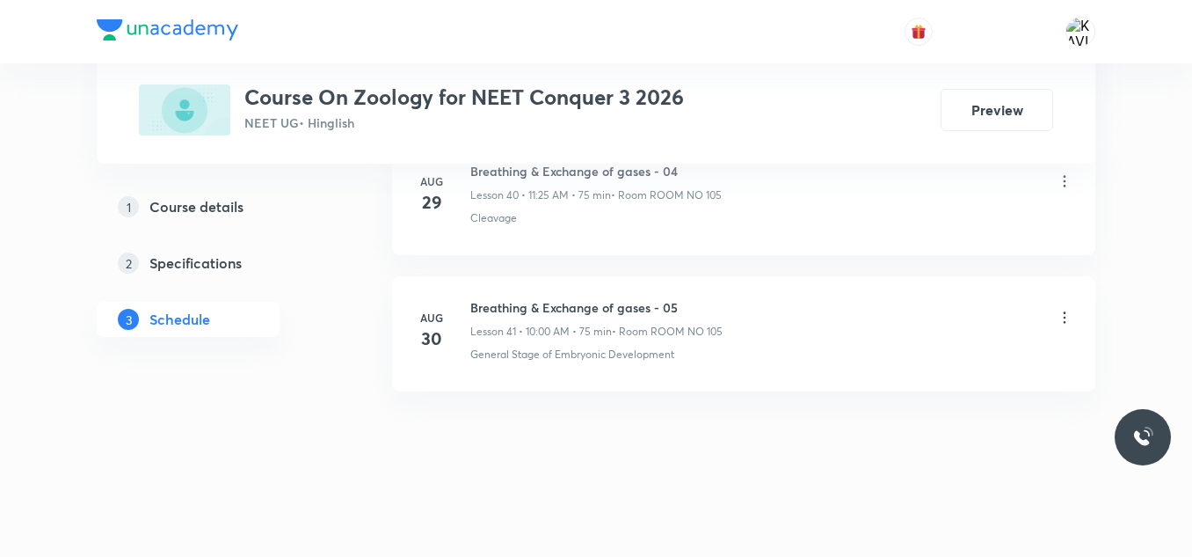
click at [579, 303] on h6 "Breathing & Exchange of gases - 05" at bounding box center [596, 307] width 252 height 18
copy h6 "Breathing & Exchange of gases - 05"
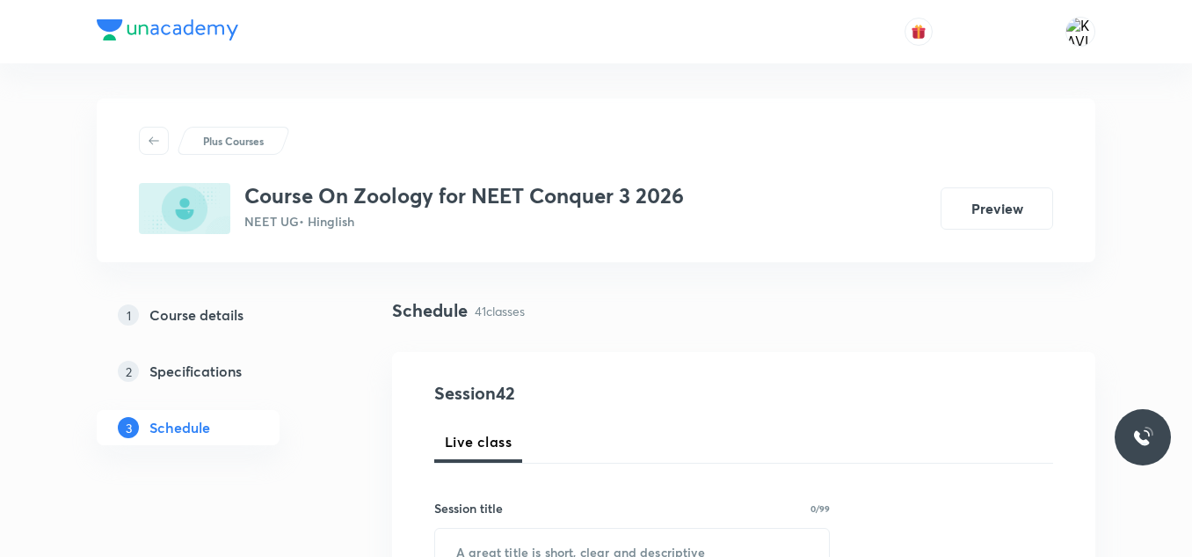
scroll to position [175, 0]
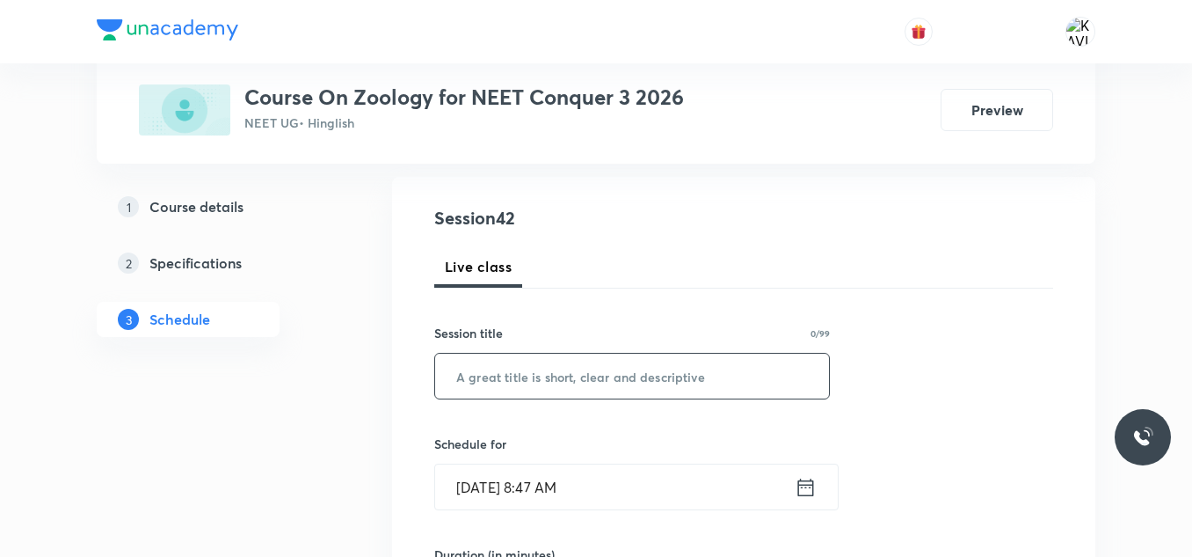
click at [523, 391] on input "text" at bounding box center [632, 375] width 394 height 45
paste input "Breathing & Exchange of gases - 05"
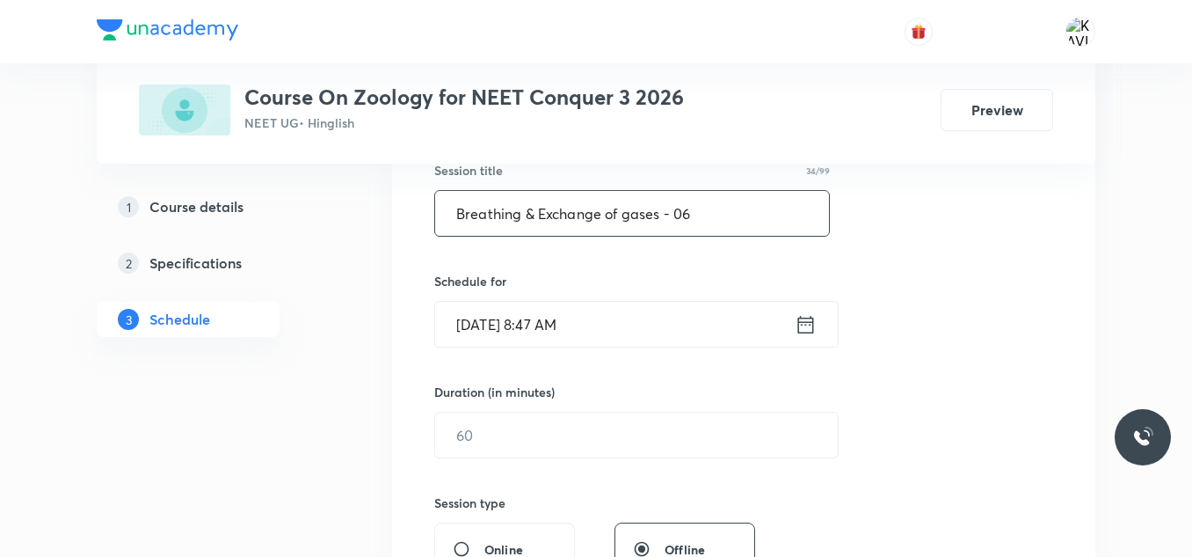
scroll to position [339, 0]
type input "Breathing & Exchange of gases - 06"
click at [810, 316] on icon at bounding box center [806, 323] width 22 height 25
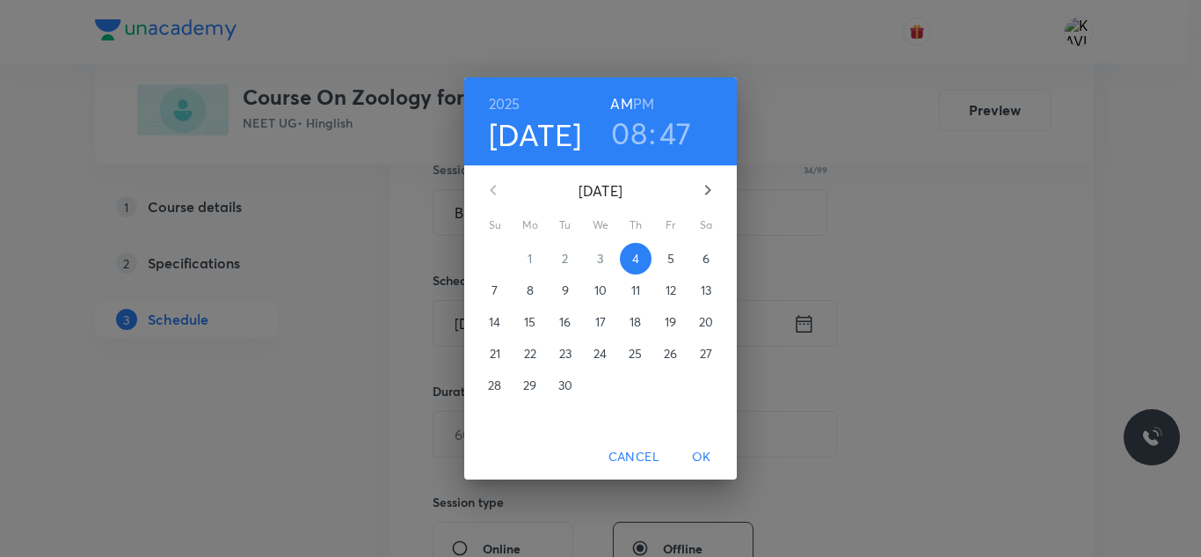
click at [637, 102] on h6 "PM" at bounding box center [643, 103] width 21 height 25
click at [636, 135] on h3 "08" at bounding box center [629, 132] width 36 height 37
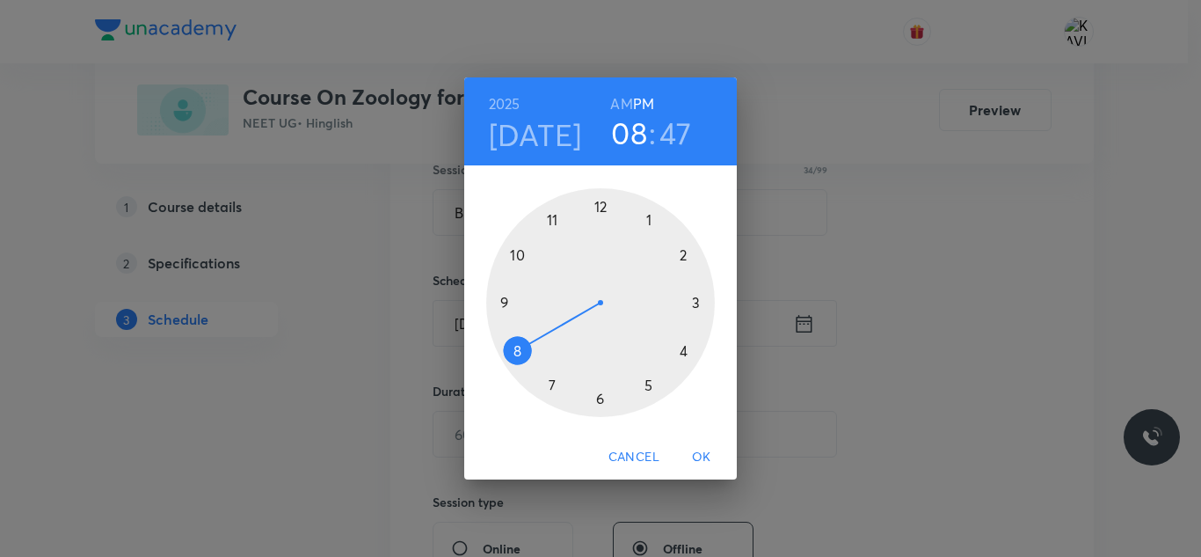
click at [604, 206] on div at bounding box center [600, 302] width 229 height 229
click at [521, 250] on div at bounding box center [600, 302] width 229 height 229
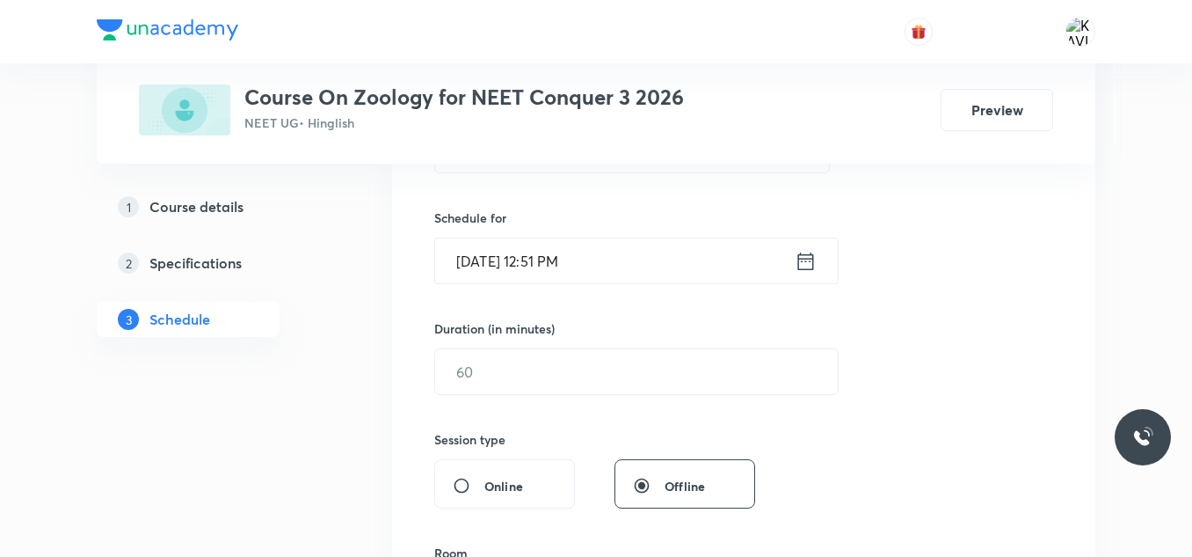
scroll to position [402, 0]
click at [794, 263] on input "Sept 4, 2025, 12:51 PM" at bounding box center [615, 259] width 360 height 45
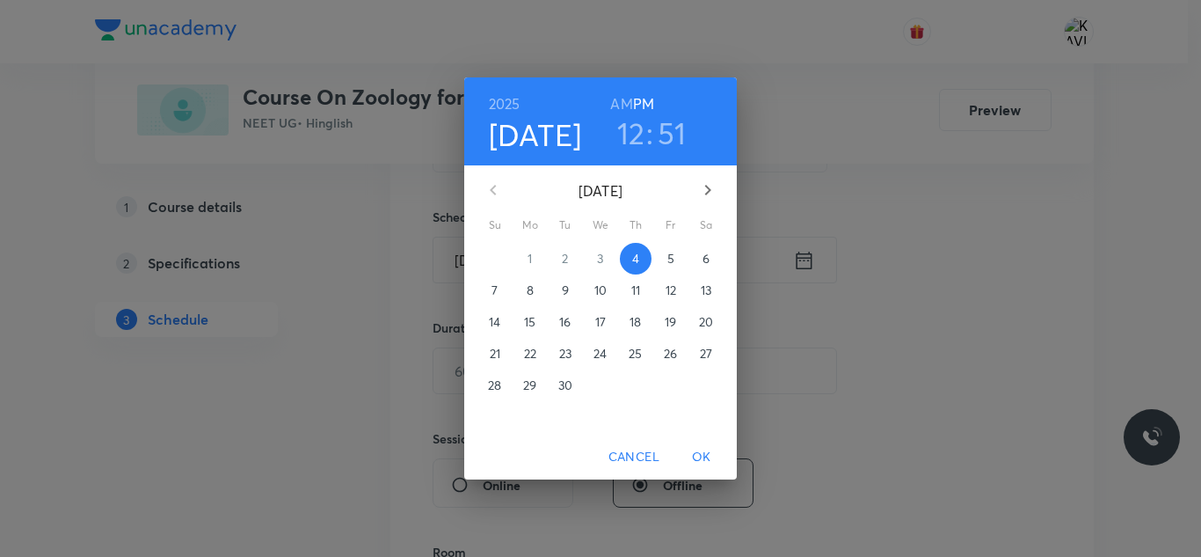
click at [670, 136] on h3 "51" at bounding box center [672, 132] width 29 height 37
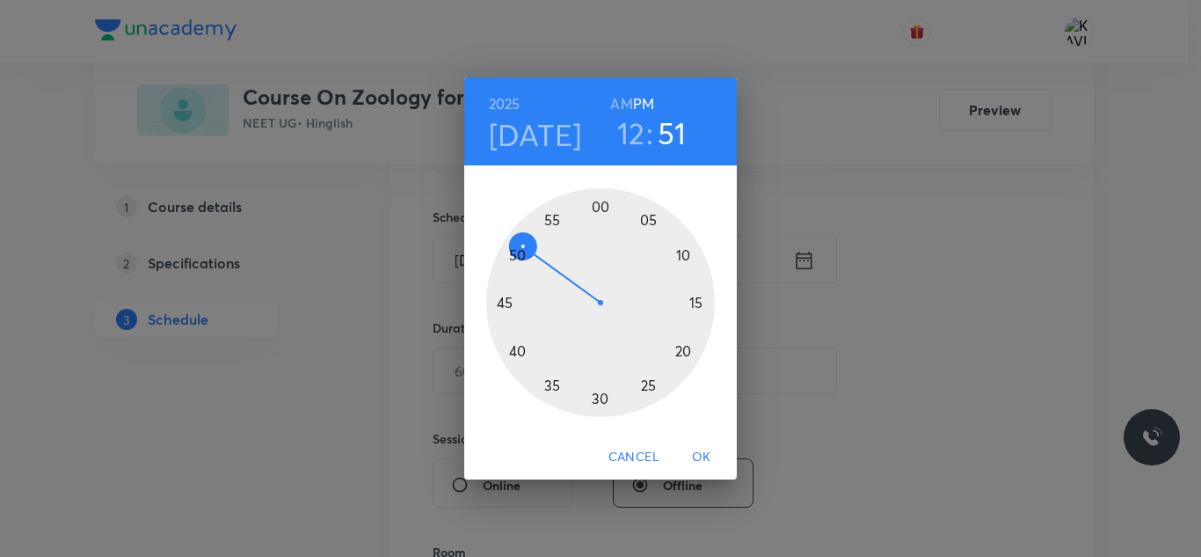
click at [516, 257] on div at bounding box center [600, 302] width 229 height 229
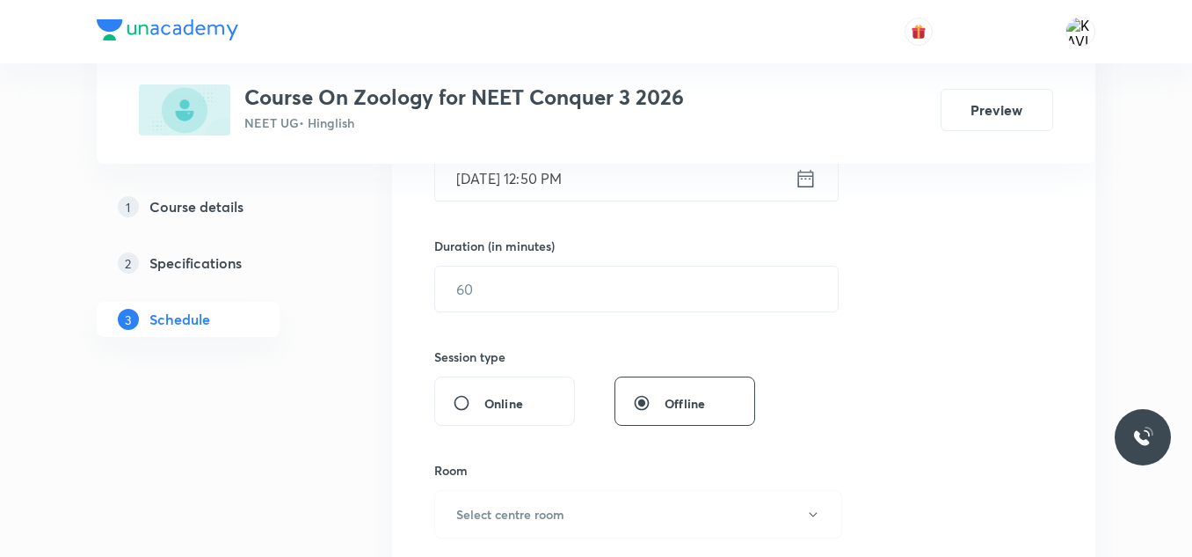
scroll to position [492, 0]
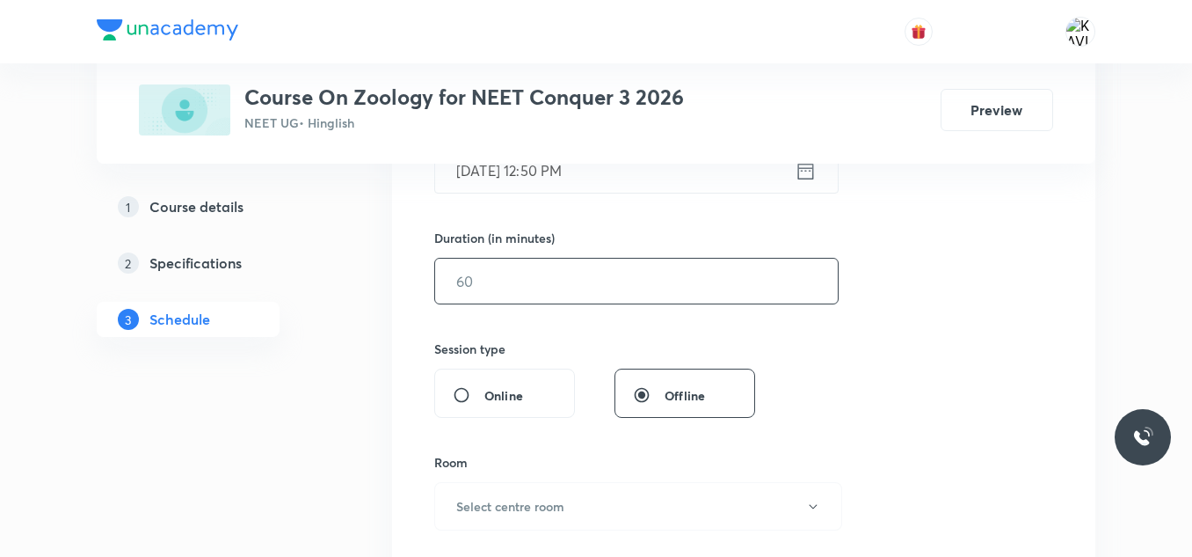
click at [521, 292] on input "text" at bounding box center [636, 281] width 403 height 45
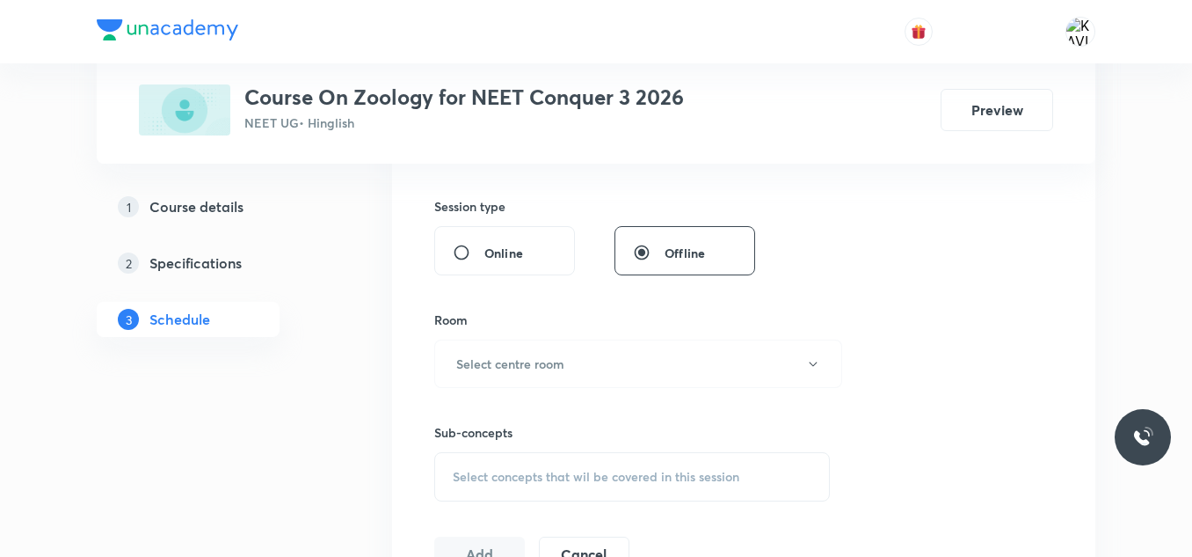
scroll to position [635, 0]
type input "75"
click at [513, 345] on button "Select centre room" at bounding box center [638, 363] width 408 height 48
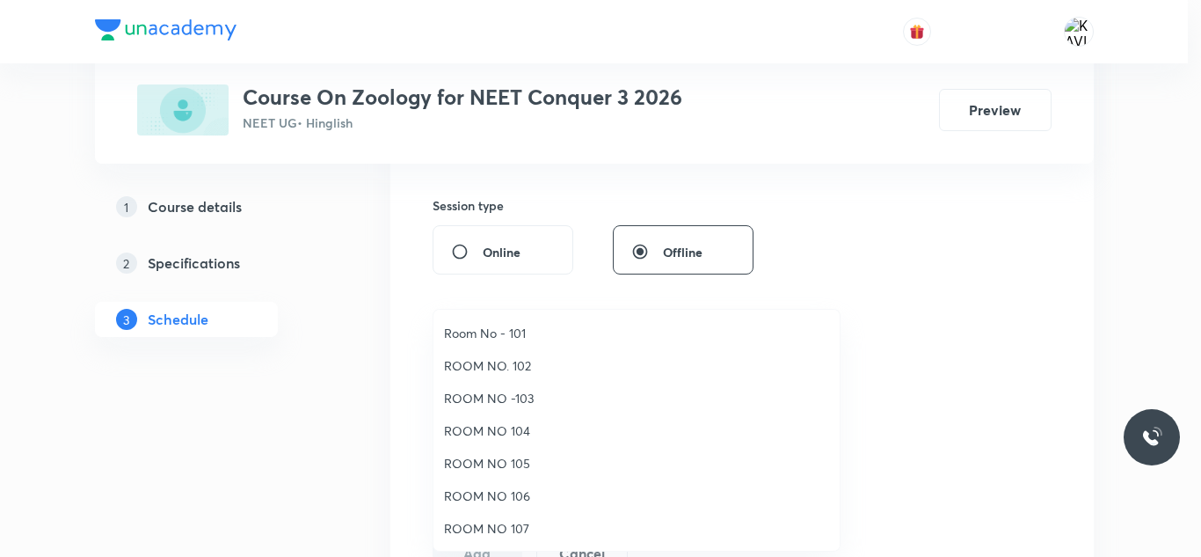
click at [507, 463] on span "ROOM NO 105" at bounding box center [636, 463] width 385 height 18
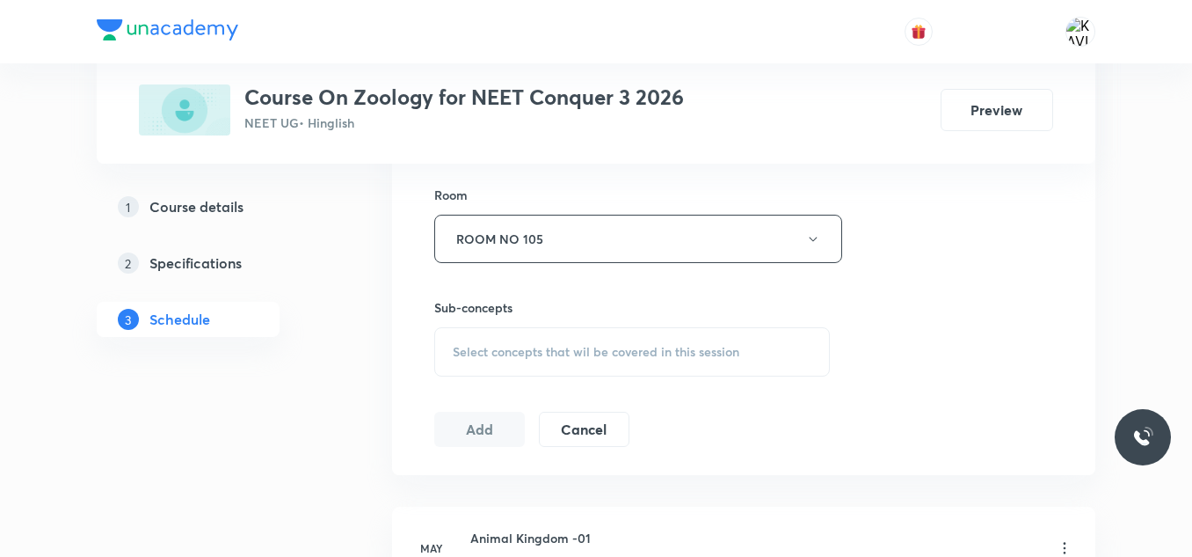
scroll to position [763, 0]
click at [551, 346] on span "Select concepts that wil be covered in this session" at bounding box center [596, 347] width 287 height 14
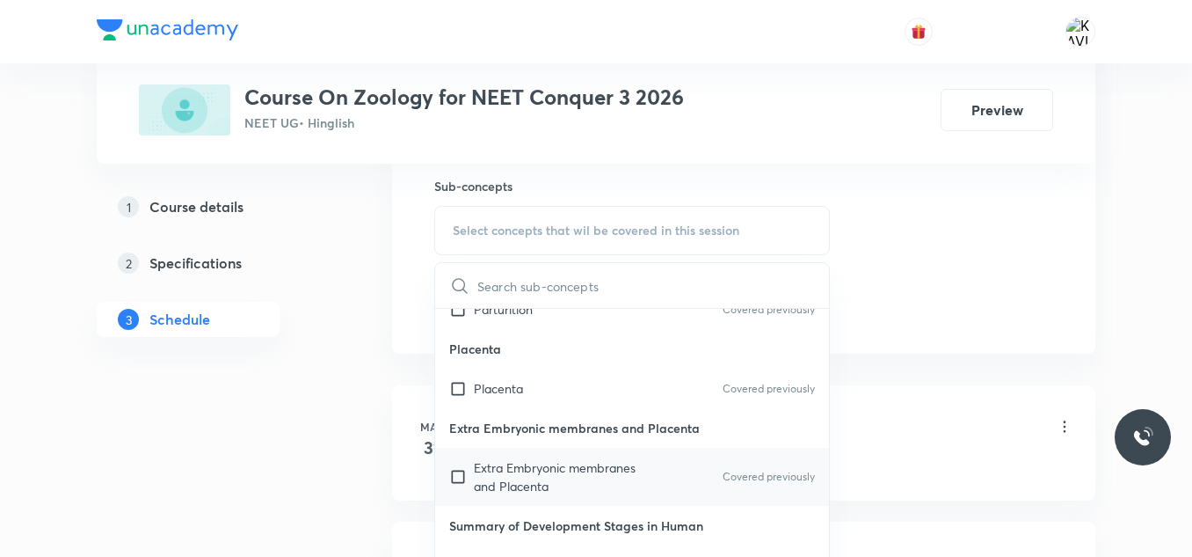
scroll to position [680, 0]
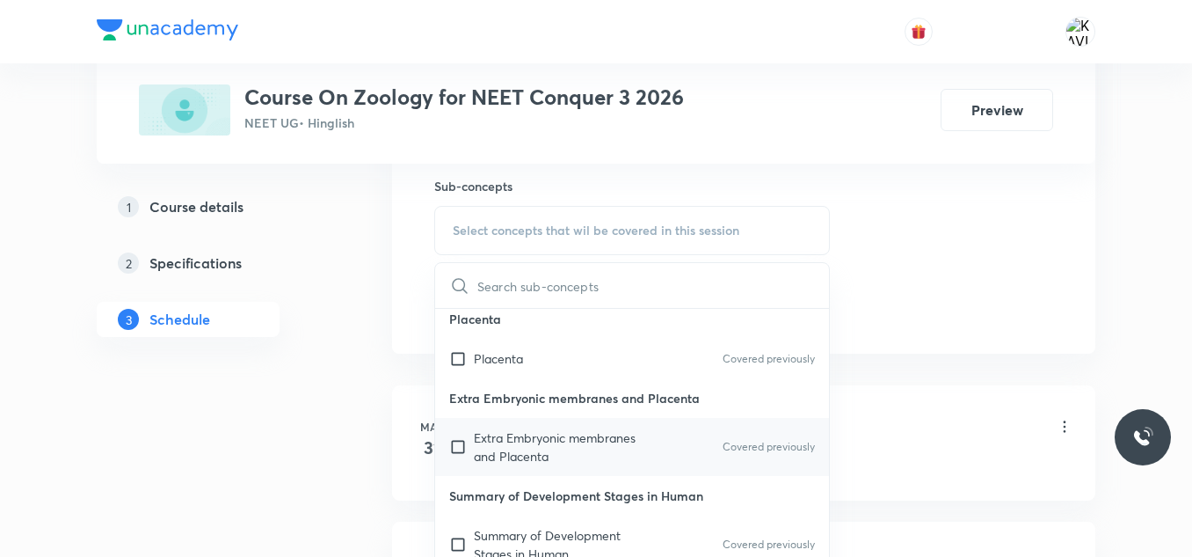
click at [570, 433] on p "Extra Embryonic membranes and Placenta" at bounding box center [563, 446] width 178 height 37
checkbox input "true"
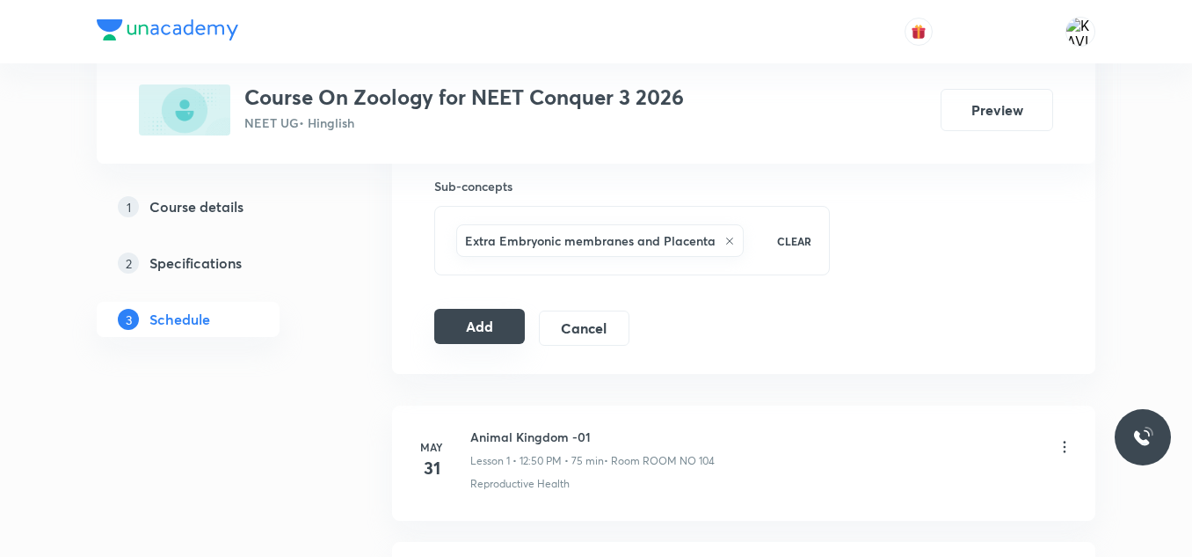
click at [500, 317] on button "Add" at bounding box center [479, 326] width 91 height 35
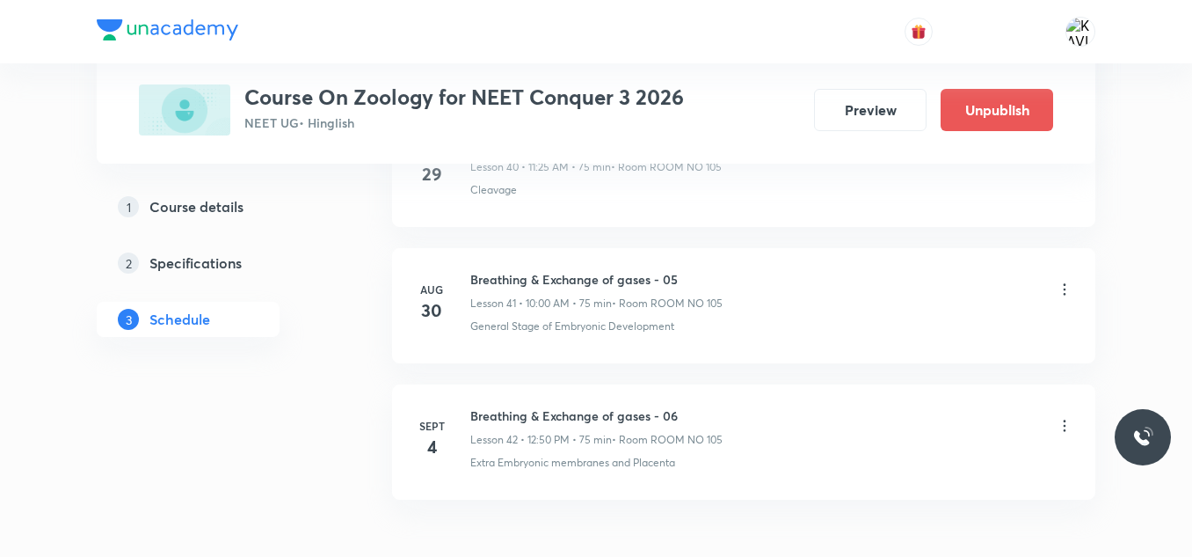
scroll to position [5769, 0]
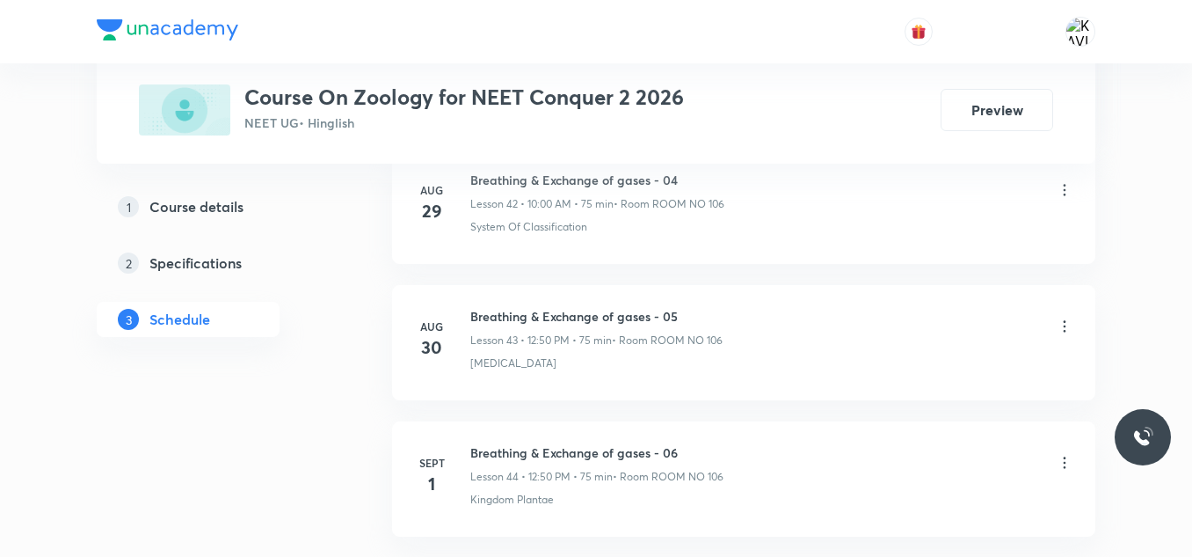
scroll to position [6850, 0]
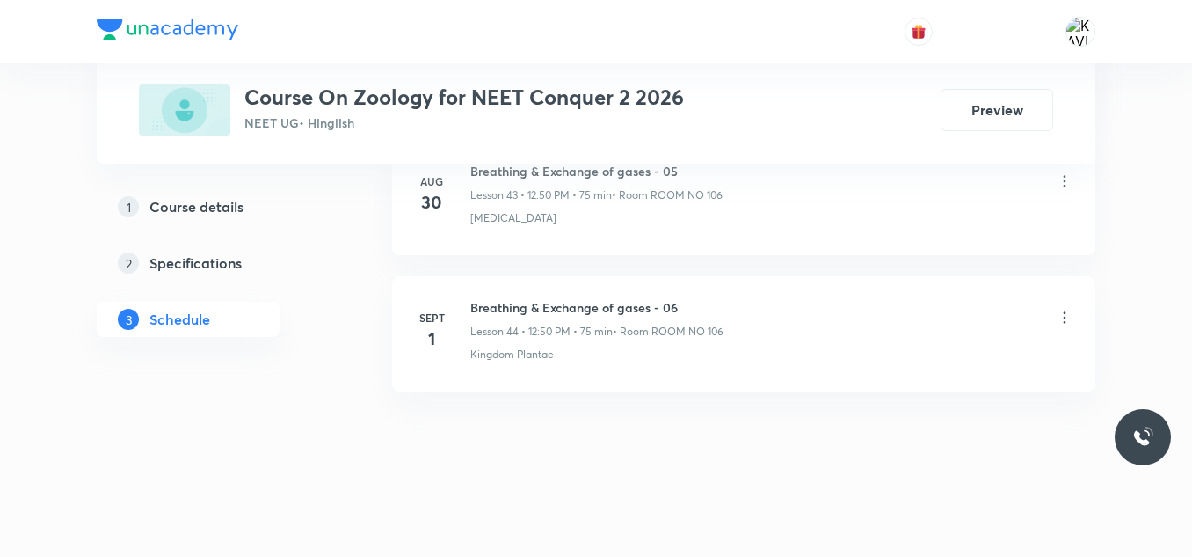
click at [533, 306] on h6 "Breathing & Exchange of gases - 06" at bounding box center [596, 307] width 253 height 18
copy h6 "Breathing & Exchange of gases - 06"
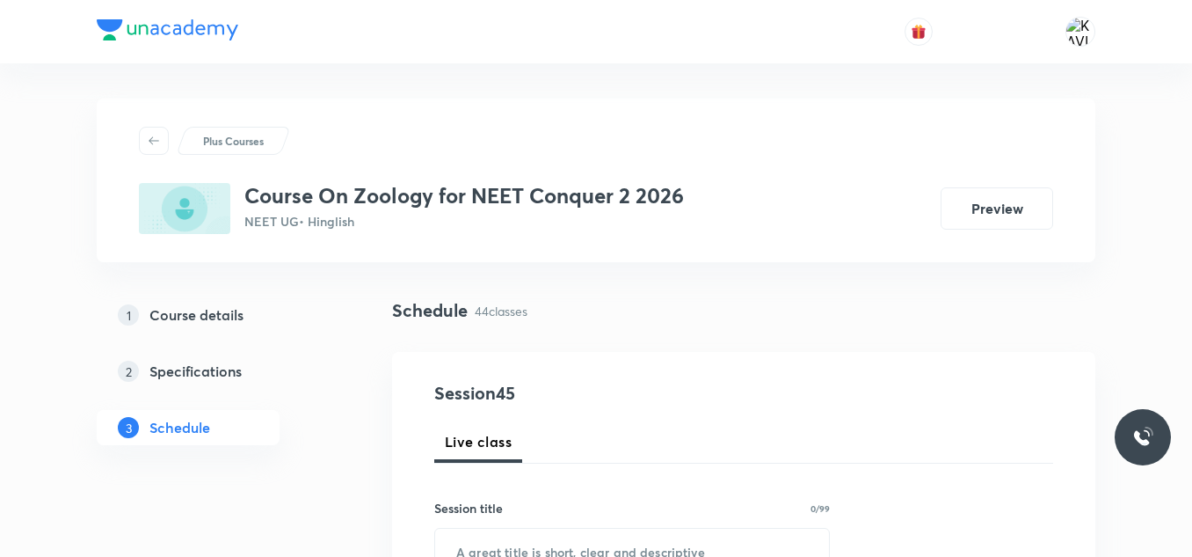
scroll to position [223, 0]
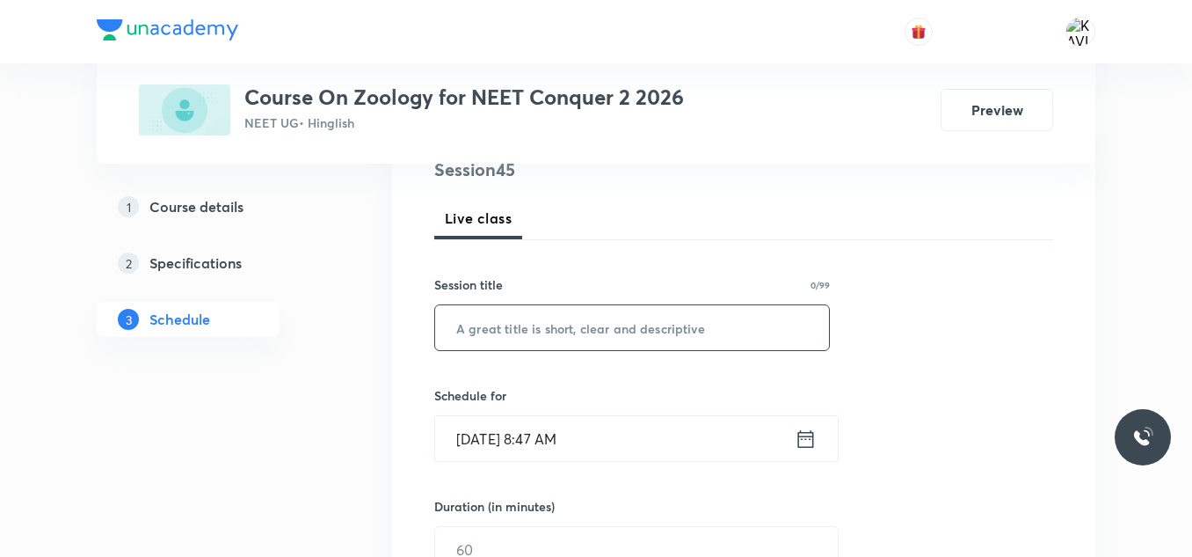
click at [546, 335] on input "text" at bounding box center [632, 327] width 394 height 45
paste input "Breathing & Exchange of gases - 06"
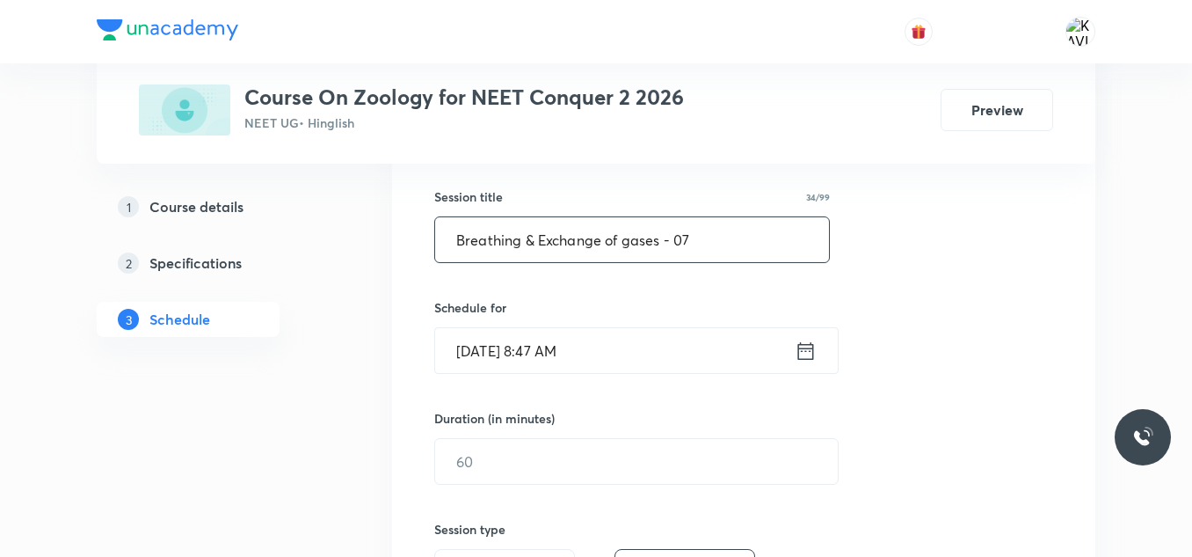
type input "Breathing & Exchange of gases - 07"
click at [812, 345] on icon at bounding box center [806, 350] width 16 height 18
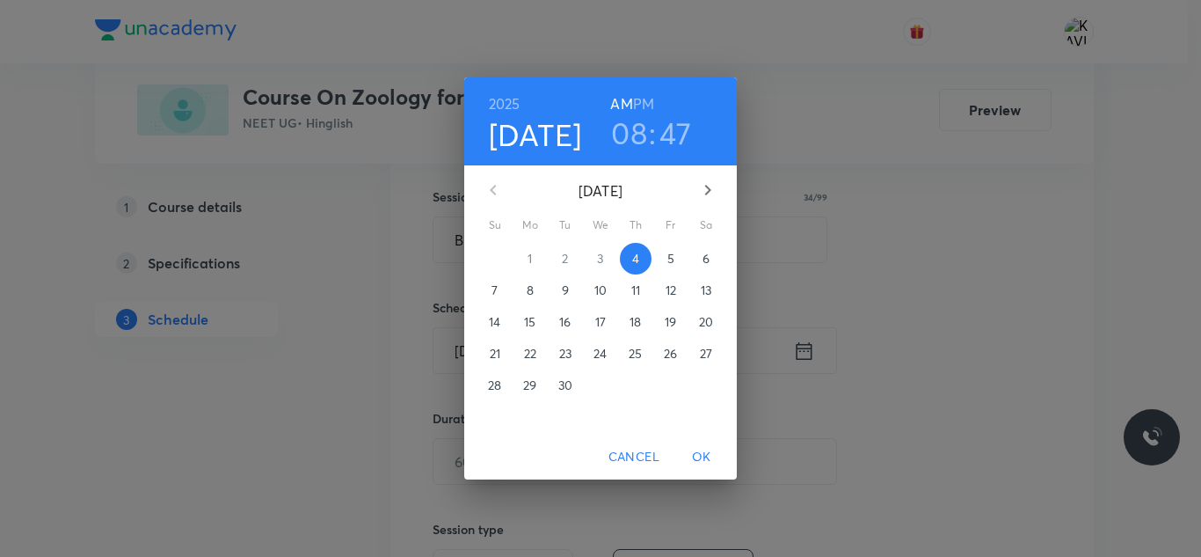
click at [642, 148] on h3 "08" at bounding box center [629, 132] width 36 height 37
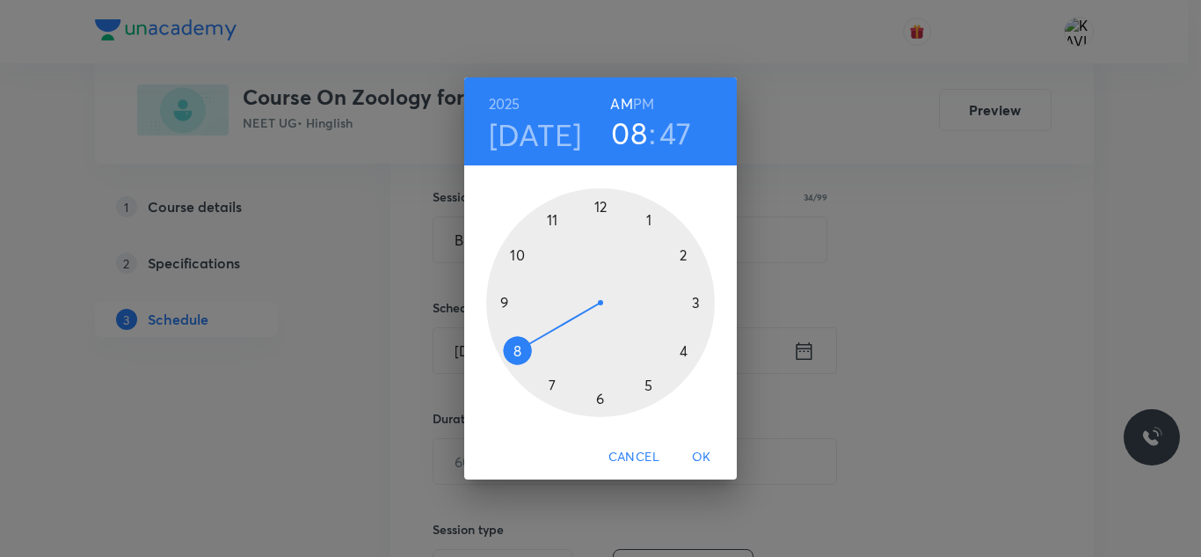
click at [518, 256] on div at bounding box center [600, 302] width 229 height 229
click at [601, 206] on div at bounding box center [600, 302] width 229 height 229
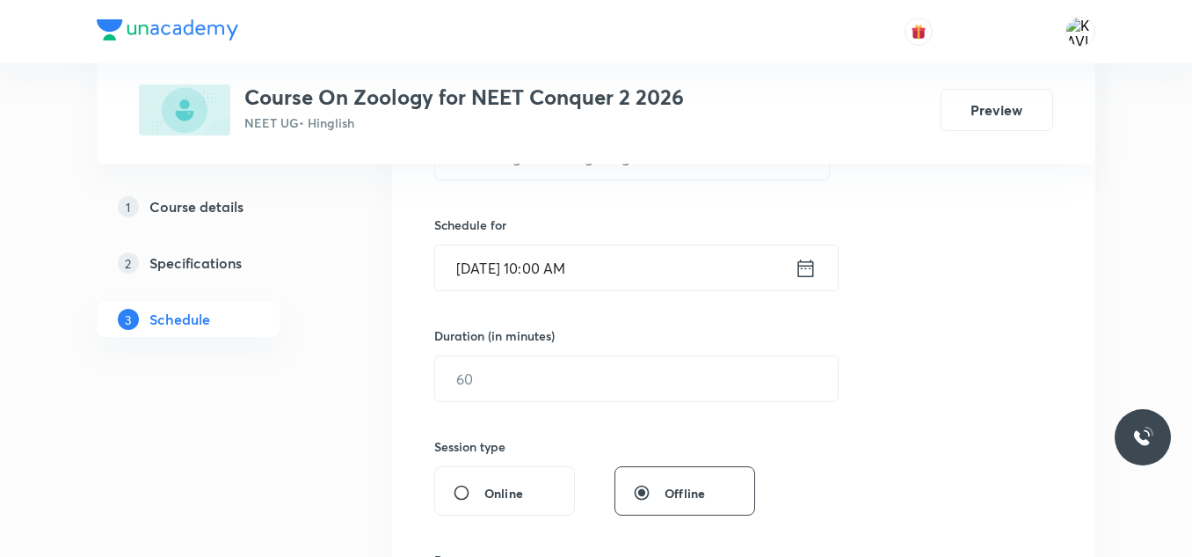
scroll to position [395, 0]
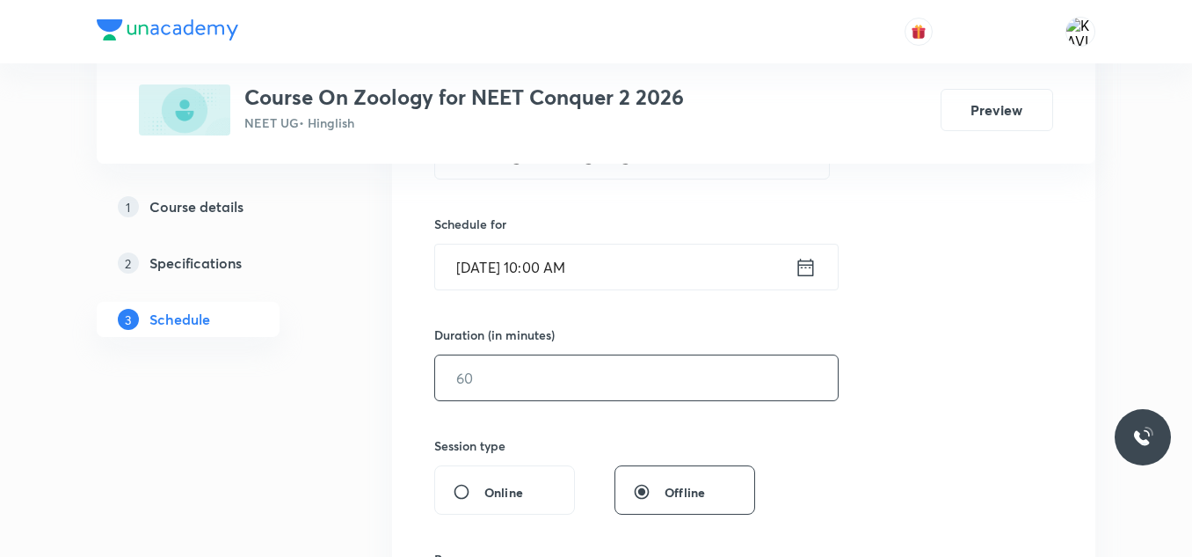
click at [531, 379] on input "text" at bounding box center [636, 377] width 403 height 45
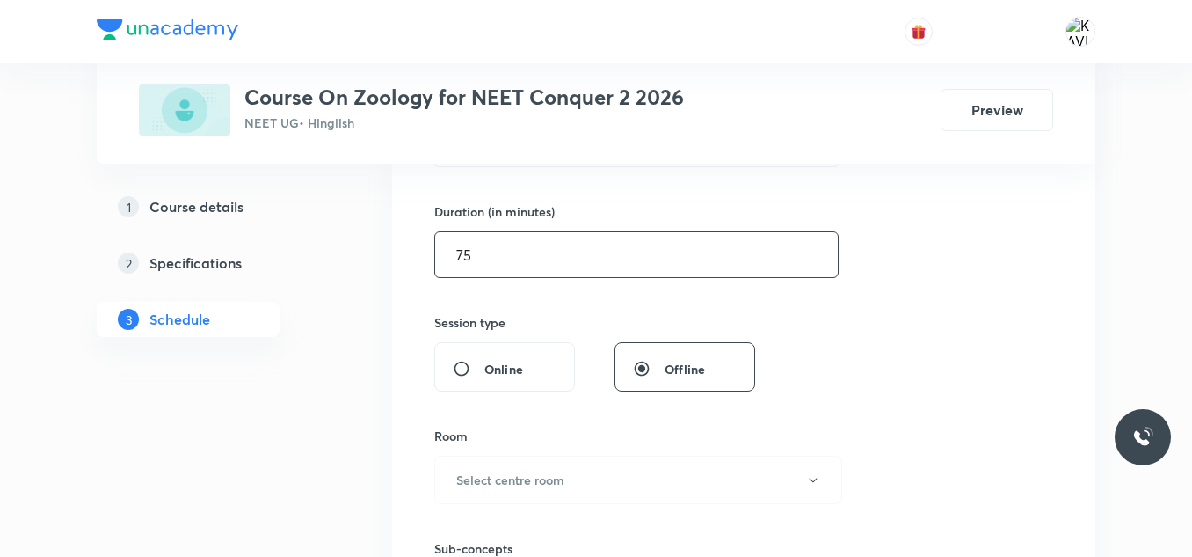
scroll to position [519, 0]
type input "75"
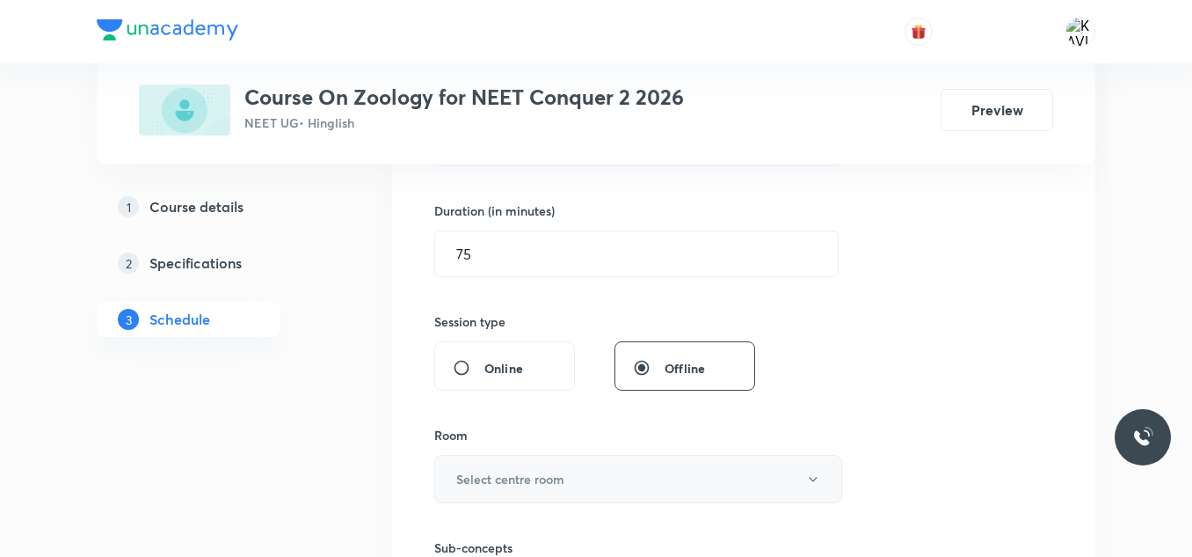
click at [494, 487] on h6 "Select centre room" at bounding box center [510, 479] width 108 height 18
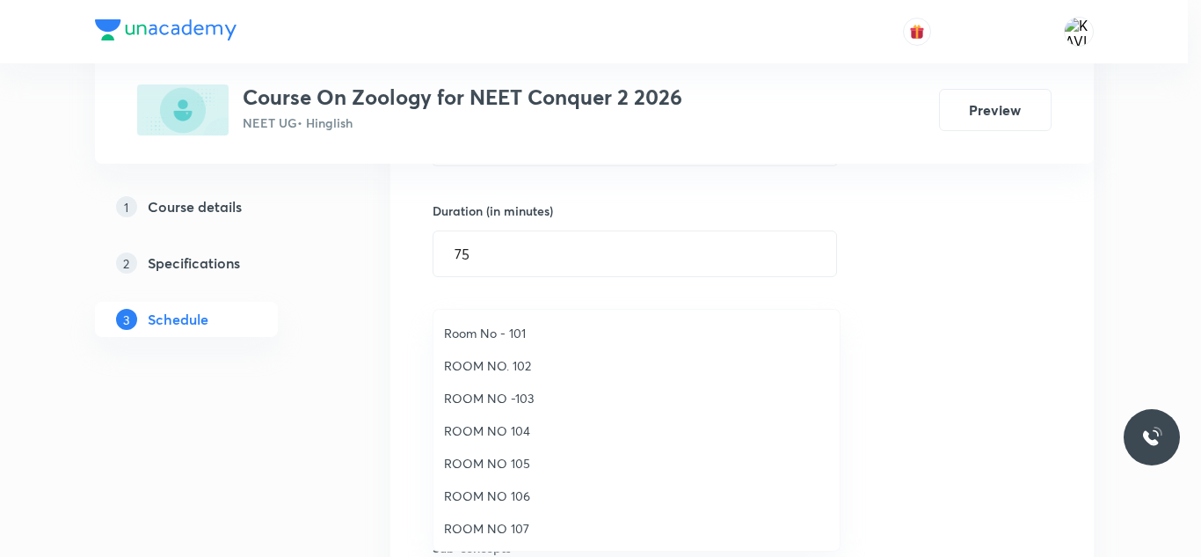
click at [518, 498] on span "ROOM NO 106" at bounding box center [636, 495] width 385 height 18
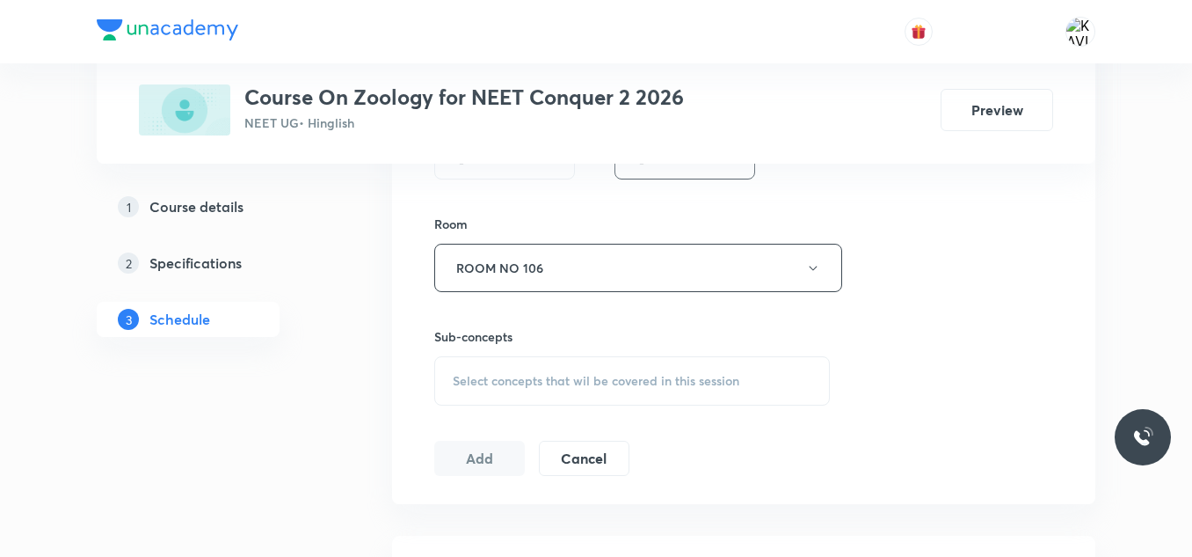
scroll to position [732, 0]
click at [484, 372] on span "Select concepts that wil be covered in this session" at bounding box center [596, 378] width 287 height 14
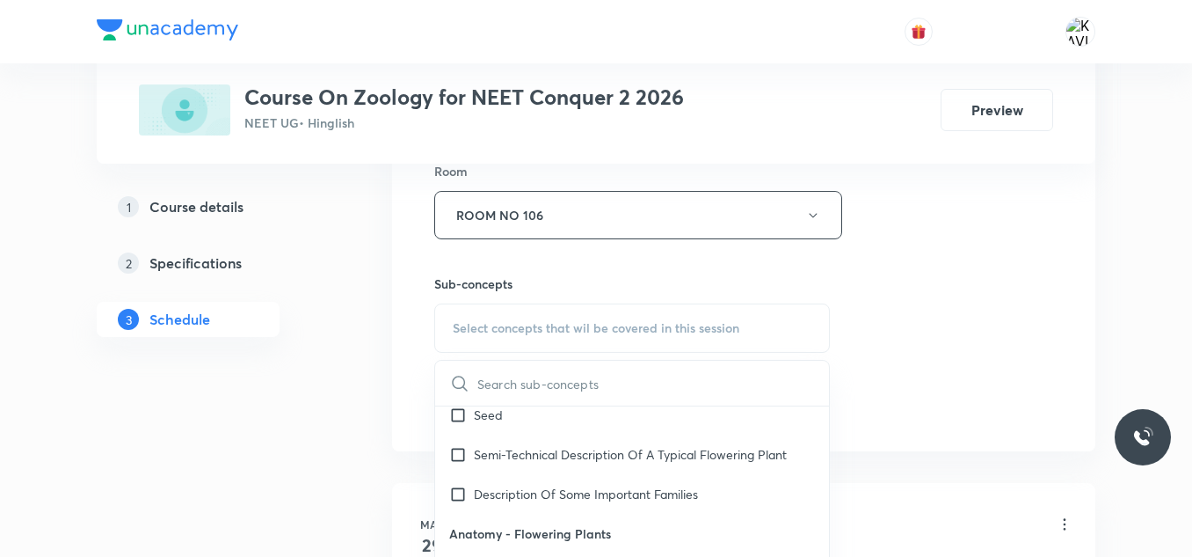
scroll to position [2060, 0]
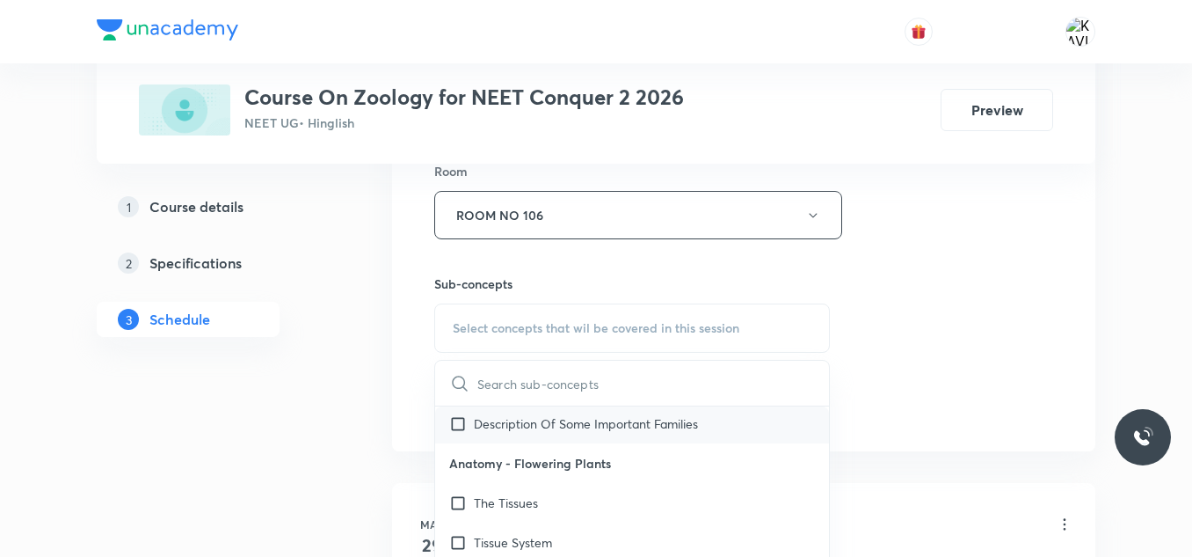
click at [581, 438] on div "Description Of Some Important Families" at bounding box center [632, 424] width 394 height 40
checkbox input "true"
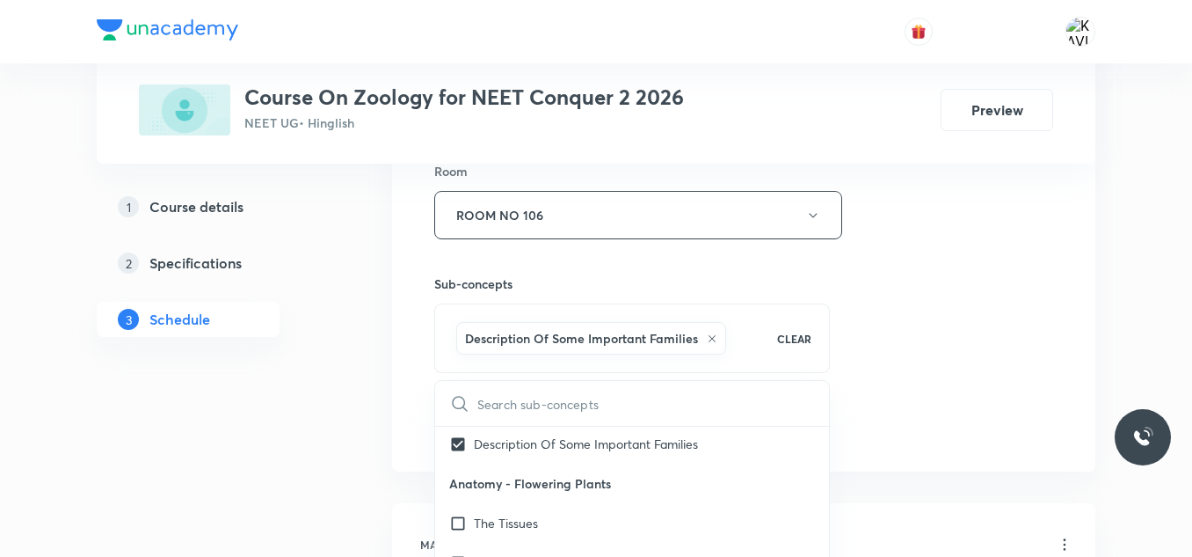
click at [943, 341] on div "Session 45 Live class Session title 34/99 Breathing & Exchange of gases - 07 ​ …" at bounding box center [743, 20] width 619 height 846
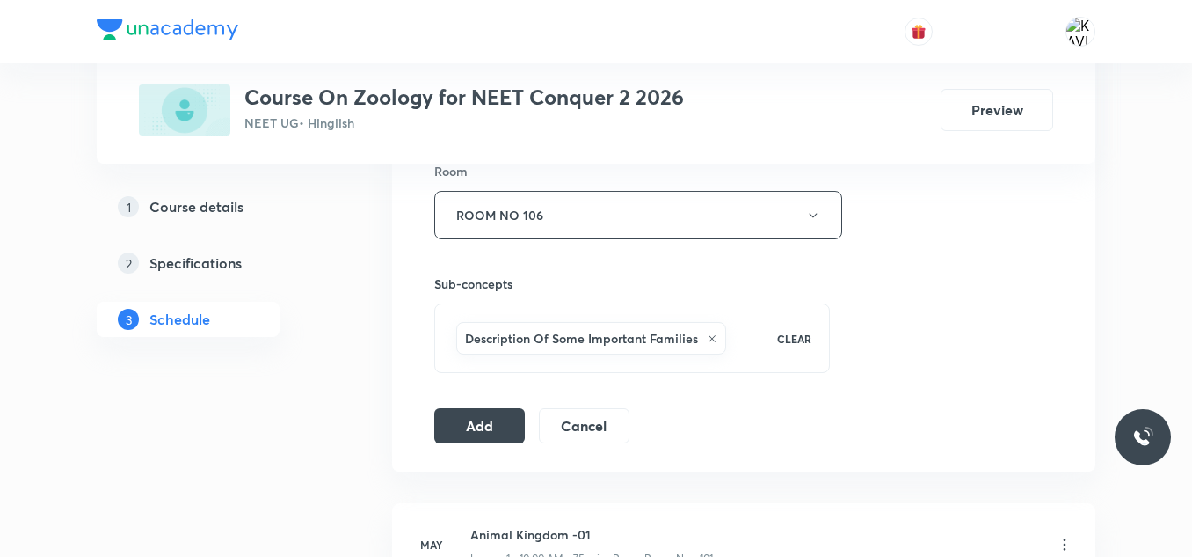
click at [943, 341] on div "Session 45 Live class Session title 34/99 Breathing & Exchange of gases - 07 ​ …" at bounding box center [743, 20] width 619 height 846
click at [485, 415] on button "Add" at bounding box center [479, 423] width 91 height 35
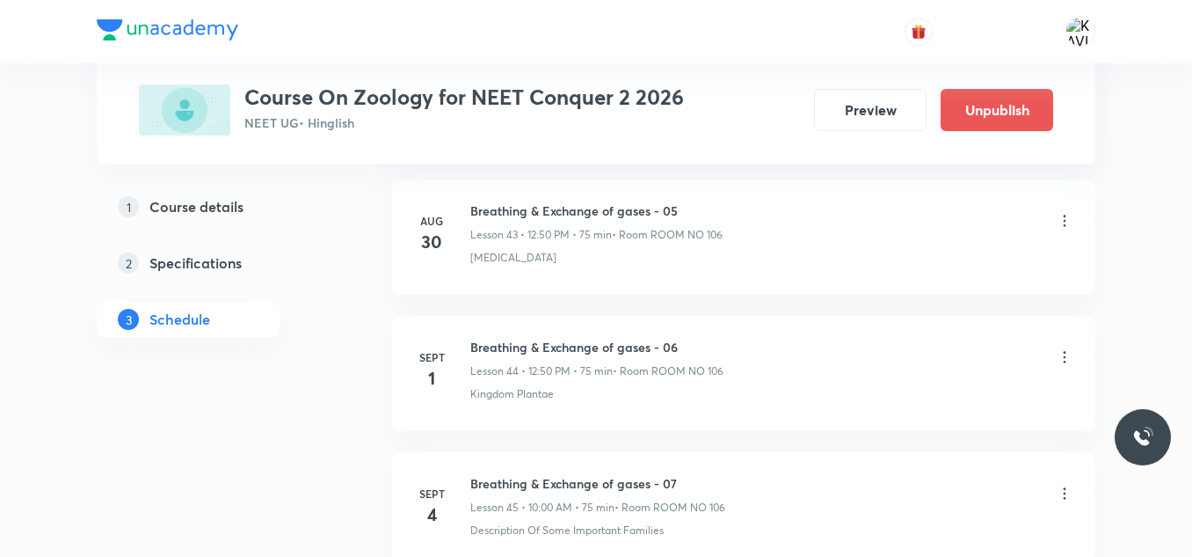
scroll to position [6178, 0]
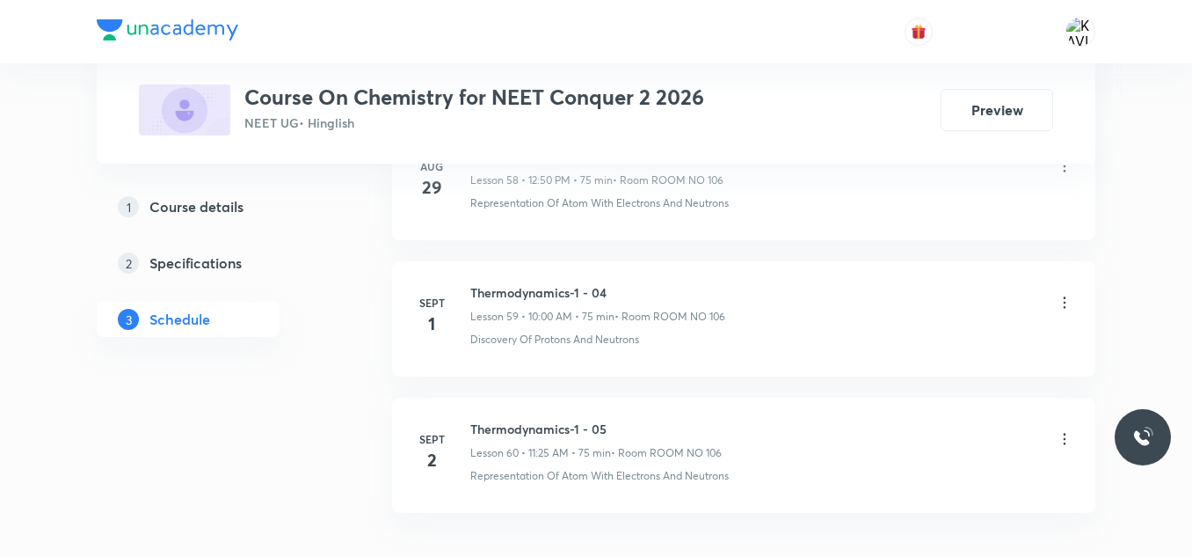
scroll to position [9030, 0]
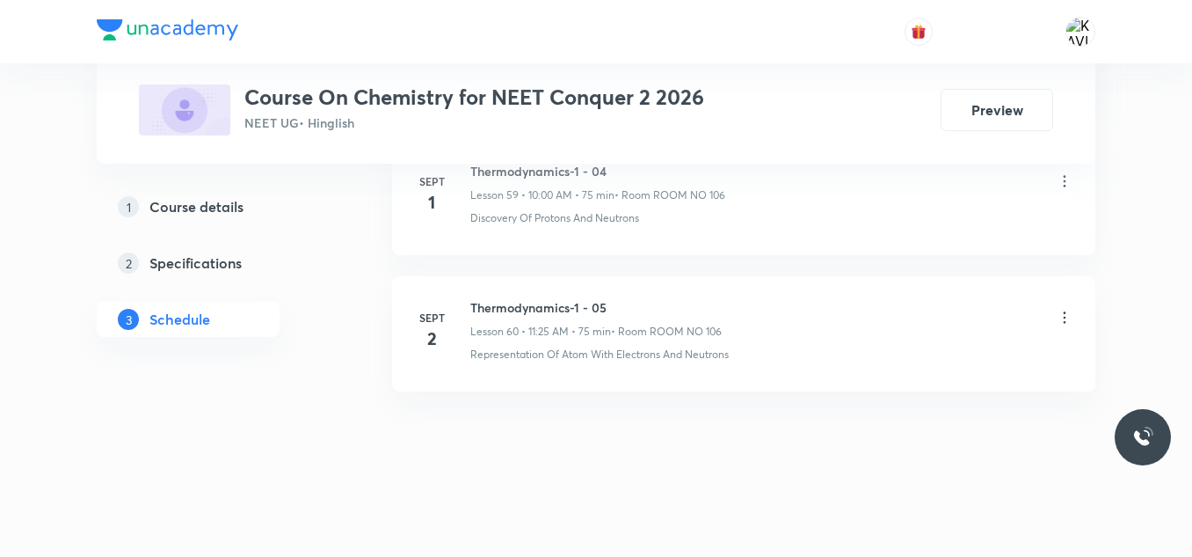
click at [510, 296] on li "[DATE] Thermodynamics-1 - 05 Lesson 60 • 11:25 AM • 75 min • Room ROOM NO 106 R…" at bounding box center [743, 333] width 703 height 115
copy h6 "Thermodynamics-1 - 05"
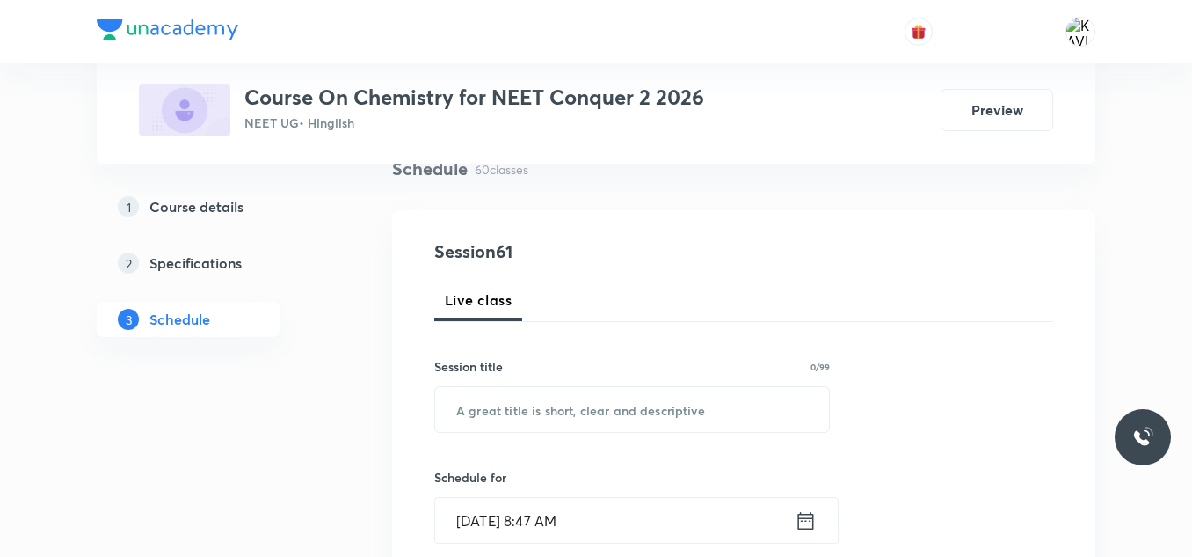
scroll to position [150, 0]
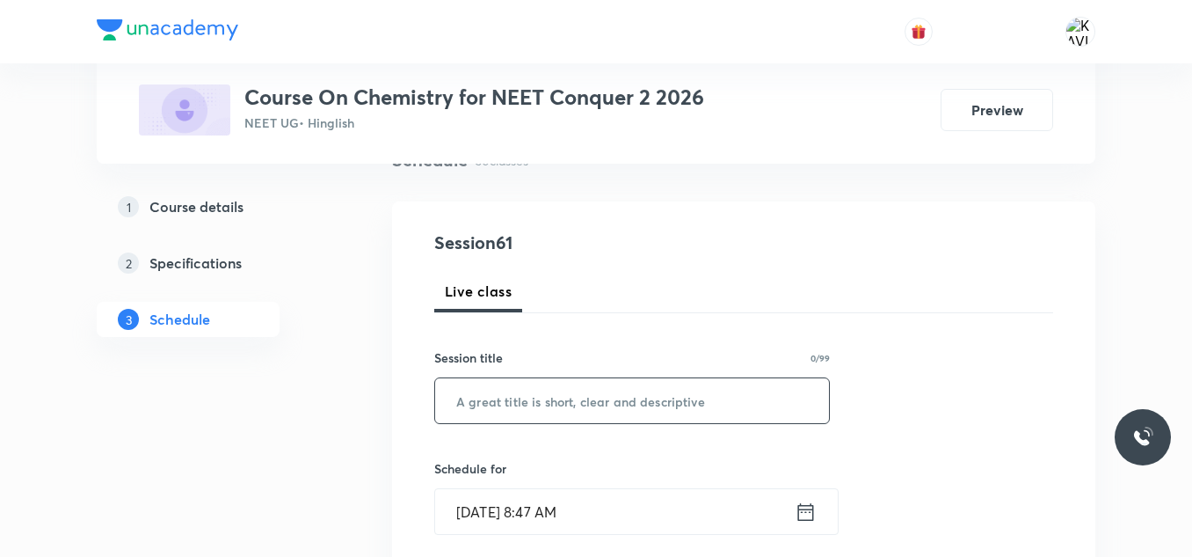
click at [509, 408] on input "text" at bounding box center [632, 400] width 394 height 45
paste input "Thermodynamics-1 - 05"
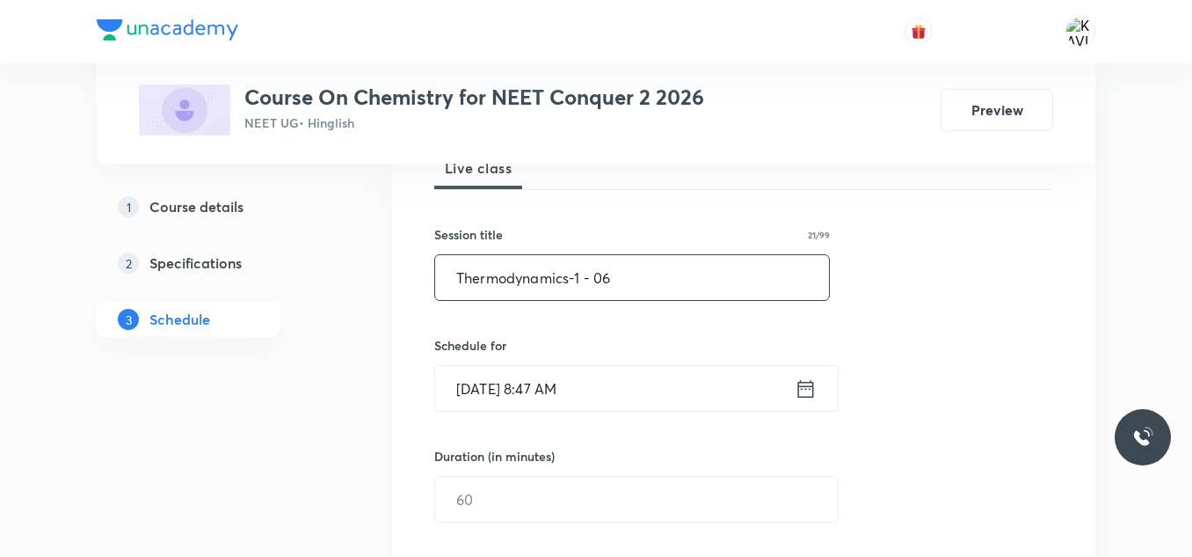
scroll to position [274, 0]
type input "Thermodynamics-1 - 06"
click at [799, 396] on icon at bounding box center [806, 387] width 16 height 18
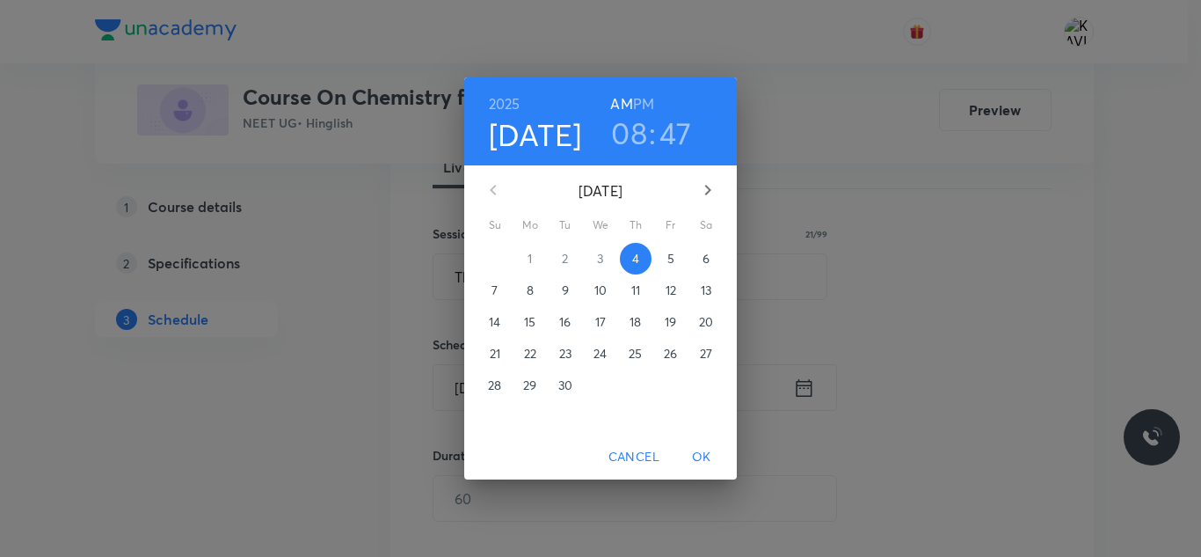
click at [638, 127] on h3 "08" at bounding box center [629, 132] width 36 height 37
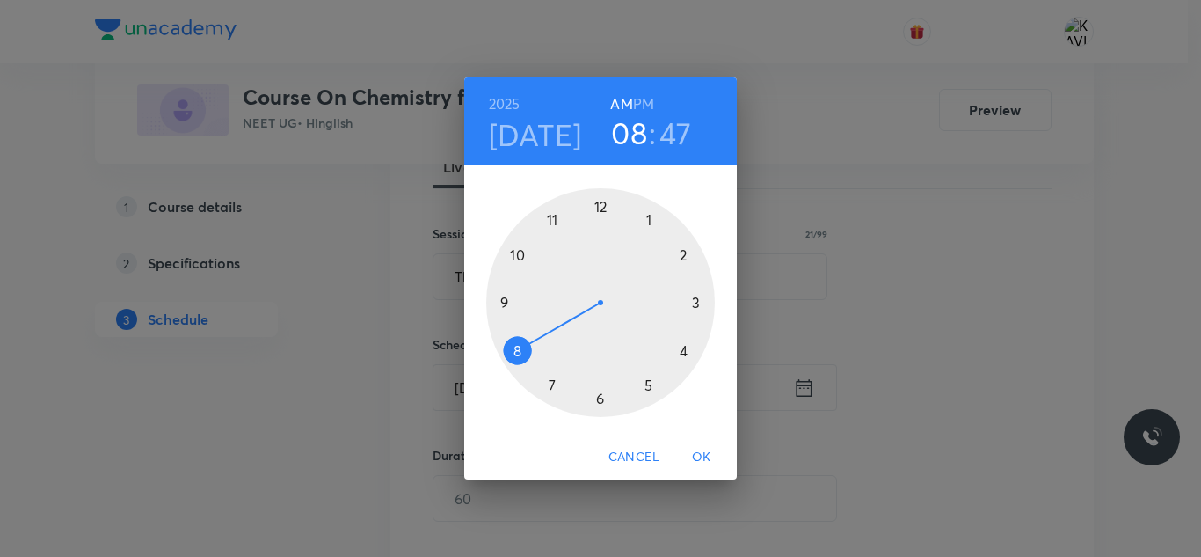
click at [554, 217] on div at bounding box center [600, 302] width 229 height 229
click at [650, 381] on div at bounding box center [600, 302] width 229 height 229
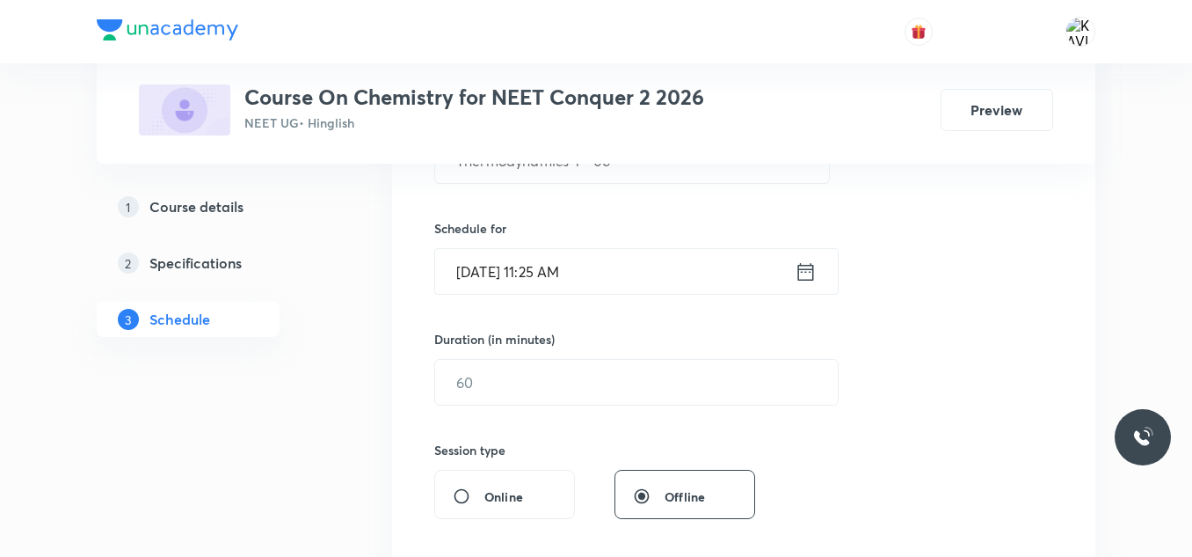
scroll to position [398, 0]
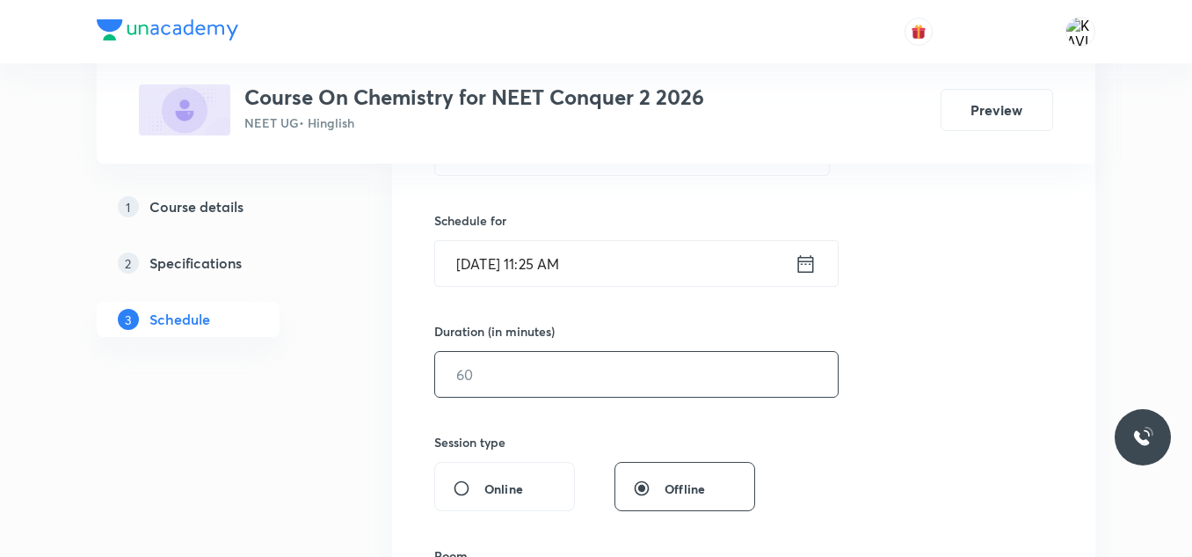
click at [506, 394] on input "text" at bounding box center [636, 374] width 403 height 45
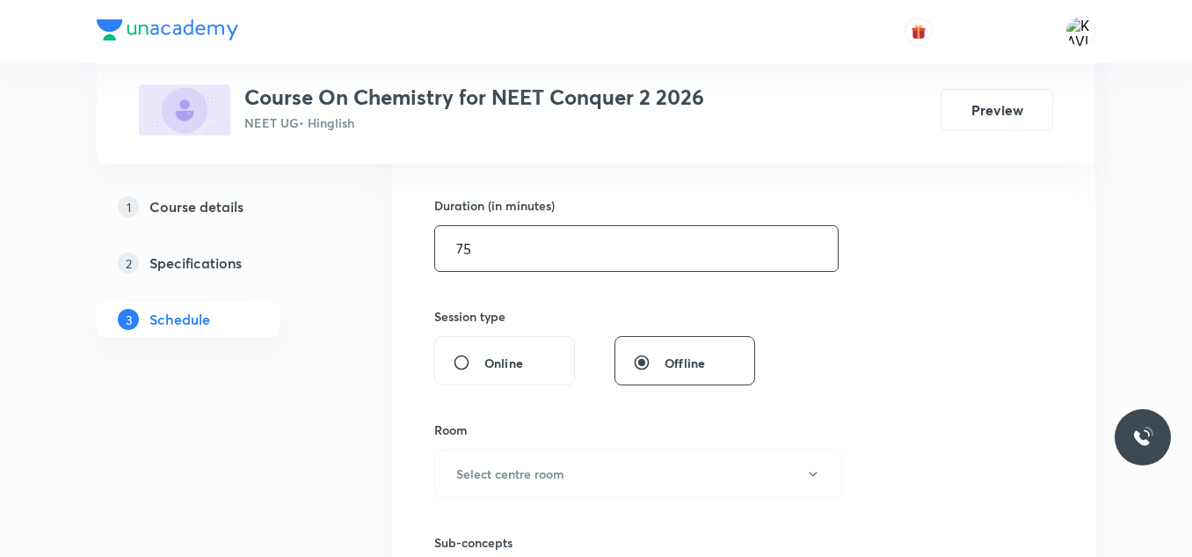
scroll to position [525, 0]
type input "75"
click at [513, 463] on button "Select centre room" at bounding box center [638, 472] width 408 height 48
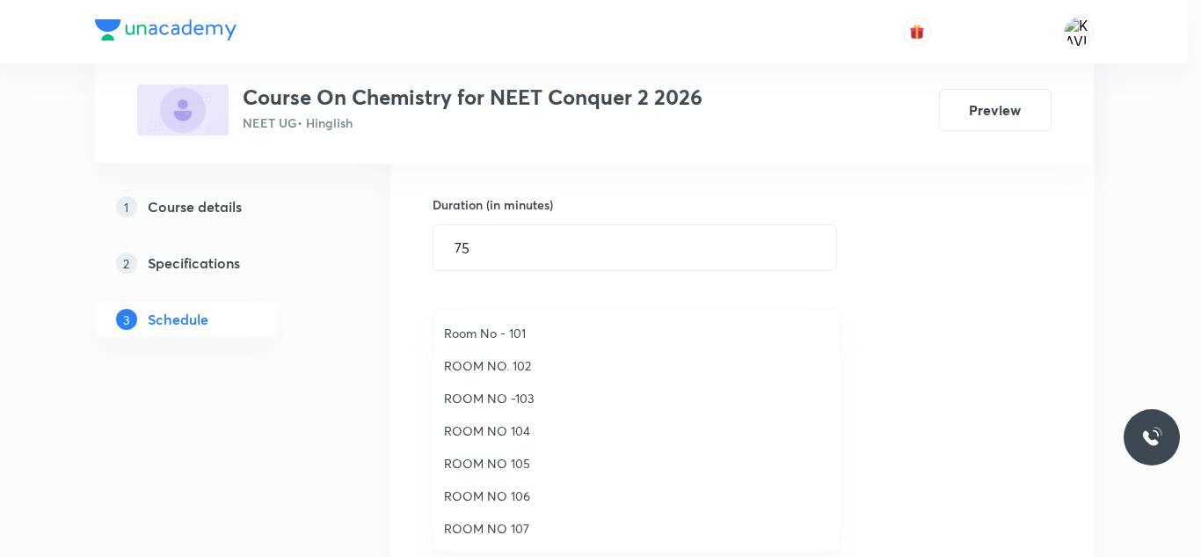
click at [521, 509] on li "ROOM NO 106" at bounding box center [636, 495] width 406 height 33
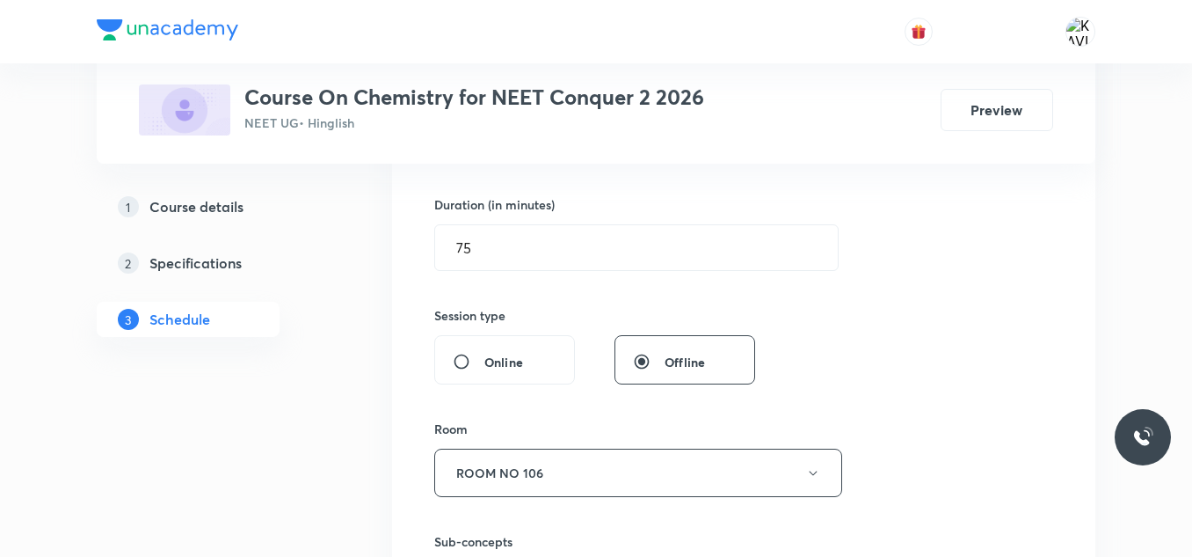
scroll to position [689, 0]
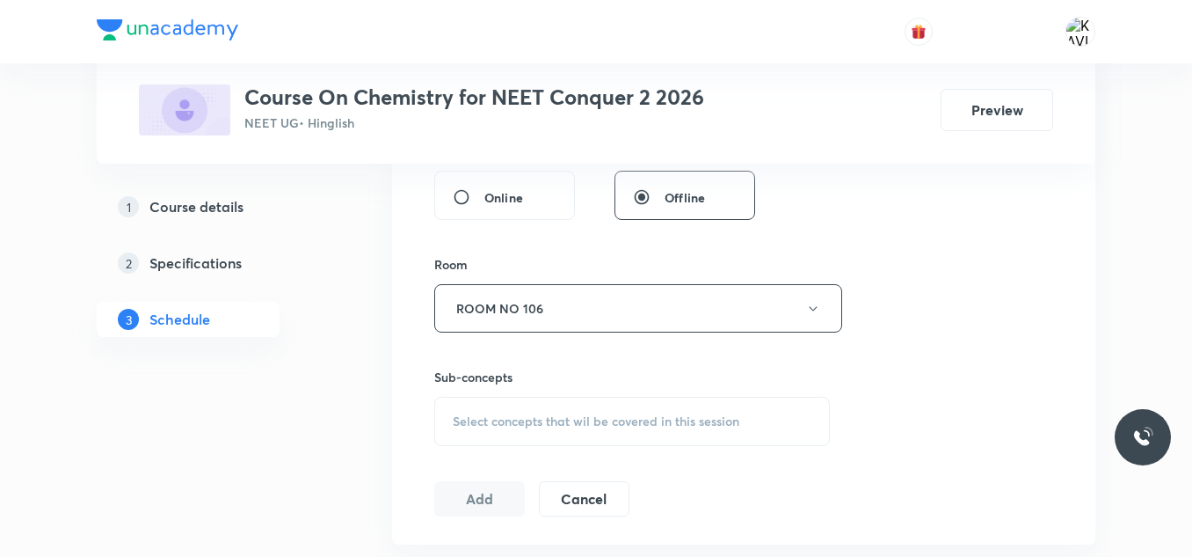
click at [484, 410] on div "Select concepts that wil be covered in this session" at bounding box center [632, 421] width 396 height 49
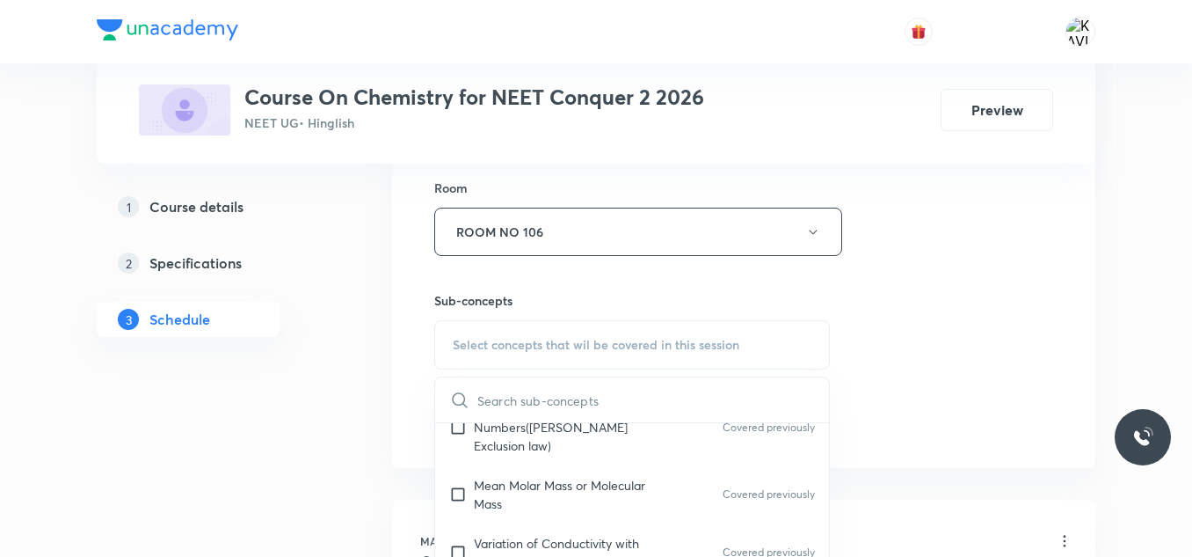
scroll to position [788, 0]
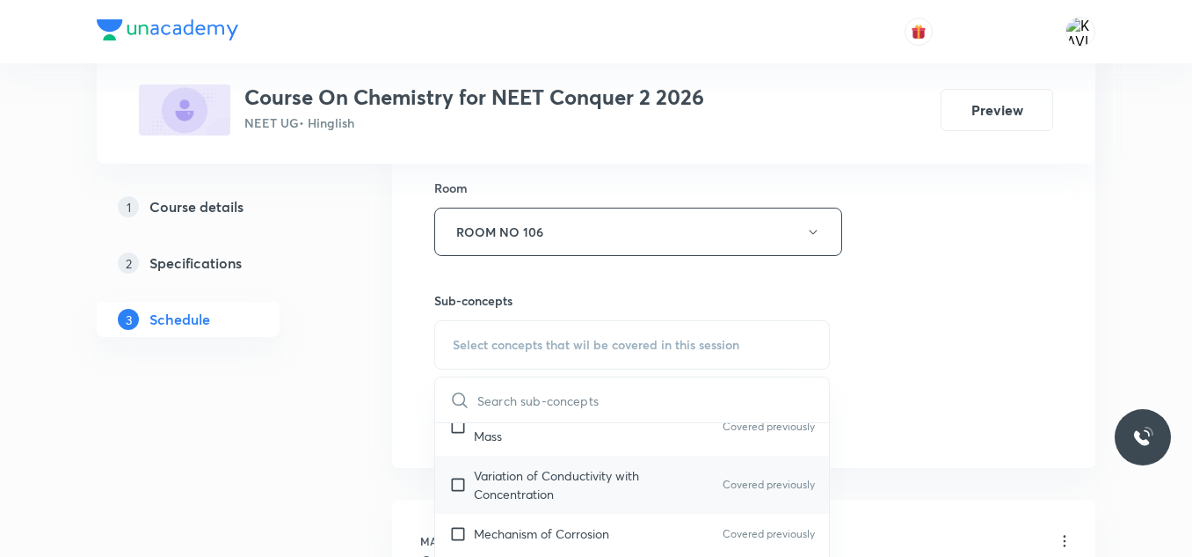
click at [550, 490] on div "Variation of Conductivity with Concentration Covered previously" at bounding box center [632, 484] width 394 height 58
checkbox input "true"
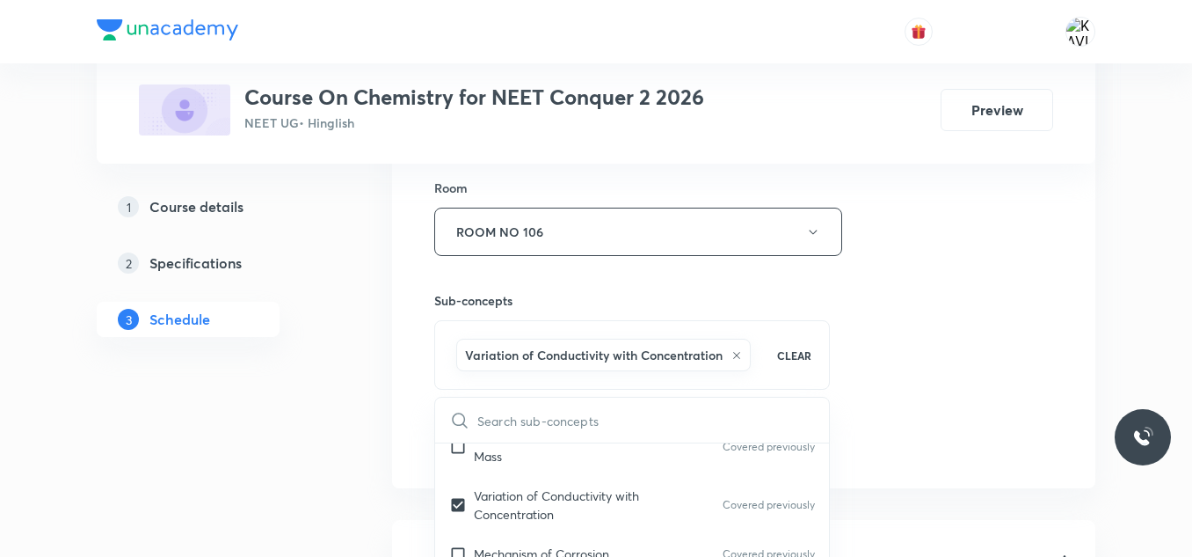
click at [864, 337] on div "Session 61 Live class Session title 21/99 Thermodynamics-1 - 06 ​ Schedule for …" at bounding box center [743, 37] width 619 height 846
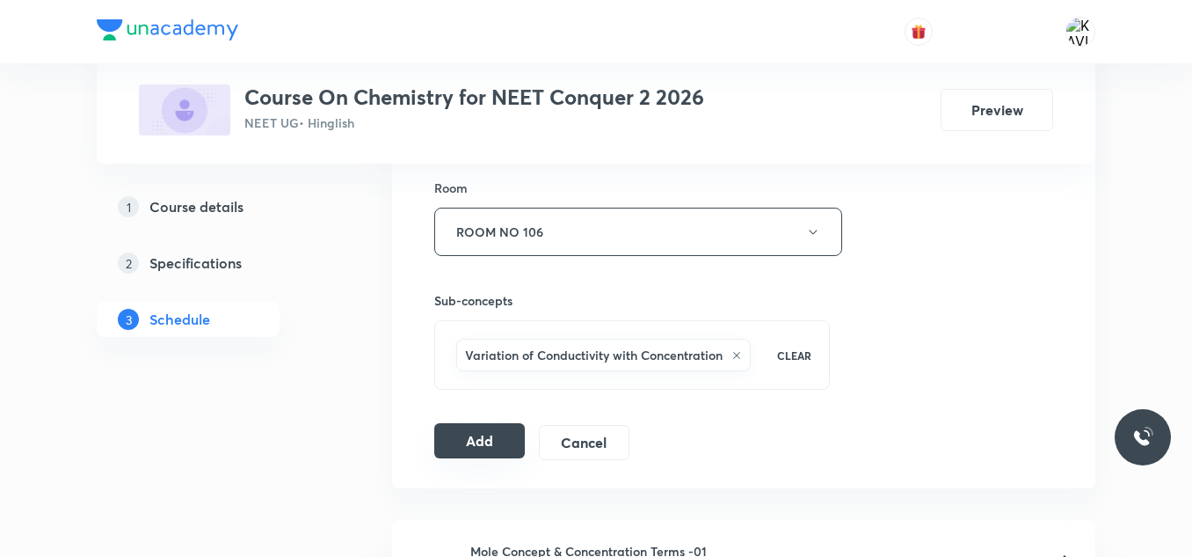
click at [482, 433] on button "Add" at bounding box center [479, 440] width 91 height 35
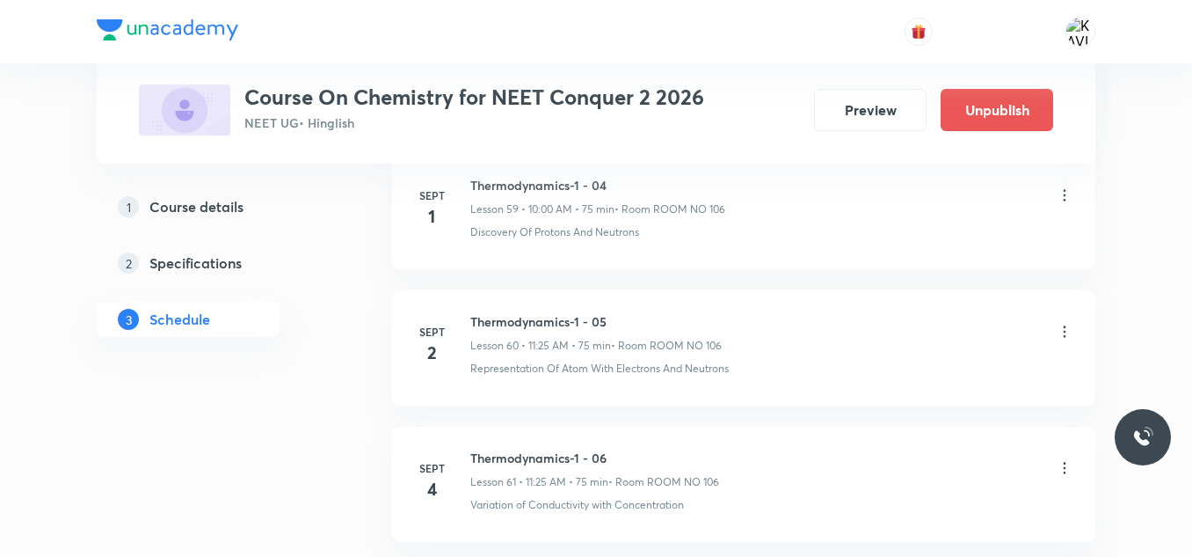
scroll to position [8358, 0]
